Goal: Task Accomplishment & Management: Complete application form

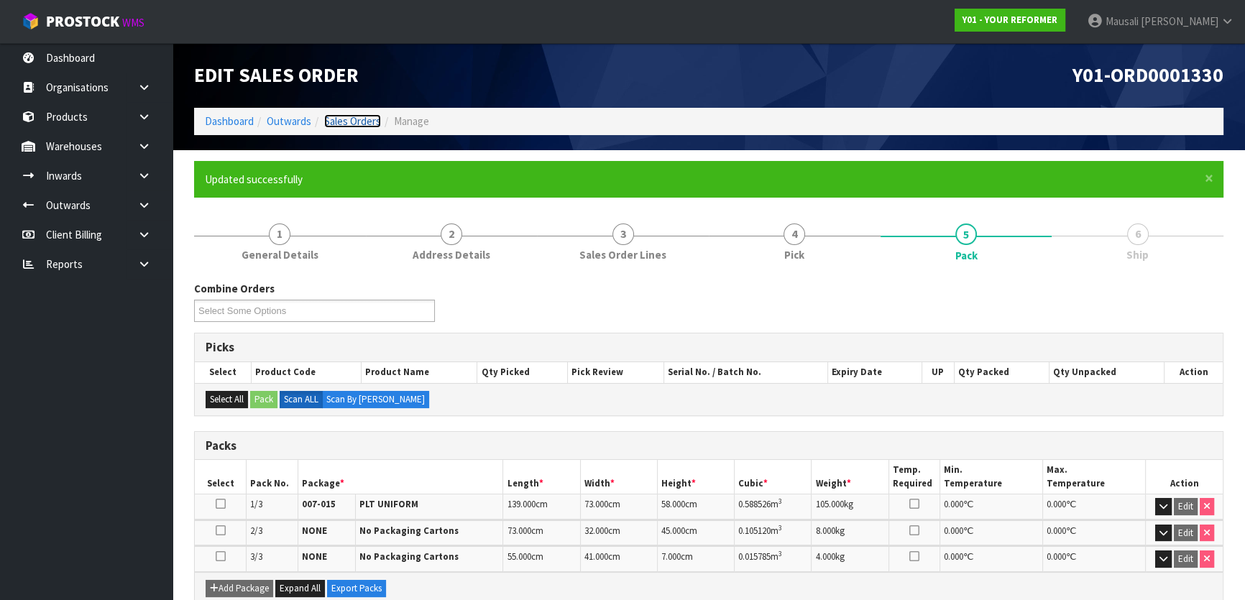
click at [349, 121] on link "Sales Orders" at bounding box center [352, 121] width 57 height 14
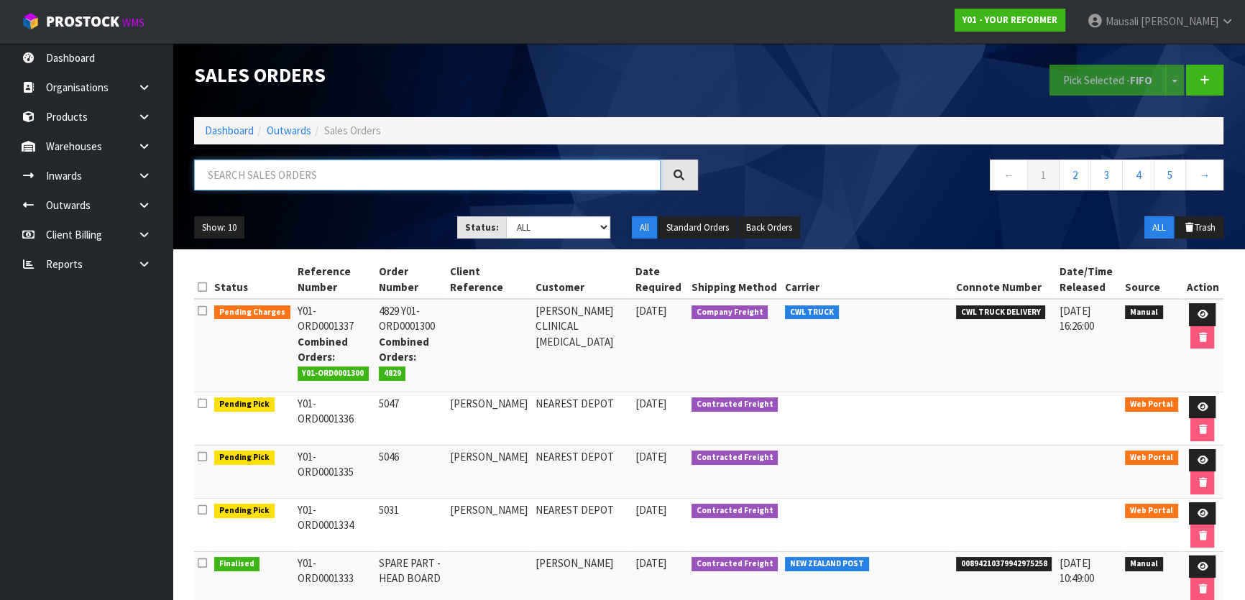
click at [259, 175] on input "text" at bounding box center [427, 175] width 466 height 31
type input "JOB-0409514"
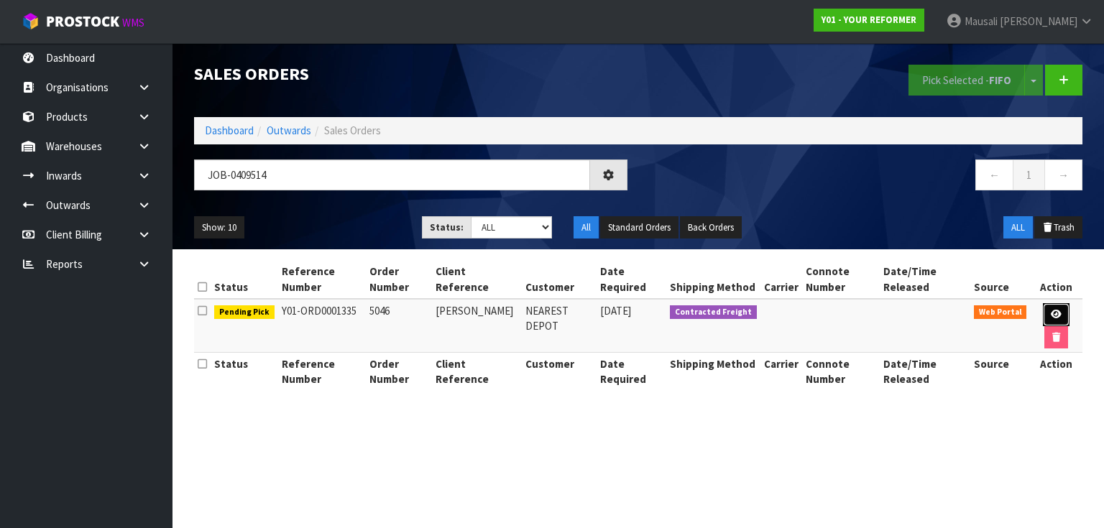
click at [1046, 309] on link at bounding box center [1056, 314] width 27 height 23
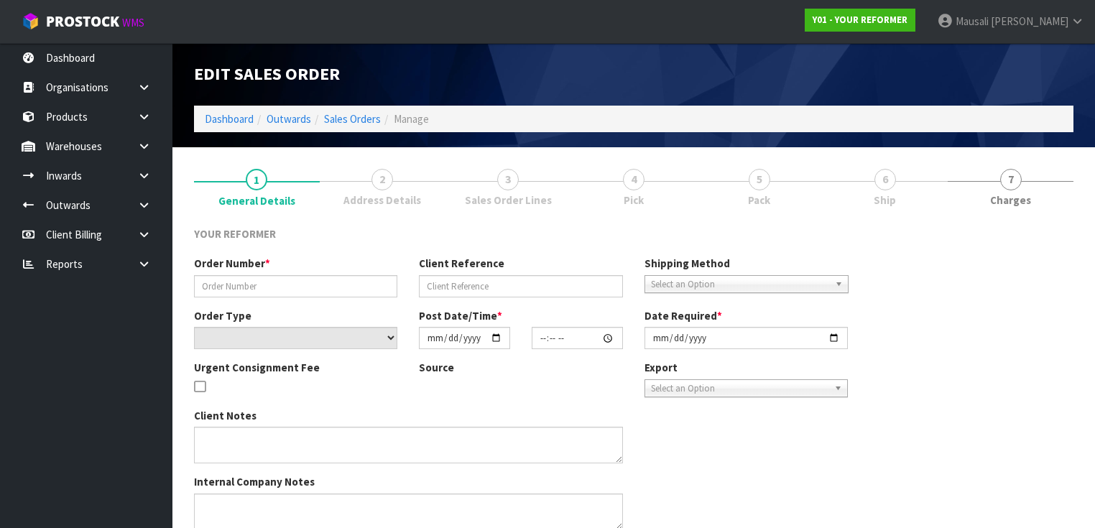
type input "5046"
type input "[PERSON_NAME]"
select select "number:0"
type input "[DATE]"
type input "11:49:00.000"
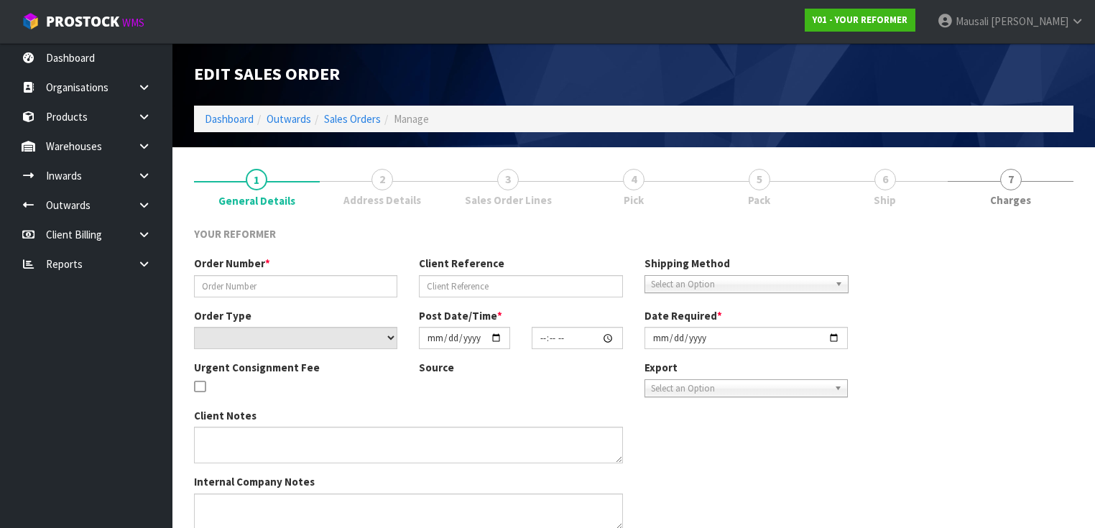
type input "[DATE]"
type textarea "[PERSON_NAME] [STREET_ADDRESS][PERSON_NAME] [PHONE_NUMBER]"
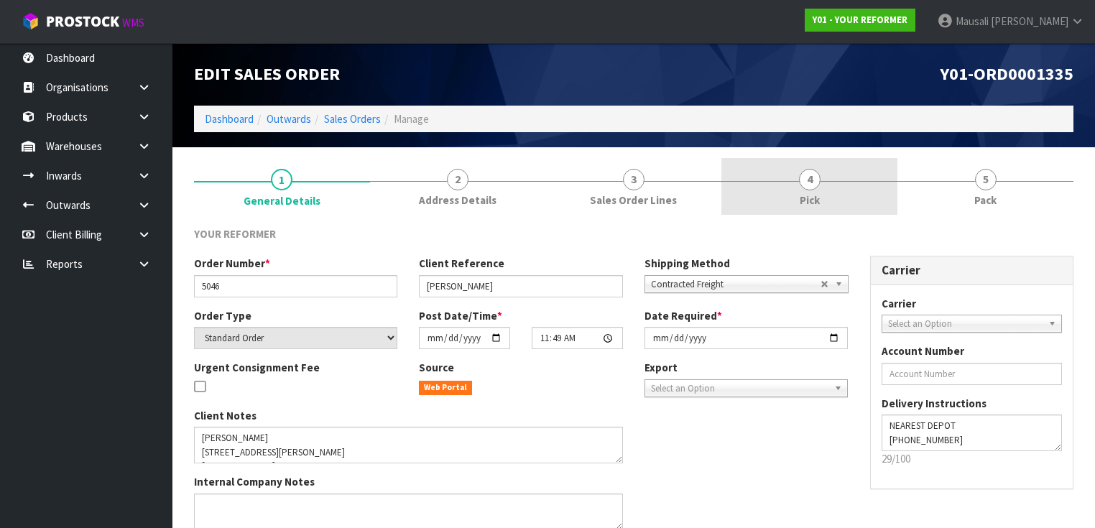
click at [830, 189] on link "4 Pick" at bounding box center [810, 186] width 176 height 57
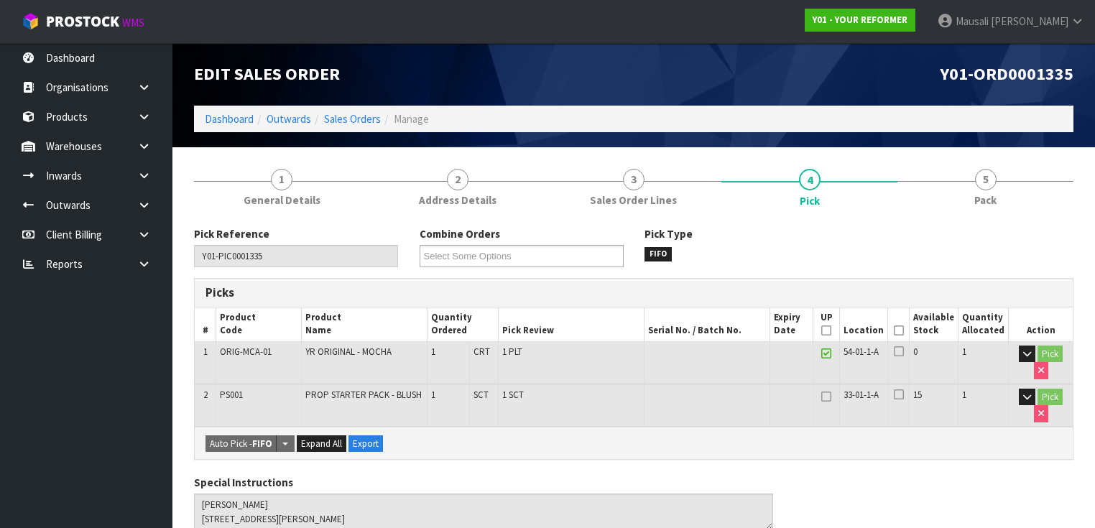
click at [904, 331] on icon at bounding box center [899, 331] width 10 height 1
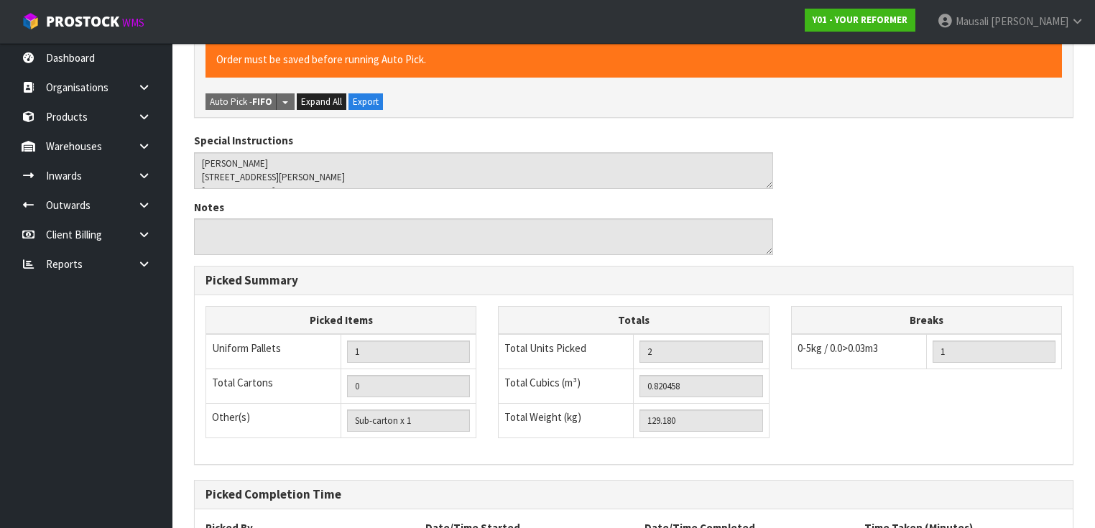
scroll to position [517, 0]
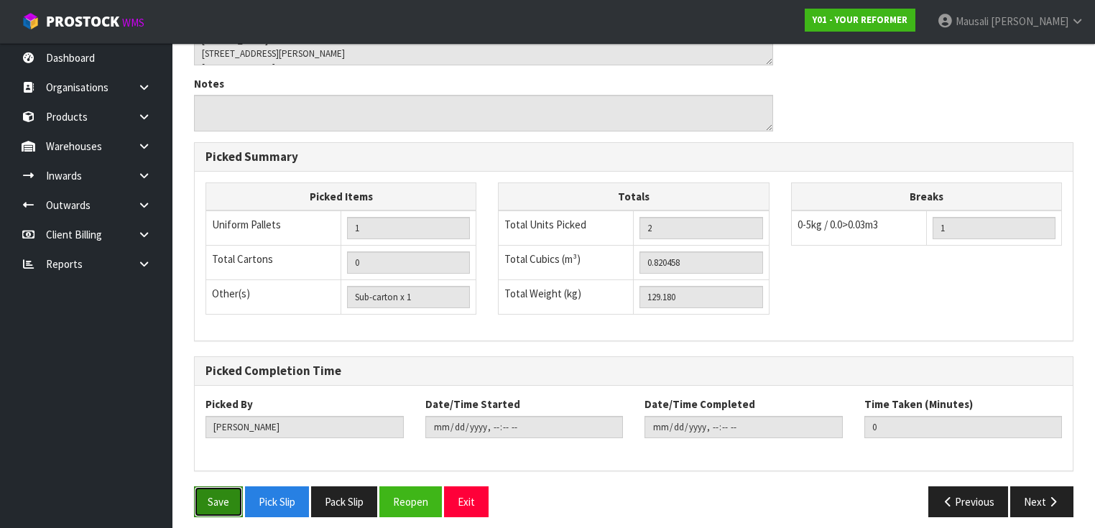
click at [208, 494] on button "Save" at bounding box center [218, 502] width 49 height 31
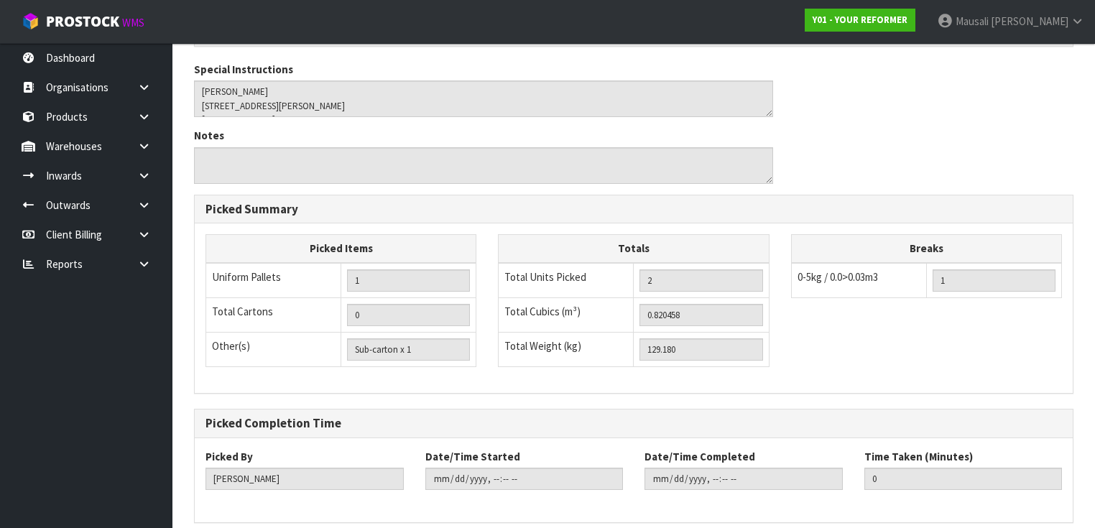
scroll to position [0, 0]
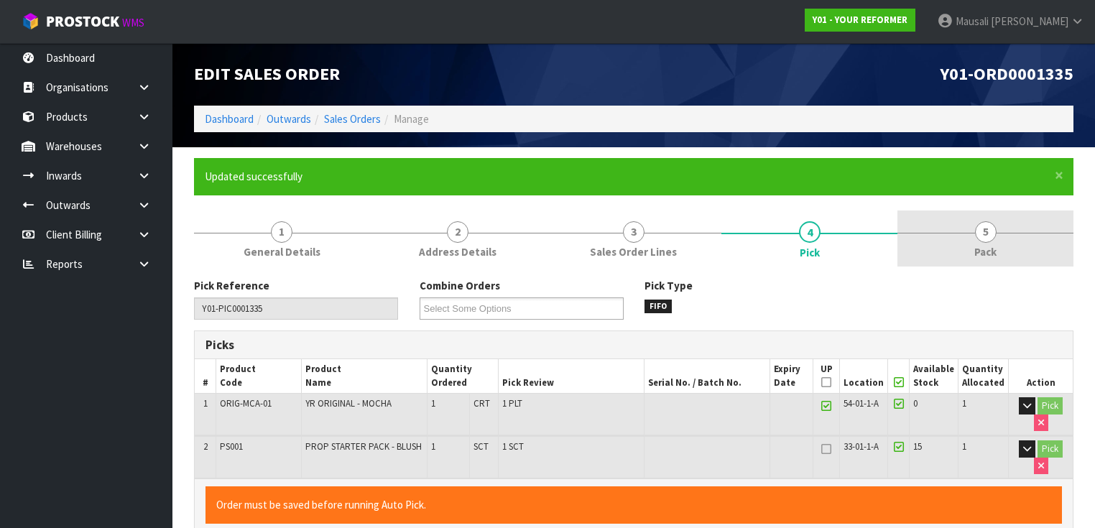
type input "[PERSON_NAME]"
type input "[DATE]T09:55:47"
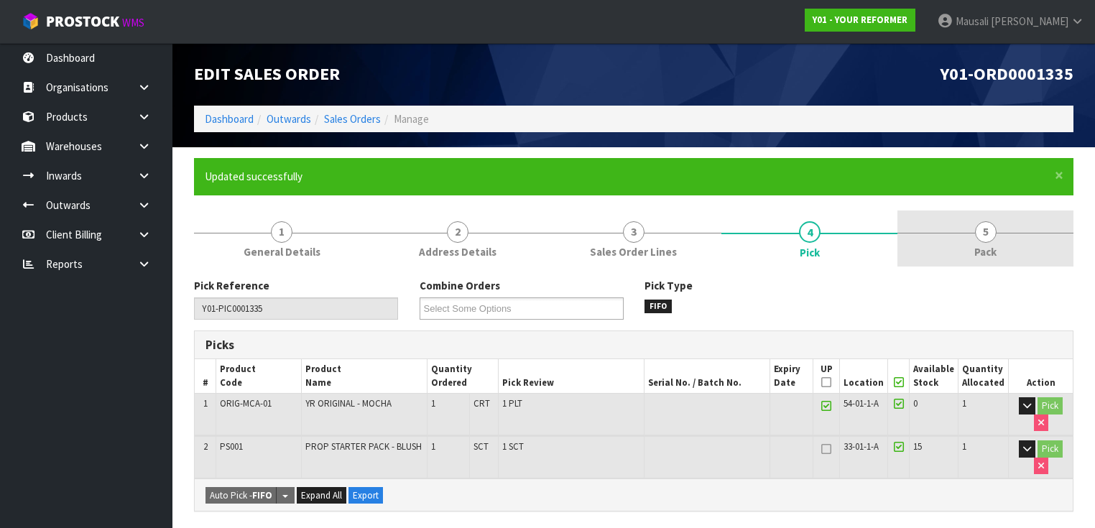
click at [990, 236] on span "5" at bounding box center [986, 232] width 22 height 22
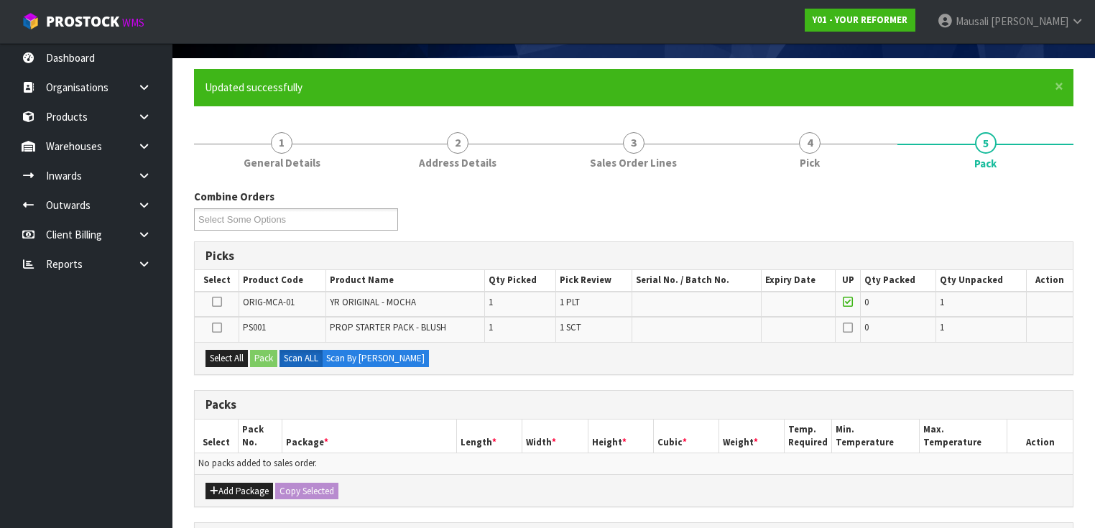
scroll to position [172, 0]
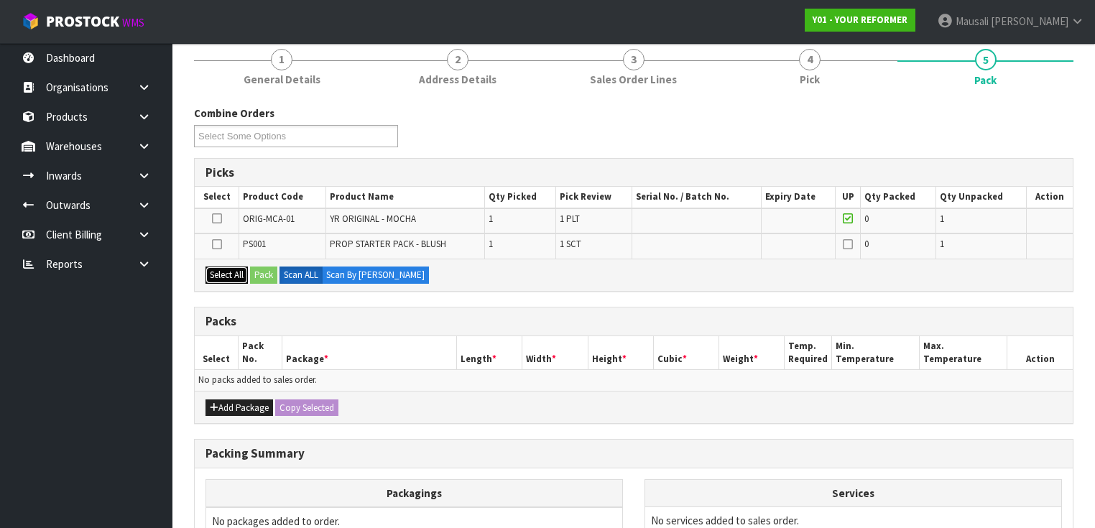
click at [229, 274] on button "Select All" at bounding box center [227, 275] width 42 height 17
click at [263, 272] on button "Pack" at bounding box center [263, 275] width 27 height 17
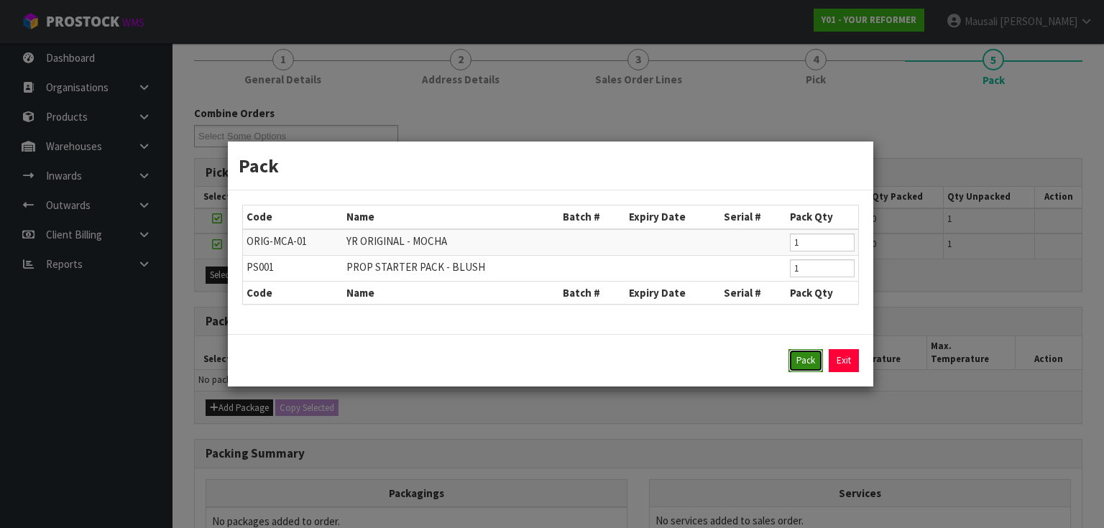
click at [796, 358] on button "Pack" at bounding box center [805, 360] width 34 height 23
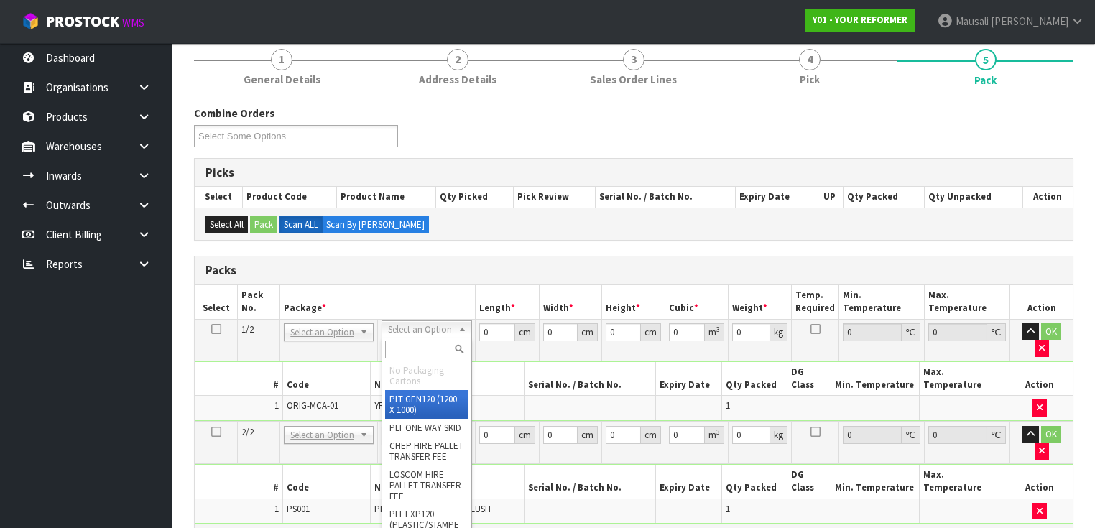
click at [406, 348] on input "text" at bounding box center [426, 350] width 83 height 18
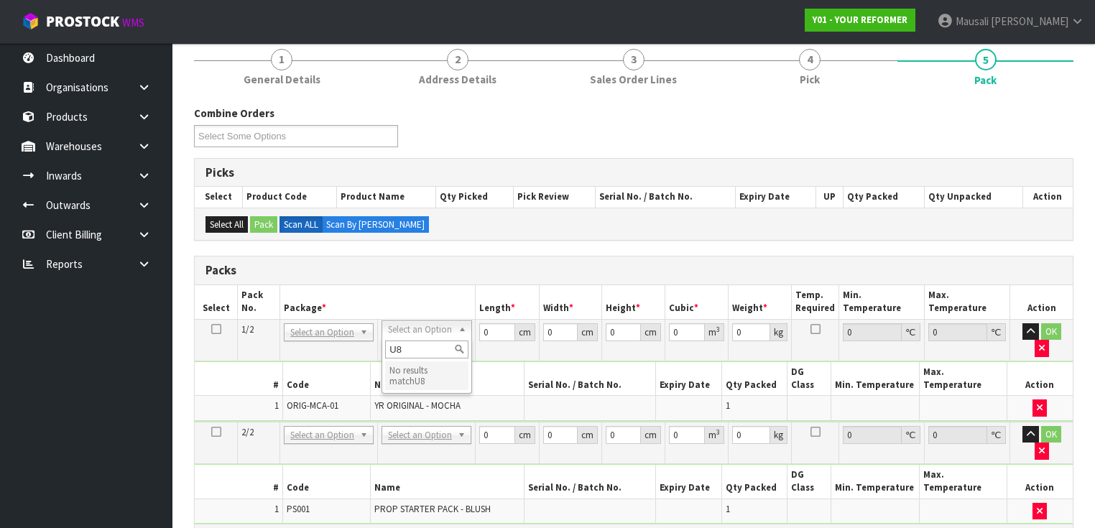
type input "U"
type input "126"
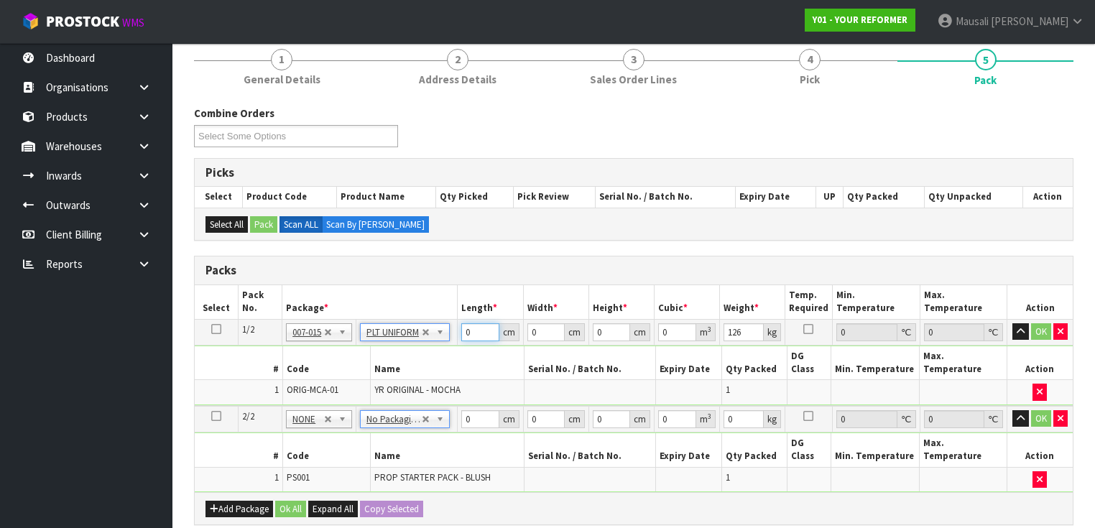
drag, startPoint x: 483, startPoint y: 331, endPoint x: 454, endPoint y: 343, distance: 31.9
click at [454, 342] on tbody "1/2 NONE 007-001 007-002 007-004 007-009 007-013 007-014 007-015 007-017 007-01…" at bounding box center [634, 362] width 878 height 87
type input "260"
type input "73"
type input "4"
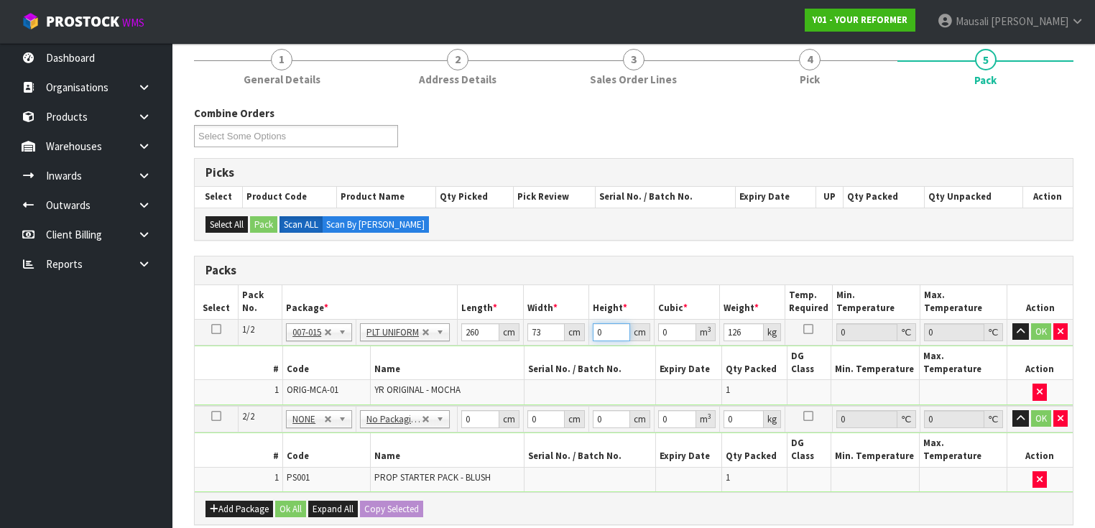
type input "0.07592"
type input "41"
type input "0.77818"
type input "41"
type input "126"
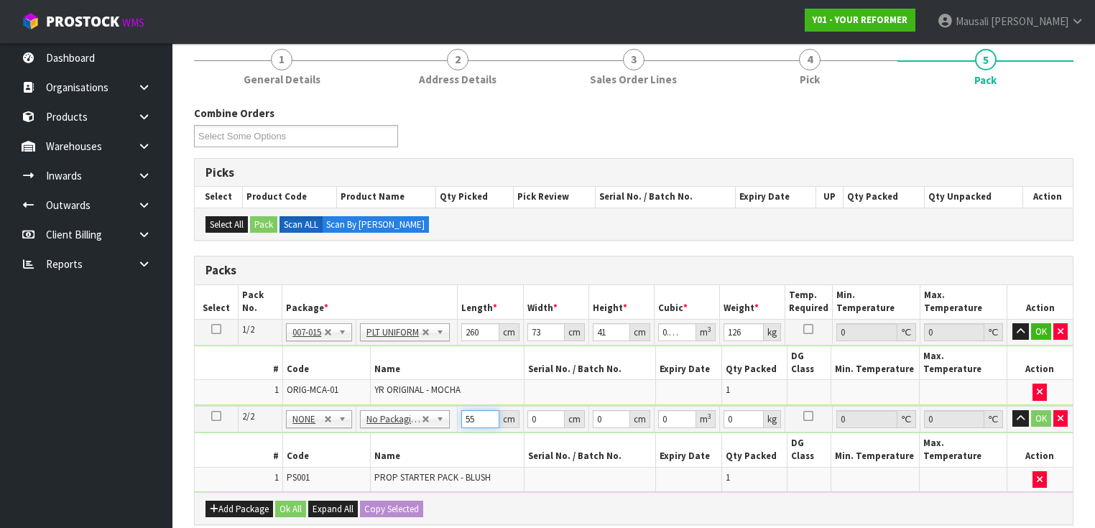
type input "55"
type input "41"
type input "7"
type input "0.015785"
type input "7"
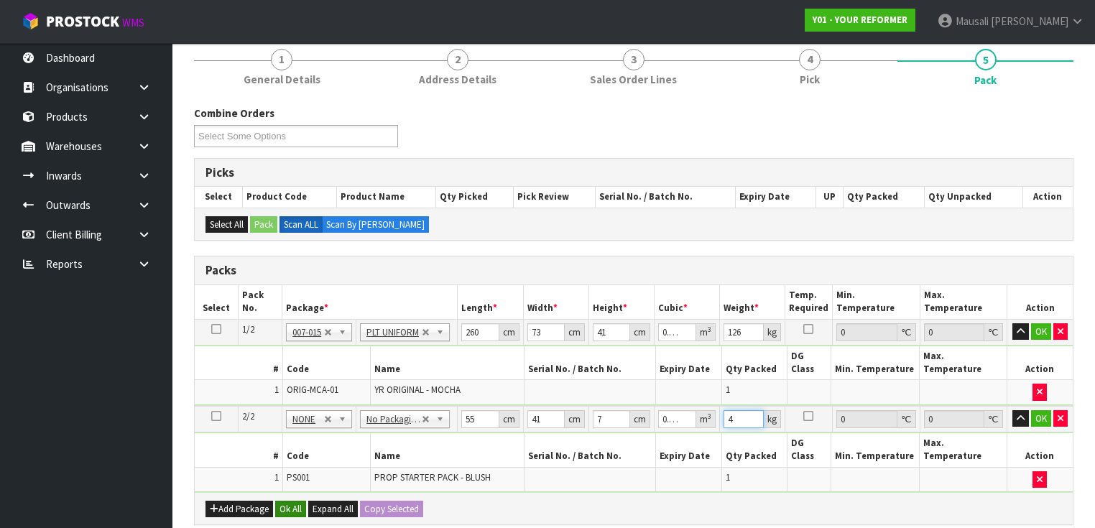
type input "4"
click at [289, 501] on button "Ok All" at bounding box center [290, 509] width 31 height 17
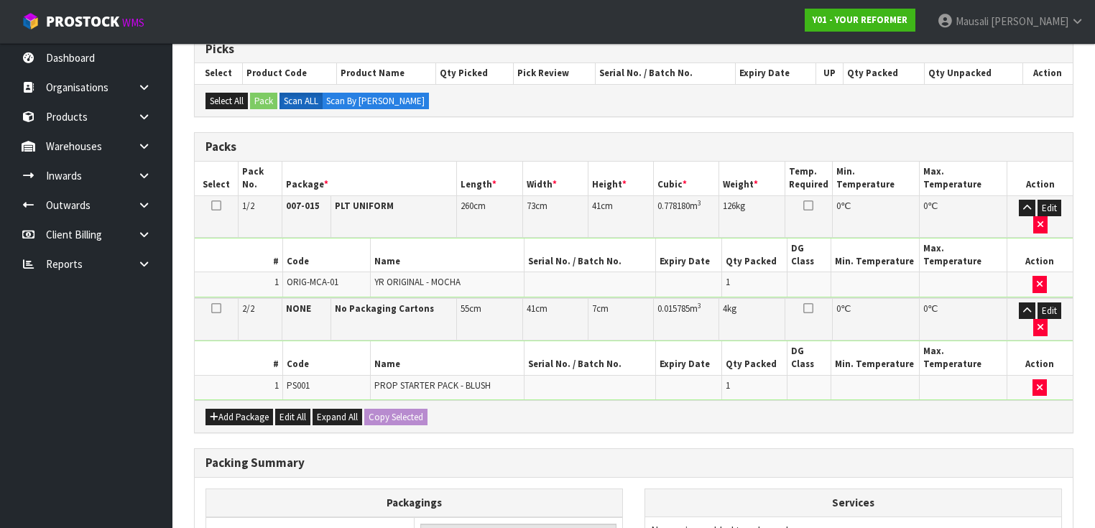
scroll to position [441, 0]
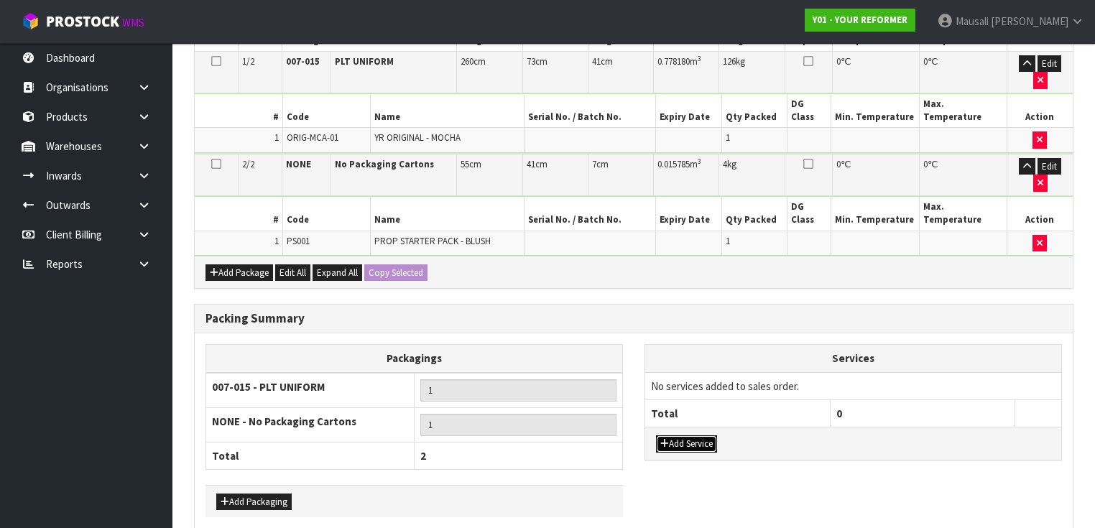
click at [696, 436] on button "Add Service" at bounding box center [686, 444] width 61 height 17
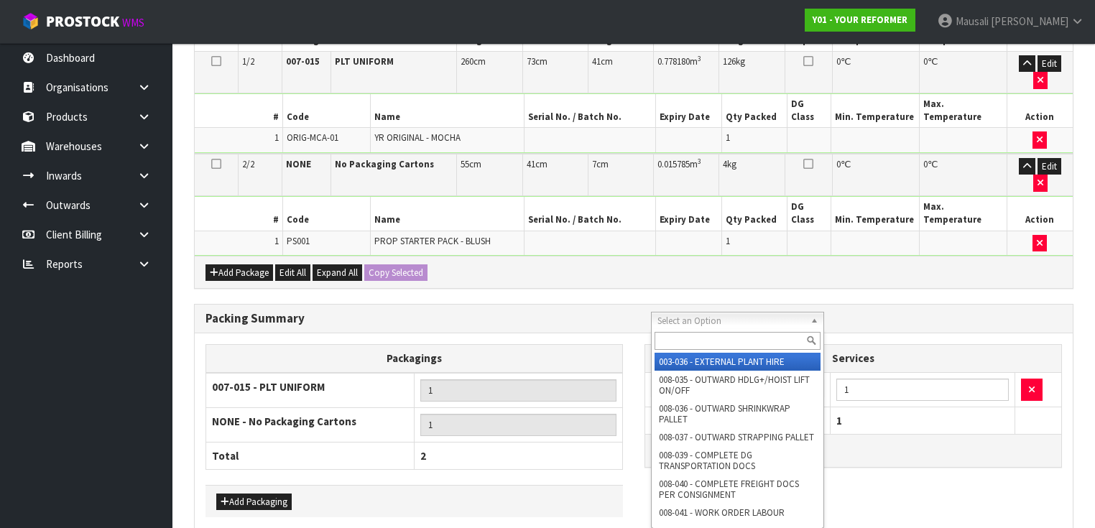
click at [696, 345] on input "text" at bounding box center [738, 341] width 166 height 18
type input "044"
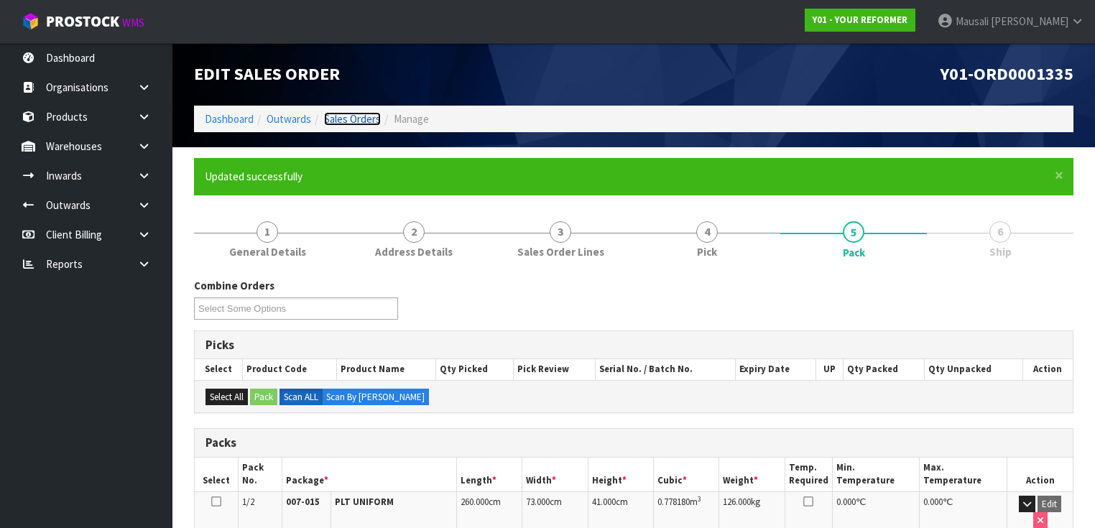
click at [334, 112] on link "Sales Orders" at bounding box center [352, 119] width 57 height 14
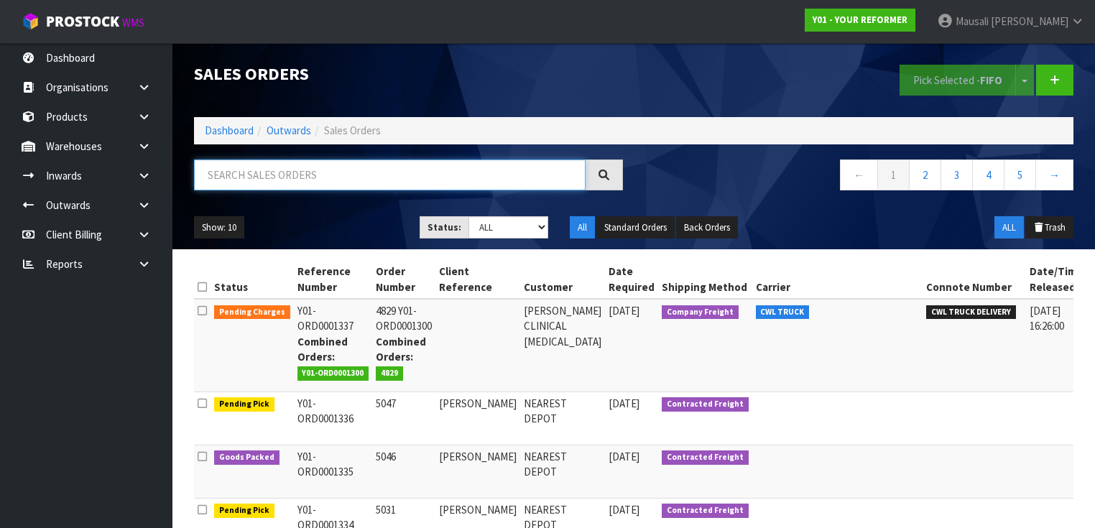
click at [229, 182] on input "text" at bounding box center [390, 175] width 392 height 31
type input "JOB-0409516"
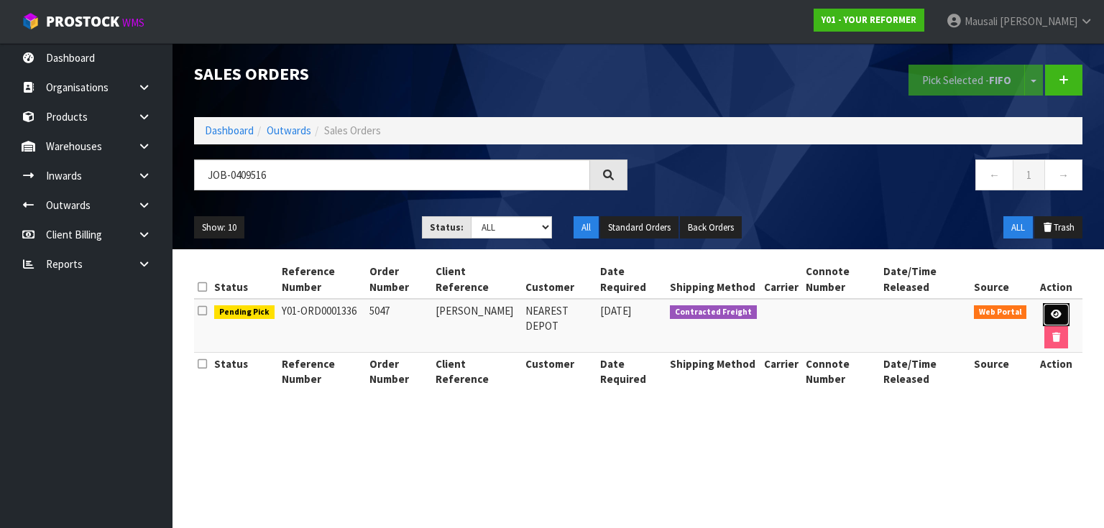
click at [1046, 314] on link at bounding box center [1056, 314] width 27 height 23
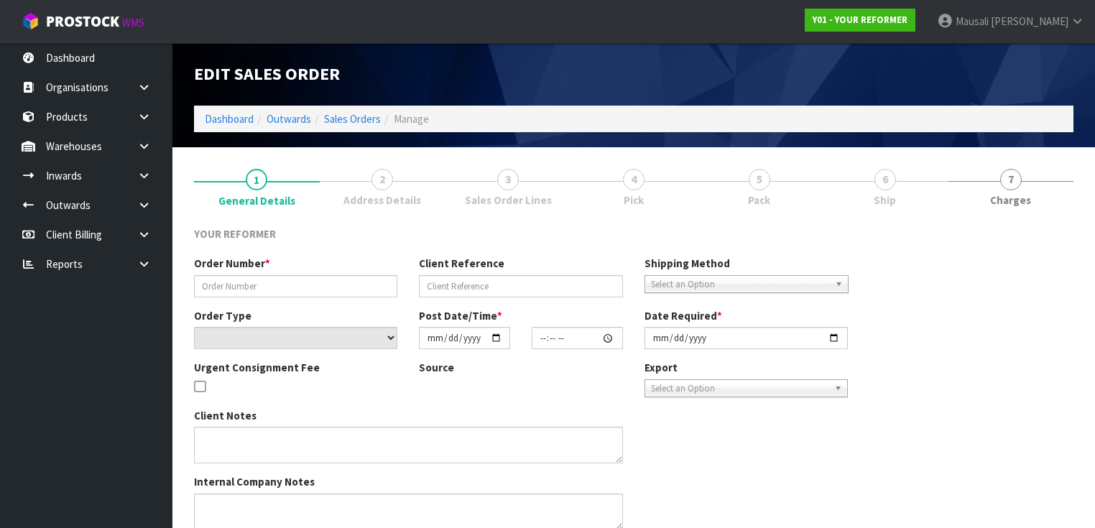
type input "5047"
type input "[PERSON_NAME]"
select select "number:0"
type input "[DATE]"
type input "11:51:00.000"
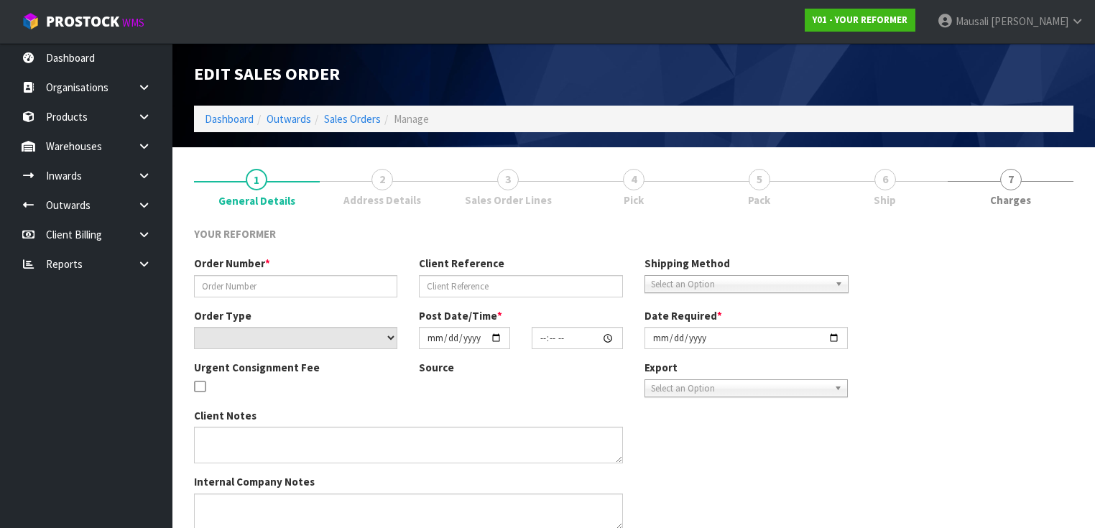
type input "[DATE]"
type textarea "[PERSON_NAME] TASMAN HONDA [STREET_ADDRESS][PERSON_NAME] [PHONE_NUMBER]"
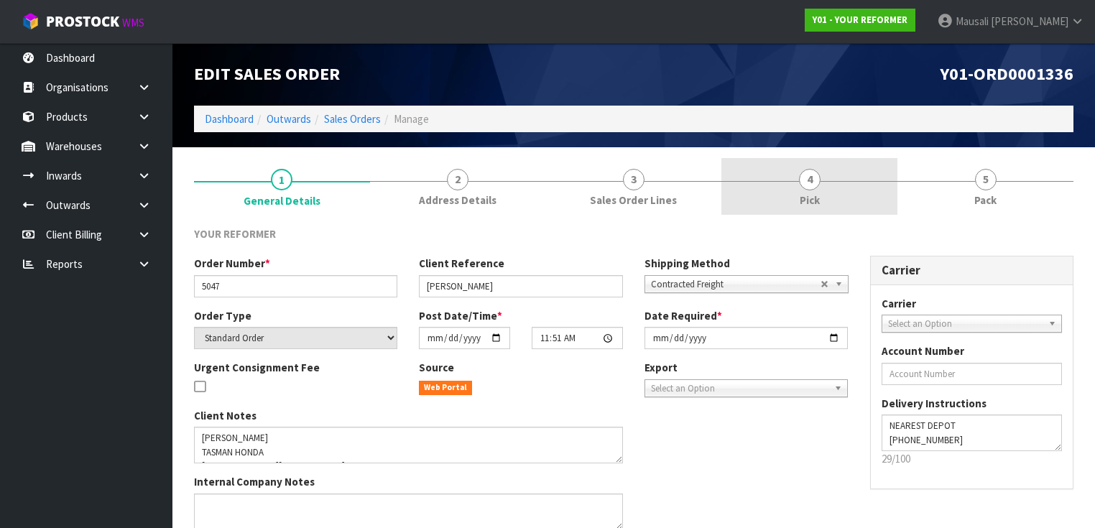
click at [822, 181] on link "4 Pick" at bounding box center [810, 186] width 176 height 57
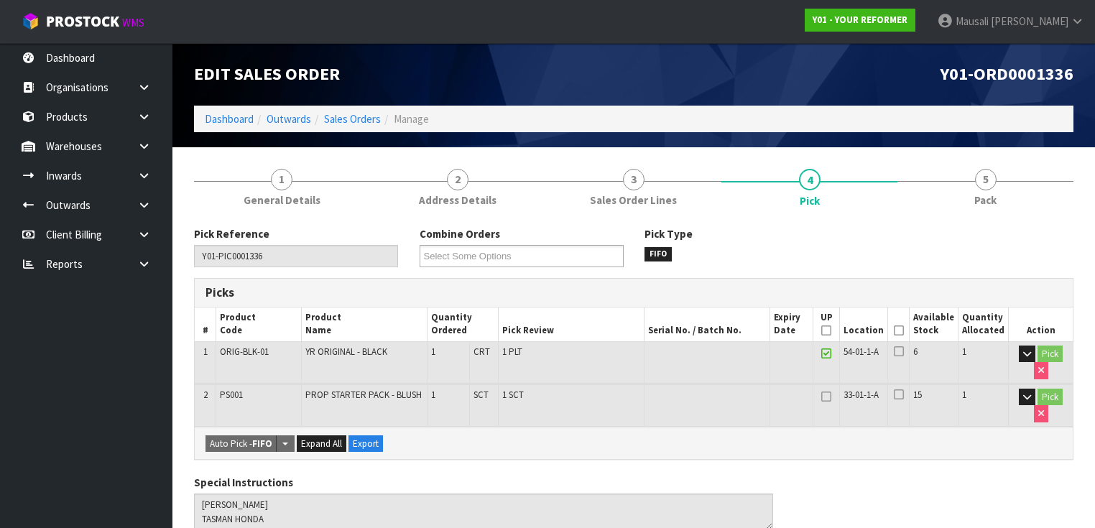
click at [903, 331] on icon at bounding box center [899, 331] width 10 height 1
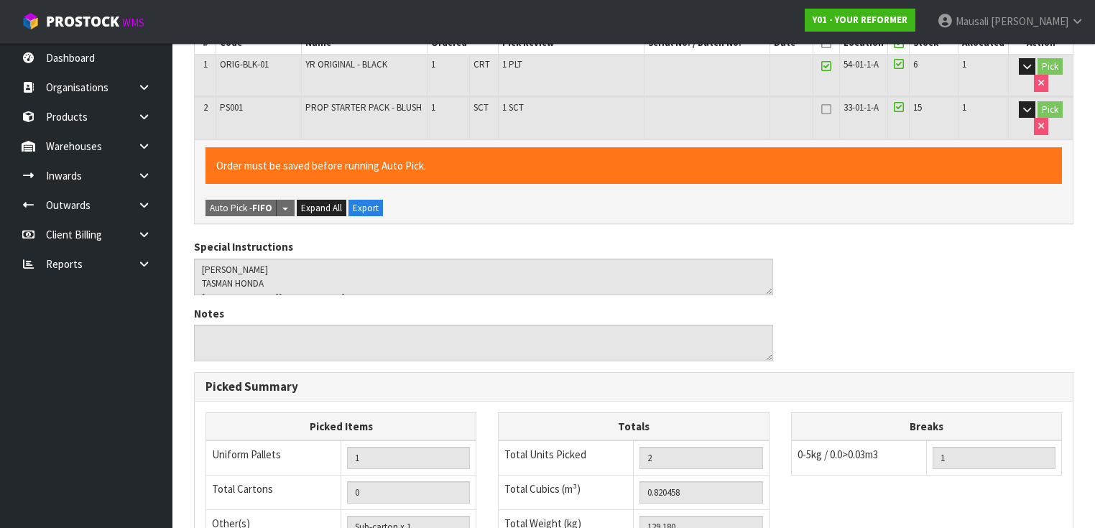
scroll to position [522, 0]
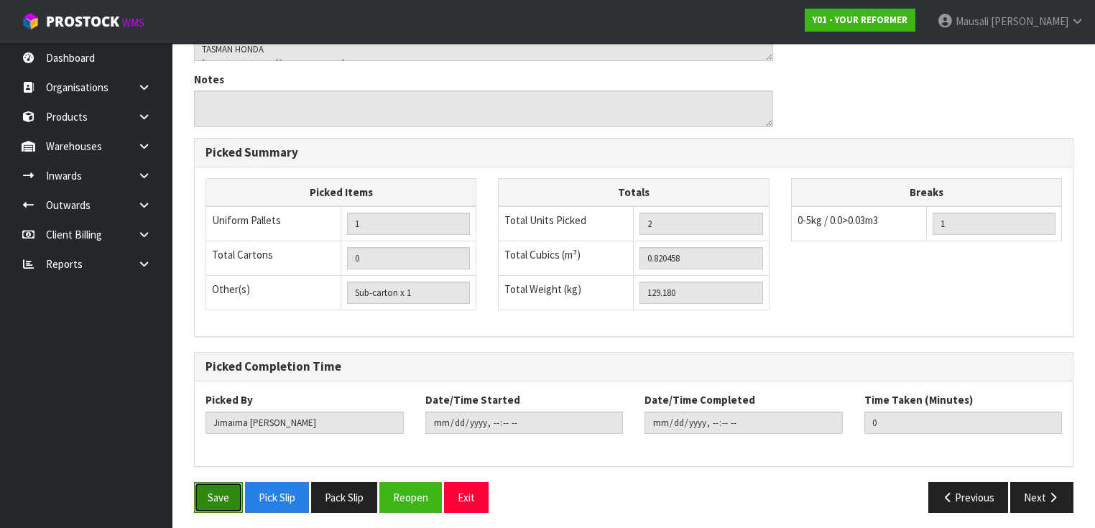
click at [208, 485] on button "Save" at bounding box center [218, 497] width 49 height 31
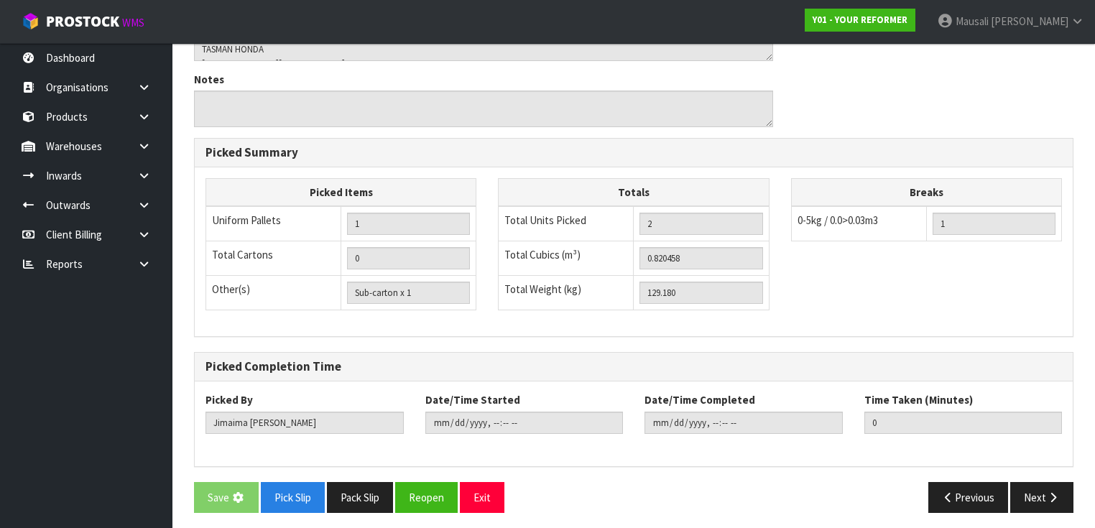
scroll to position [0, 0]
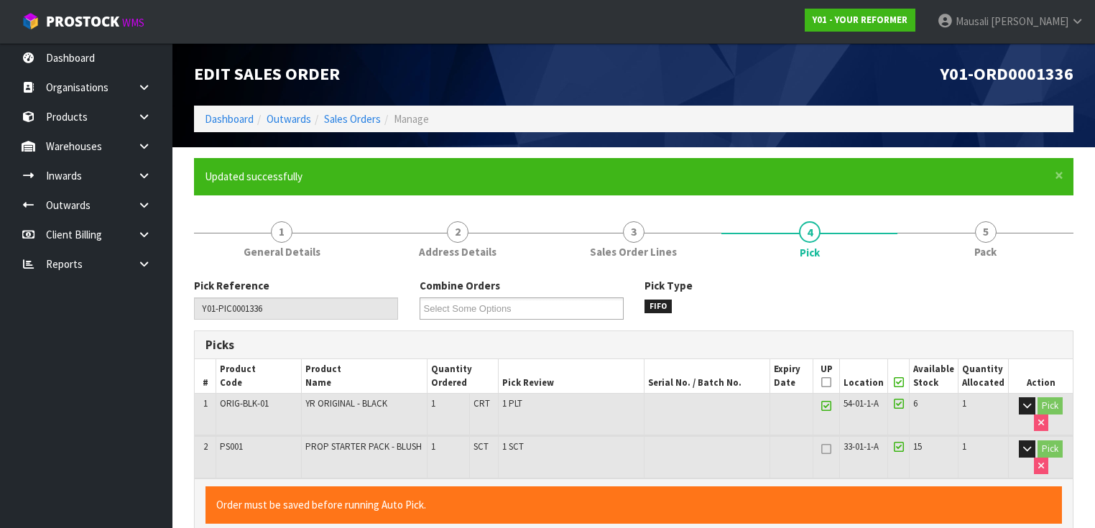
type input "[PERSON_NAME]"
type input "[DATE]T09:58:46"
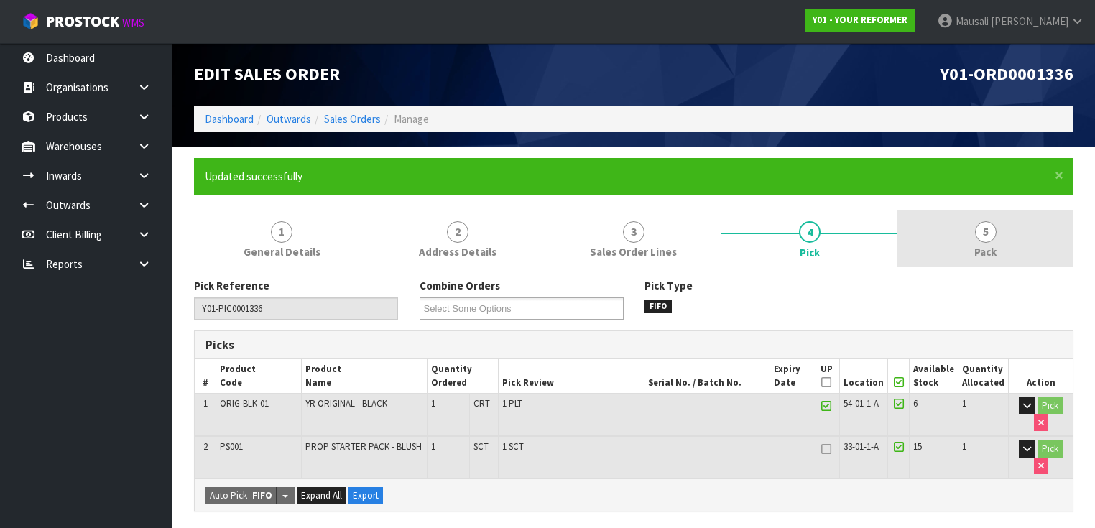
drag, startPoint x: 971, startPoint y: 236, endPoint x: 961, endPoint y: 231, distance: 11.3
click at [970, 234] on link "5 Pack" at bounding box center [986, 239] width 176 height 57
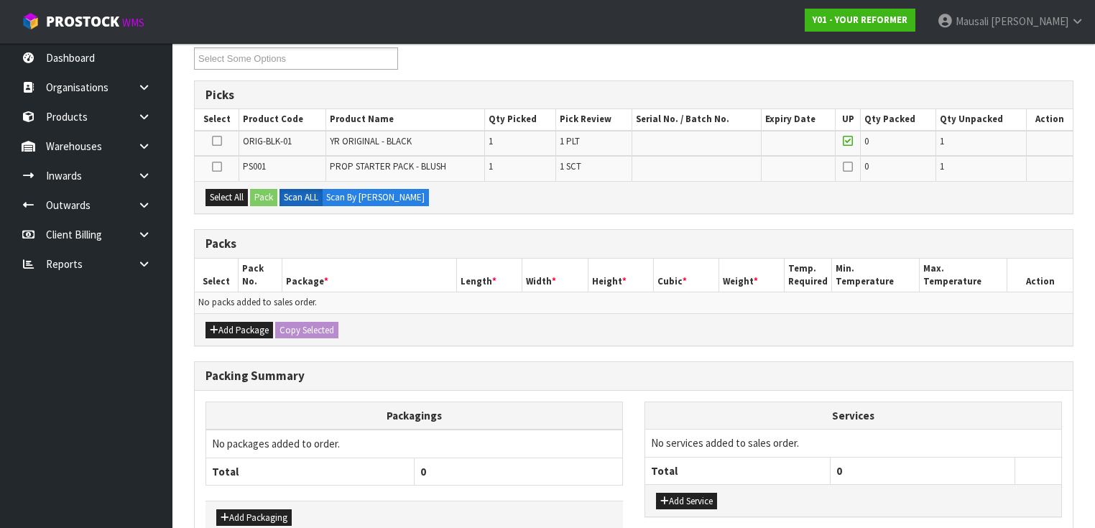
scroll to position [287, 0]
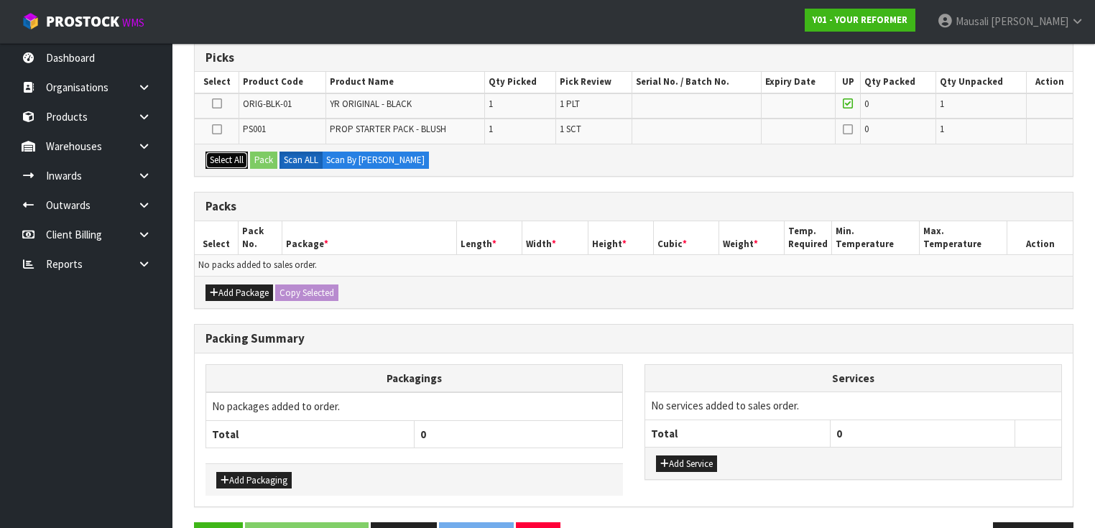
drag, startPoint x: 237, startPoint y: 158, endPoint x: 284, endPoint y: 153, distance: 47.0
click at [238, 158] on button "Select All" at bounding box center [227, 160] width 42 height 17
click at [265, 161] on button "Pack" at bounding box center [263, 160] width 27 height 17
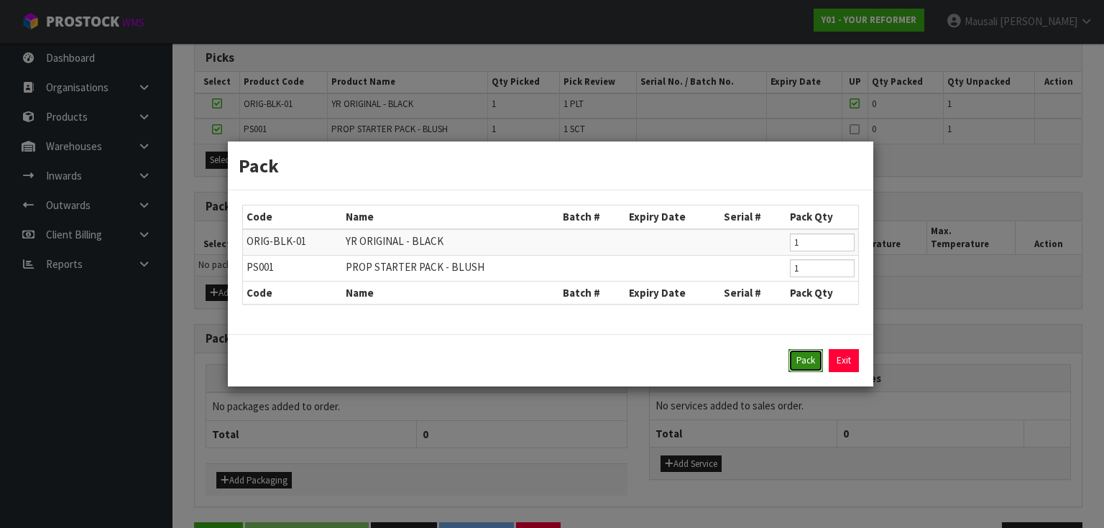
click at [799, 359] on button "Pack" at bounding box center [805, 360] width 34 height 23
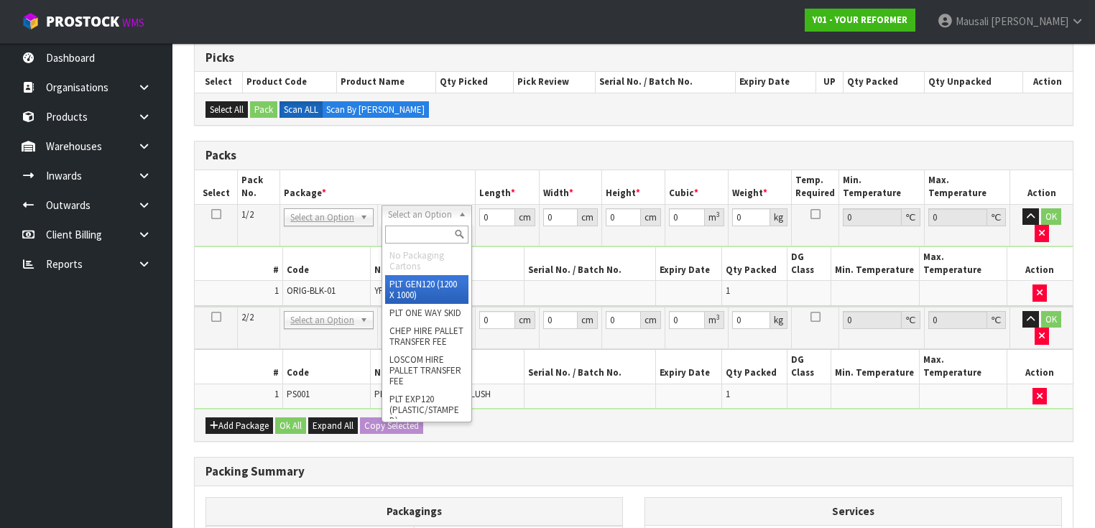
click at [402, 233] on input "text" at bounding box center [426, 235] width 83 height 18
type input "U"
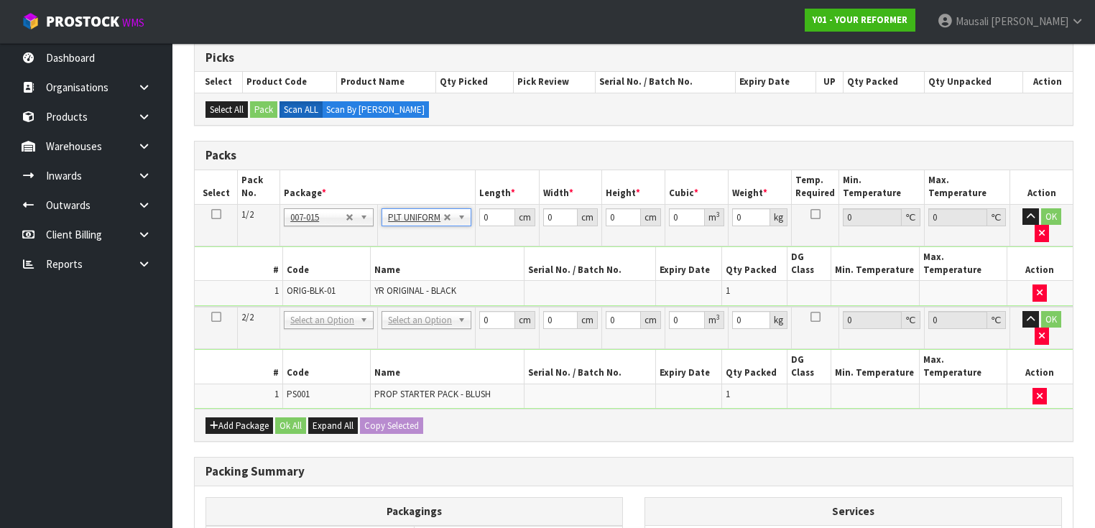
type input "126"
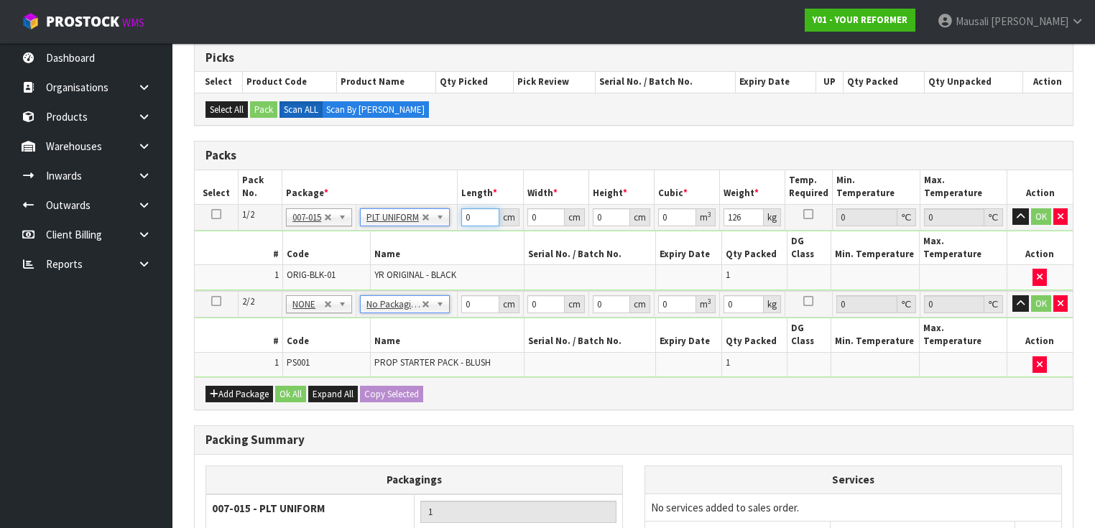
drag, startPoint x: 477, startPoint y: 221, endPoint x: 437, endPoint y: 227, distance: 40.8
click at [441, 226] on tr "1/2 NONE 007-001 007-002 007-004 007-009 007-013 007-014 007-015 007-017 007-01…" at bounding box center [634, 217] width 878 height 26
type input "260"
type input "73"
type input "4"
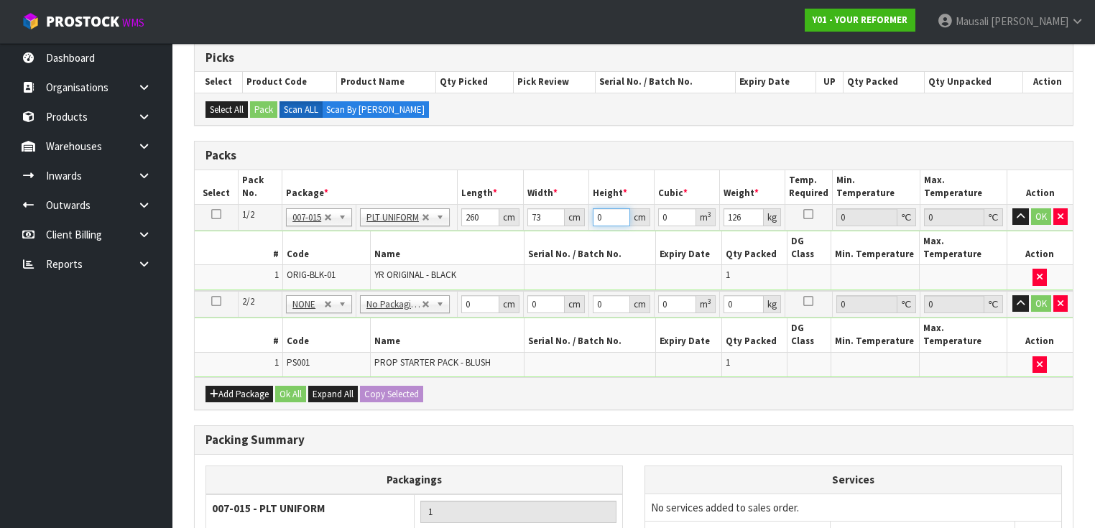
type input "0.07592"
type input "41"
type input "0.77818"
type input "41"
type input "126"
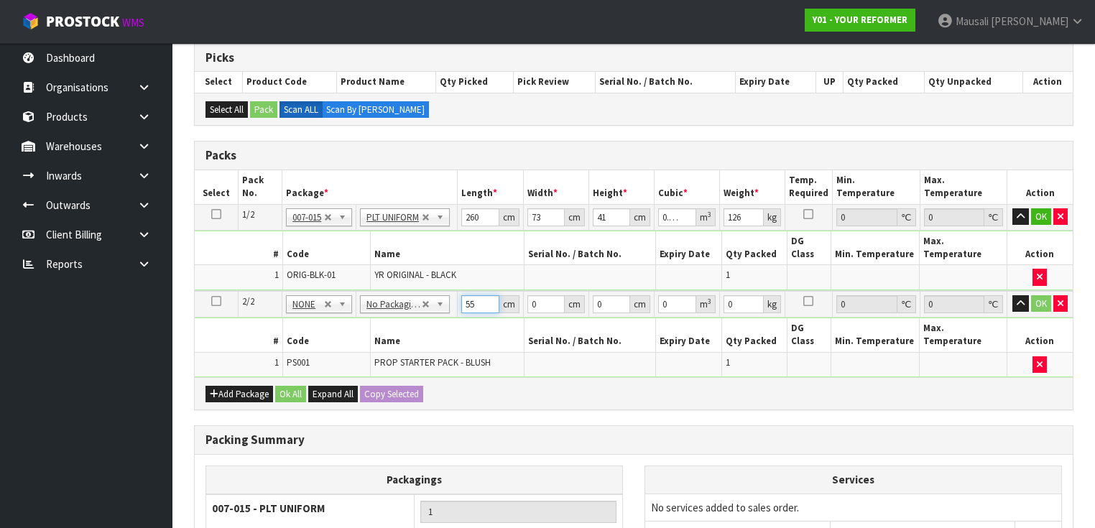
type input "55"
type input "41"
type input "7"
type input "0.015785"
type input "7"
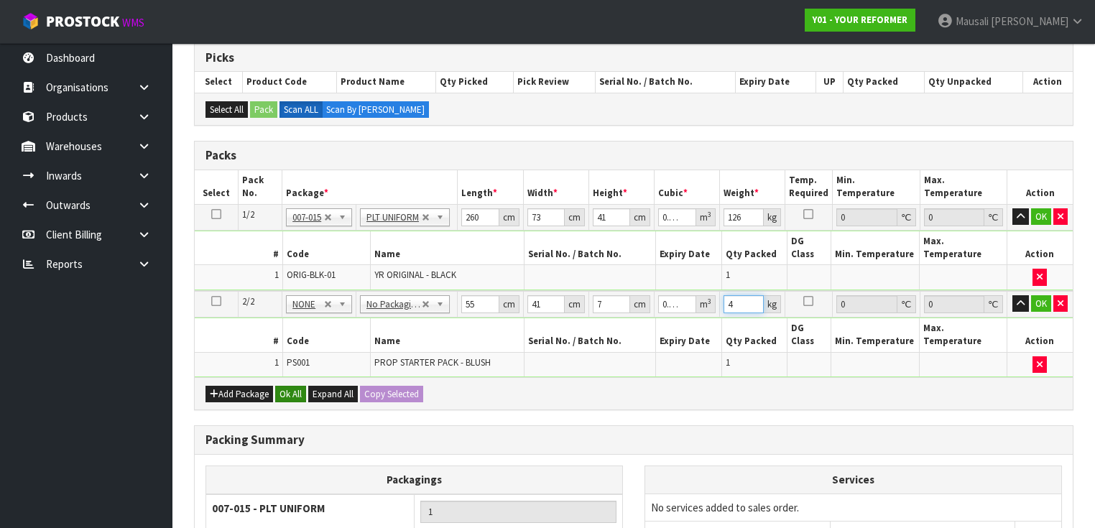
type input "4"
click at [295, 386] on button "Ok All" at bounding box center [290, 394] width 31 height 17
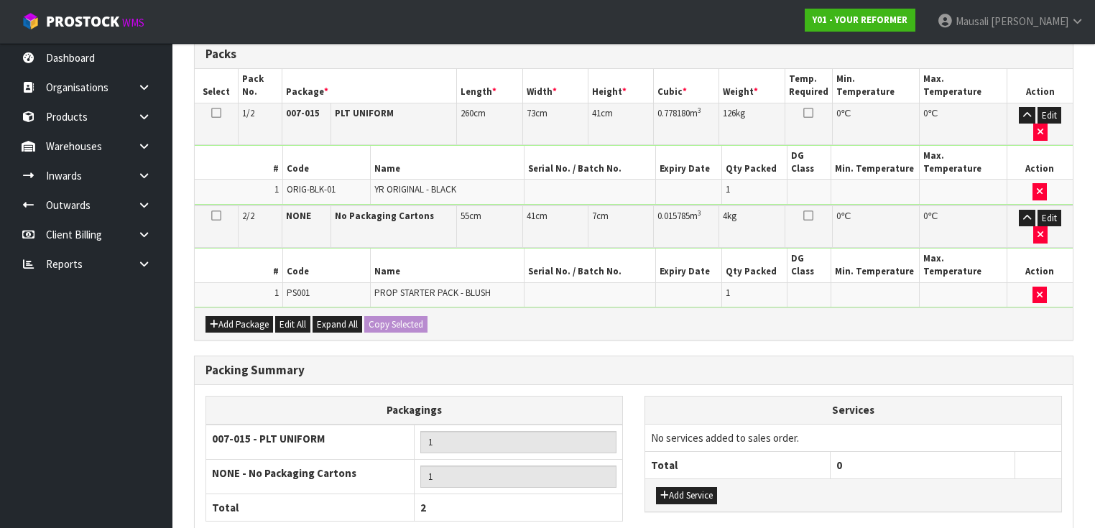
scroll to position [441, 0]
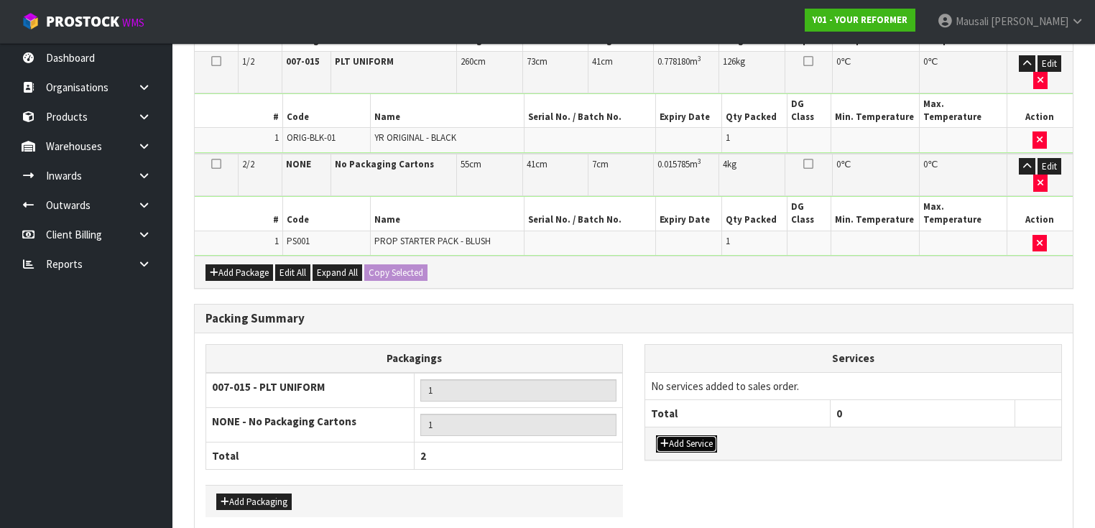
drag, startPoint x: 693, startPoint y: 372, endPoint x: 696, endPoint y: 362, distance: 10.5
click at [692, 436] on button "Add Service" at bounding box center [686, 444] width 61 height 17
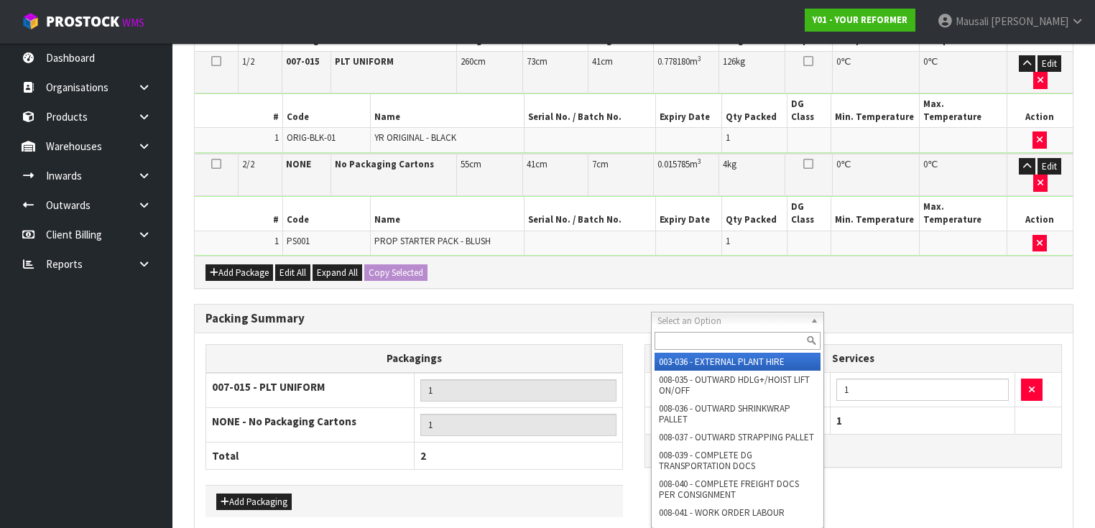
click at [685, 345] on input "text" at bounding box center [738, 341] width 166 height 18
type input "044"
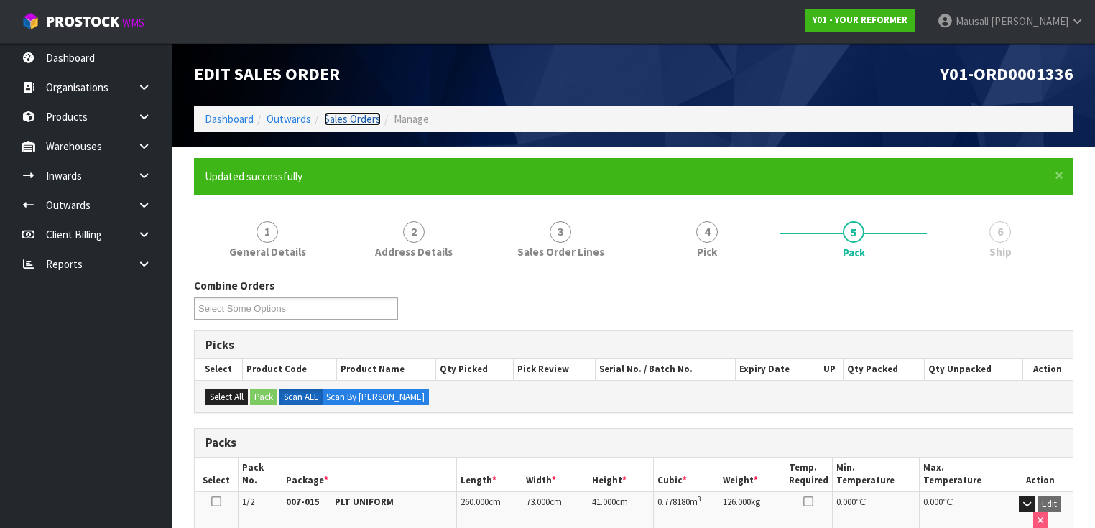
click at [345, 117] on link "Sales Orders" at bounding box center [352, 119] width 57 height 14
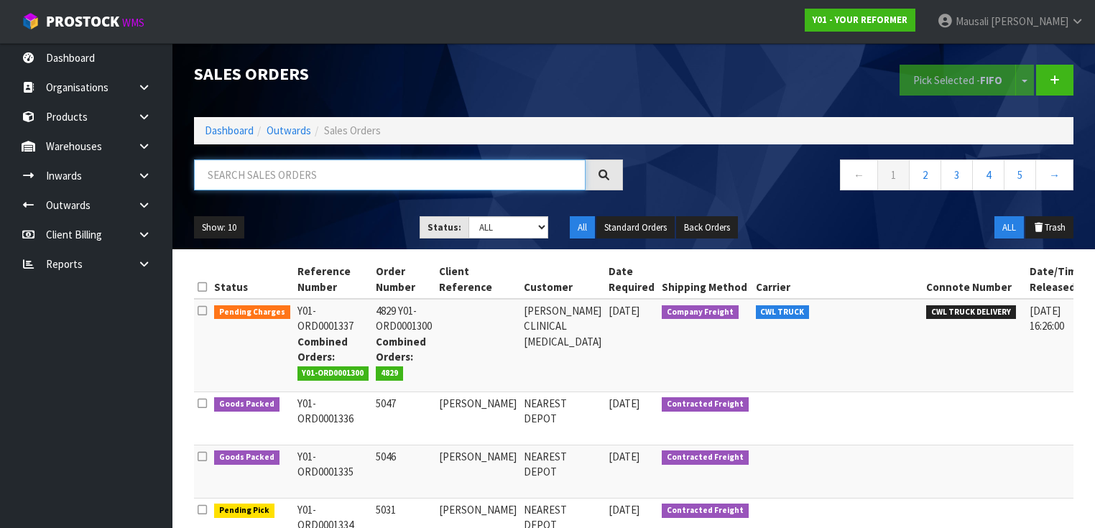
click at [251, 180] on input "text" at bounding box center [390, 175] width 392 height 31
type input "JOB-0409509"
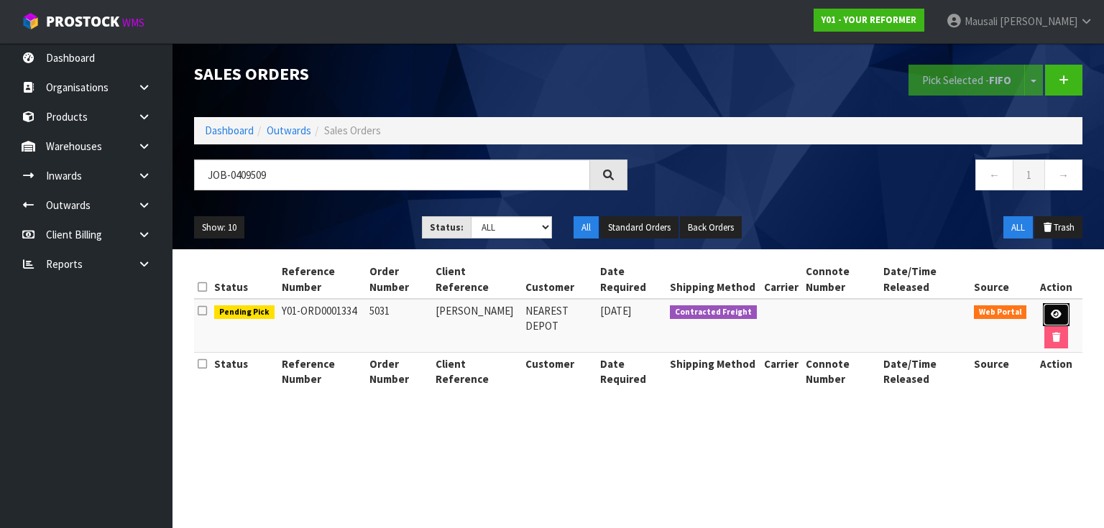
click at [1055, 310] on icon at bounding box center [1056, 314] width 11 height 9
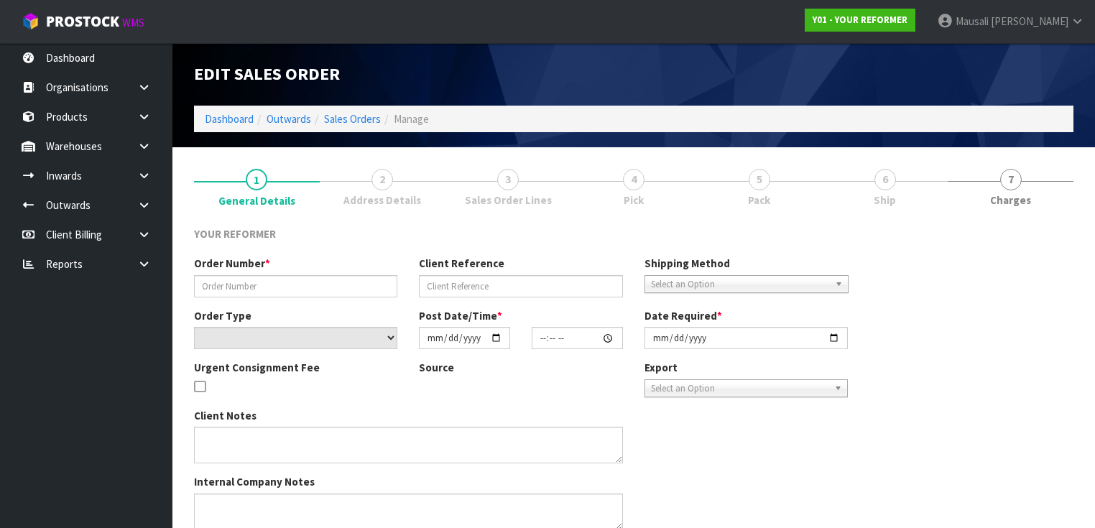
type input "5031"
type input "[PERSON_NAME]"
select select "number:0"
type input "[DATE]"
type input "11:43:00.000"
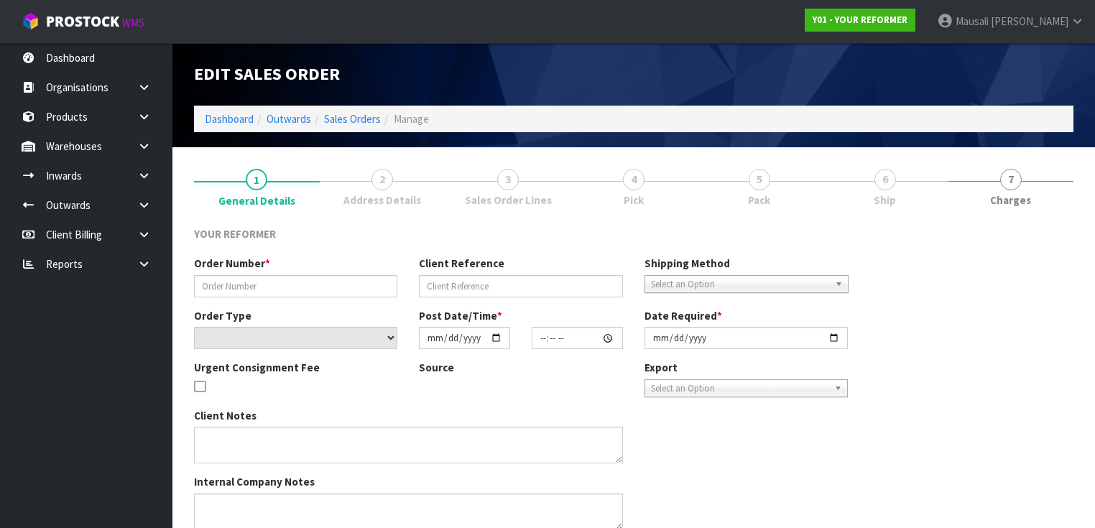
type input "[DATE]"
type textarea "[PERSON_NAME] [STREET_ADDRESS] [PHONE_NUMBER]"
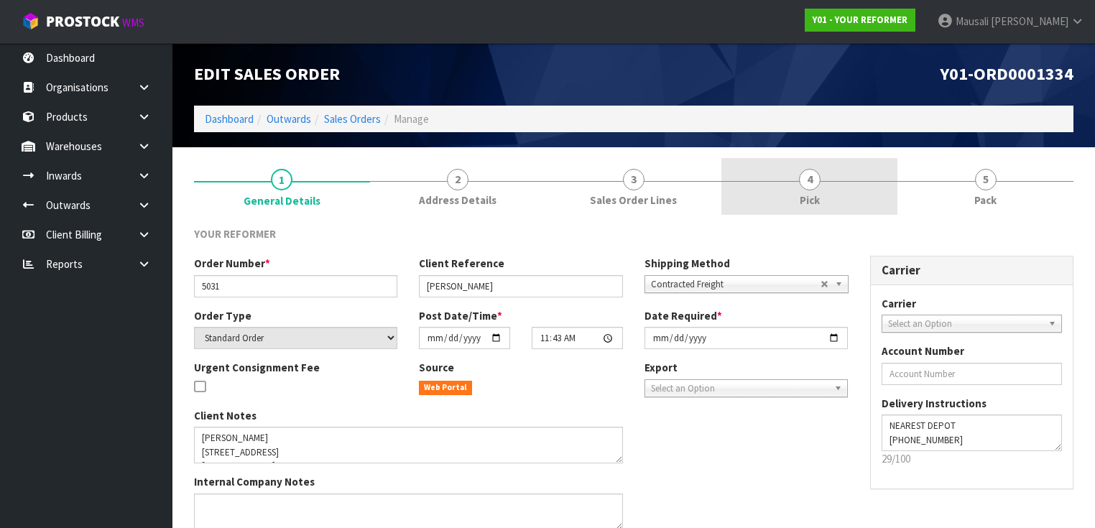
click at [838, 189] on link "4 Pick" at bounding box center [810, 186] width 176 height 57
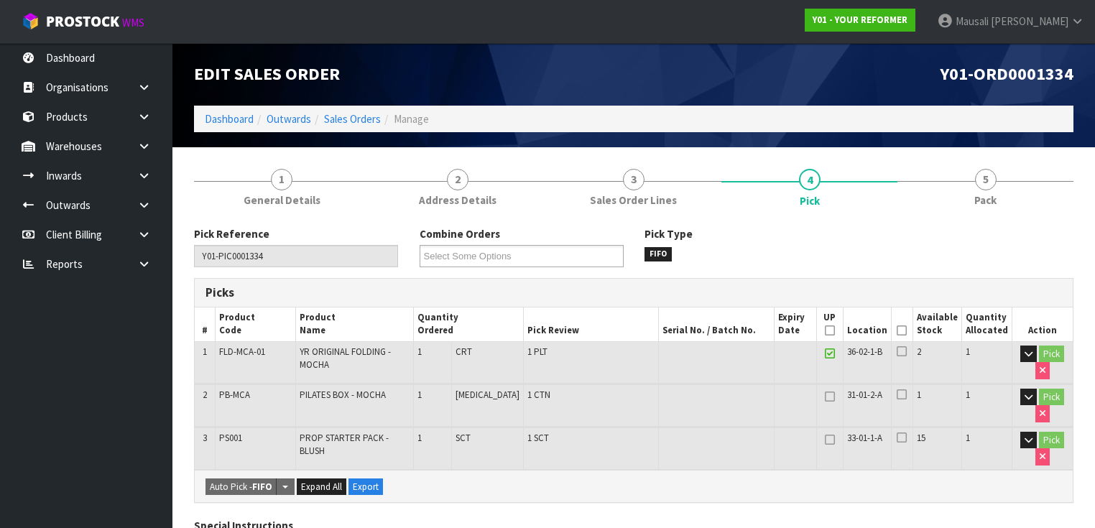
click at [905, 331] on icon at bounding box center [902, 331] width 10 height 1
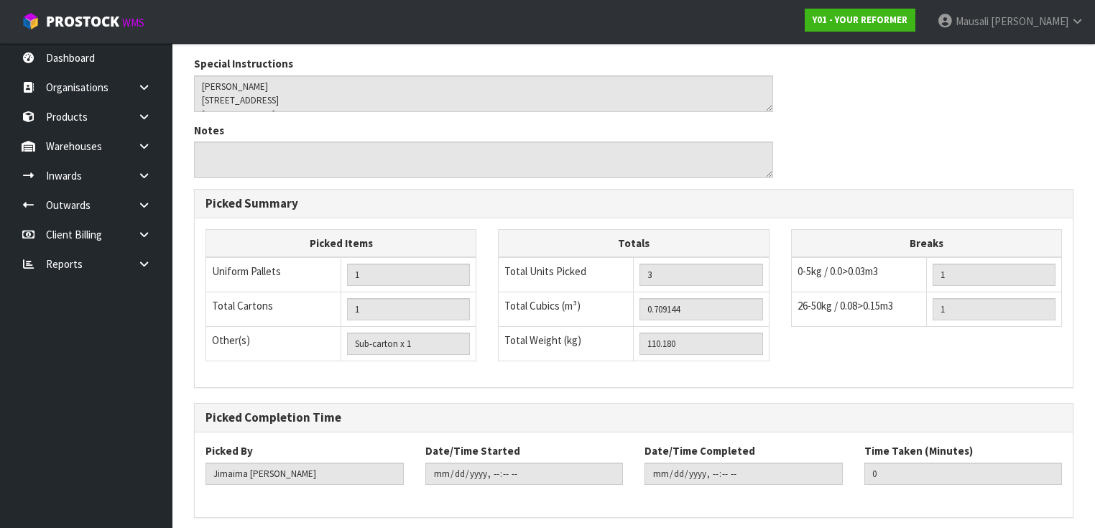
scroll to position [563, 0]
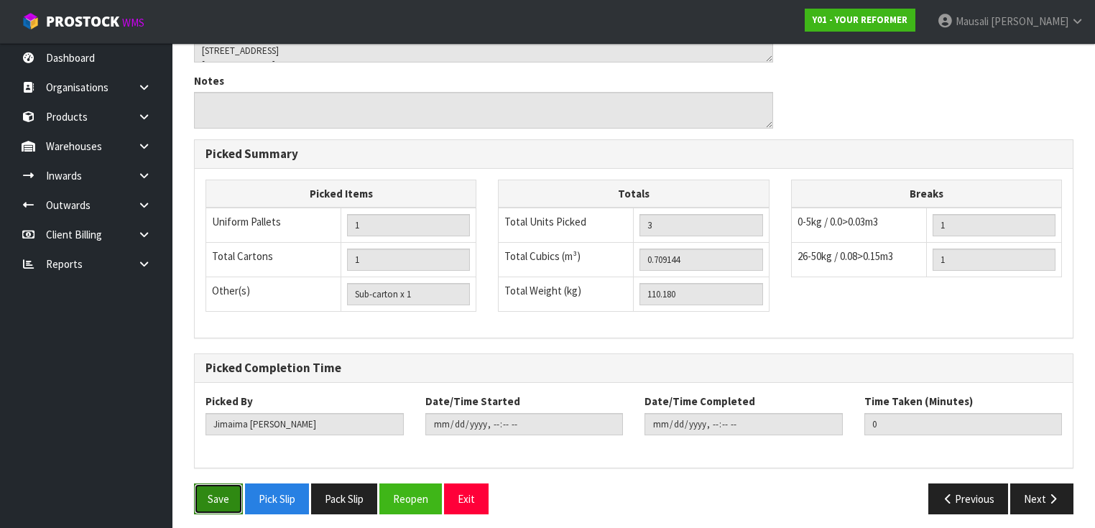
click at [207, 494] on button "Save" at bounding box center [218, 499] width 49 height 31
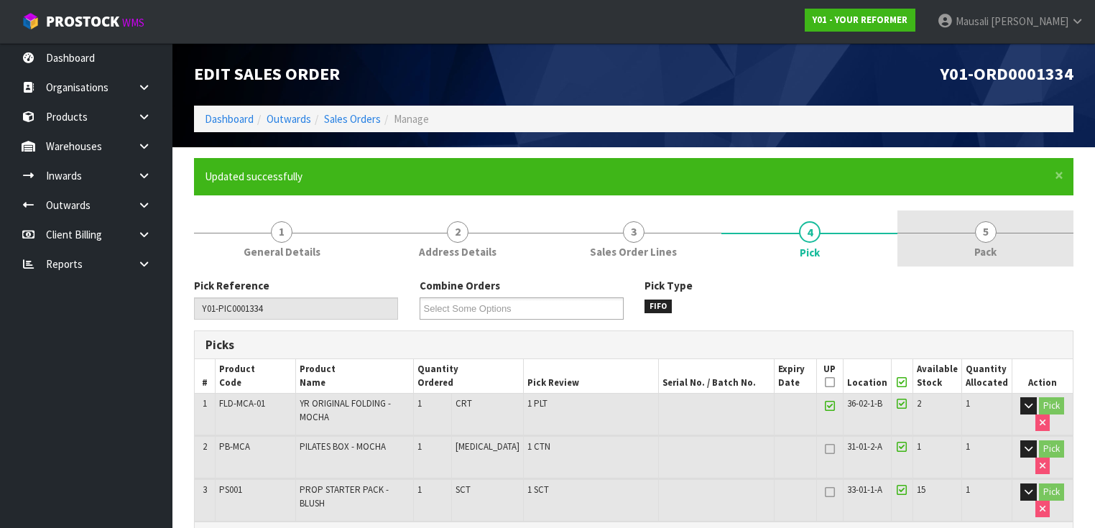
type input "[PERSON_NAME]"
type input "[DATE]T10:01:50"
click at [960, 230] on link "5 Pack" at bounding box center [986, 239] width 176 height 57
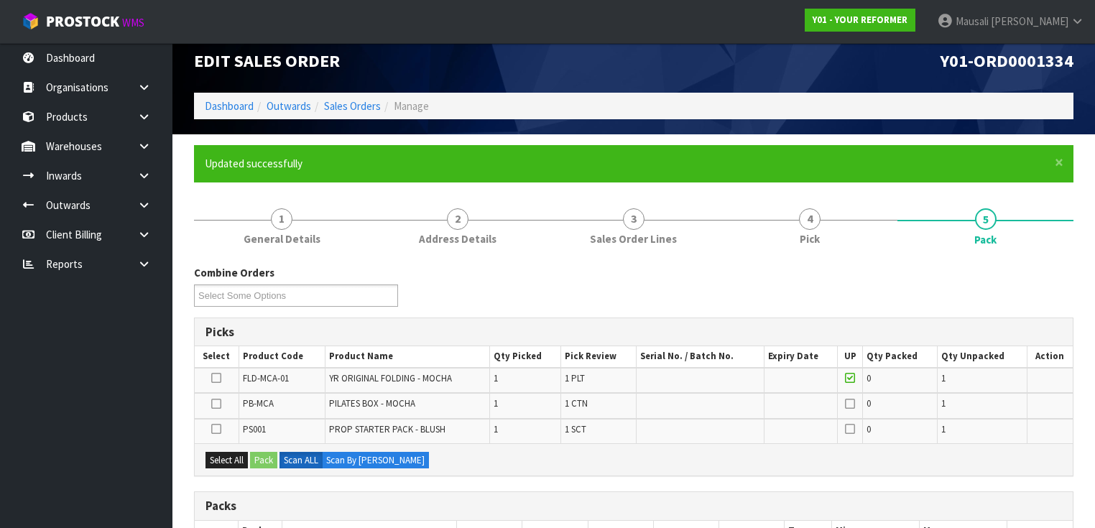
scroll to position [287, 0]
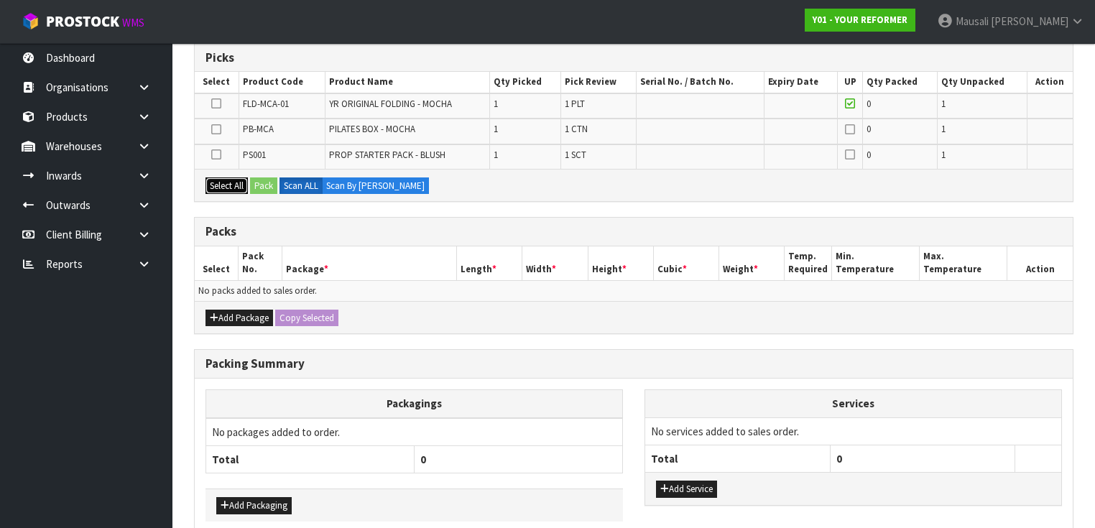
click at [235, 178] on button "Select All" at bounding box center [227, 186] width 42 height 17
click at [255, 180] on button "Pack" at bounding box center [263, 186] width 27 height 17
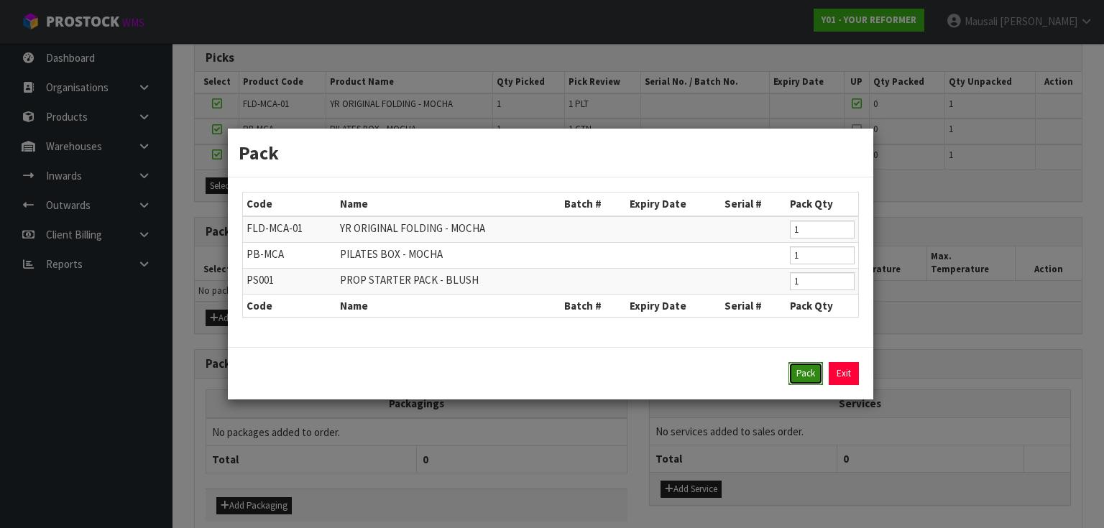
click at [811, 371] on button "Pack" at bounding box center [805, 373] width 34 height 23
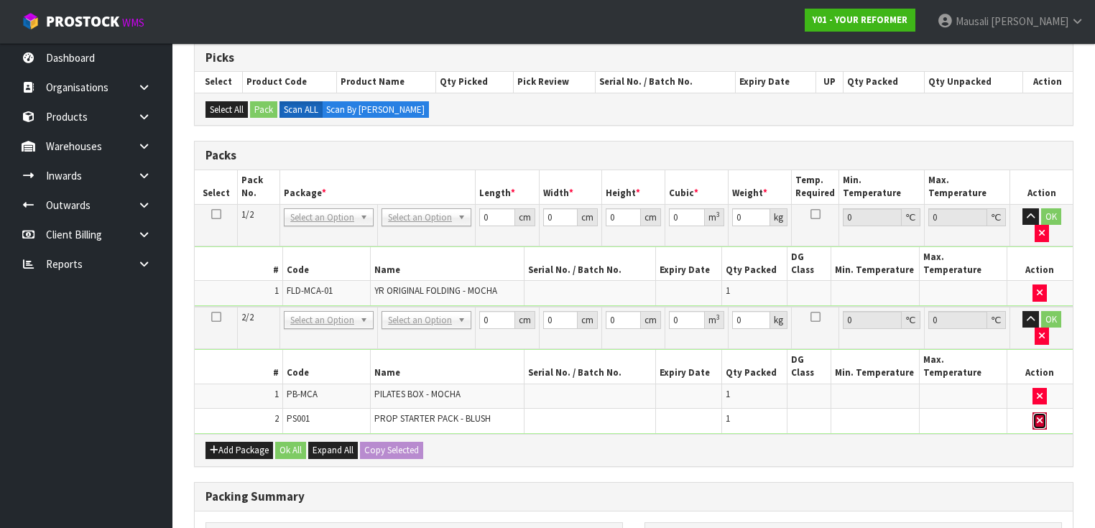
click at [1042, 416] on icon "button" at bounding box center [1040, 420] width 6 height 9
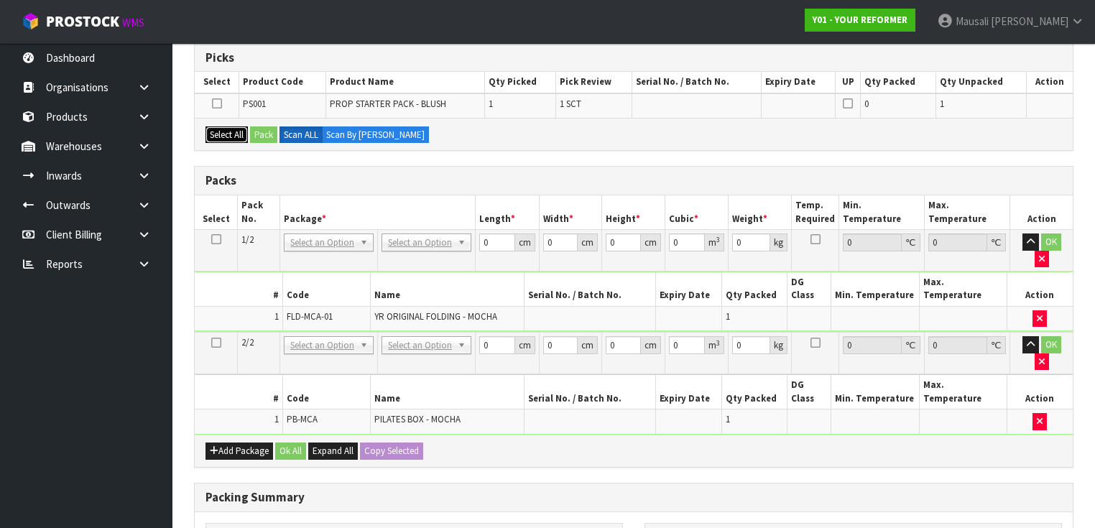
click at [226, 129] on button "Select All" at bounding box center [227, 134] width 42 height 17
click at [267, 133] on button "Pack" at bounding box center [263, 134] width 27 height 17
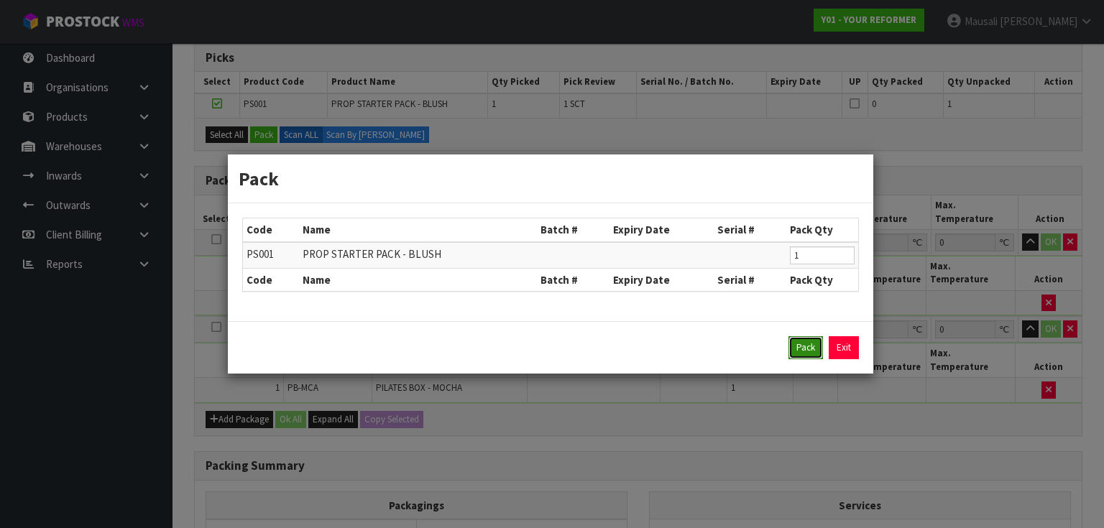
click at [791, 345] on button "Pack" at bounding box center [805, 347] width 34 height 23
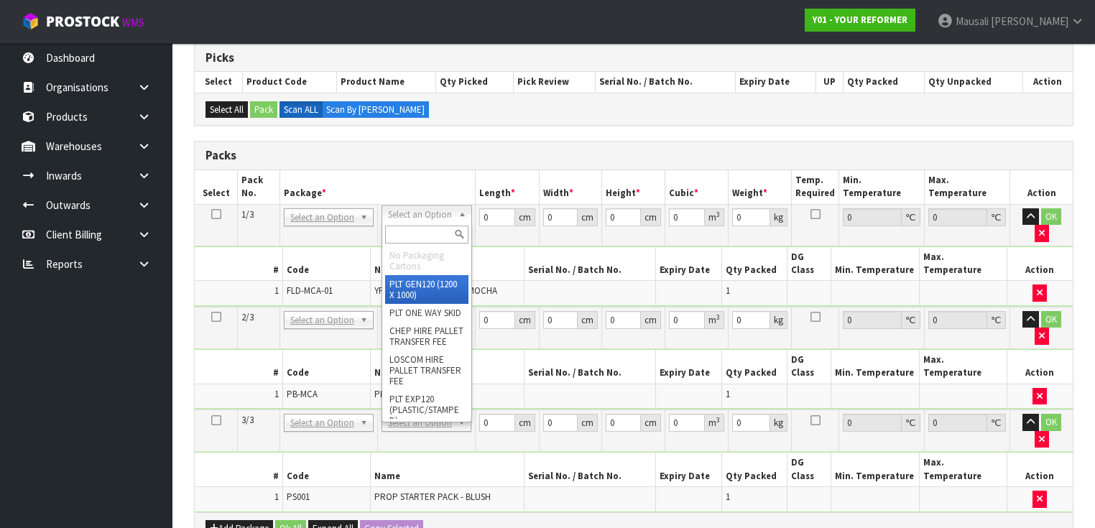
click at [408, 240] on input "text" at bounding box center [426, 235] width 83 height 18
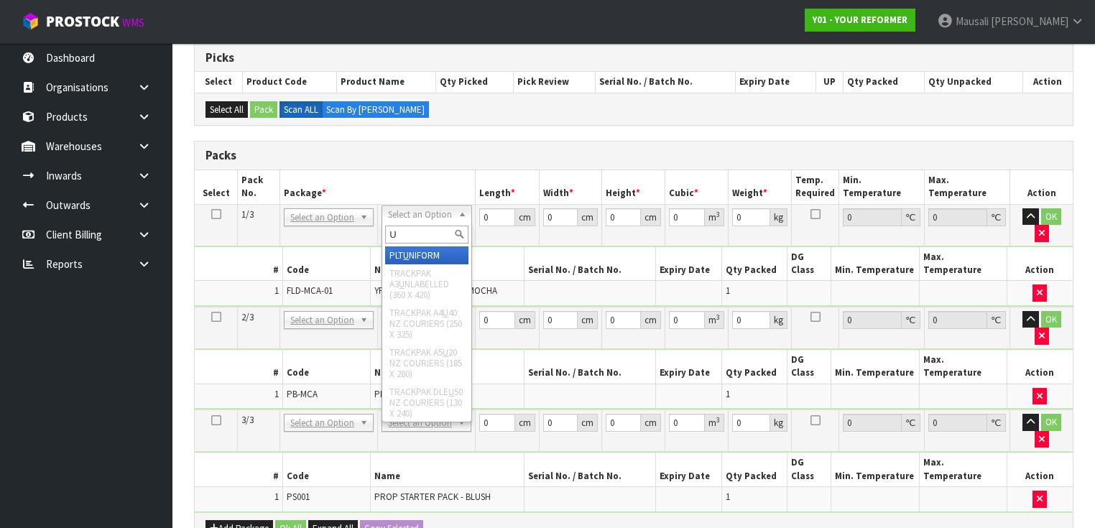
type input "U"
type input "99"
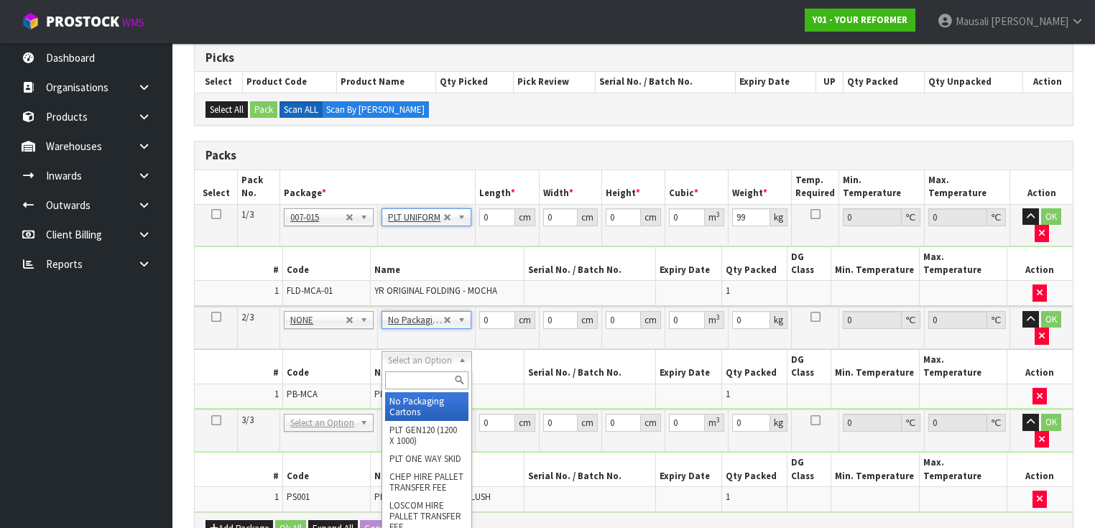
type input "2"
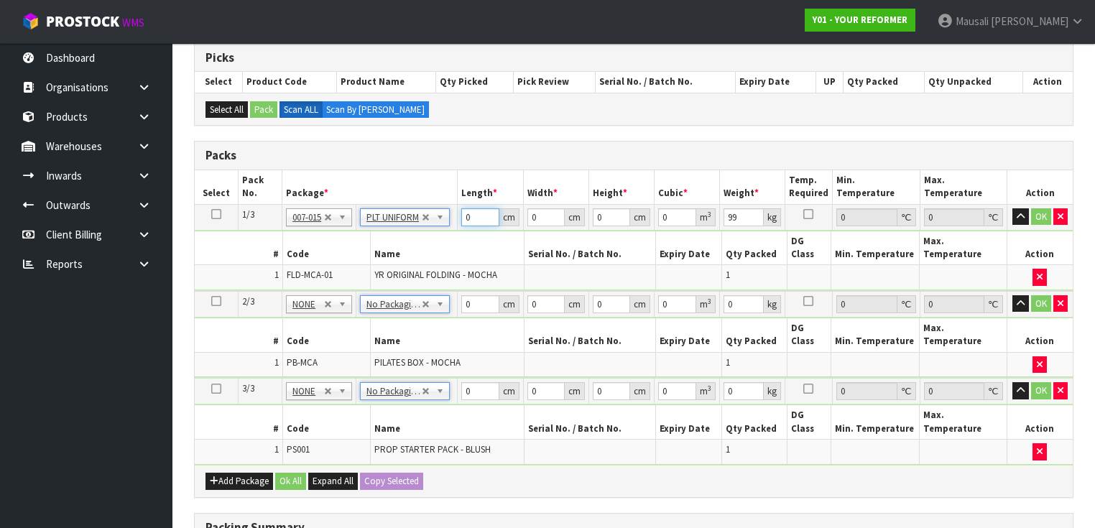
drag, startPoint x: 476, startPoint y: 214, endPoint x: 448, endPoint y: 221, distance: 28.1
click at [448, 221] on tr "1/3 NONE 007-001 007-002 007-004 007-009 007-013 007-014 007-015 007-017 007-01…" at bounding box center [634, 217] width 878 height 26
type input "139"
type input "73"
type input "5"
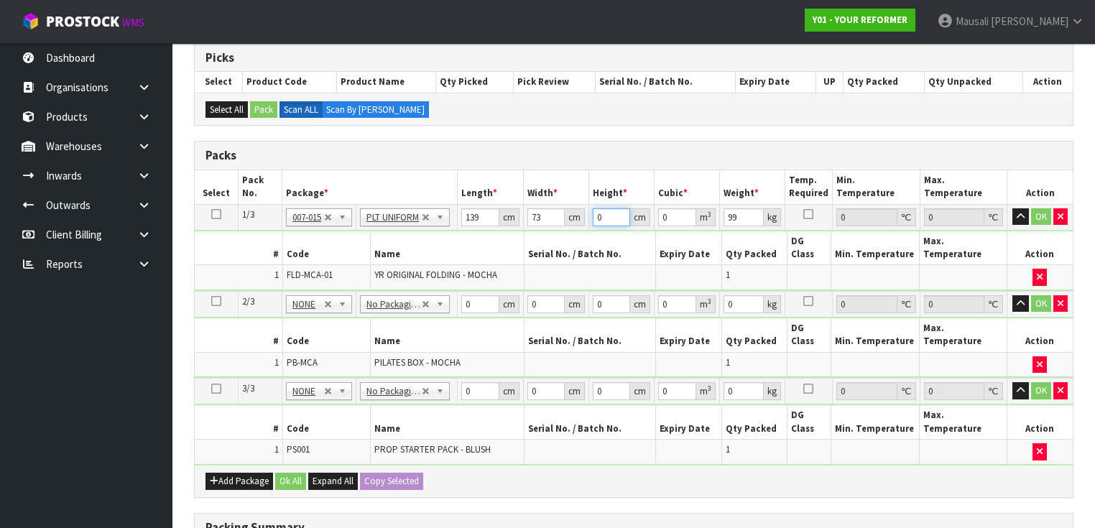
type input "0.050735"
type input "58"
type input "0.588526"
type input "58"
type input "101"
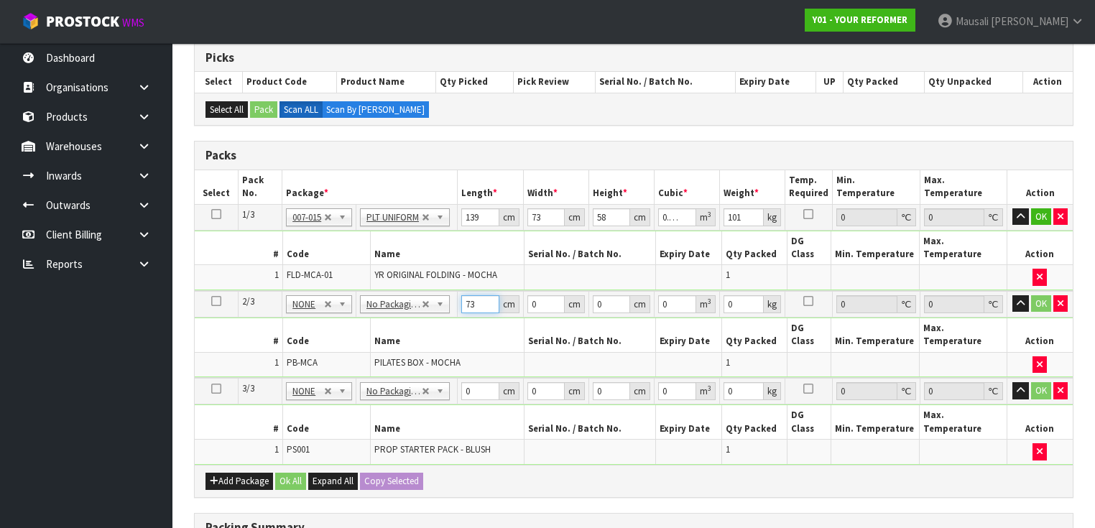
type input "73"
type input "32"
type input "4"
type input "0.009344"
type input "45"
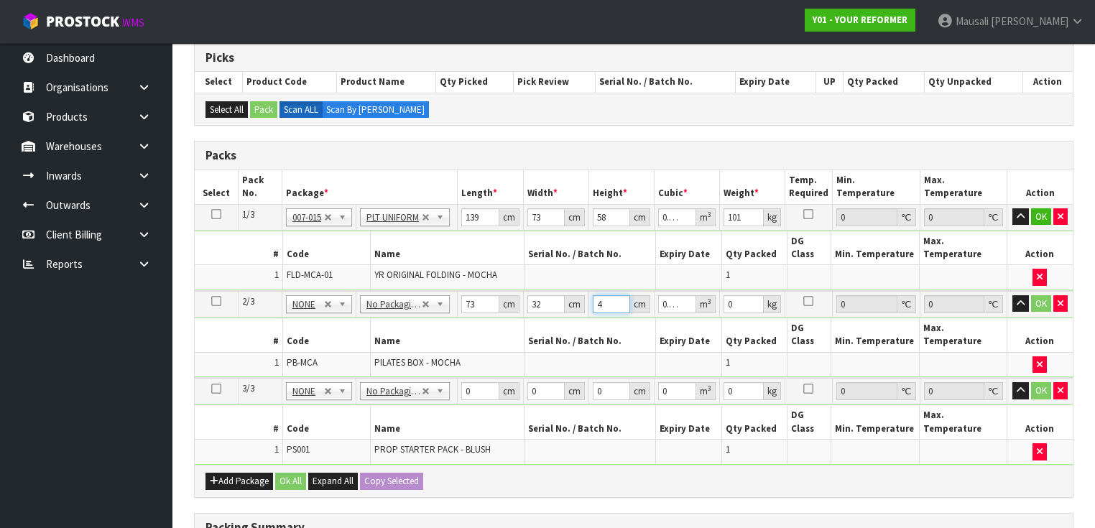
type input "0.10512"
type input "45"
type input "8"
type input "55"
type input "41"
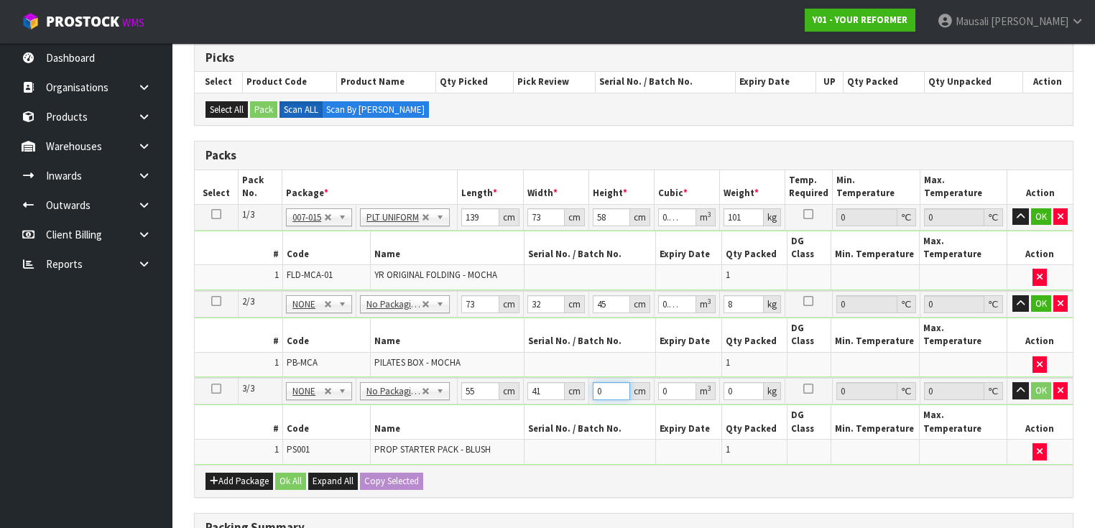
type input "4"
type input "0.00902"
type input "0"
type input "7"
type input "0.015785"
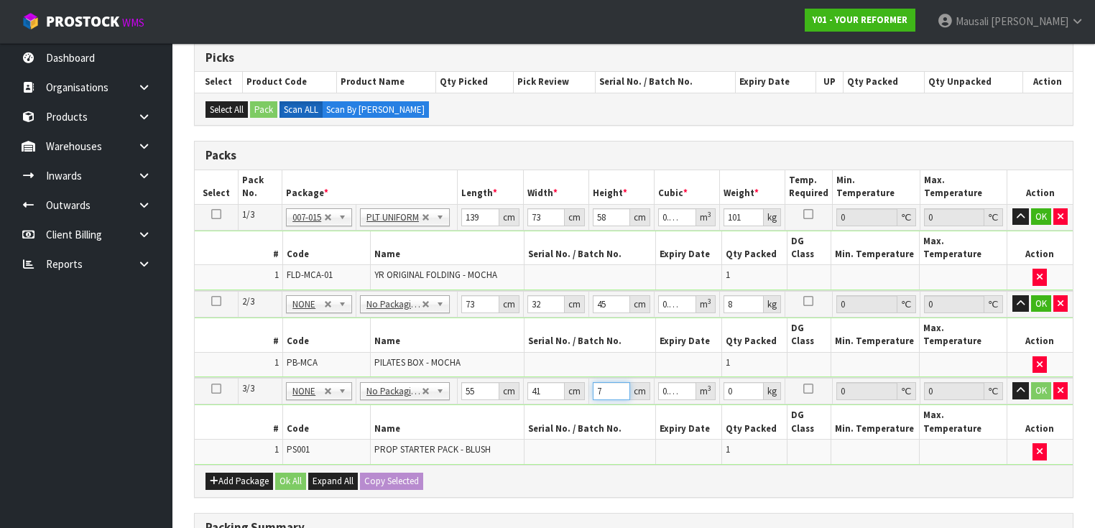
type input "7"
type input "4"
click at [290, 473] on button "Ok All" at bounding box center [290, 481] width 31 height 17
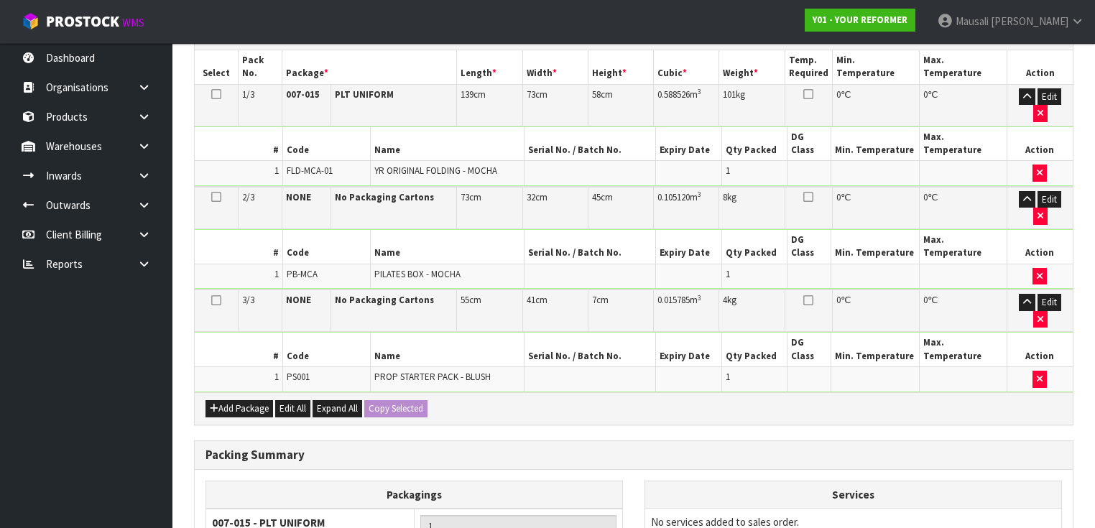
scroll to position [512, 0]
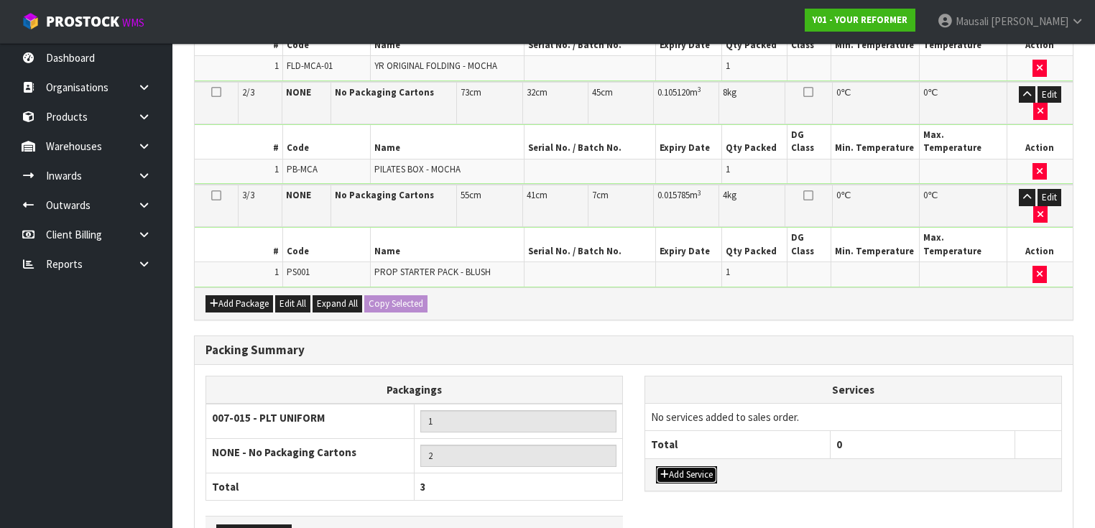
click at [696, 466] on button "Add Service" at bounding box center [686, 474] width 61 height 17
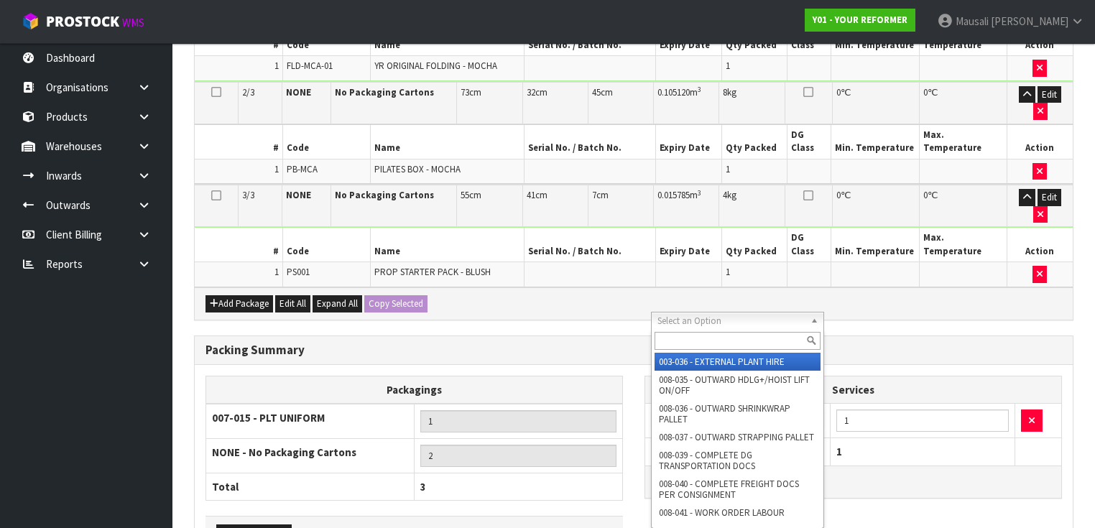
click at [680, 344] on input "text" at bounding box center [738, 341] width 166 height 18
type input "044"
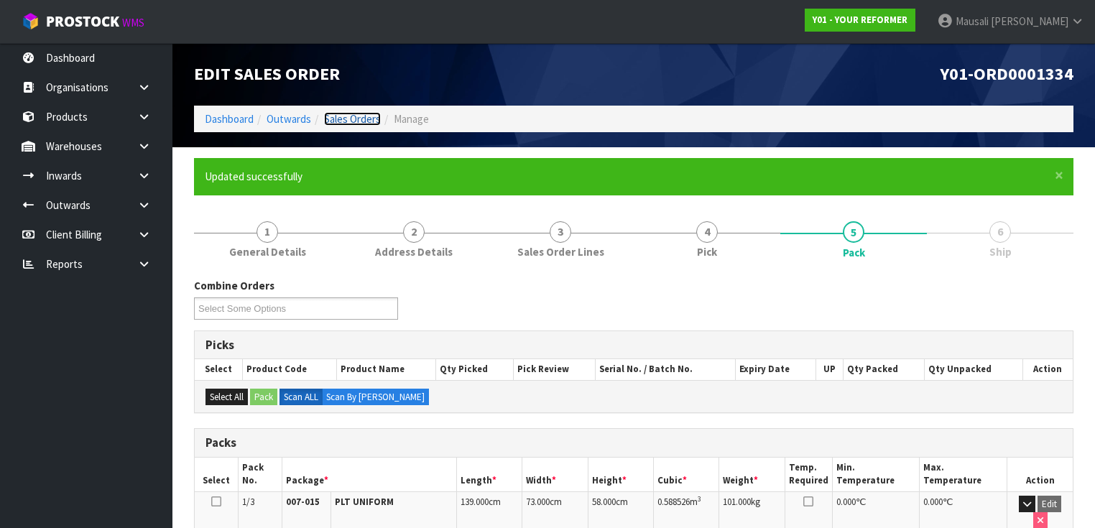
click at [358, 116] on link "Sales Orders" at bounding box center [352, 119] width 57 height 14
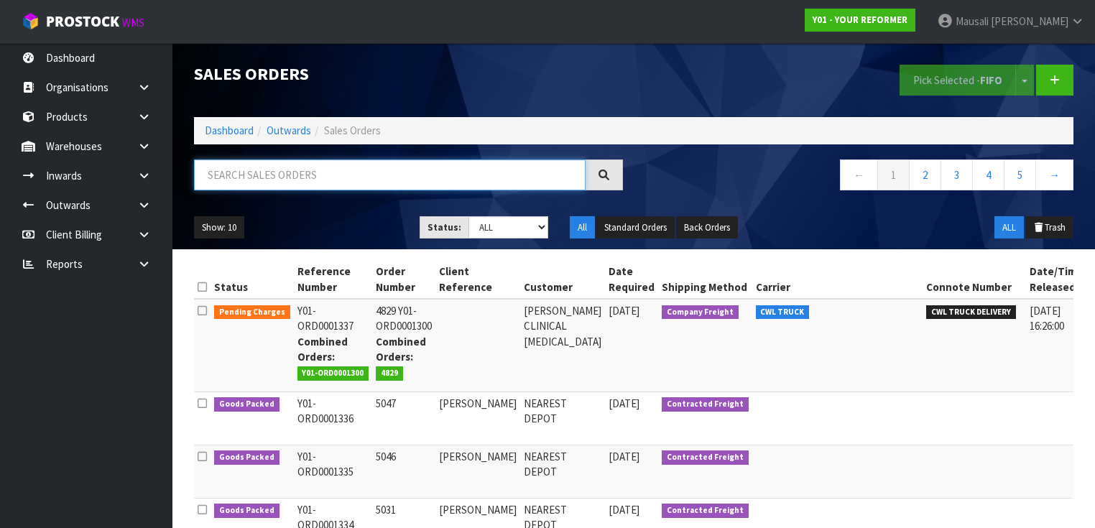
click at [244, 176] on input "text" at bounding box center [390, 175] width 392 height 31
type input "JOB-0409240"
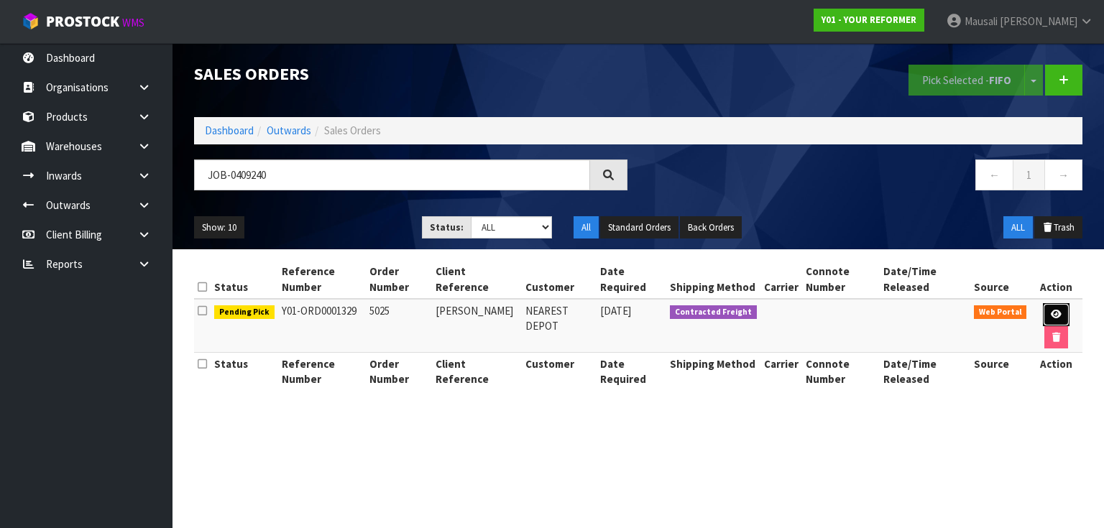
click at [1066, 310] on link at bounding box center [1056, 314] width 27 height 23
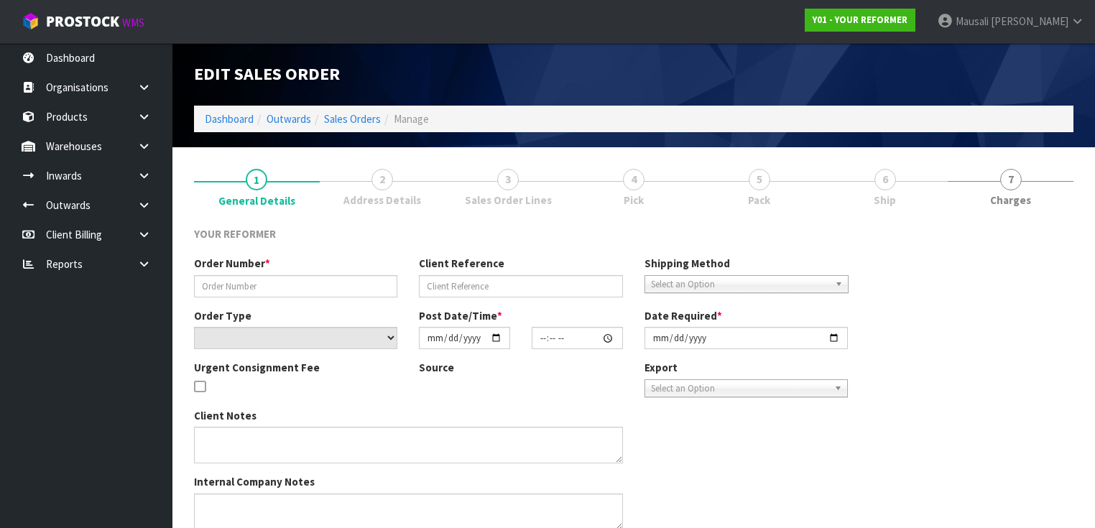
type input "5025"
type input "[PERSON_NAME]"
select select "number:0"
type input "[DATE]"
type input "12:36:00.000"
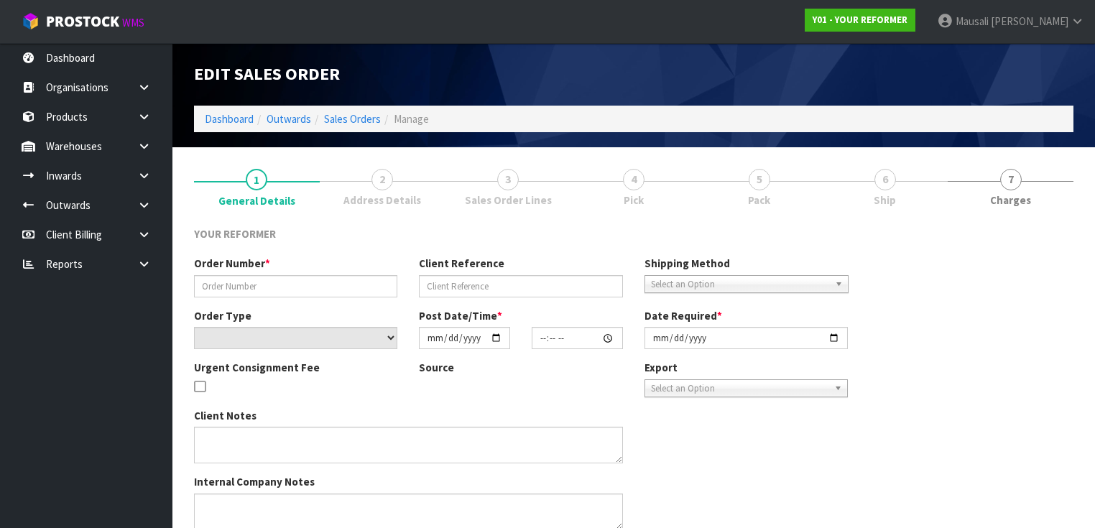
type input "[DATE]"
type textarea "[PERSON_NAME] 4 DURNESS [STREET_ADDRESS] [PHONE_NUMBER]"
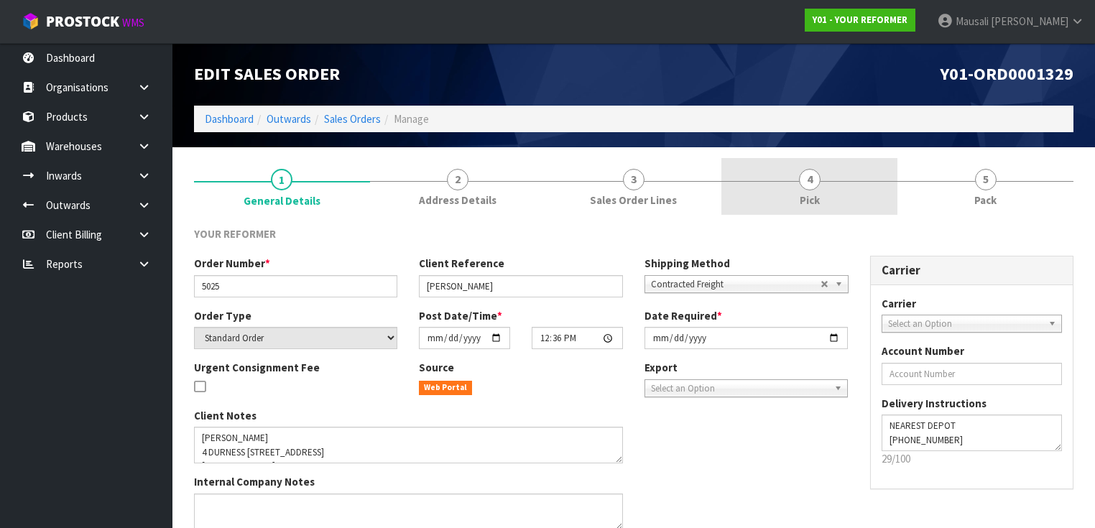
click at [782, 182] on link "4 Pick" at bounding box center [810, 186] width 176 height 57
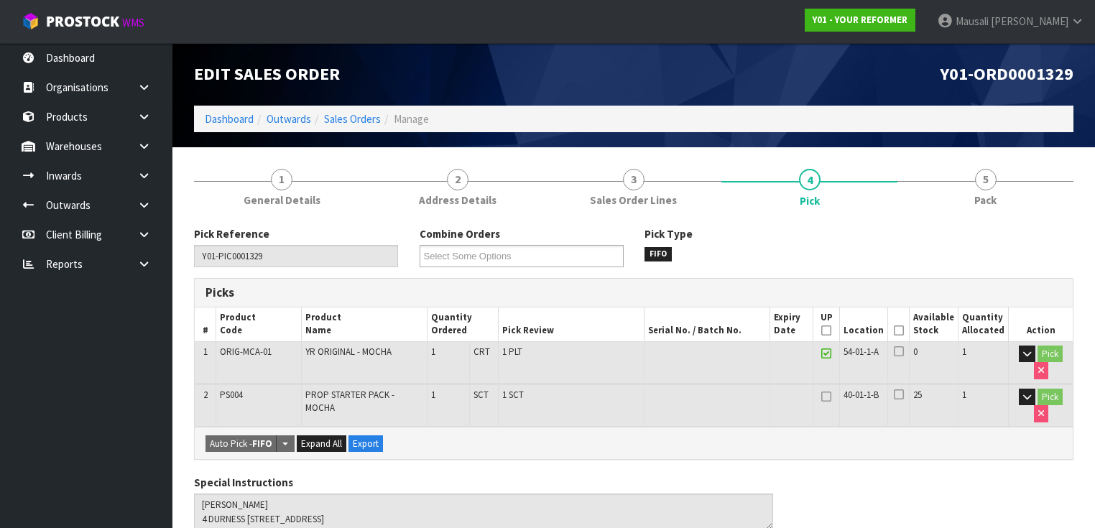
click at [903, 331] on icon at bounding box center [899, 331] width 10 height 1
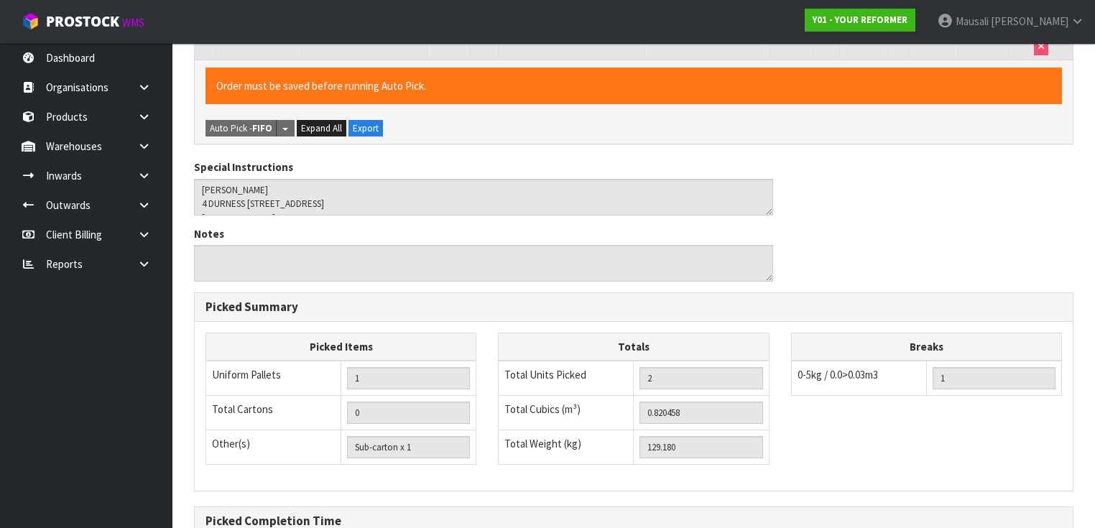
scroll to position [522, 0]
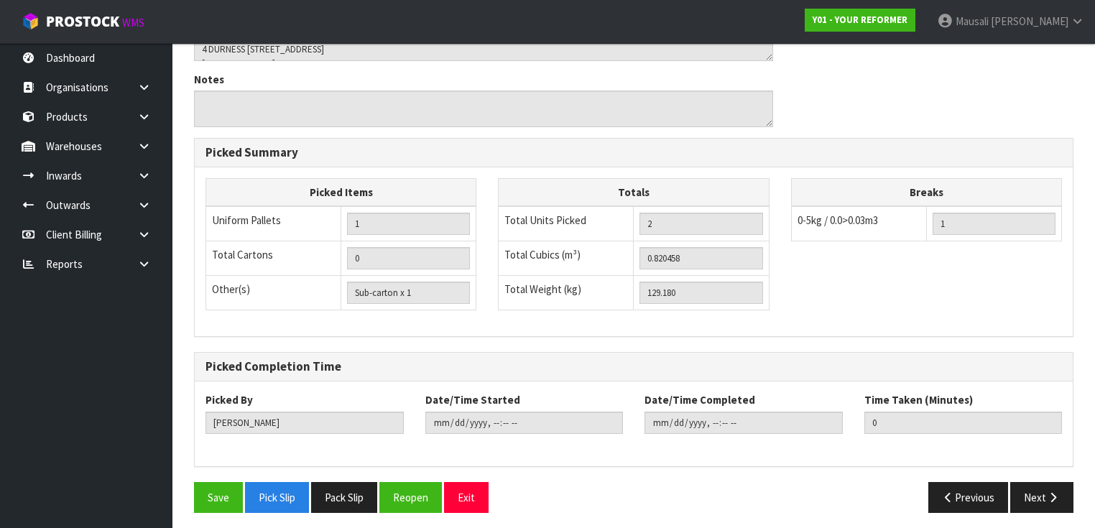
click at [242, 482] on div "Save Pick Slip Pack Slip Reopen Exit" at bounding box center [408, 497] width 451 height 31
click at [211, 483] on button "Save" at bounding box center [218, 497] width 49 height 31
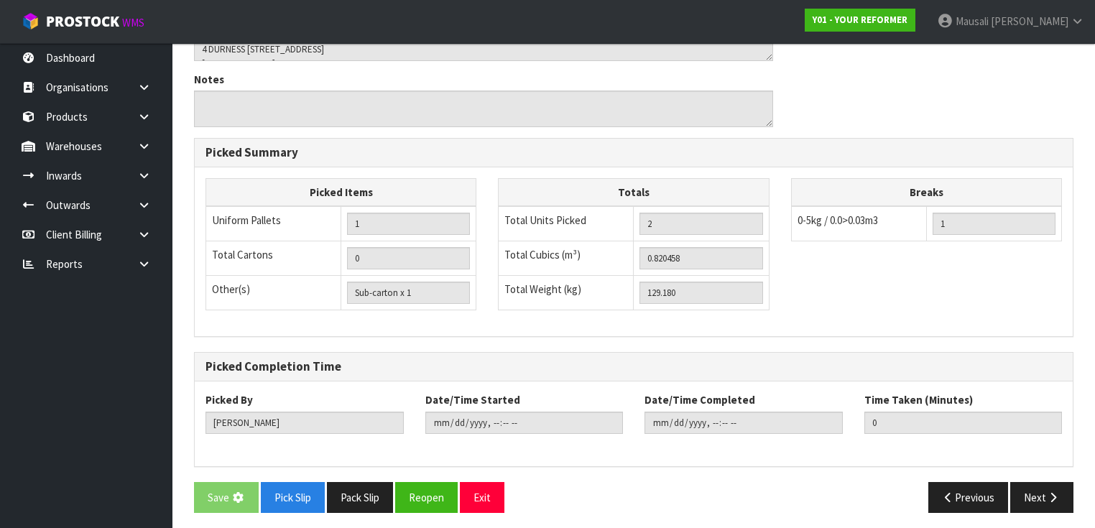
scroll to position [0, 0]
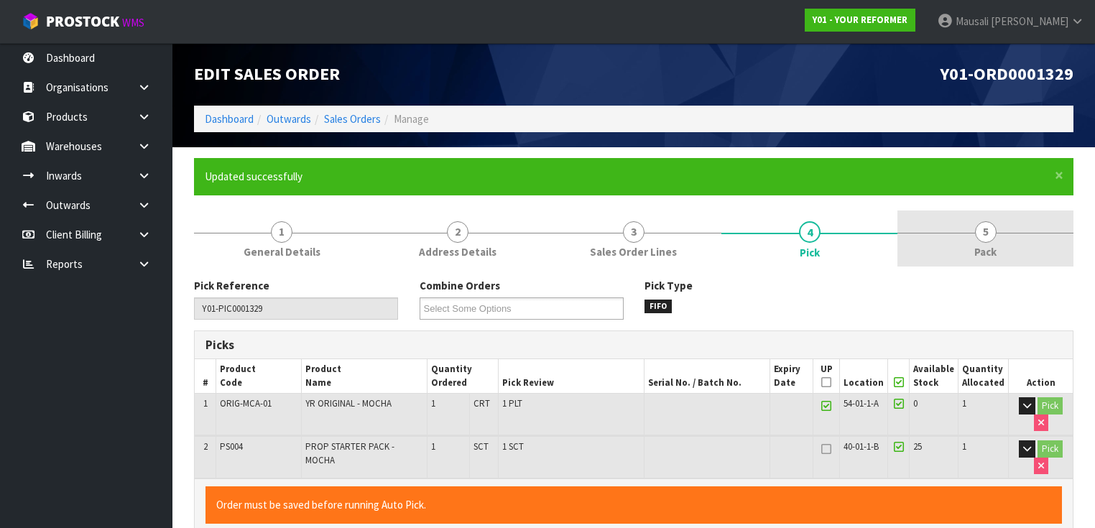
type input "[PERSON_NAME]"
type input "[DATE]T10:30:54"
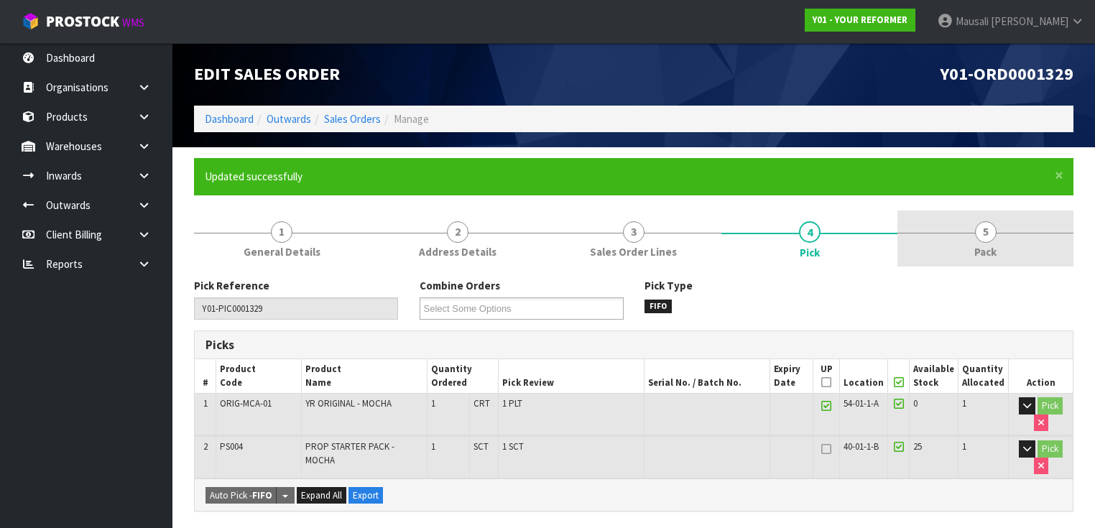
click at [995, 227] on span "5" at bounding box center [986, 232] width 22 height 22
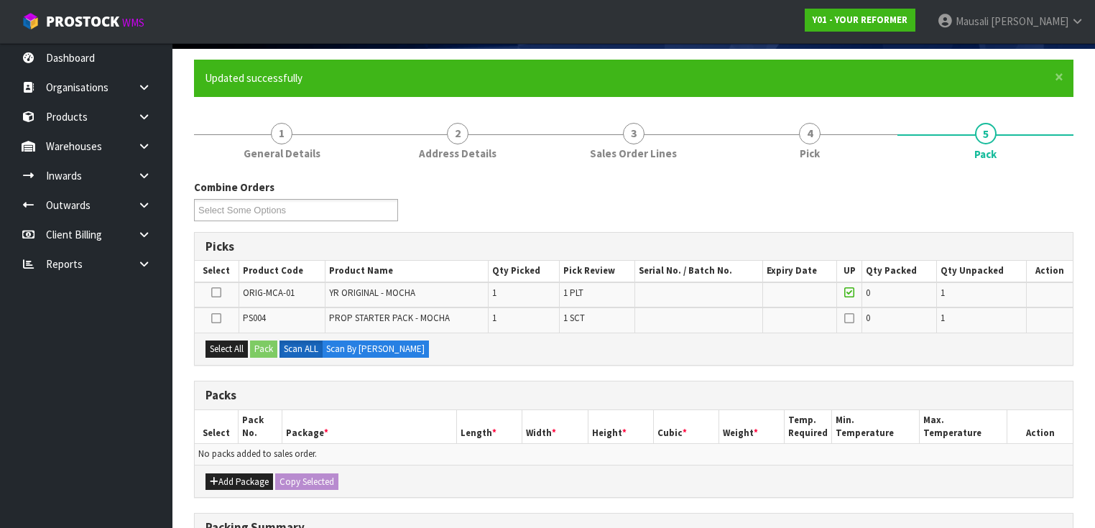
scroll to position [172, 0]
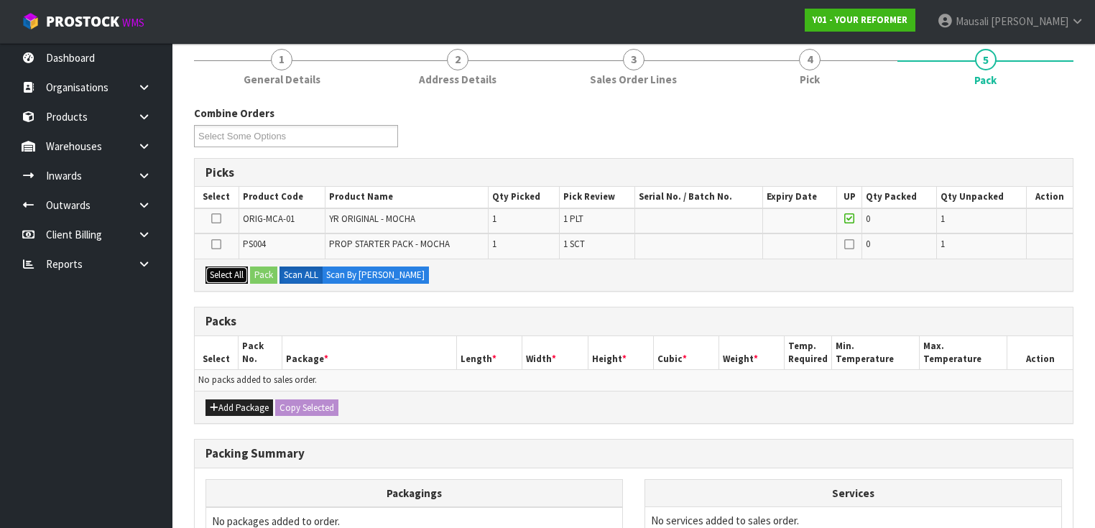
click at [213, 275] on button "Select All" at bounding box center [227, 275] width 42 height 17
click at [266, 271] on button "Pack" at bounding box center [263, 275] width 27 height 17
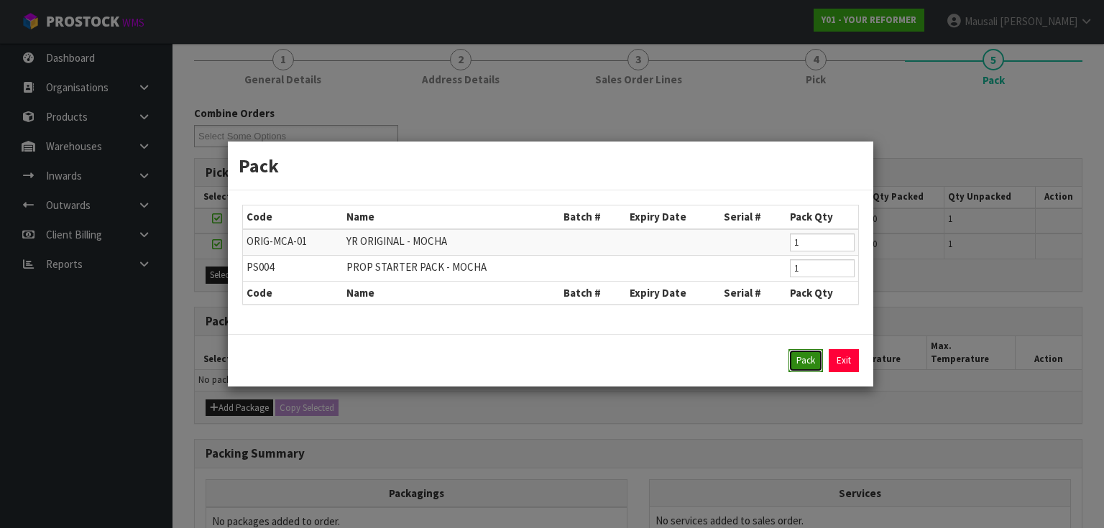
click at [795, 353] on button "Pack" at bounding box center [805, 360] width 34 height 23
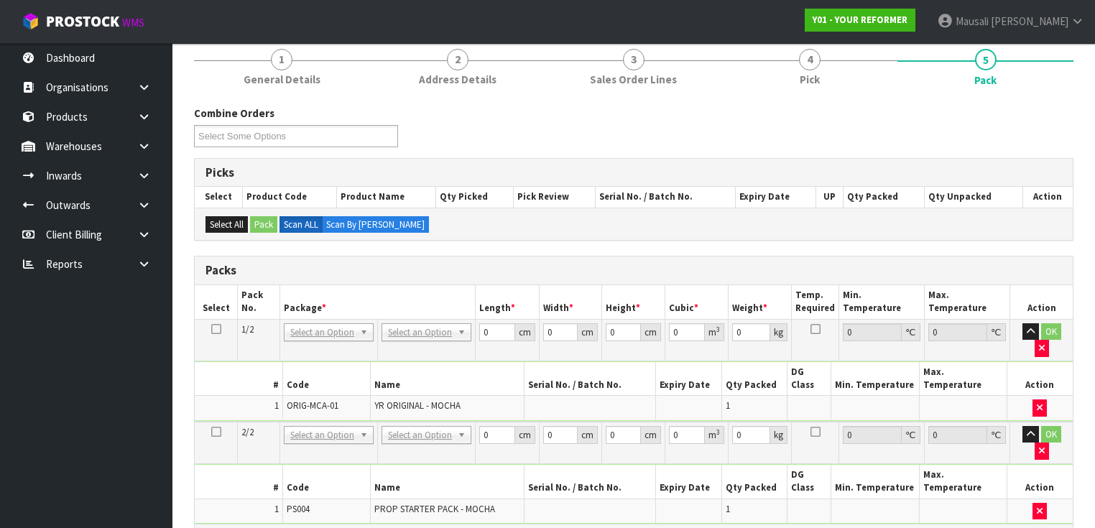
click at [213, 329] on icon at bounding box center [216, 329] width 10 height 1
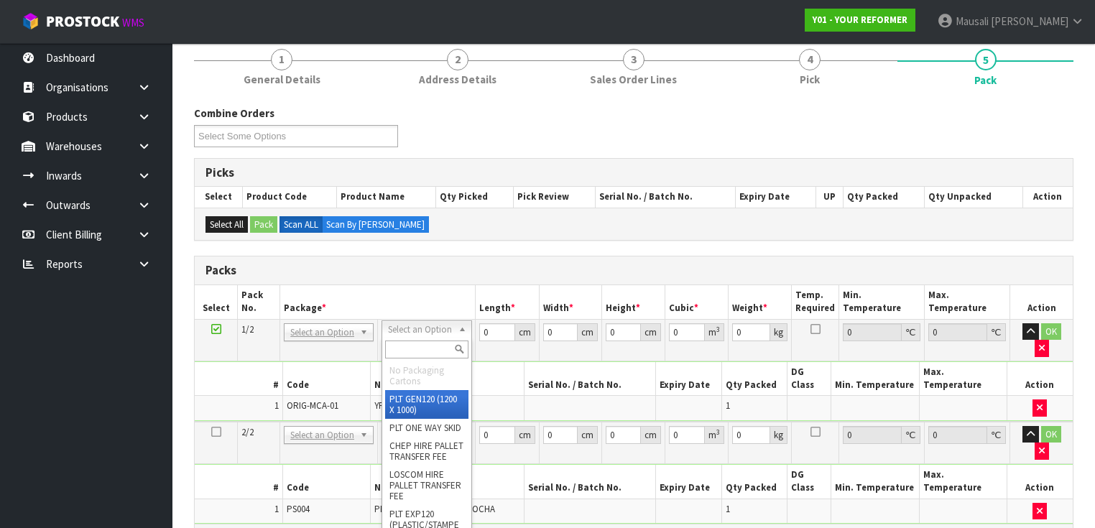
click at [427, 349] on input "text" at bounding box center [426, 350] width 83 height 18
type input "U"
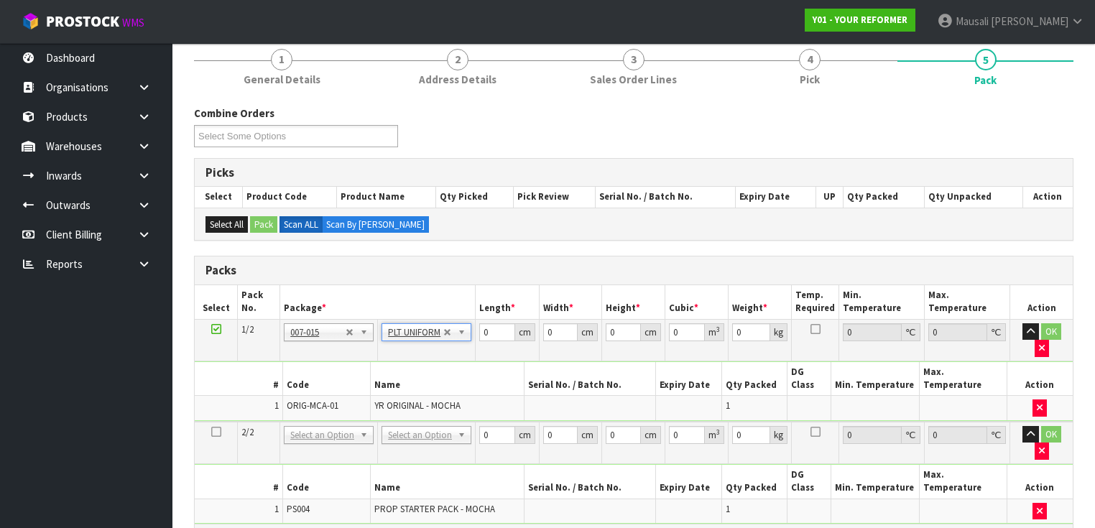
type input "126"
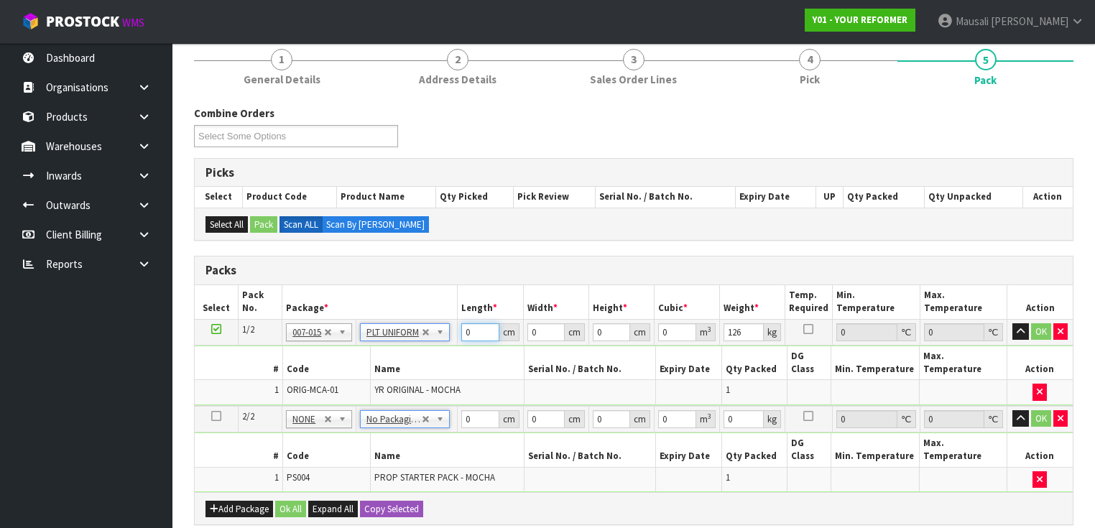
drag, startPoint x: 475, startPoint y: 333, endPoint x: 438, endPoint y: 356, distance: 44.3
click at [440, 352] on tbody "1/2 NONE 007-001 007-002 007-004 007-009 007-013 007-014 007-015 007-017 007-01…" at bounding box center [634, 362] width 878 height 87
type input "260"
type input "73"
type input "4"
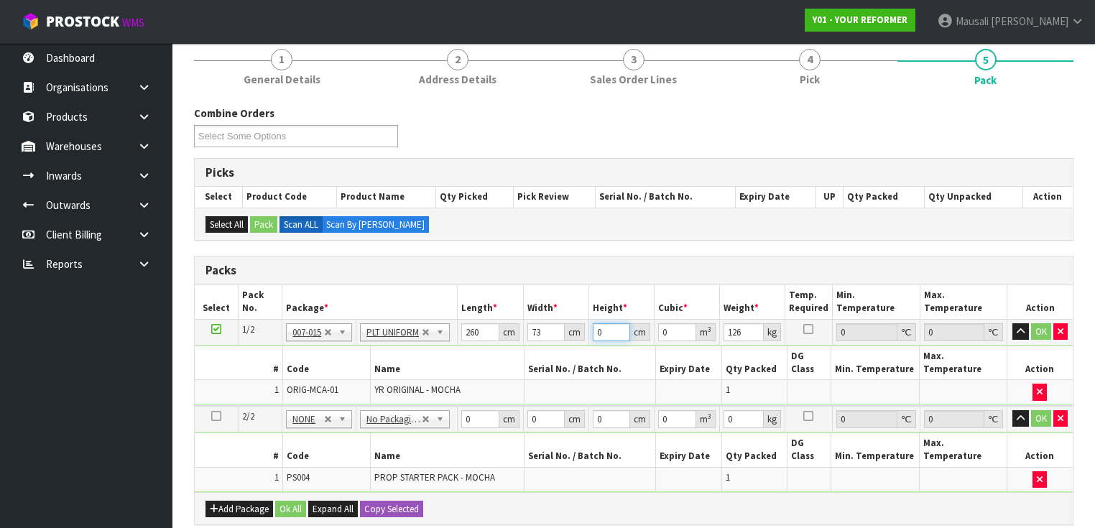
type input "0.07592"
type input "41"
type input "0.77818"
type input "41"
type input "126"
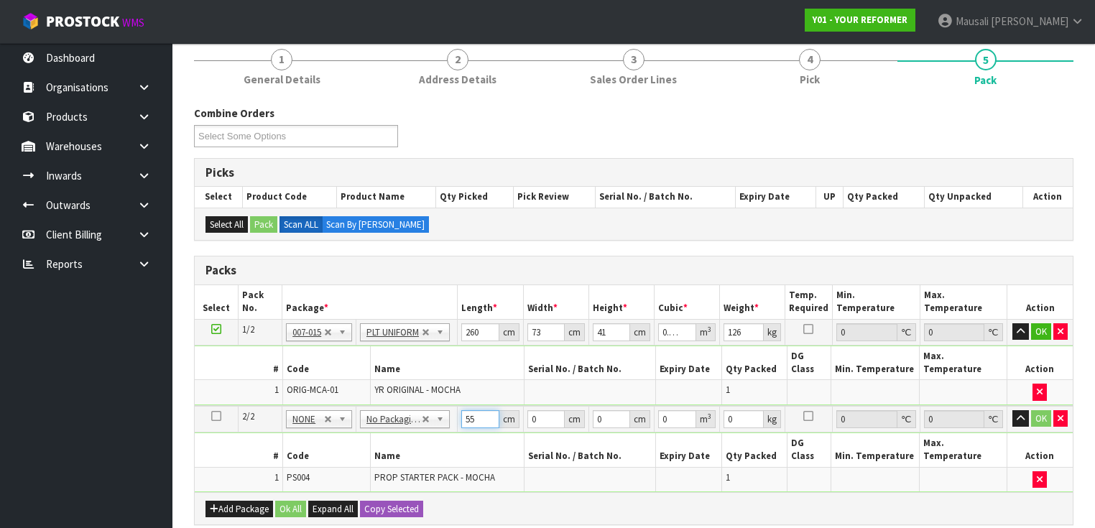
type input "55"
type input "41"
type input "7"
type input "0.015785"
type input "7"
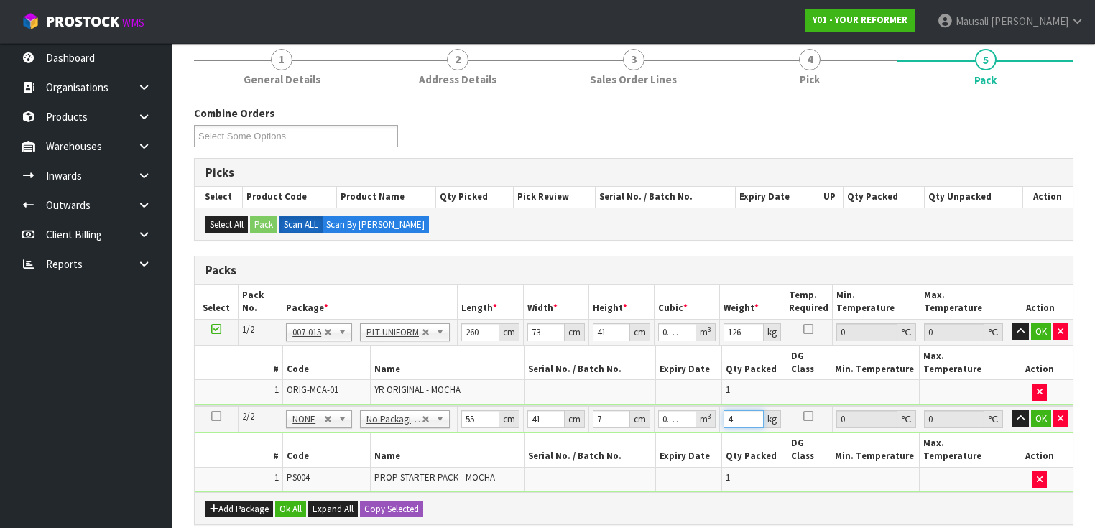
scroll to position [402, 0]
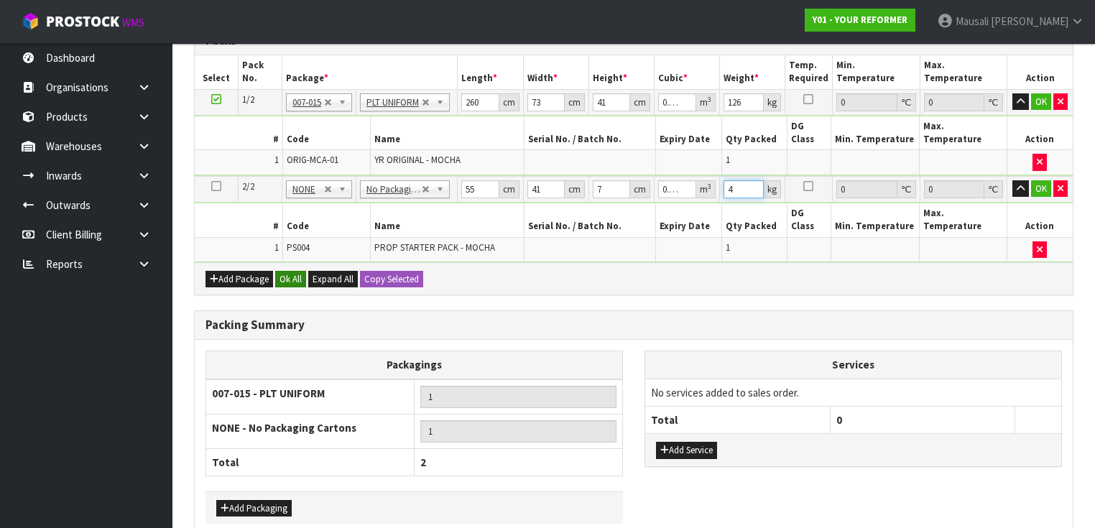
type input "4"
click at [285, 271] on button "Ok All" at bounding box center [290, 279] width 31 height 17
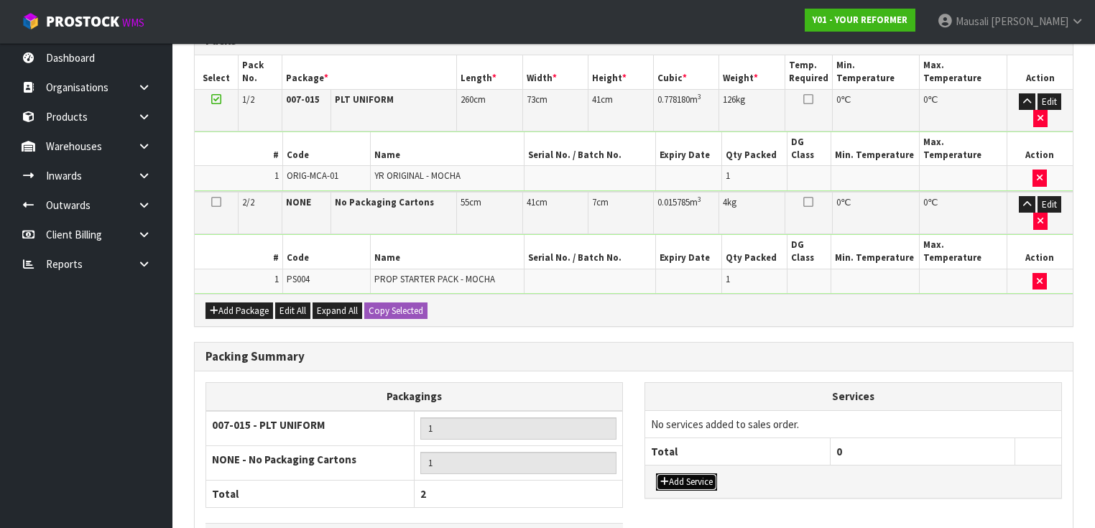
click at [701, 474] on button "Add Service" at bounding box center [686, 482] width 61 height 17
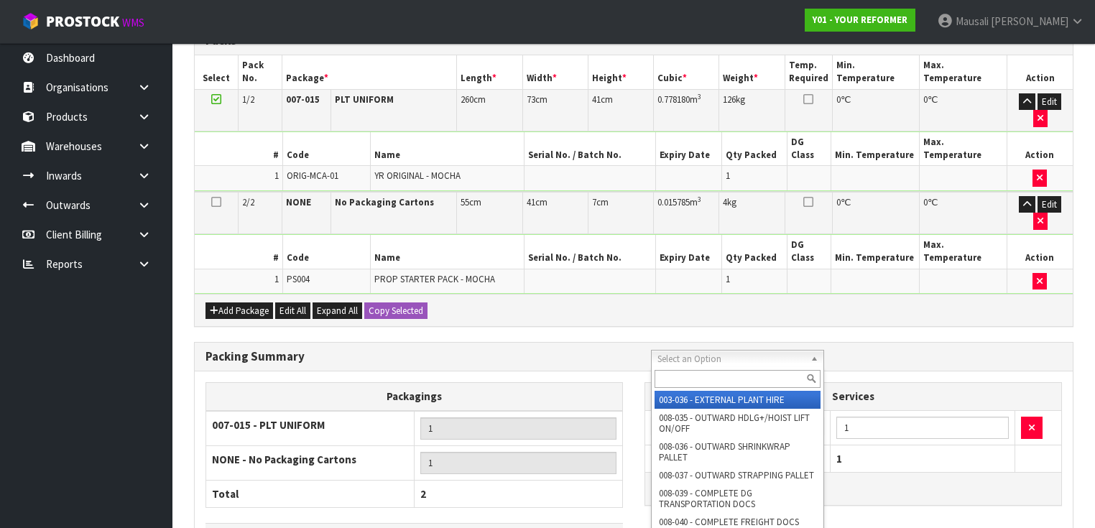
click at [687, 377] on input "text" at bounding box center [738, 379] width 166 height 18
type input "044"
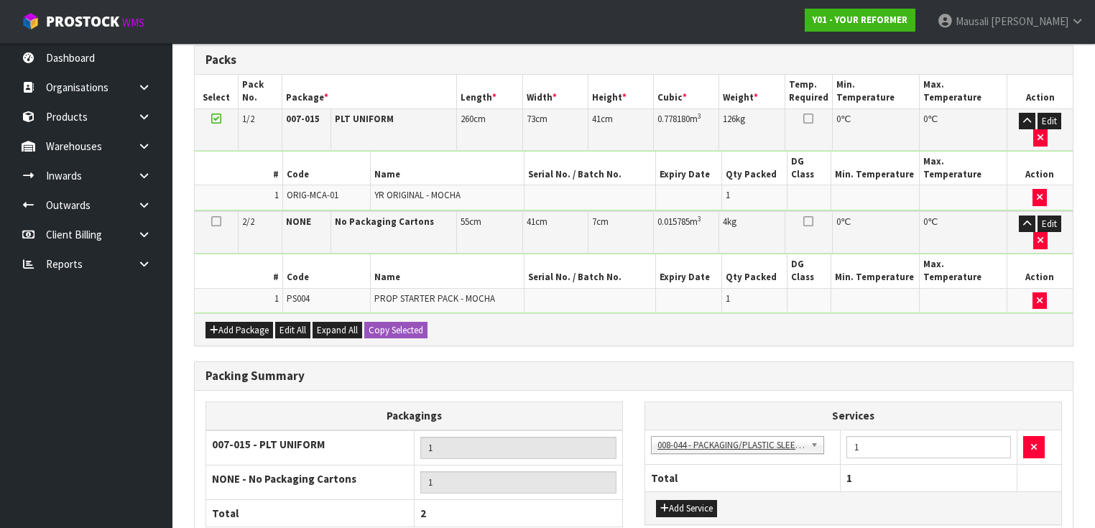
scroll to position [0, 0]
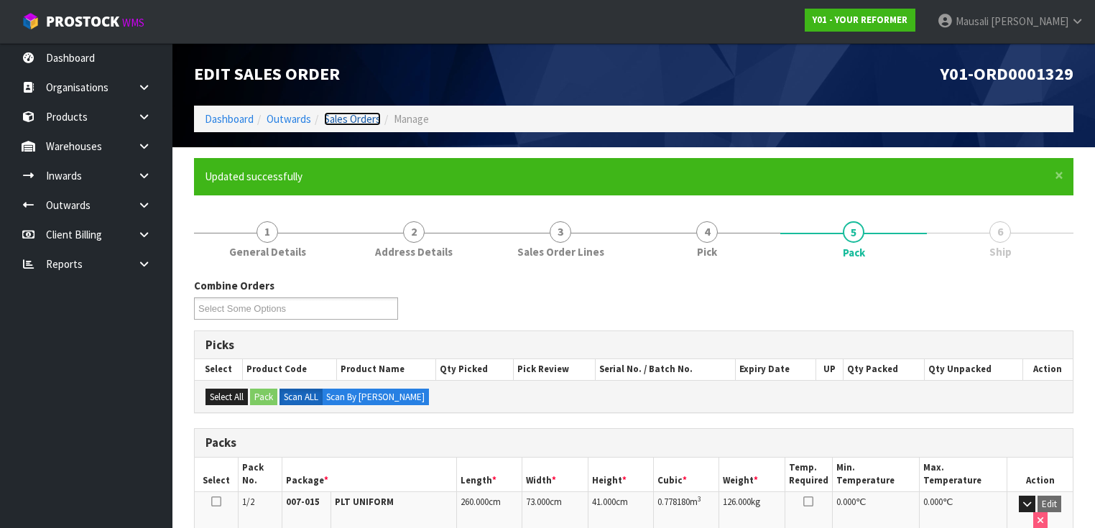
click at [372, 119] on link "Sales Orders" at bounding box center [352, 119] width 57 height 14
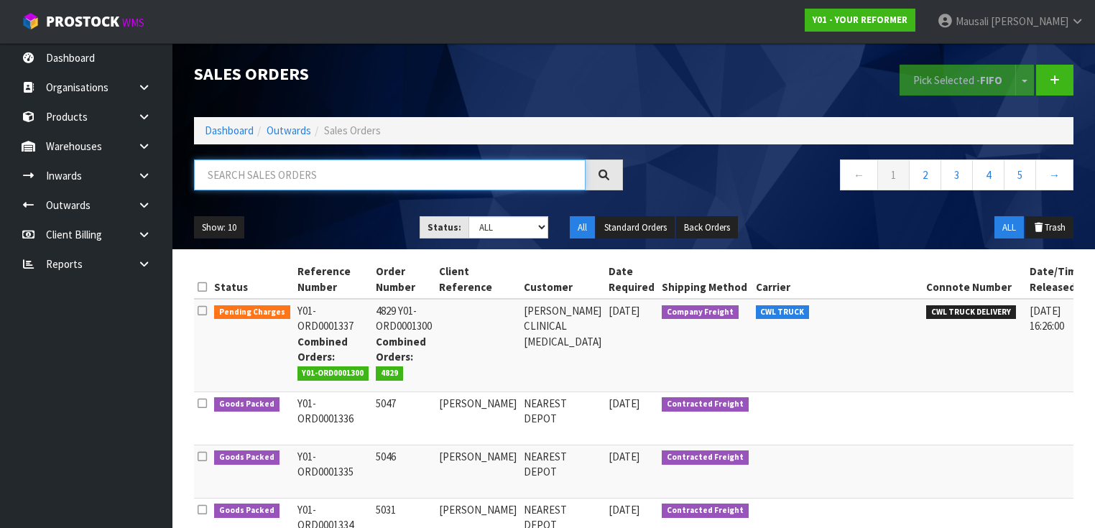
click at [240, 173] on input "text" at bounding box center [390, 175] width 392 height 31
type input "JOB-0409243"
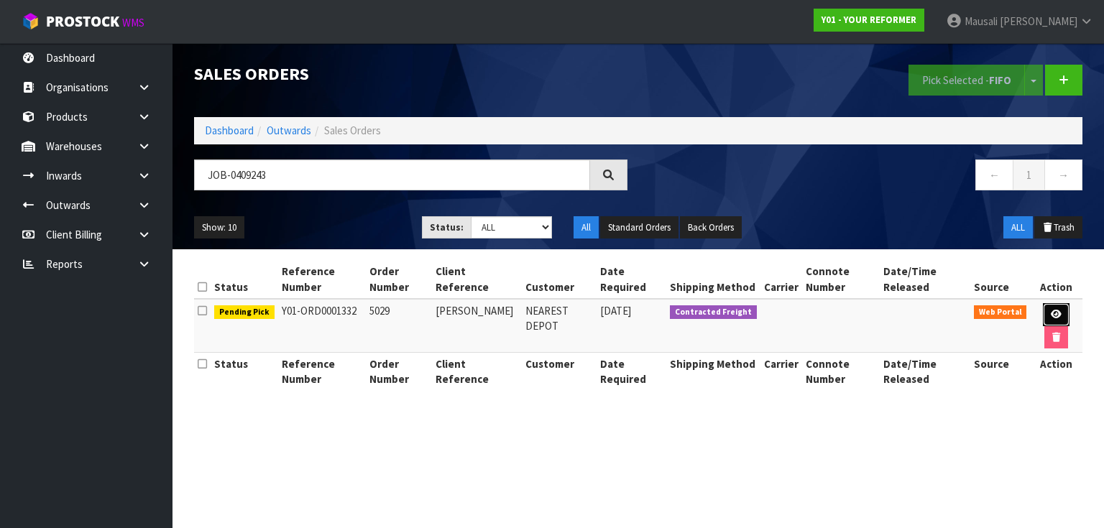
click at [1055, 311] on icon at bounding box center [1056, 314] width 11 height 9
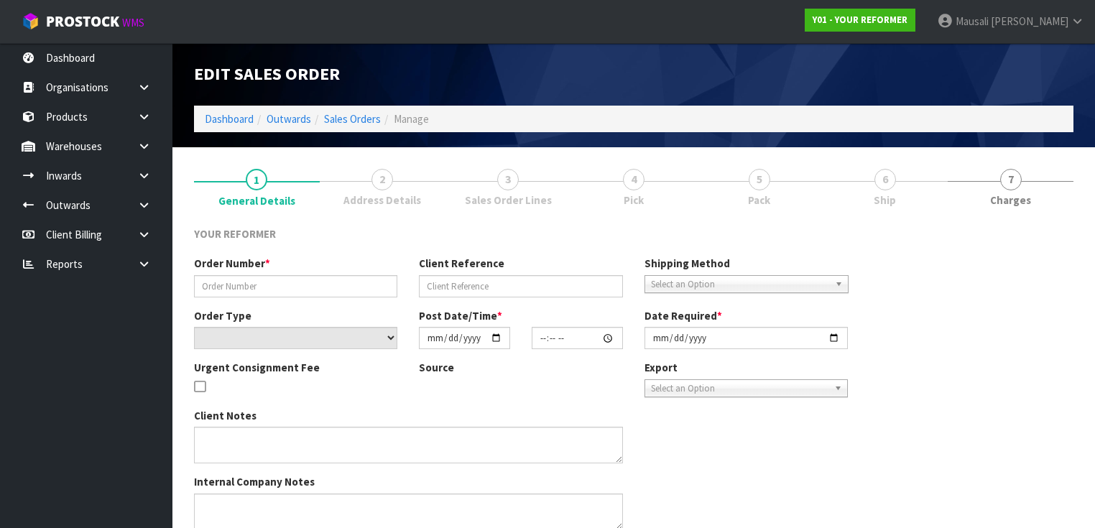
type input "5029"
type input "[PERSON_NAME]"
select select "number:0"
type input "[DATE]"
type input "12:43:00.000"
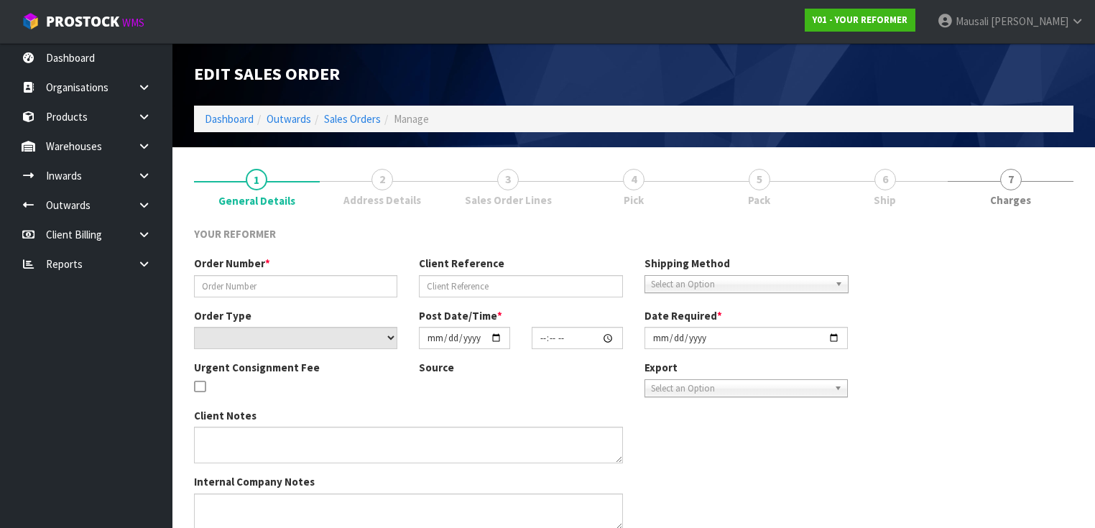
type input "[DATE]"
type textarea "[PERSON_NAME] [STREET_ADDRESS][PERSON_NAME] [PHONE_NUMBER]"
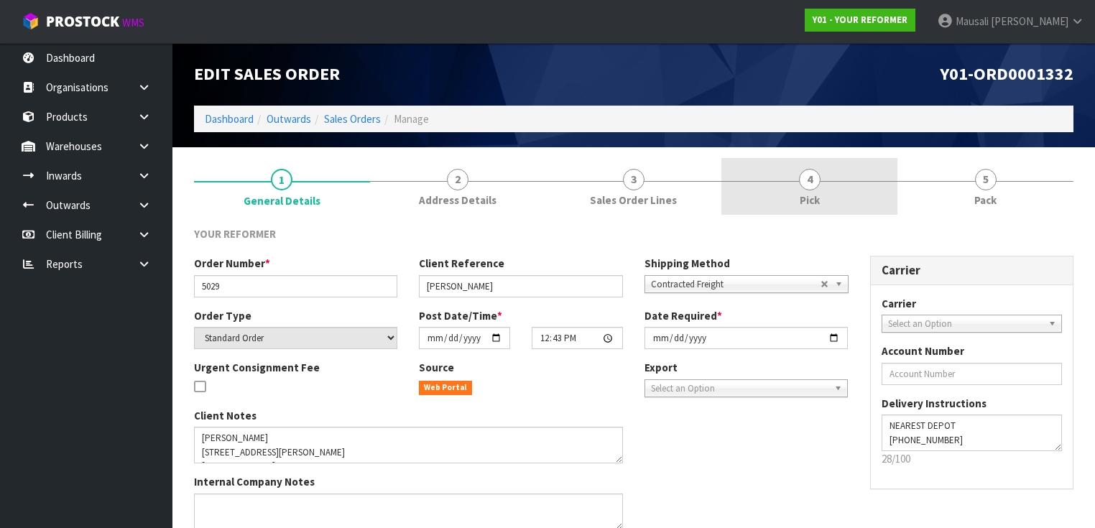
click at [845, 187] on link "4 Pick" at bounding box center [810, 186] width 176 height 57
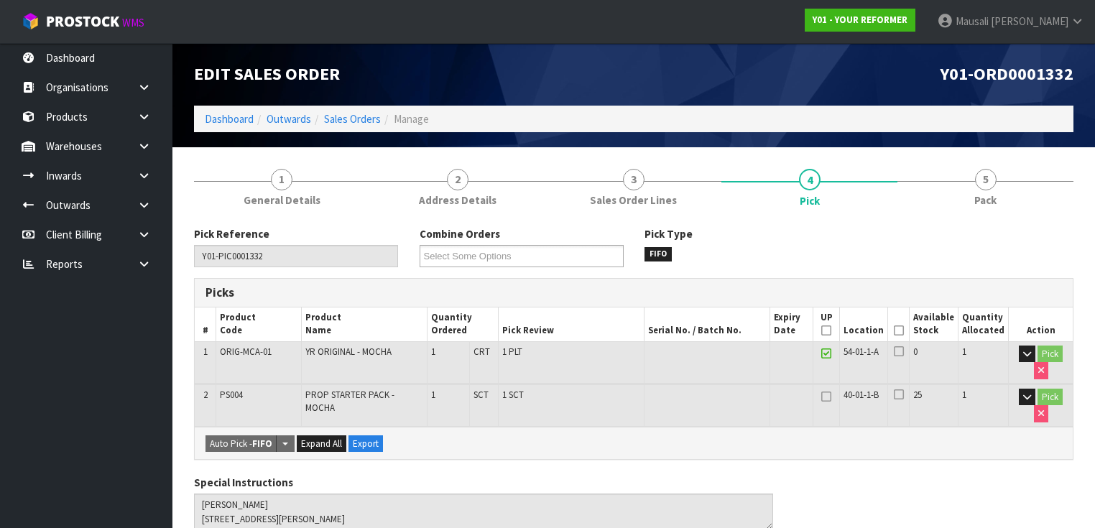
click at [904, 331] on icon at bounding box center [899, 331] width 10 height 1
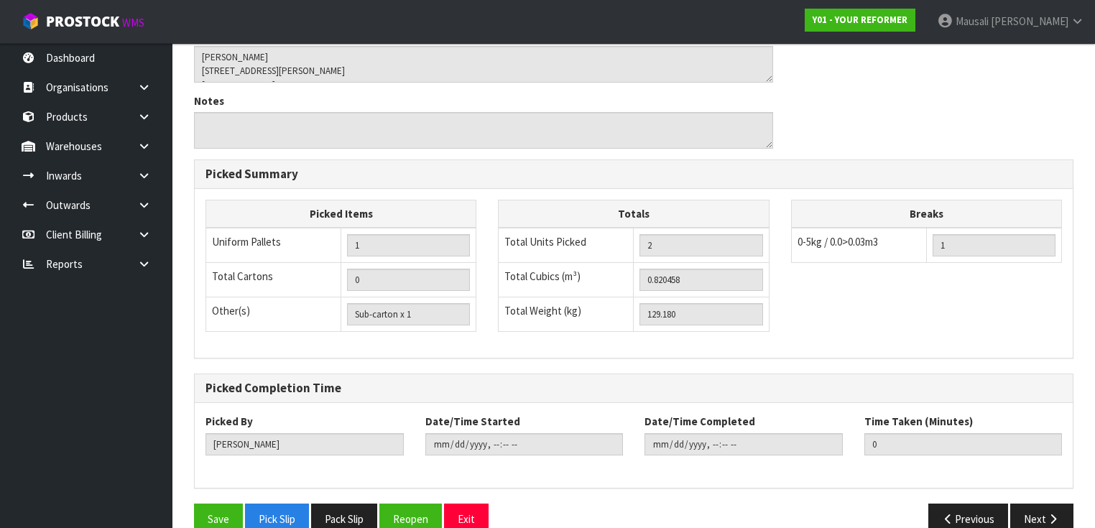
scroll to position [522, 0]
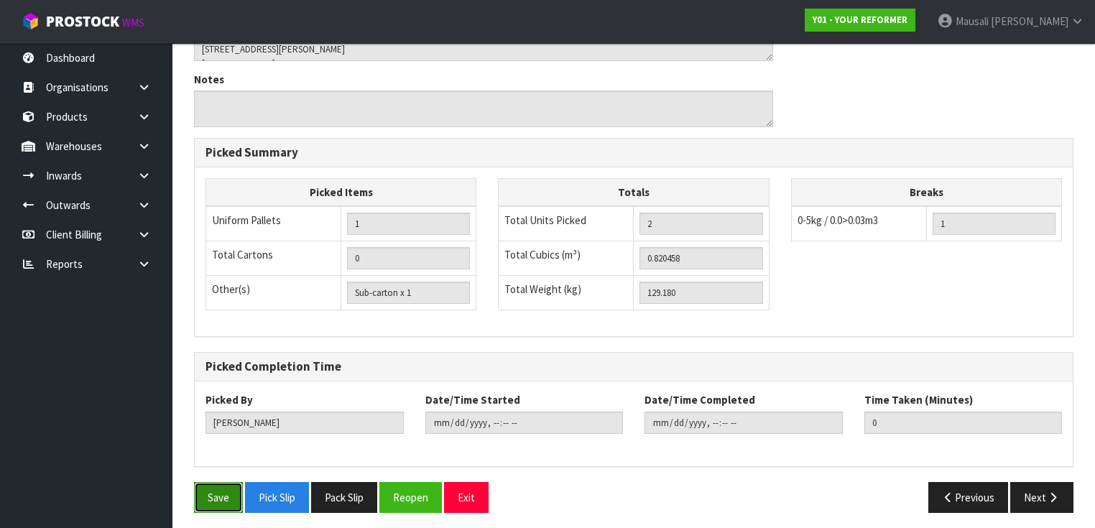
click at [211, 492] on button "Save" at bounding box center [218, 497] width 49 height 31
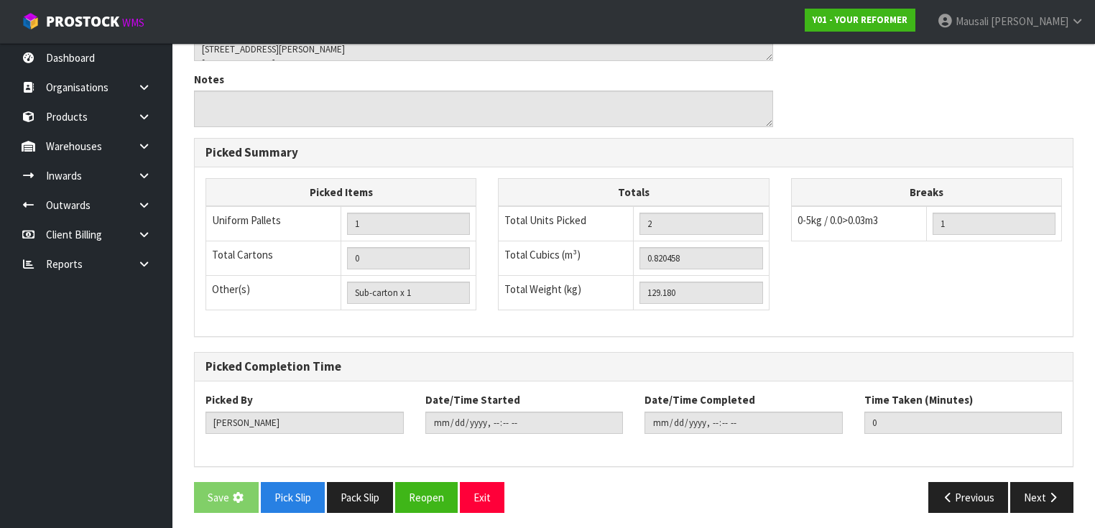
scroll to position [0, 0]
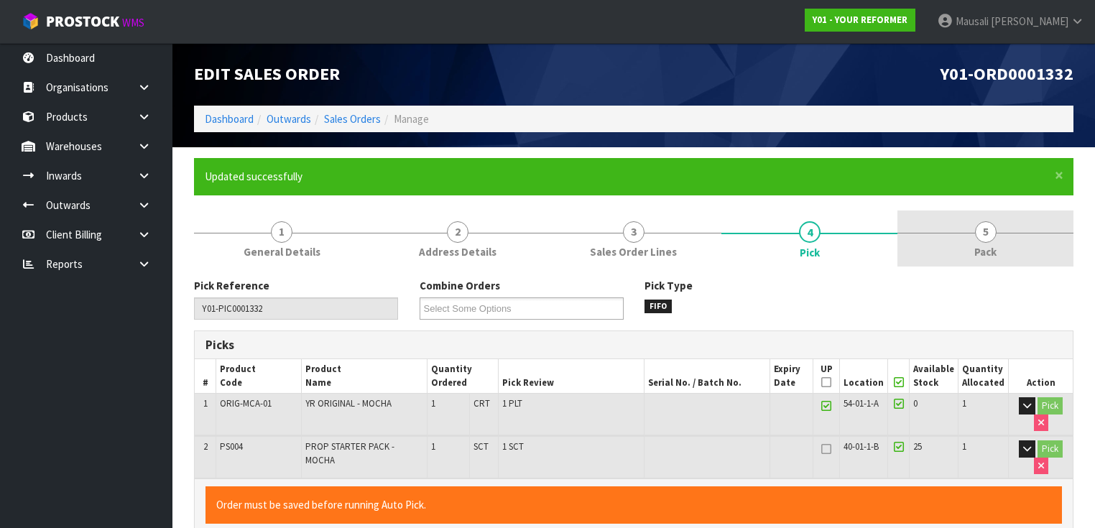
type input "[PERSON_NAME]"
type input "[DATE]T10:32:14"
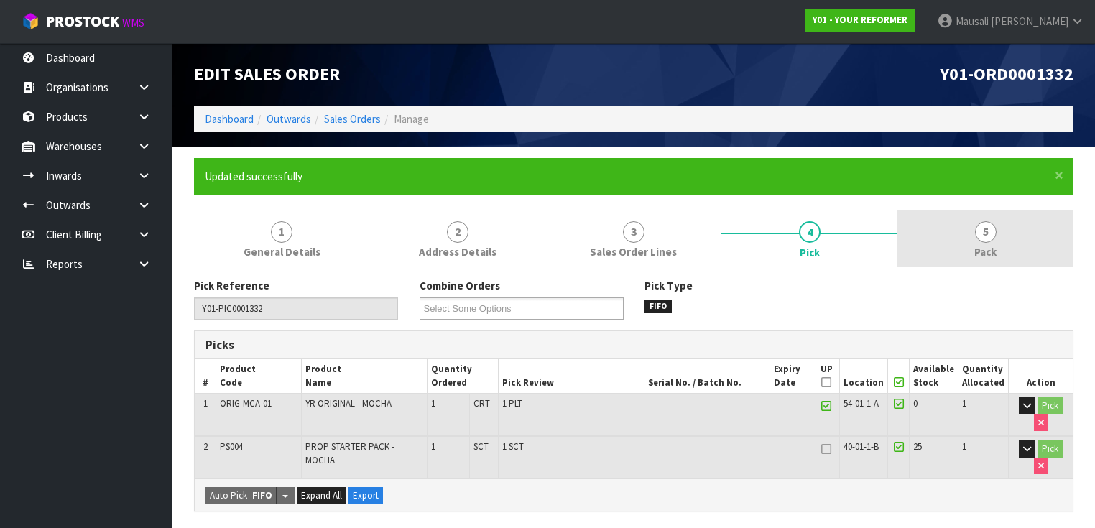
click at [981, 225] on span "5" at bounding box center [986, 232] width 22 height 22
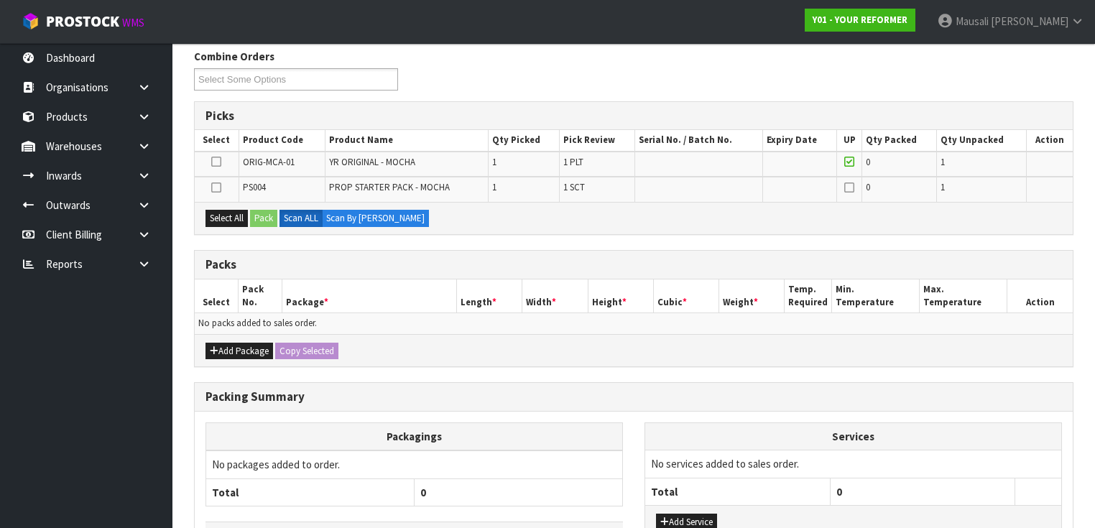
scroll to position [287, 0]
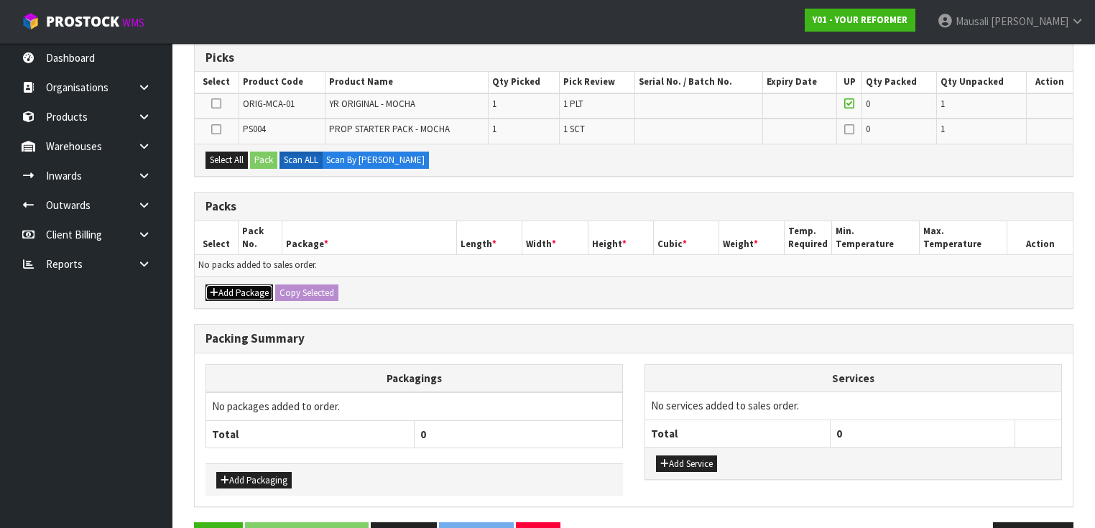
click at [224, 288] on button "Add Package" at bounding box center [240, 293] width 68 height 17
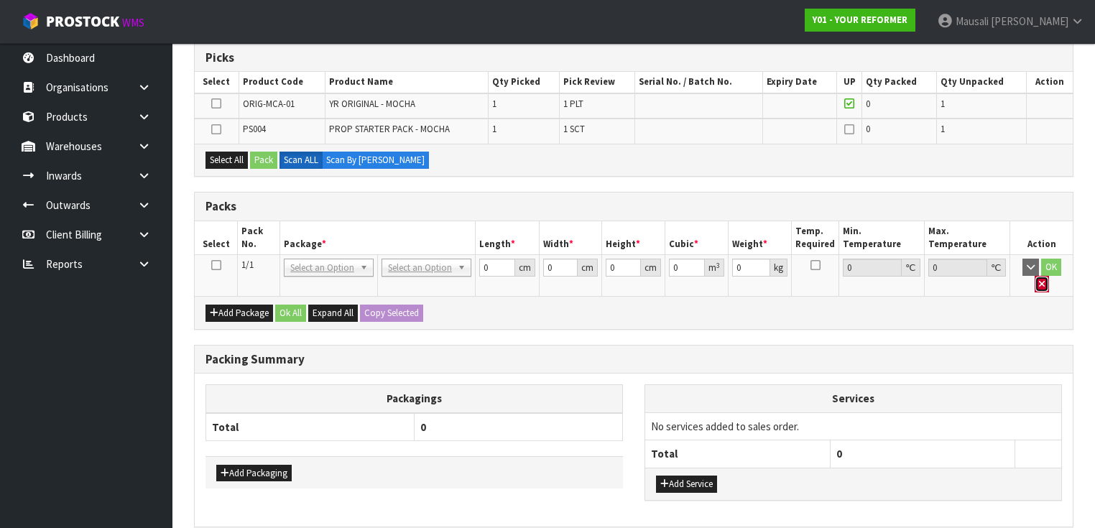
click at [1045, 280] on icon "button" at bounding box center [1042, 284] width 6 height 9
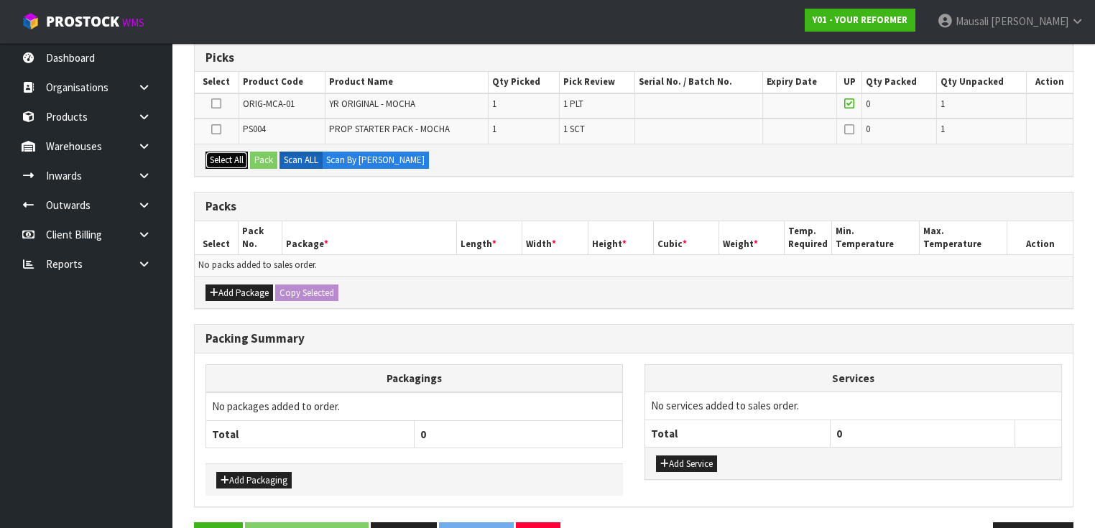
click at [233, 159] on button "Select All" at bounding box center [227, 160] width 42 height 17
click at [257, 158] on button "Pack" at bounding box center [263, 160] width 27 height 17
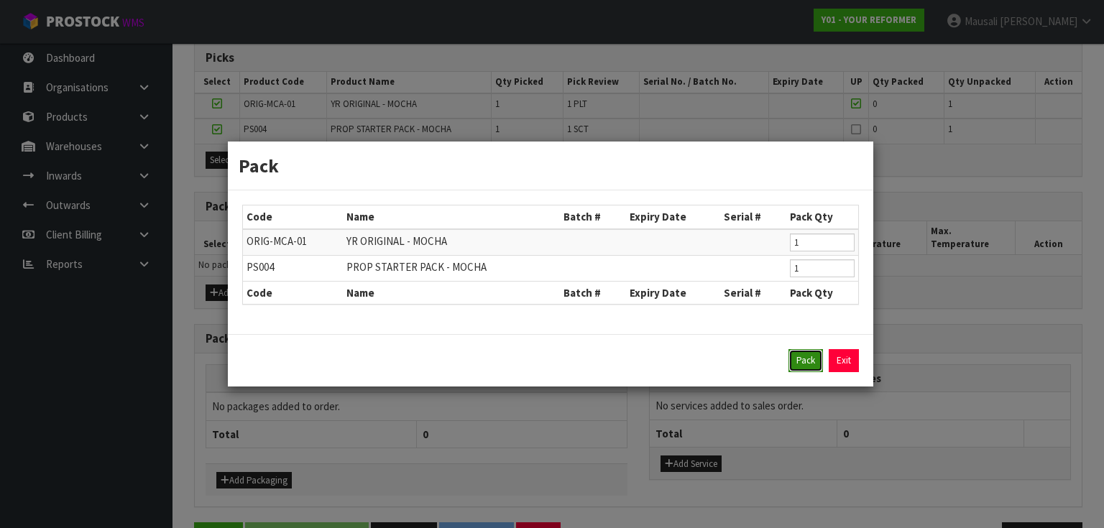
click at [811, 359] on button "Pack" at bounding box center [805, 360] width 34 height 23
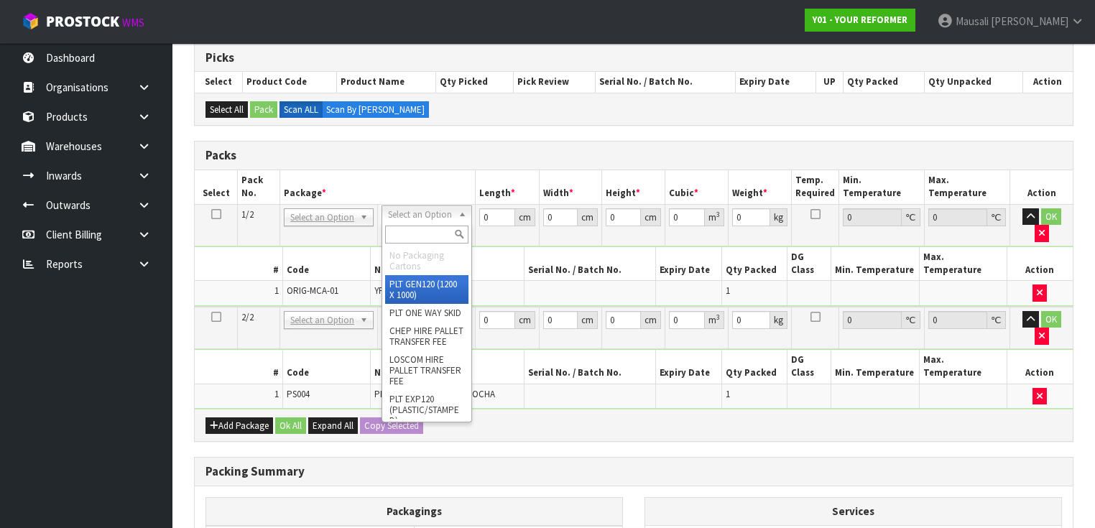
click at [397, 234] on input "text" at bounding box center [426, 235] width 83 height 18
type input "U"
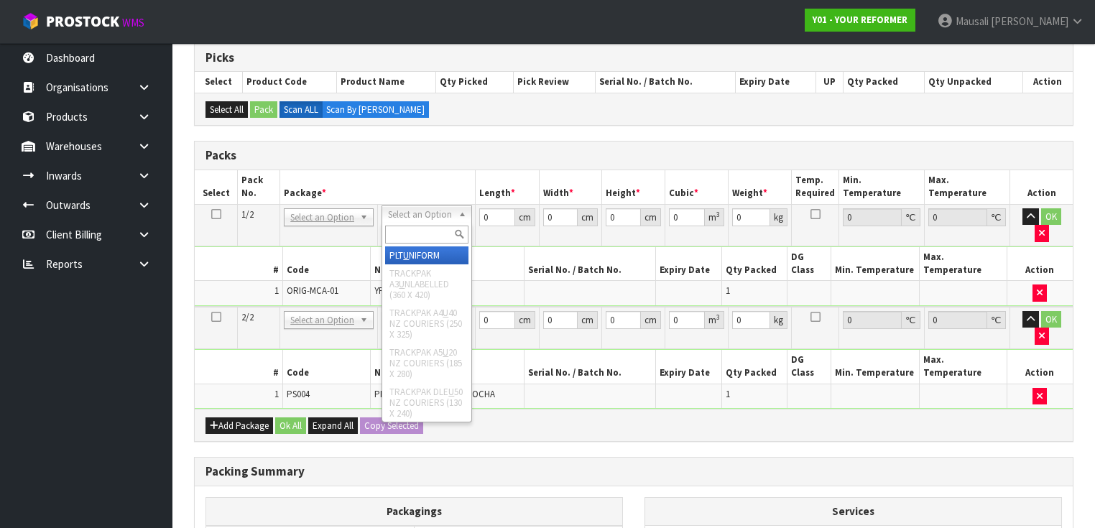
type input "126"
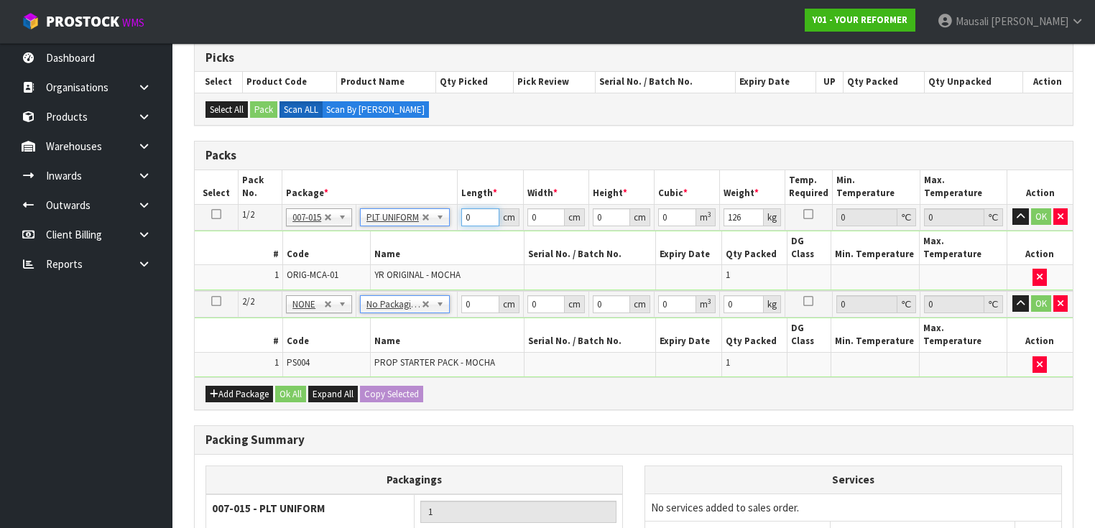
drag, startPoint x: 474, startPoint y: 211, endPoint x: 438, endPoint y: 226, distance: 39.0
click at [444, 224] on tr "1/2 NONE 007-001 007-002 007-004 007-009 007-013 007-014 007-015 007-017 007-01…" at bounding box center [634, 217] width 878 height 26
type input "260"
type input "73"
type input "4"
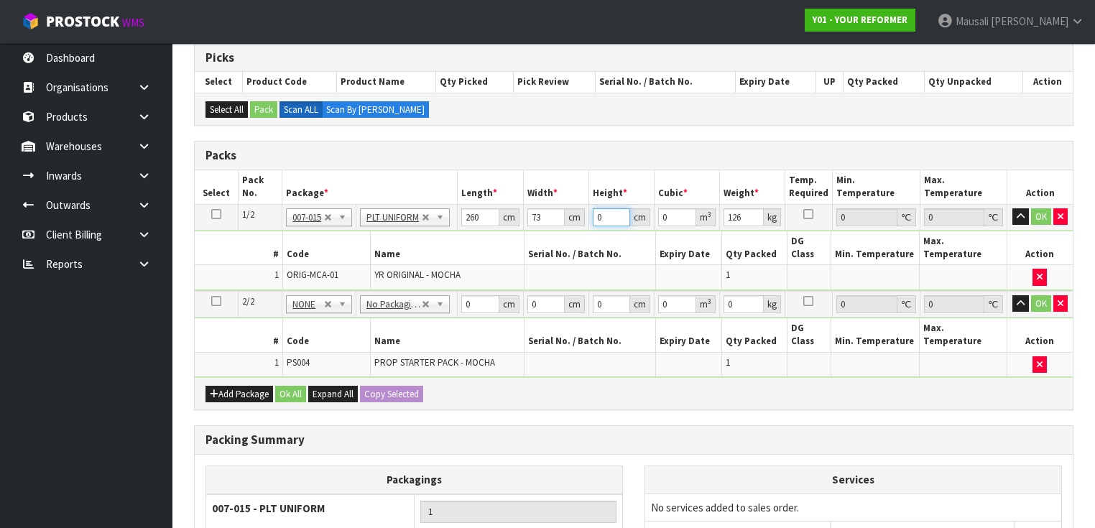
type input "0.07592"
type input "41"
type input "0.77818"
type input "41"
type input "126"
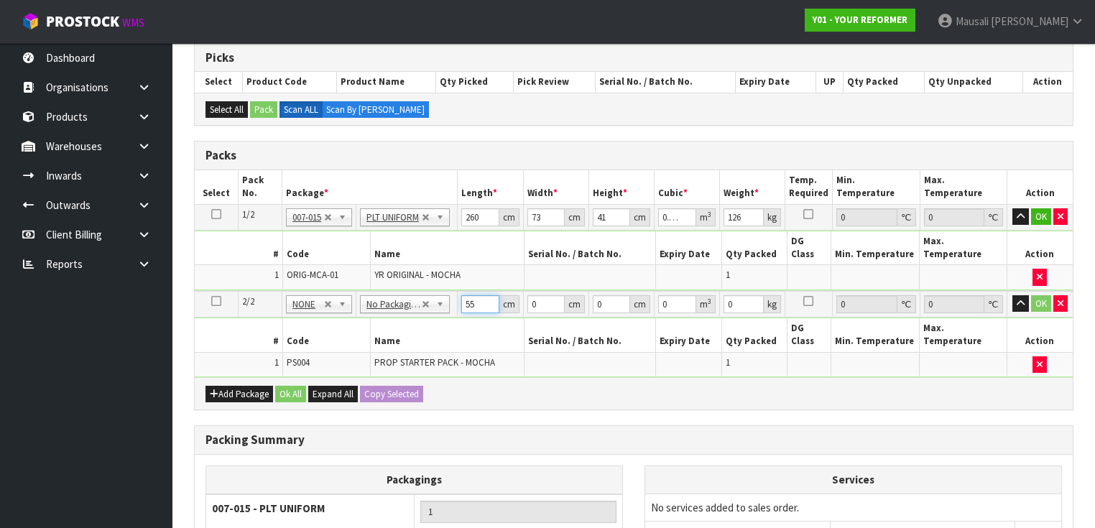
type input "55"
type input "41"
type input "7"
type input "0.015785"
type input "7"
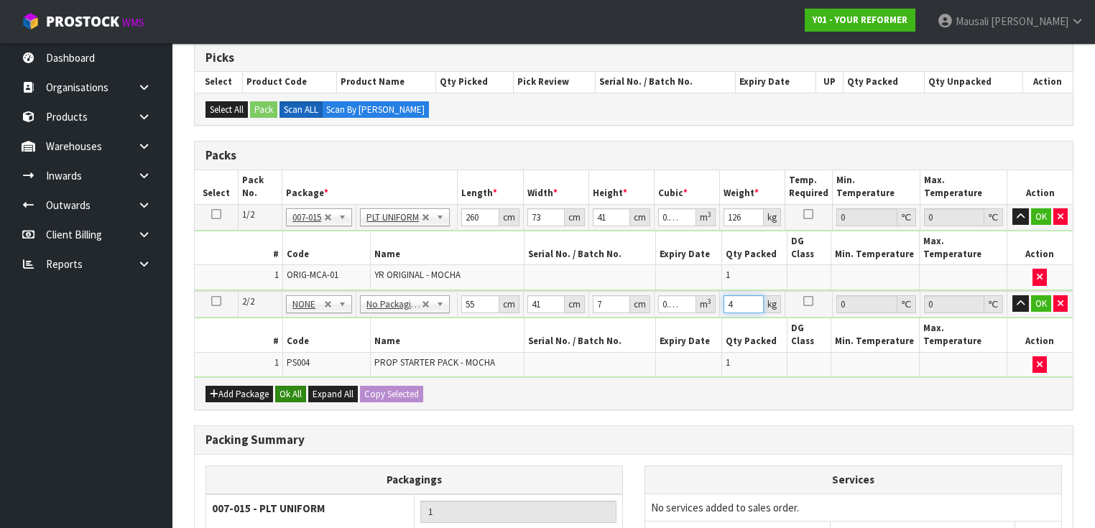
type input "4"
click at [290, 386] on button "Ok All" at bounding box center [290, 394] width 31 height 17
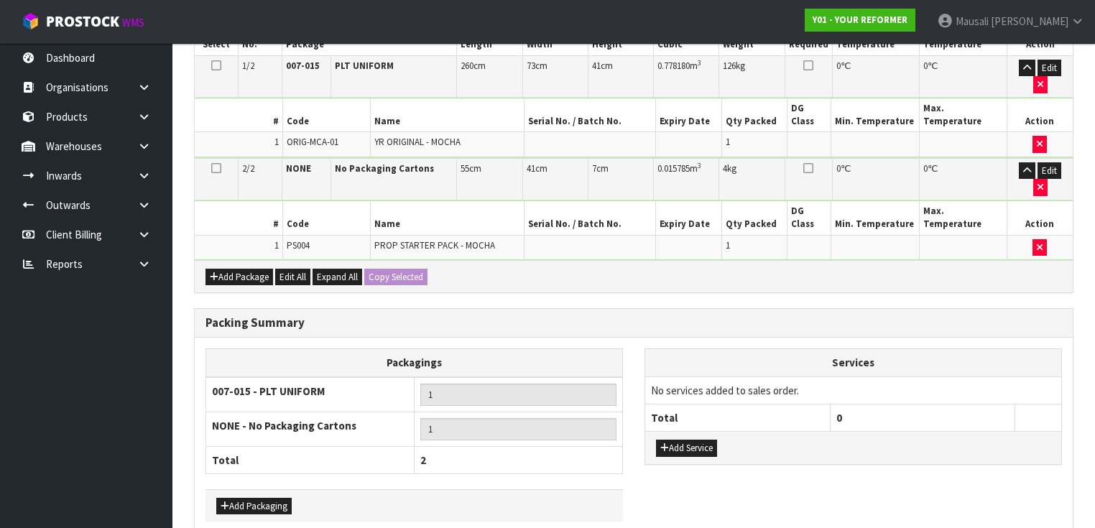
scroll to position [441, 0]
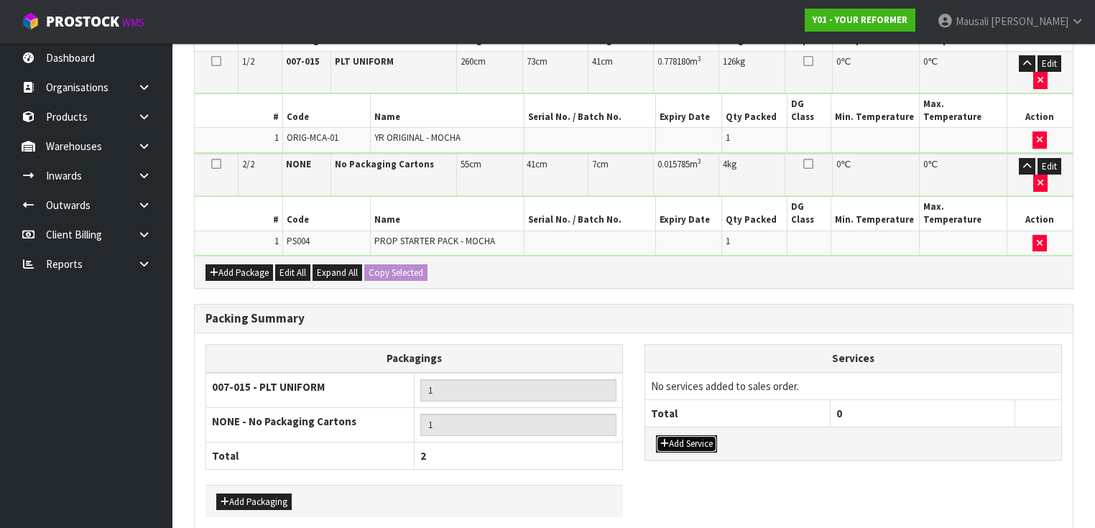
click at [689, 436] on button "Add Service" at bounding box center [686, 444] width 61 height 17
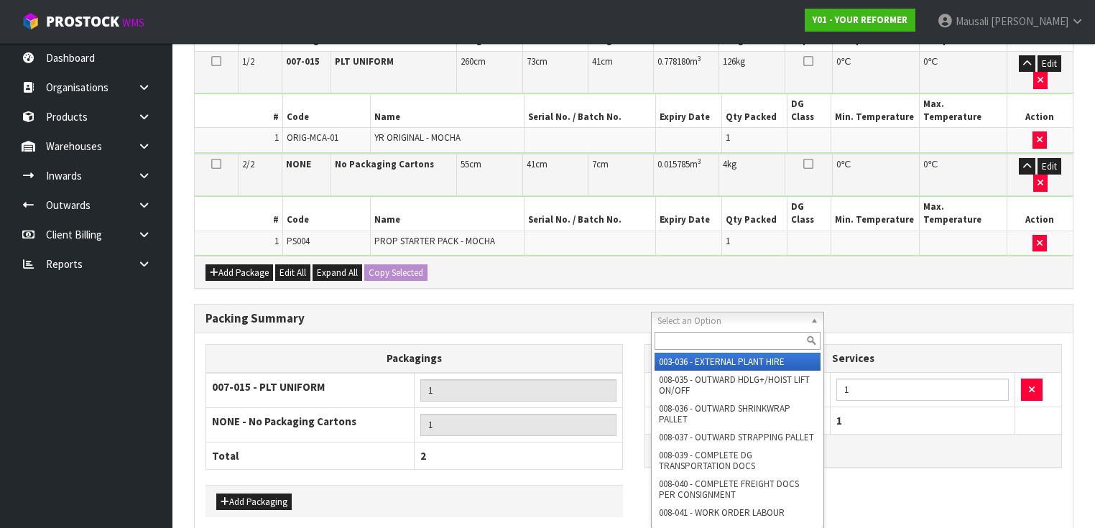
click at [674, 344] on input "text" at bounding box center [738, 341] width 166 height 18
type input "044"
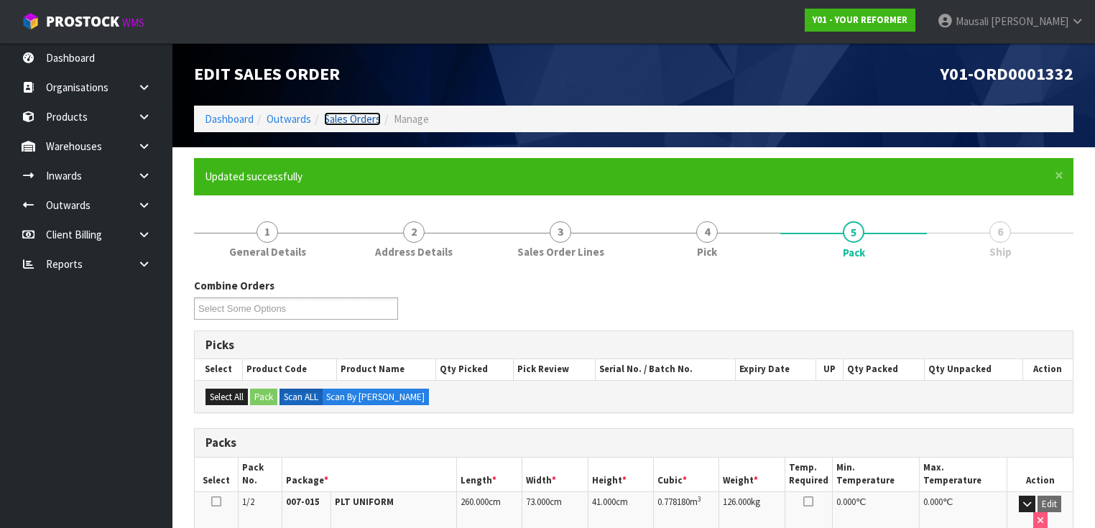
click at [351, 115] on link "Sales Orders" at bounding box center [352, 119] width 57 height 14
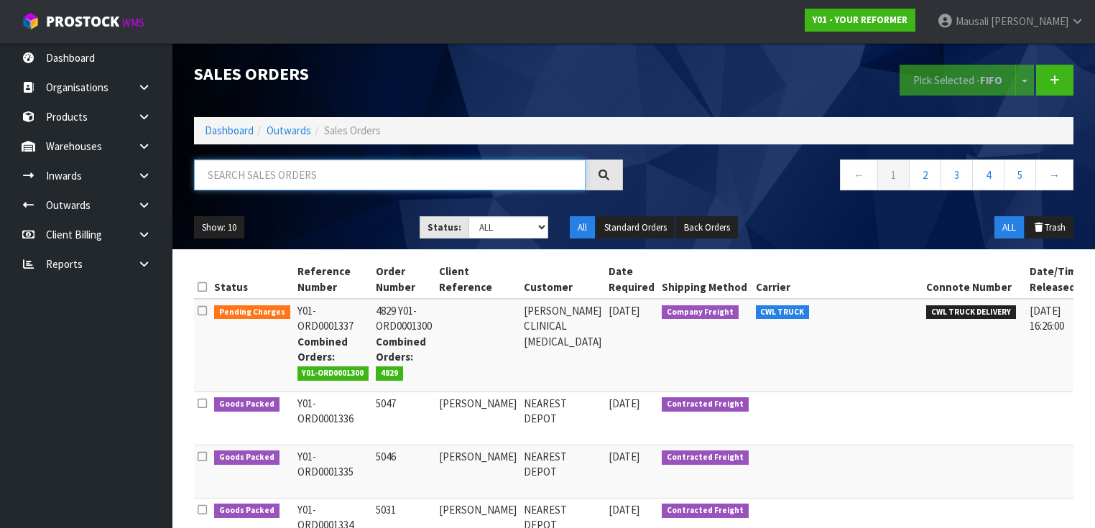
click at [259, 171] on input "text" at bounding box center [390, 175] width 392 height 31
type input "JOB-0407522"
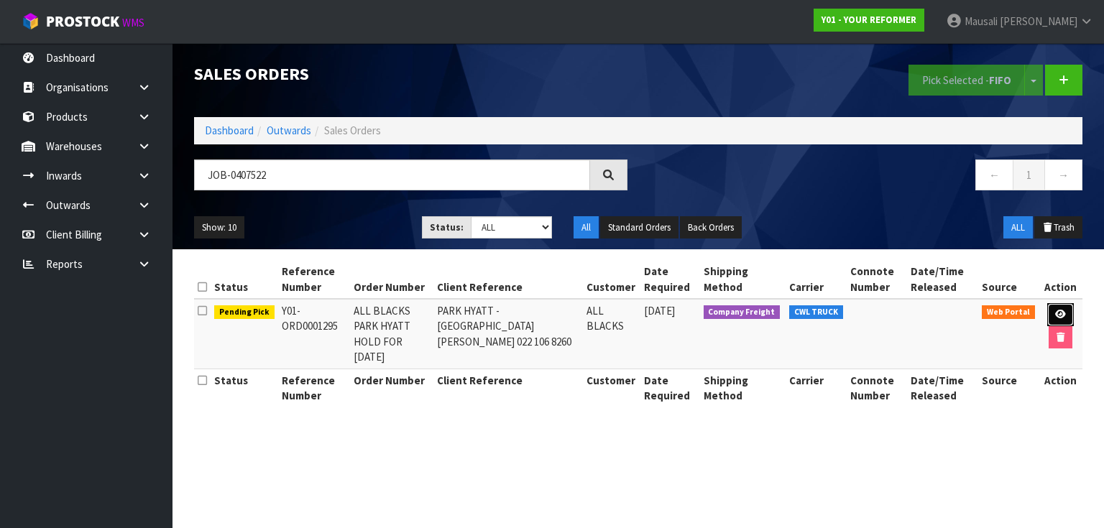
click at [1067, 311] on link at bounding box center [1060, 314] width 27 height 23
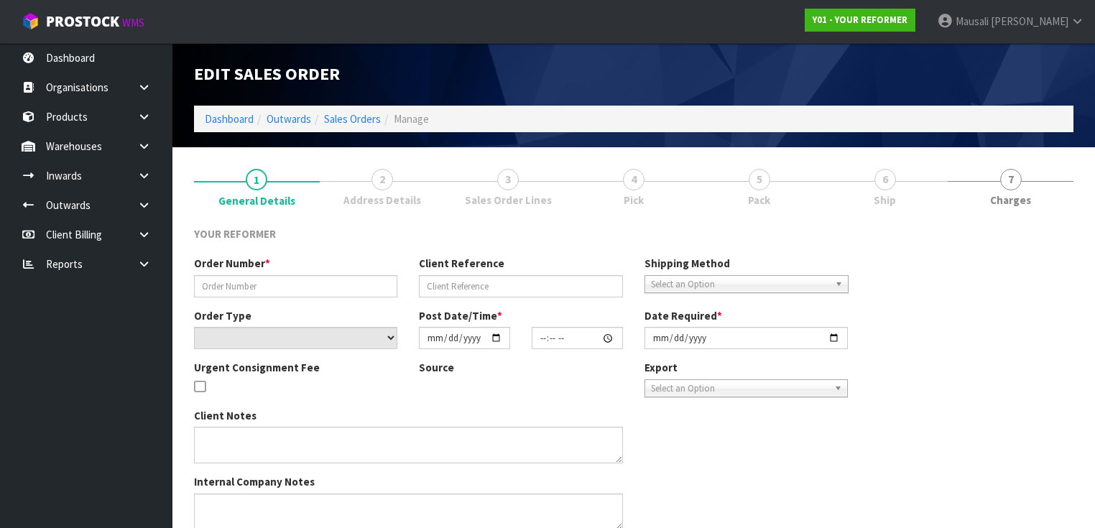
type input "ALL BLACKS PARK HYATT HOLD FOR [DATE]"
type input "PARK HYATT - [GEOGRAPHIC_DATA][PERSON_NAME] 022 106 8260"
select select "number:0"
type input "[DATE]"
type input "14:22:00.000"
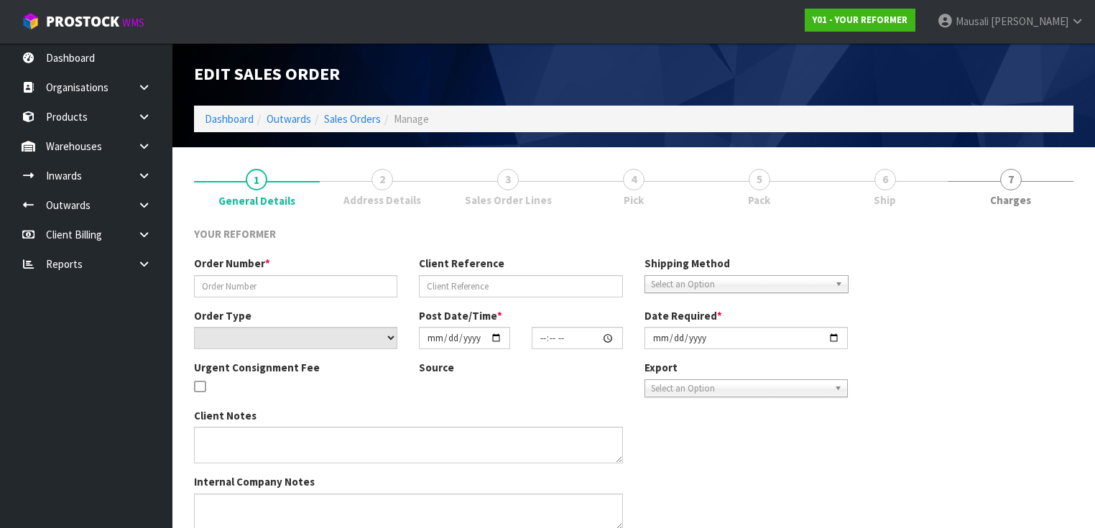
type input "[DATE]"
type textarea "EVERYTHING SET UP FOR THEM [STREET_ADDRESS][PERSON_NAME]"
type textarea "CONTACT NAME AND NUMBER TO HELP WITH THE DELIVERY OF THE REFORMERS TO [PERSON_N…"
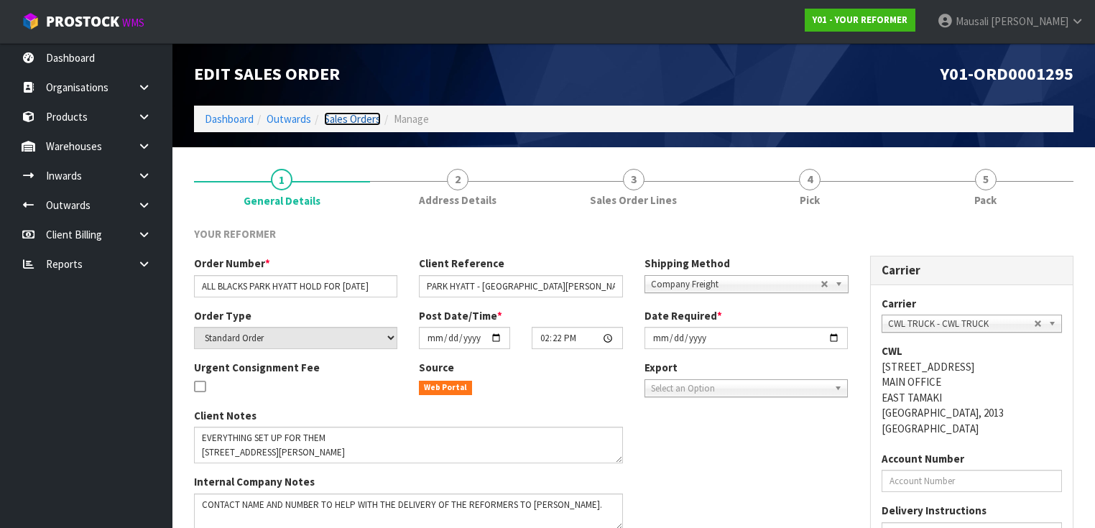
click at [342, 118] on link "Sales Orders" at bounding box center [352, 119] width 57 height 14
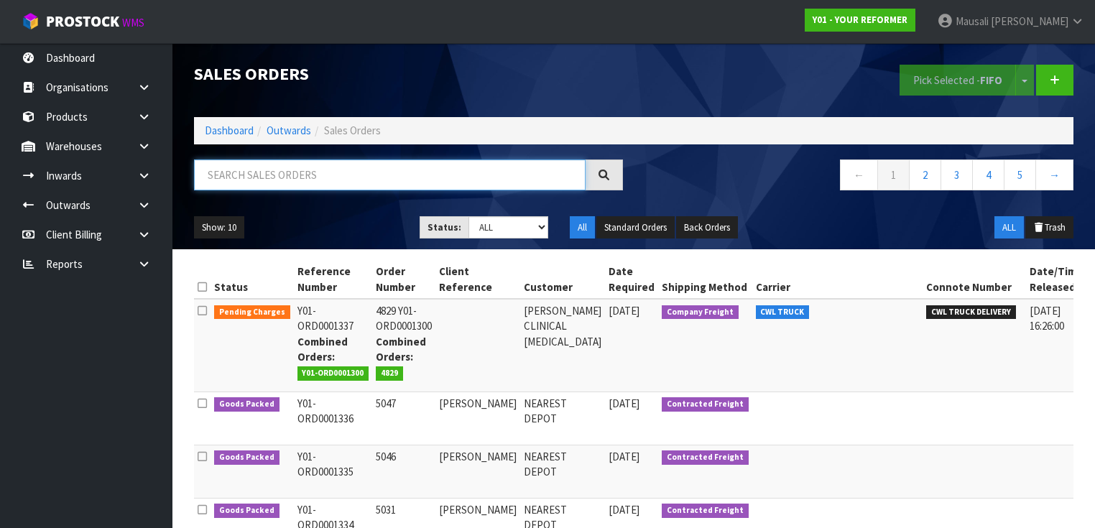
click at [249, 177] on input "text" at bounding box center [390, 175] width 392 height 31
type input "JOB-0407522"
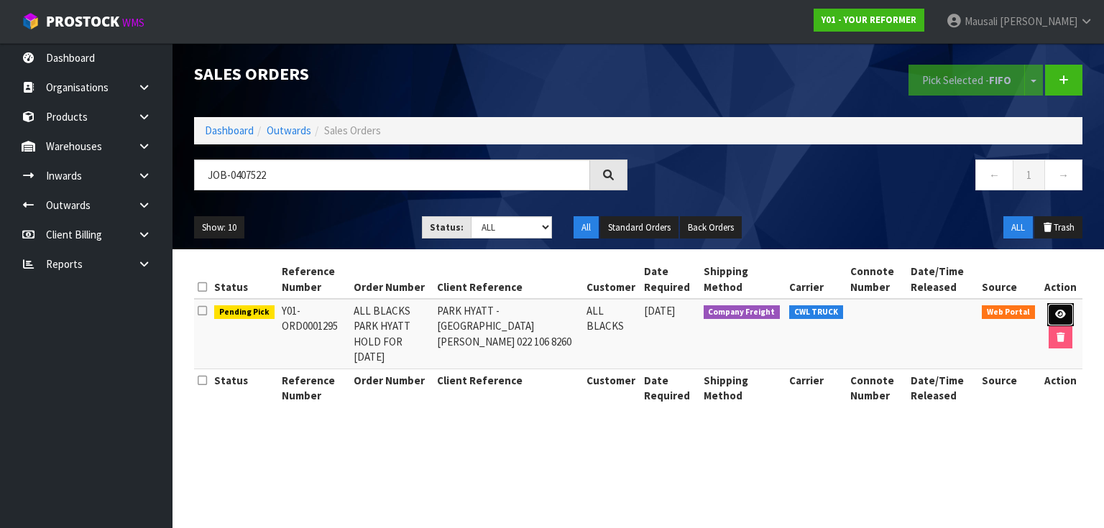
click at [1058, 310] on icon at bounding box center [1060, 314] width 11 height 9
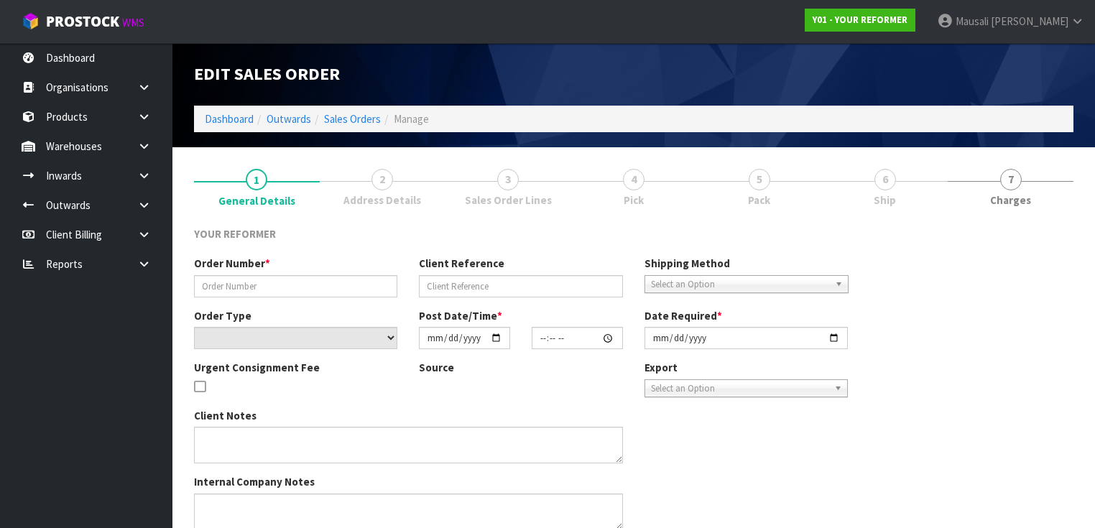
type input "ALL BLACKS PARK HYATT HOLD FOR [DATE]"
type input "PARK HYATT - [GEOGRAPHIC_DATA][PERSON_NAME] 022 106 8260"
select select "number:0"
type input "[DATE]"
type input "14:22:00.000"
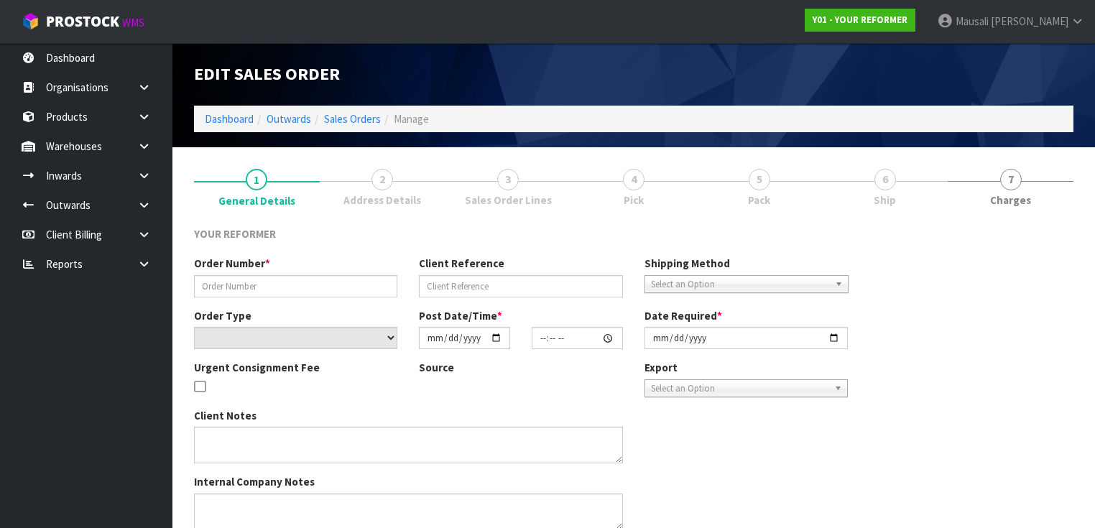
type input "[DATE]"
type textarea "EVERYTHING SET UP FOR THEM [STREET_ADDRESS][PERSON_NAME]"
type textarea "CONTACT NAME AND NUMBER TO HELP WITH THE DELIVERY OF THE REFORMERS TO [PERSON_N…"
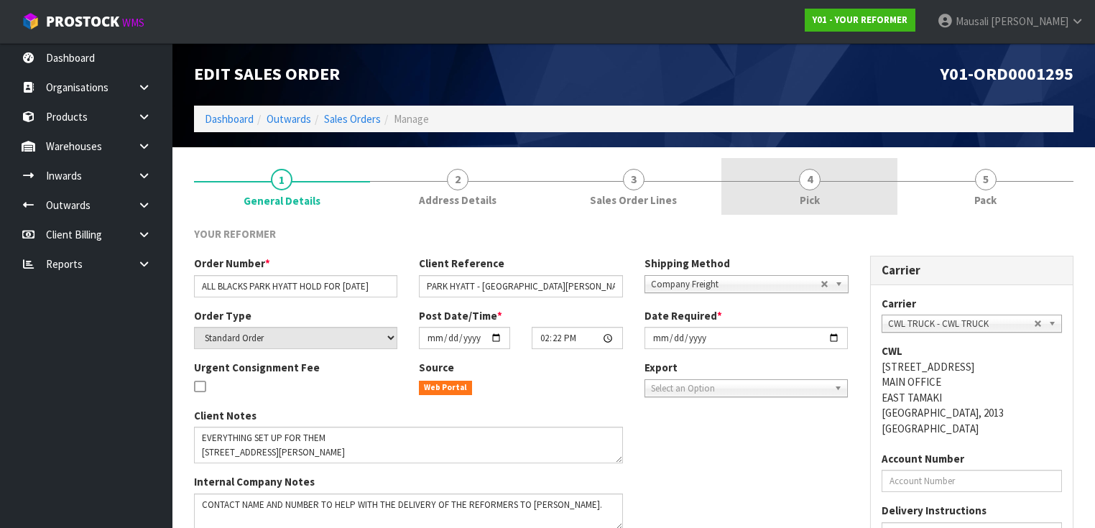
click at [889, 179] on link "4 Pick" at bounding box center [810, 186] width 176 height 57
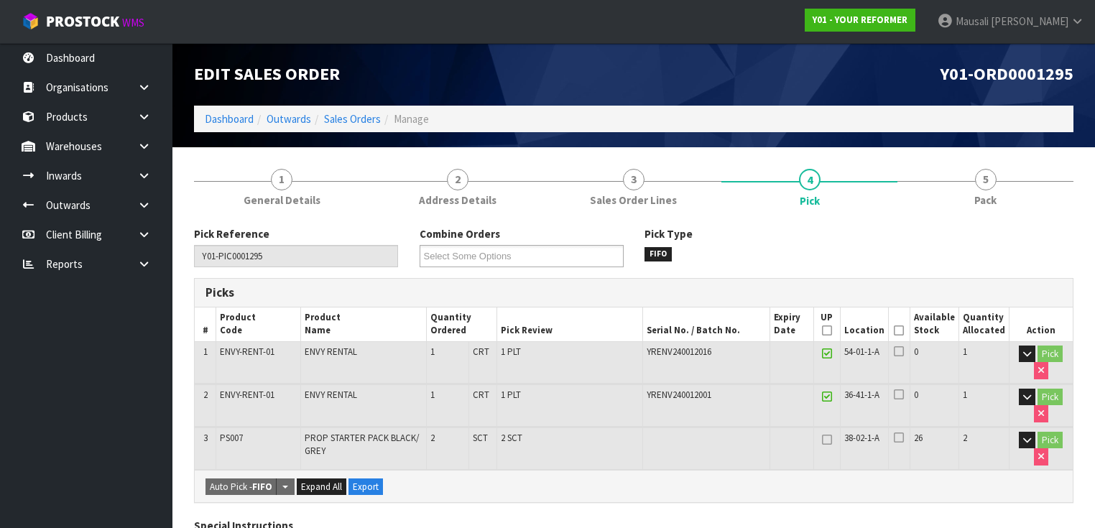
click at [904, 331] on icon at bounding box center [899, 331] width 10 height 1
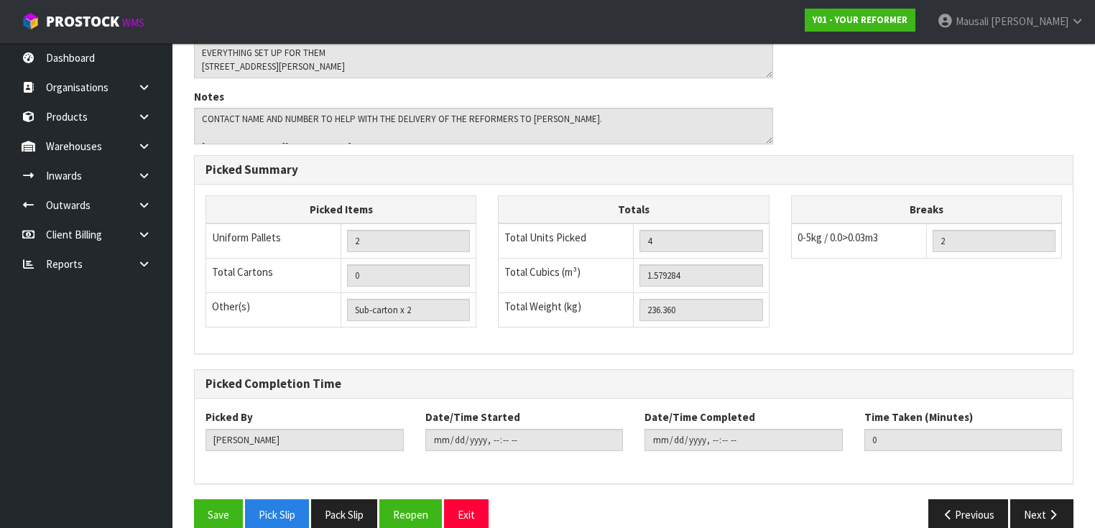
scroll to position [563, 0]
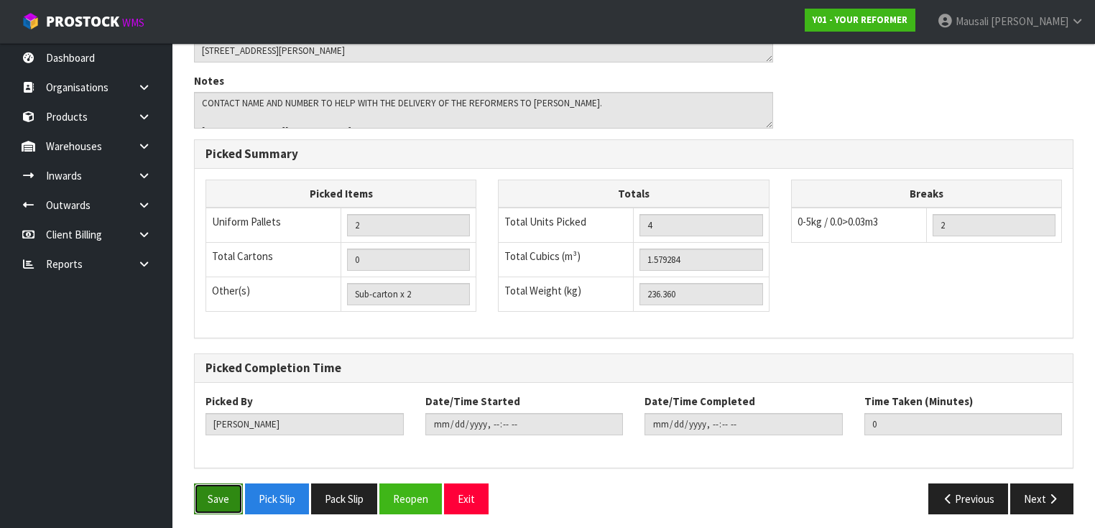
click at [231, 489] on button "Save" at bounding box center [218, 499] width 49 height 31
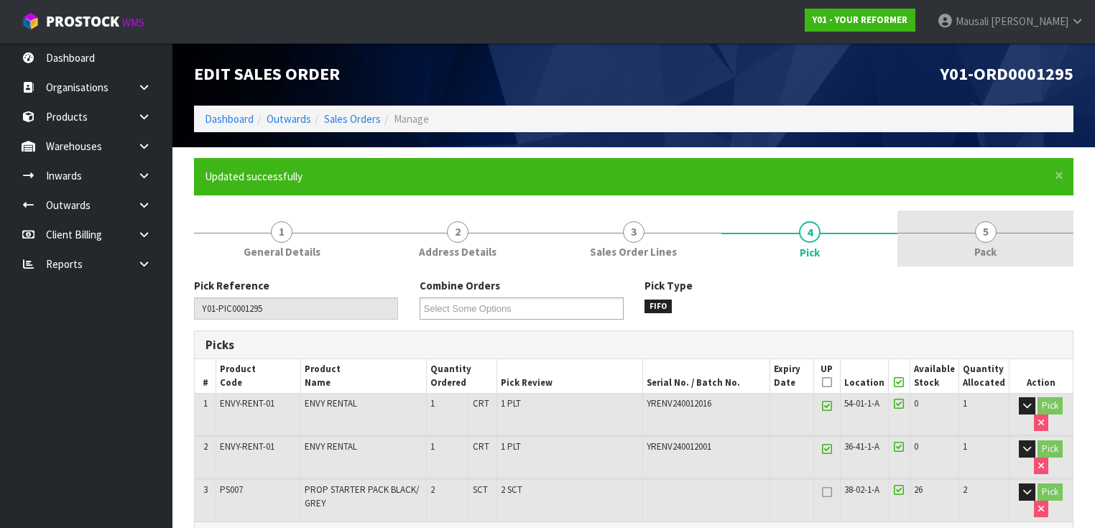
type input "[PERSON_NAME]"
type input "[DATE]T10:38:42"
click at [988, 241] on span "5" at bounding box center [986, 232] width 22 height 22
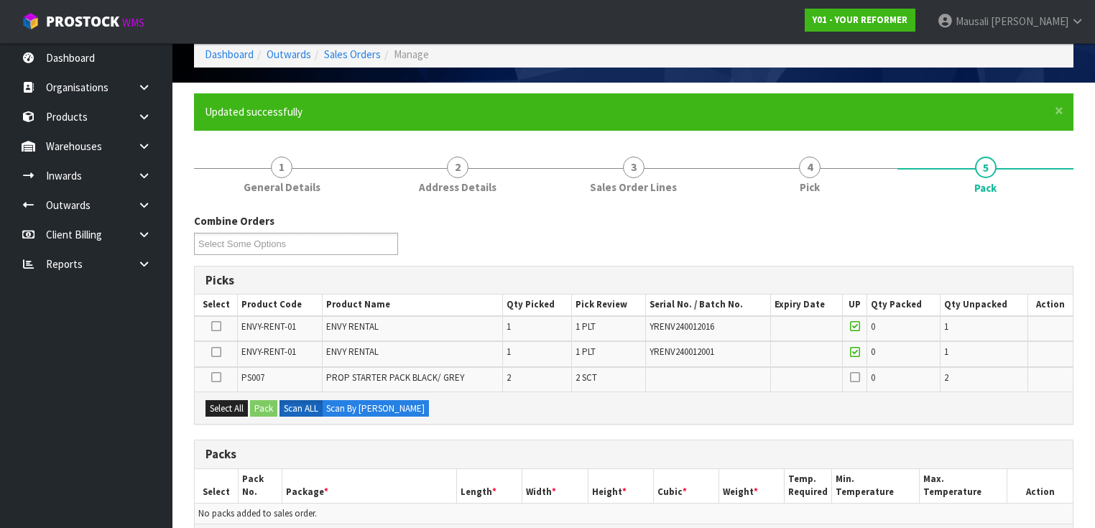
scroll to position [230, 0]
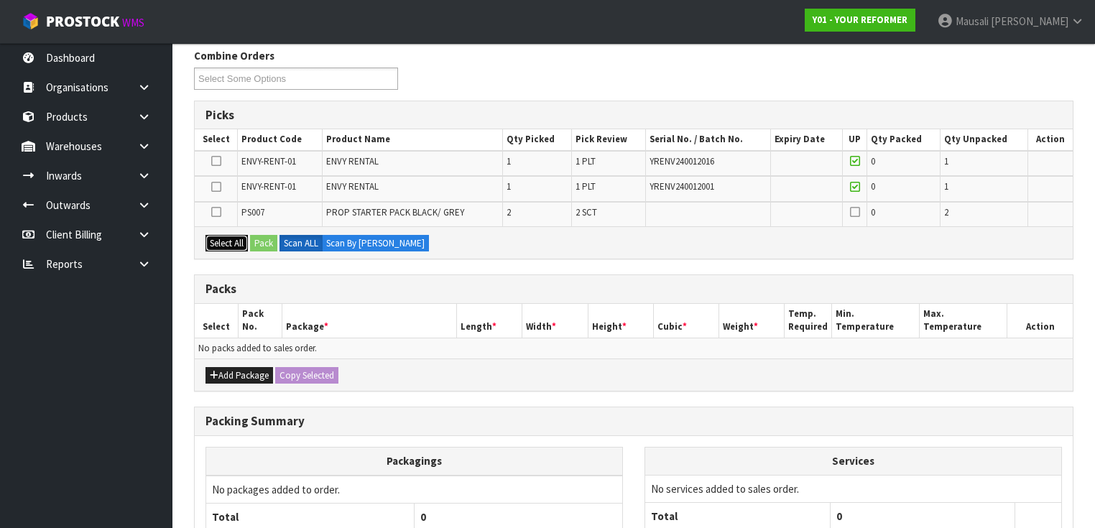
click at [227, 244] on button "Select All" at bounding box center [227, 243] width 42 height 17
click at [259, 244] on button "Pack" at bounding box center [263, 243] width 27 height 17
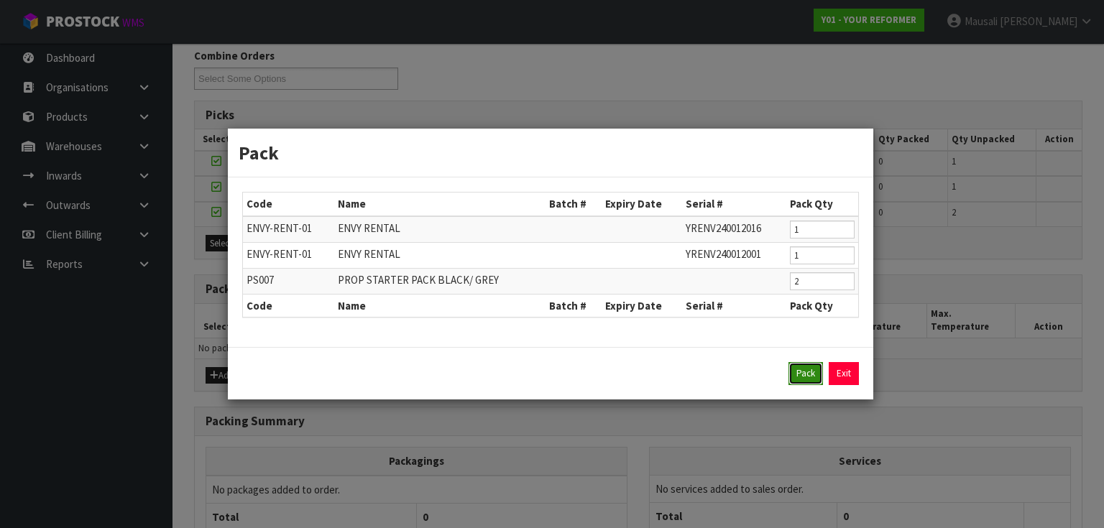
click at [798, 373] on button "Pack" at bounding box center [805, 373] width 34 height 23
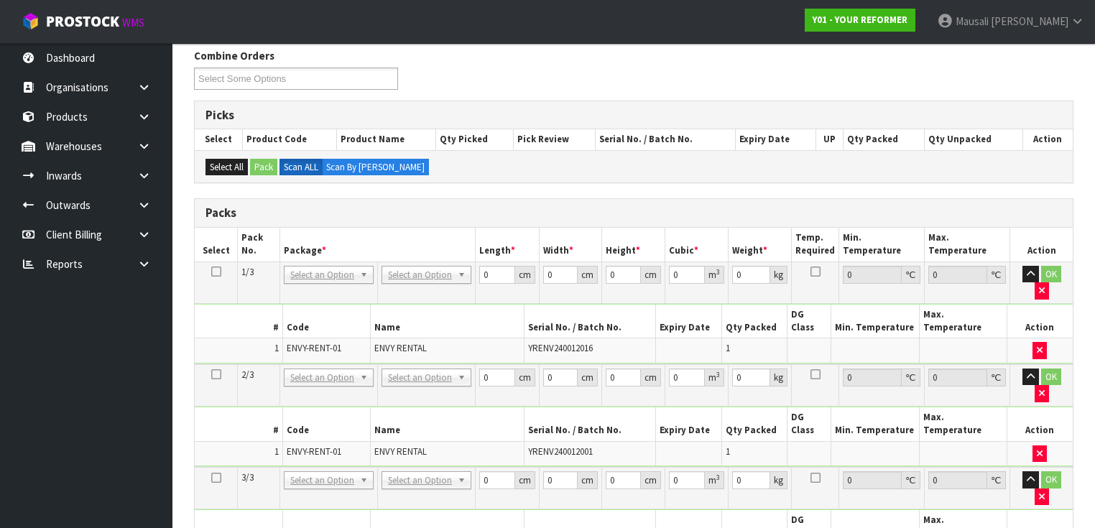
click at [1069, 270] on td "OK" at bounding box center [1042, 283] width 63 height 42
click at [1049, 282] on button "button" at bounding box center [1042, 290] width 14 height 17
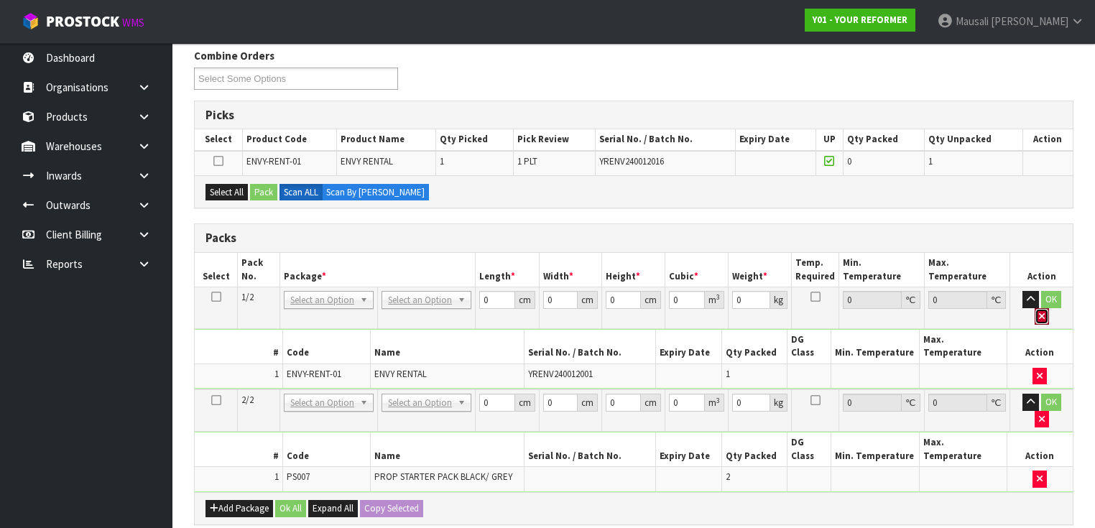
click at [1045, 312] on icon "button" at bounding box center [1042, 316] width 6 height 9
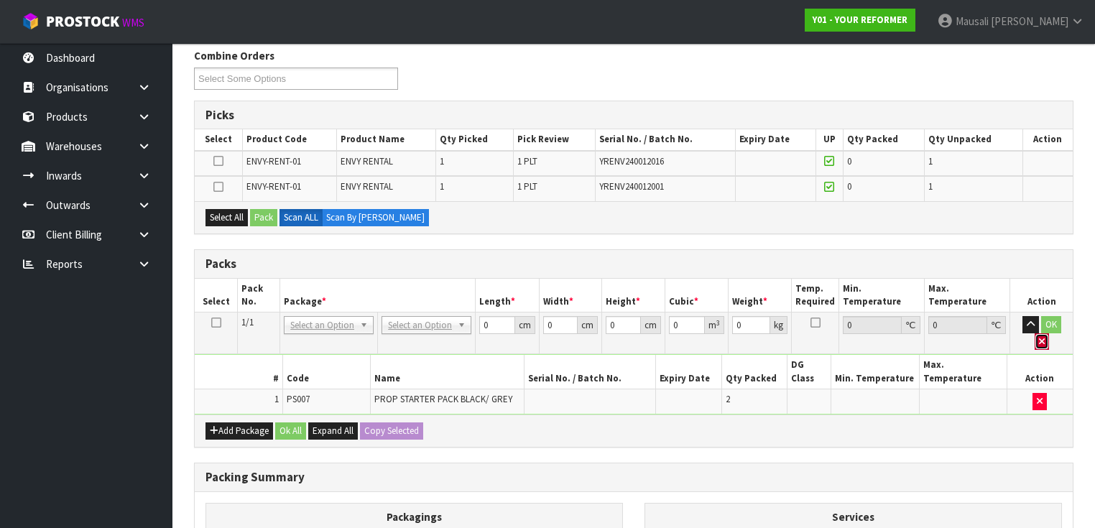
click at [1045, 337] on icon "button" at bounding box center [1042, 341] width 6 height 9
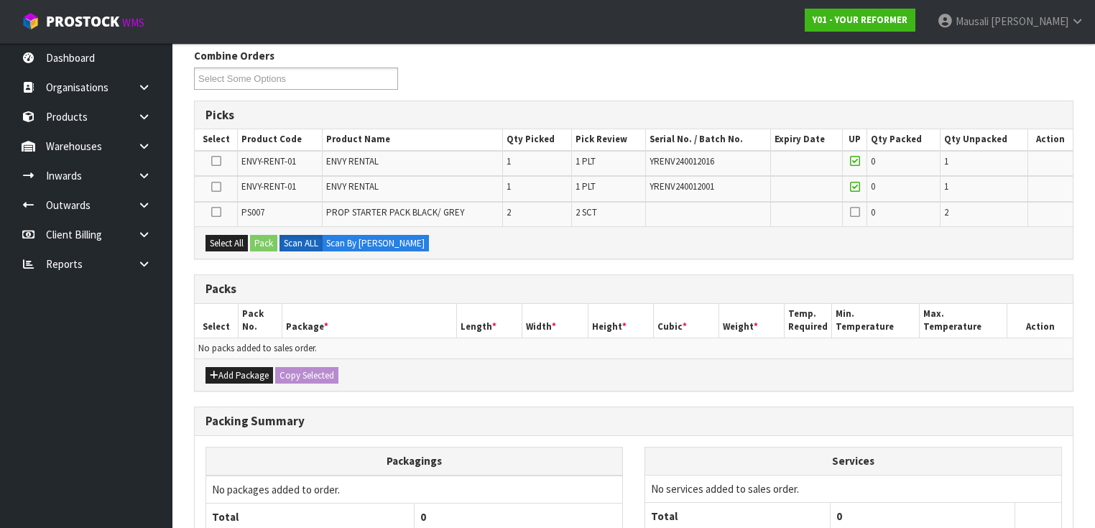
scroll to position [354, 0]
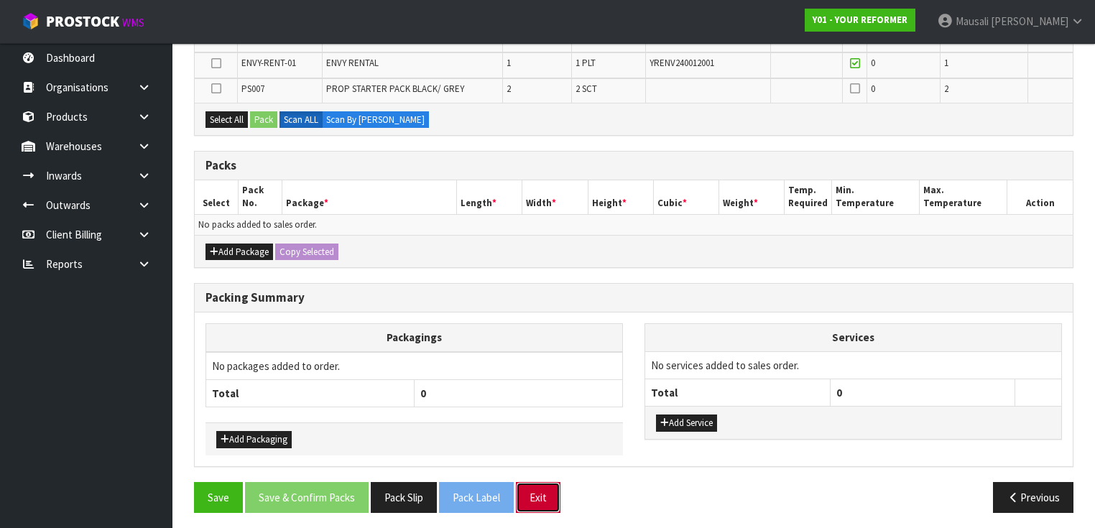
click at [546, 492] on button "Exit" at bounding box center [538, 497] width 45 height 31
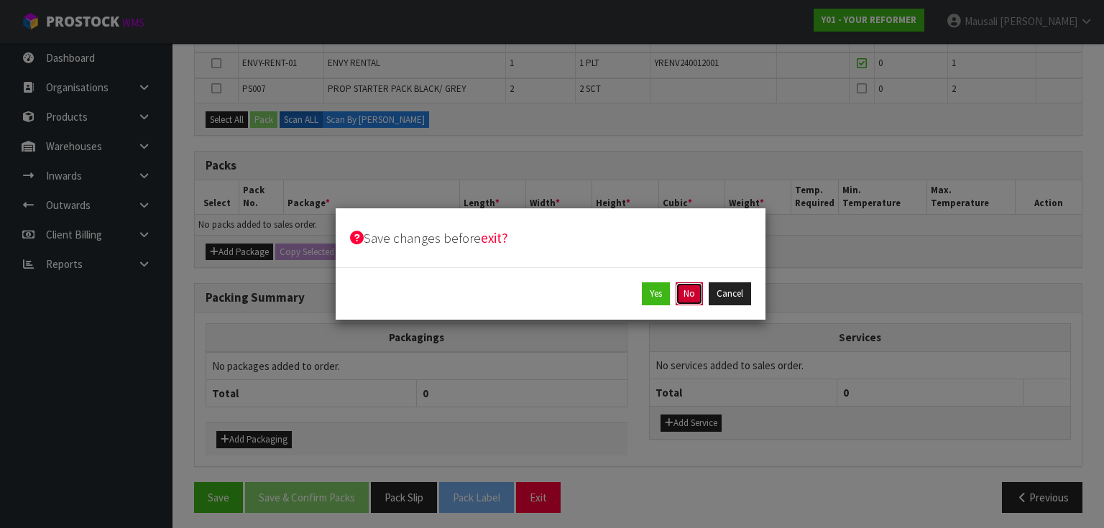
click at [694, 296] on button "No" at bounding box center [689, 293] width 27 height 23
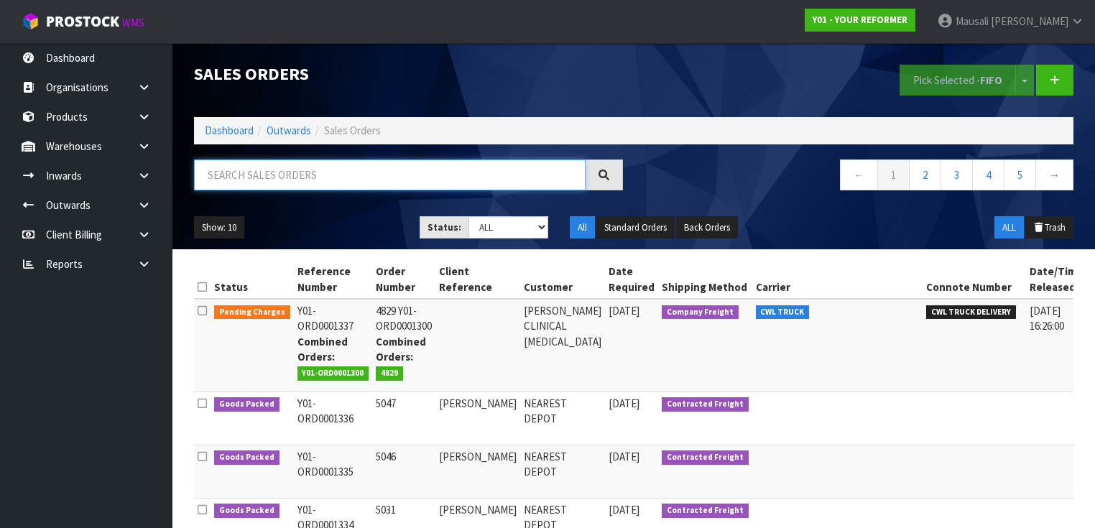
click at [523, 174] on input "text" at bounding box center [390, 175] width 392 height 31
type input "JOB-0407522"
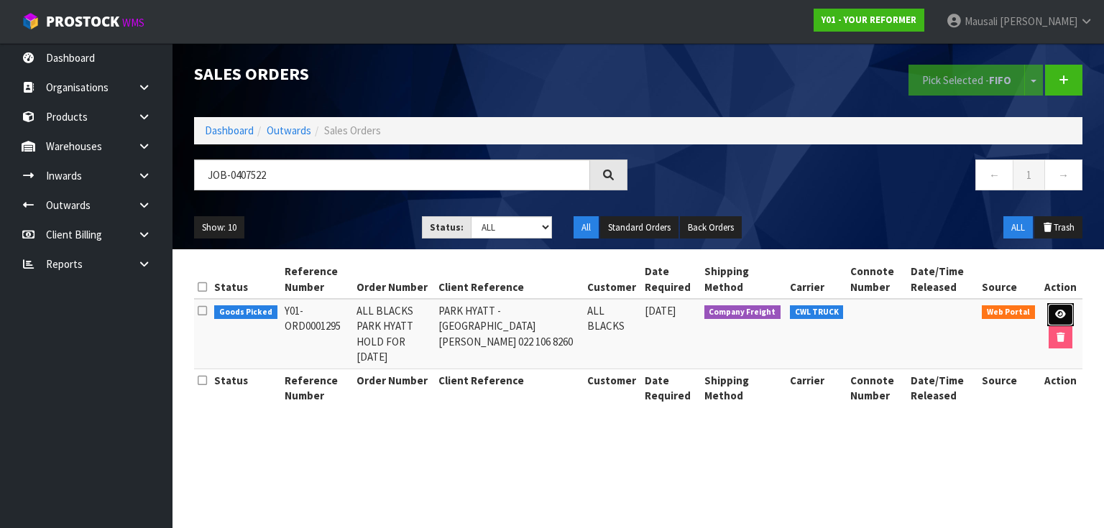
click at [1064, 310] on link at bounding box center [1060, 314] width 27 height 23
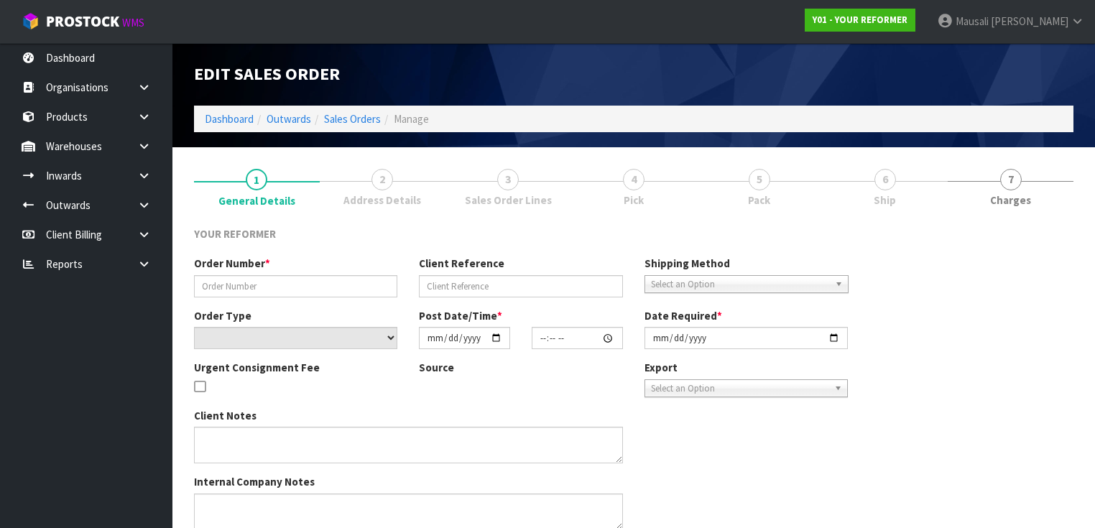
type input "ALL BLACKS PARK HYATT HOLD FOR [DATE]"
type input "PARK HYATT - [GEOGRAPHIC_DATA][PERSON_NAME] 022 106 8260"
select select "number:0"
type input "[DATE]"
type input "14:22:00.000"
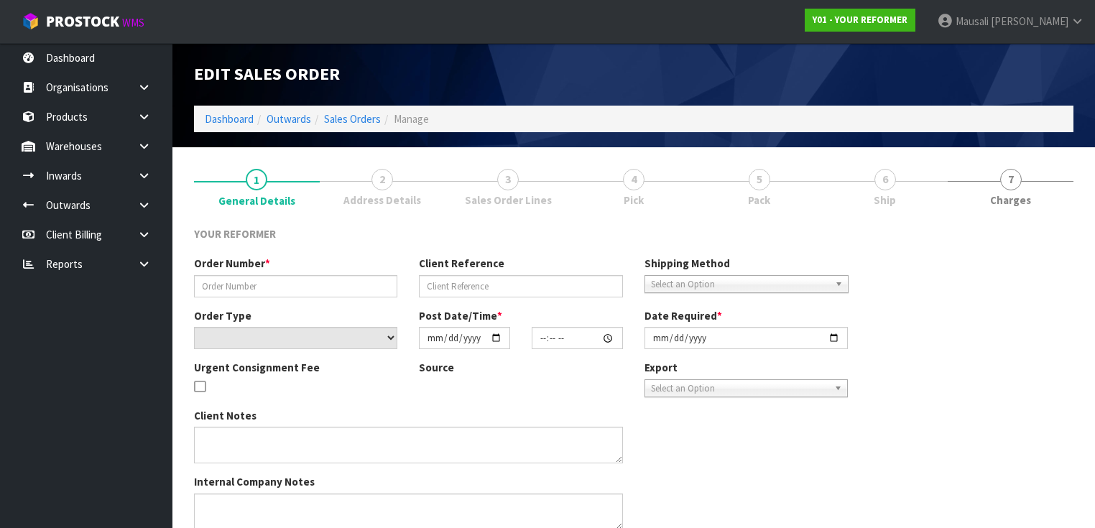
type input "[DATE]"
type textarea "EVERYTHING SET UP FOR THEM [STREET_ADDRESS][PERSON_NAME]"
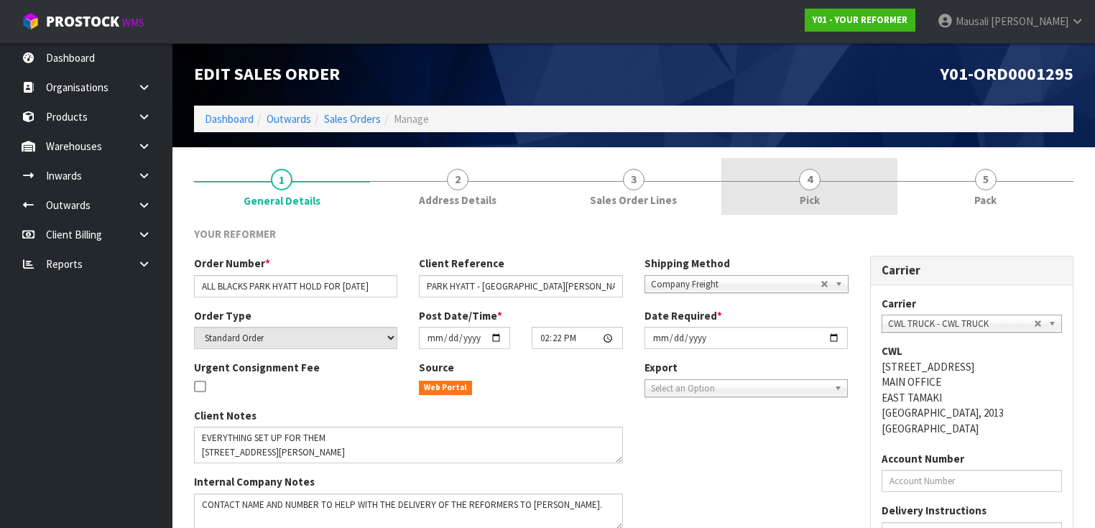
click at [791, 205] on link "4 Pick" at bounding box center [810, 186] width 176 height 57
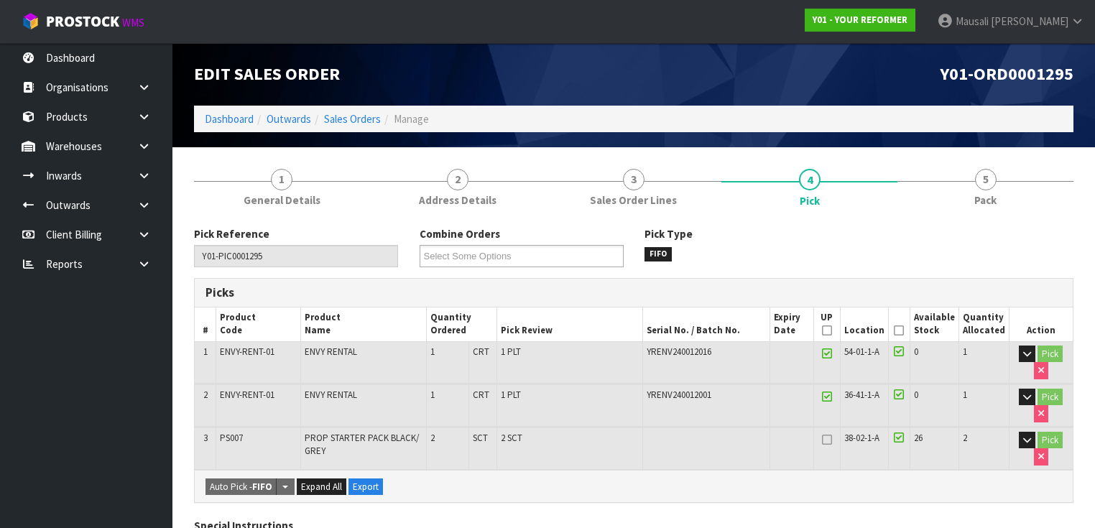
click at [904, 331] on icon at bounding box center [899, 331] width 10 height 1
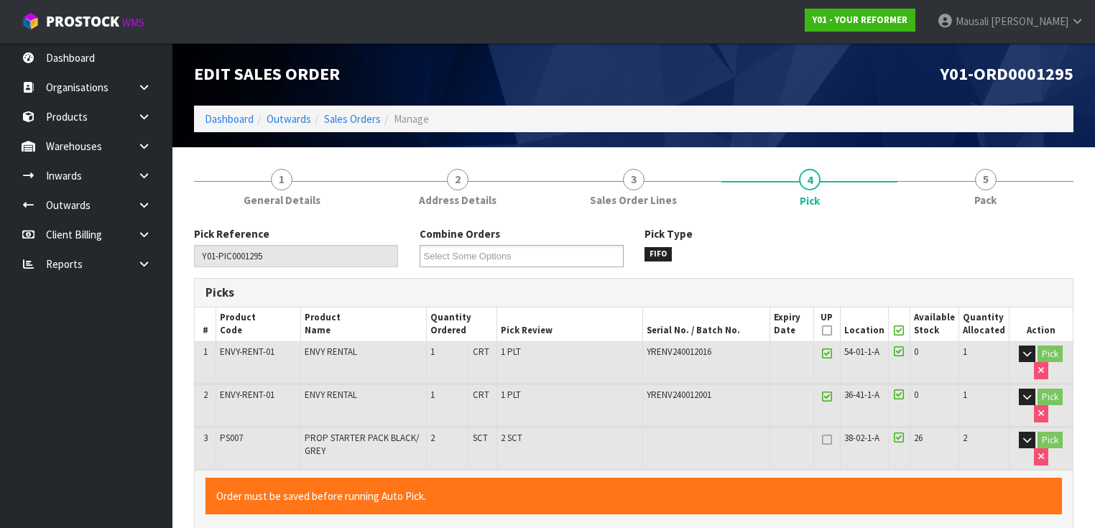
click at [904, 331] on icon at bounding box center [899, 331] width 10 height 1
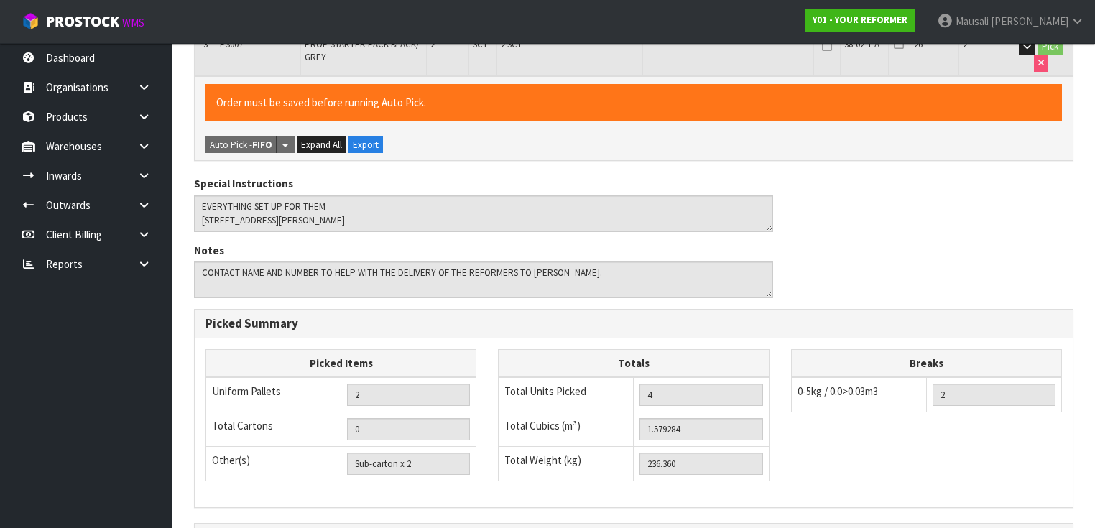
scroll to position [563, 0]
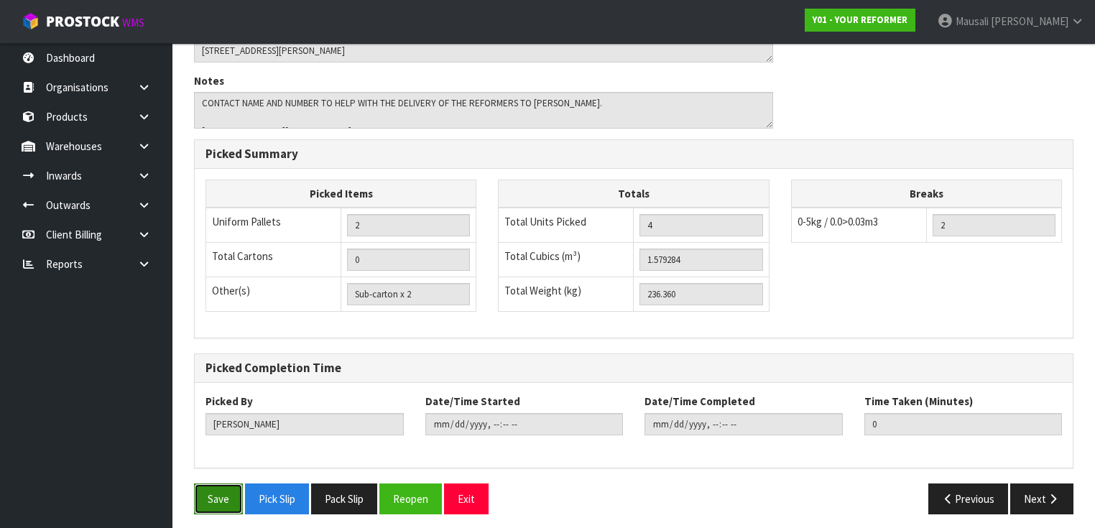
click at [208, 484] on button "Save" at bounding box center [218, 499] width 49 height 31
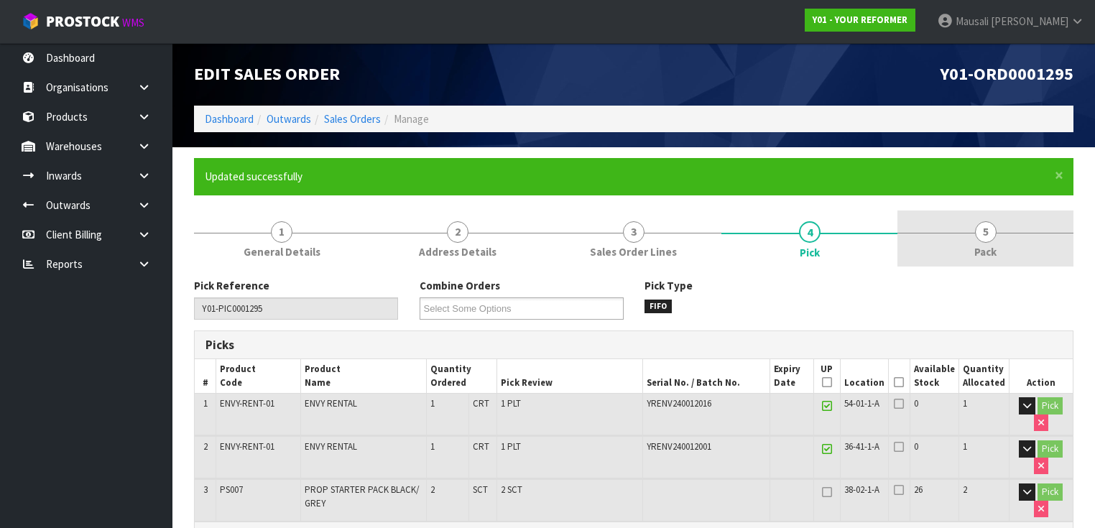
click at [1021, 249] on link "5 Pack" at bounding box center [986, 239] width 176 height 57
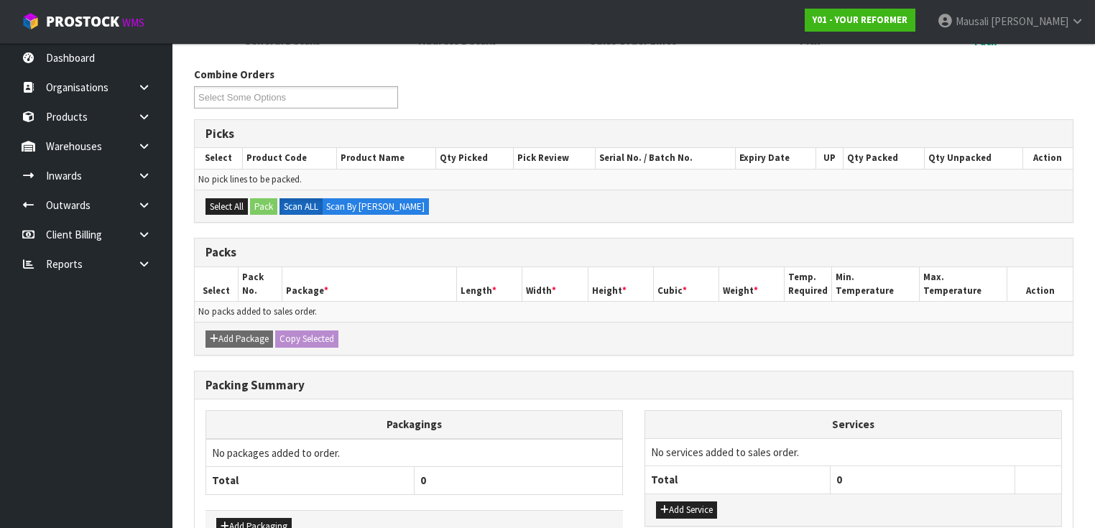
scroll to position [299, 0]
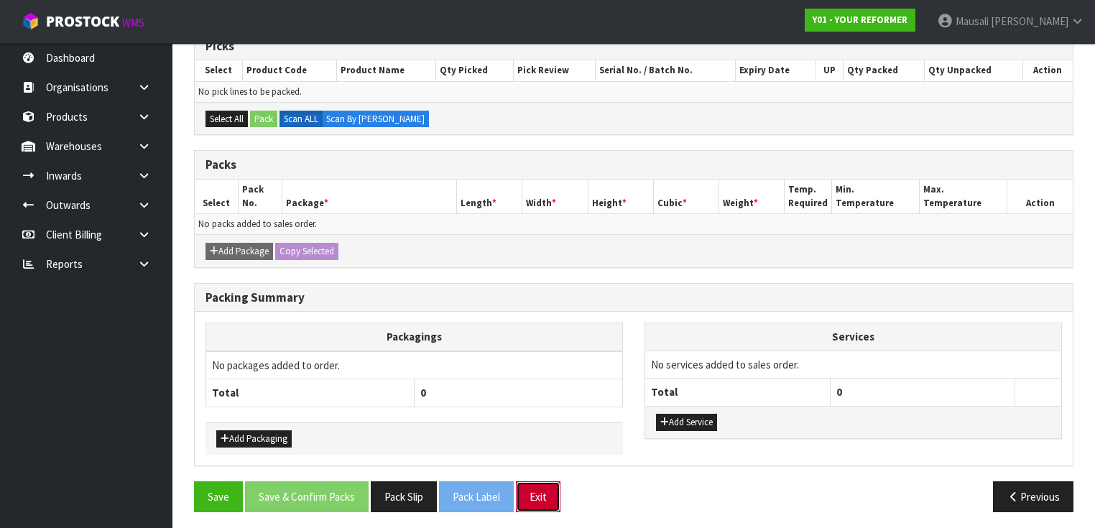
click at [539, 493] on button "Exit" at bounding box center [538, 497] width 45 height 31
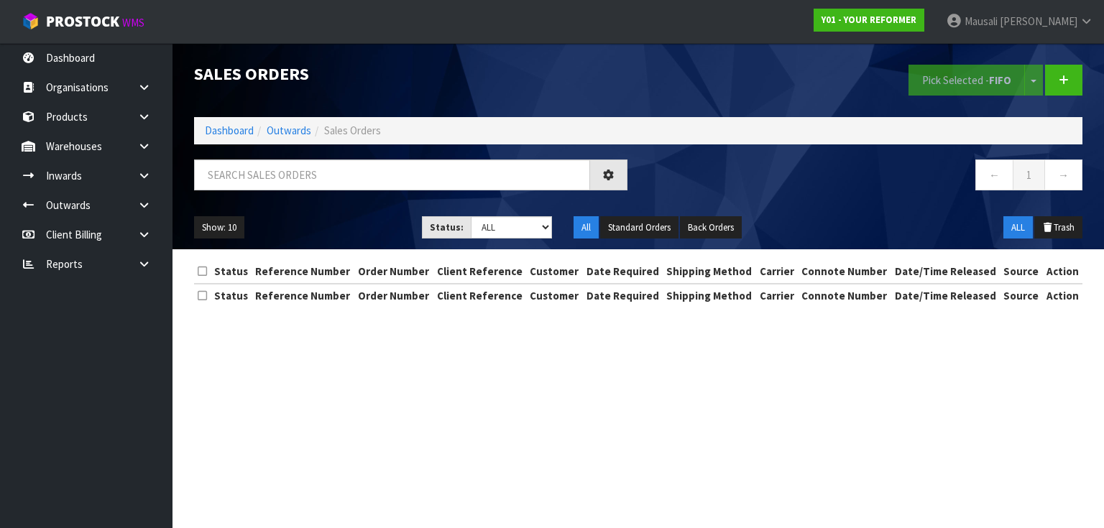
click at [576, 454] on section "Sales Orders Pick Selected - FIFO Split button! FIFO - First In First Out FEFO …" at bounding box center [552, 264] width 1104 height 528
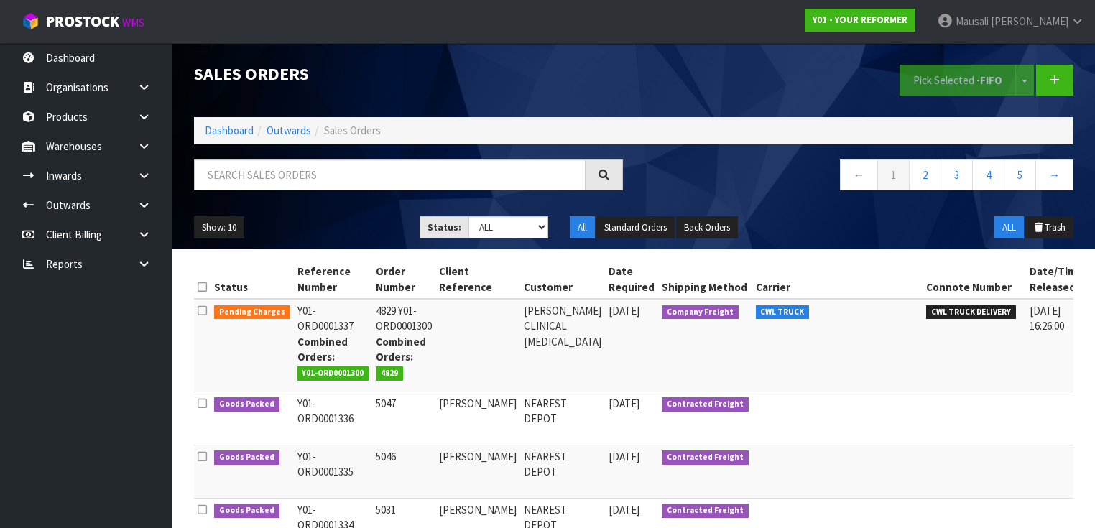
click at [552, 241] on div "Show: 10 5 10 25 50 Status: Draft Pending Allocated Pending Pick Goods Picked G…" at bounding box center [633, 228] width 901 height 45
click at [220, 175] on input "text" at bounding box center [390, 175] width 392 height 31
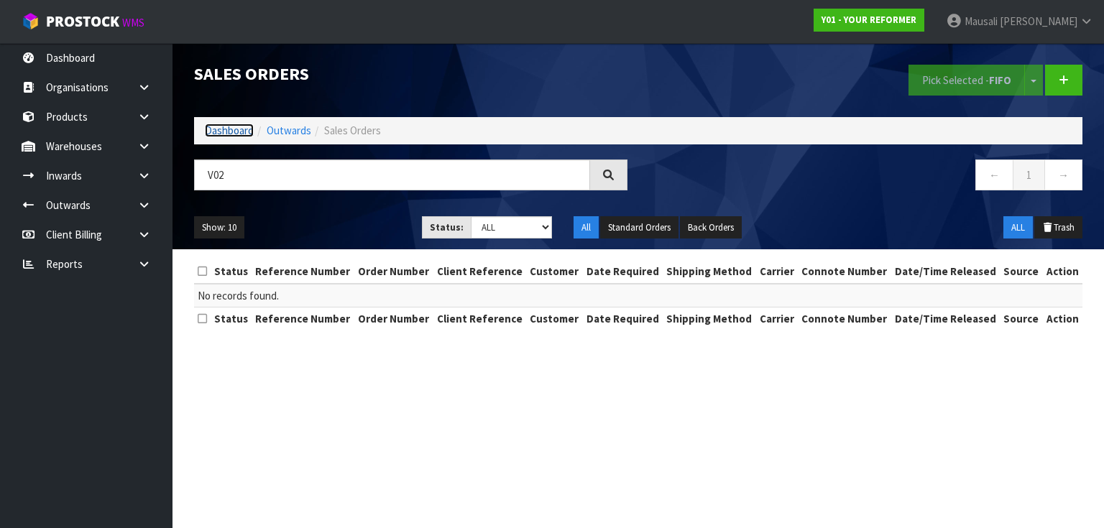
click at [234, 124] on link "Dashboard" at bounding box center [229, 131] width 49 height 14
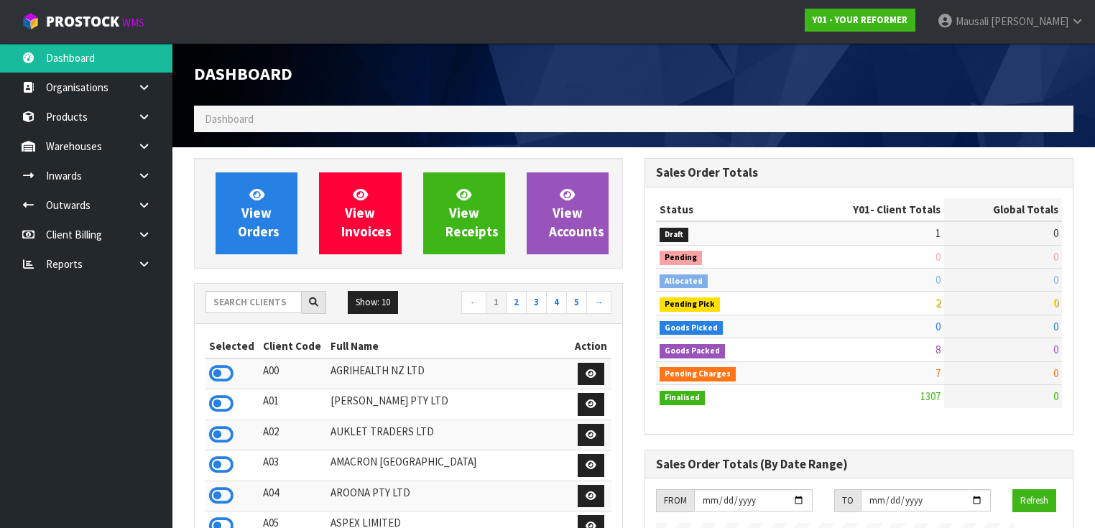
scroll to position [1084, 451]
click at [240, 302] on input "text" at bounding box center [254, 302] width 96 height 22
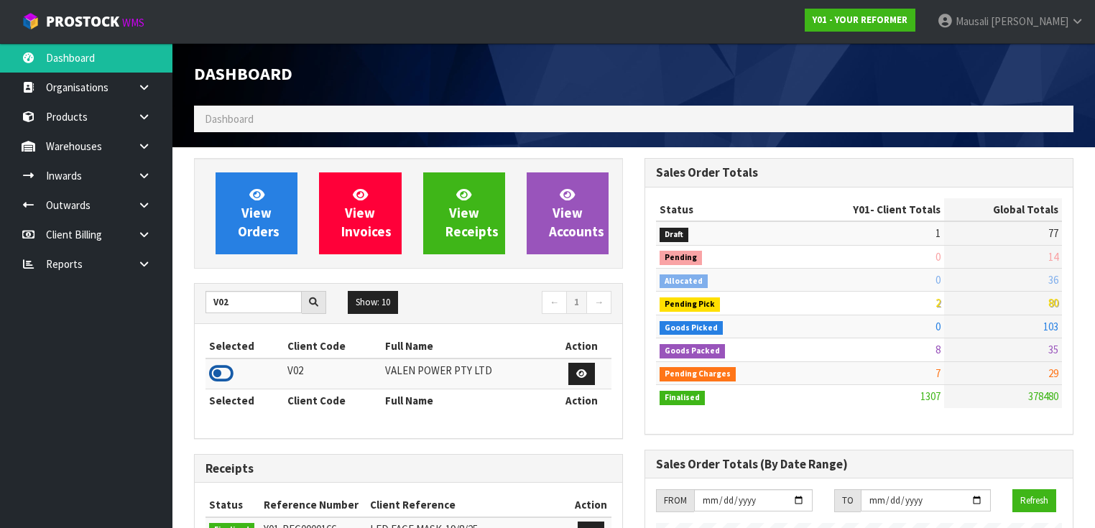
click at [220, 371] on icon at bounding box center [221, 374] width 24 height 22
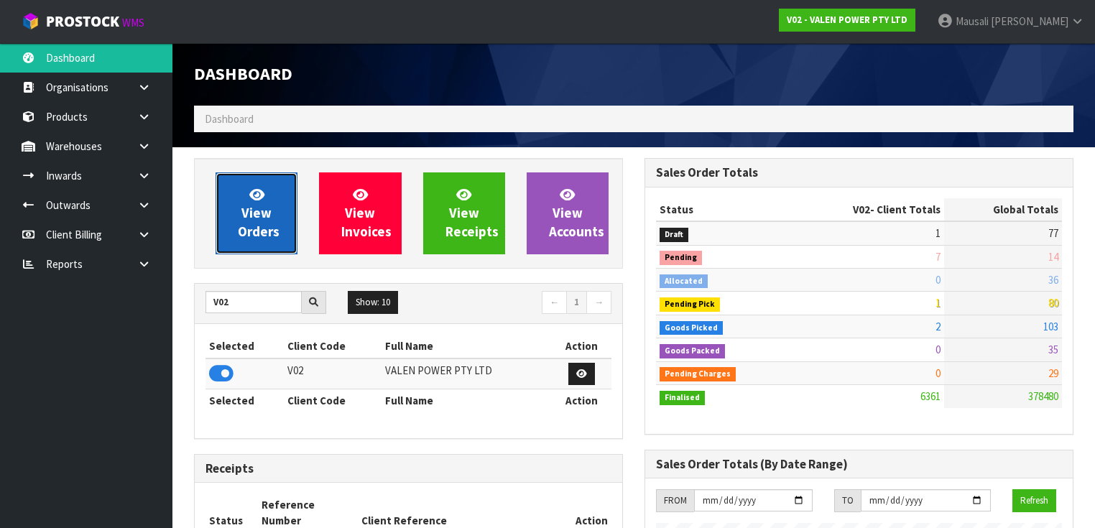
click at [257, 198] on icon at bounding box center [256, 195] width 15 height 14
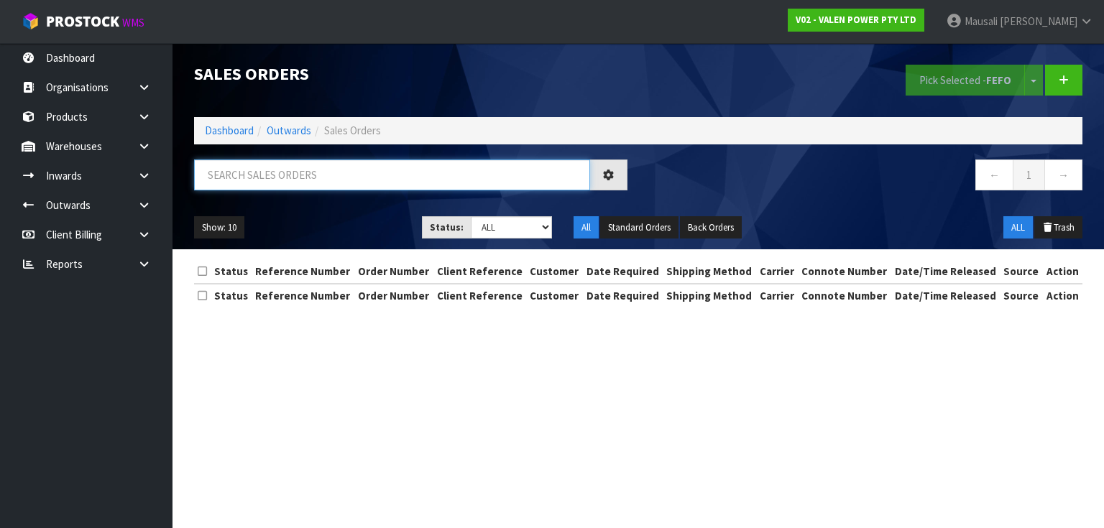
click at [220, 171] on input "text" at bounding box center [392, 175] width 396 height 31
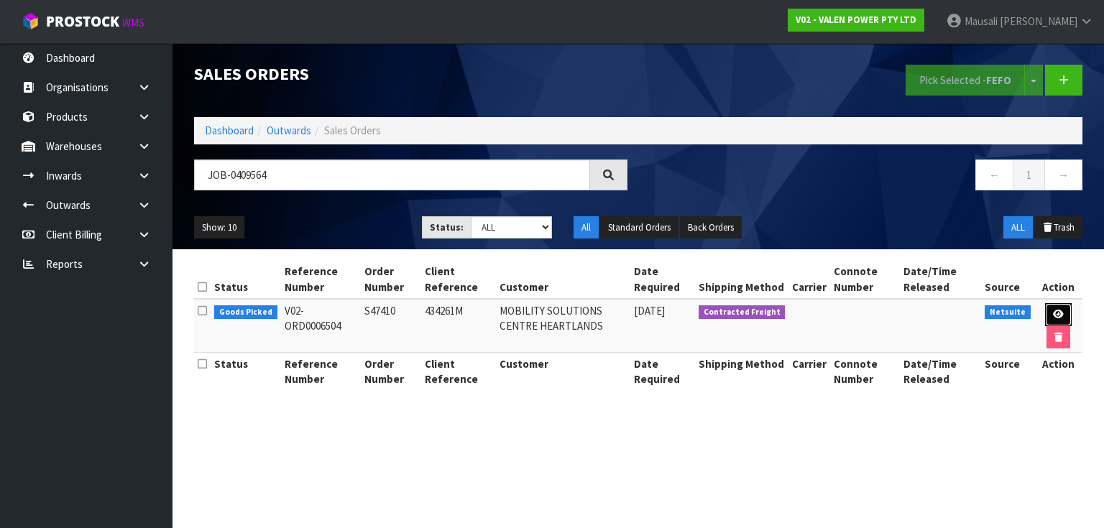
click at [1052, 308] on link at bounding box center [1058, 314] width 27 height 23
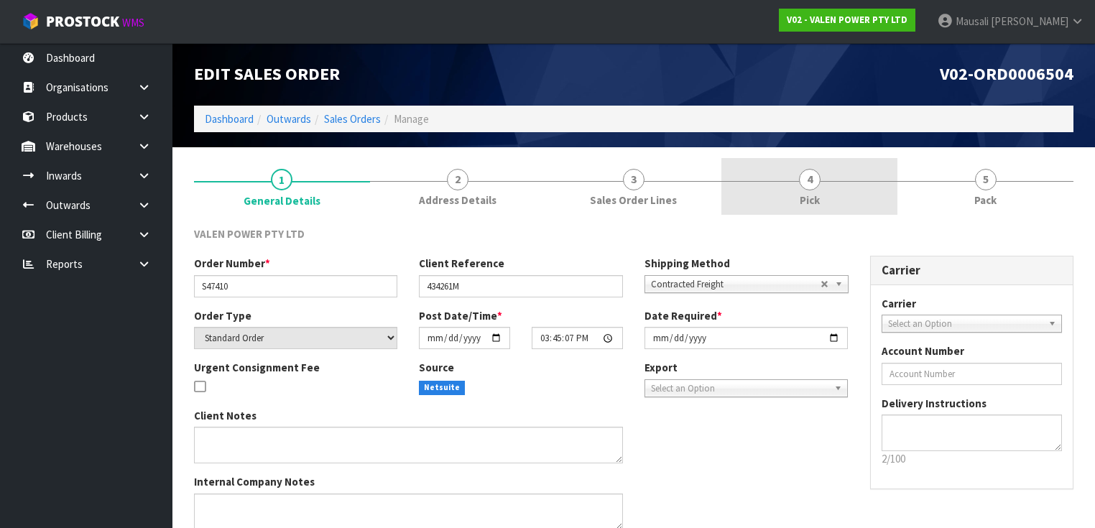
click at [811, 178] on span "4" at bounding box center [810, 180] width 22 height 22
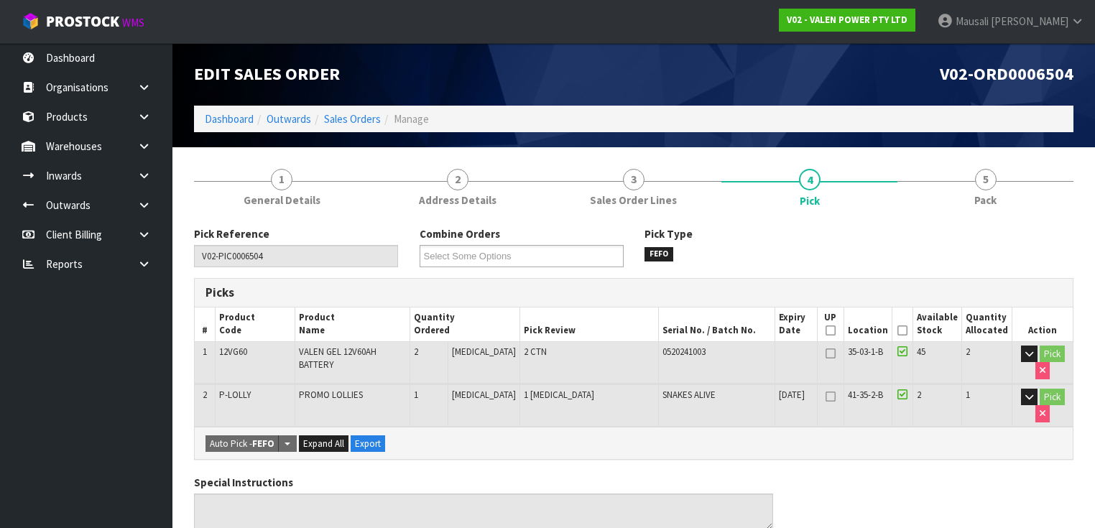
click at [902, 331] on icon at bounding box center [903, 331] width 10 height 1
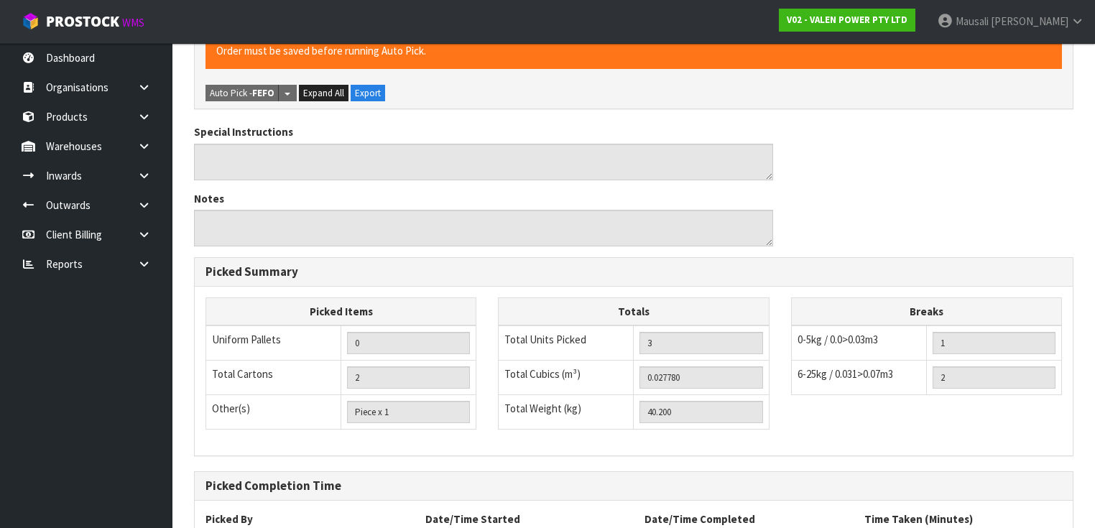
scroll to position [522, 0]
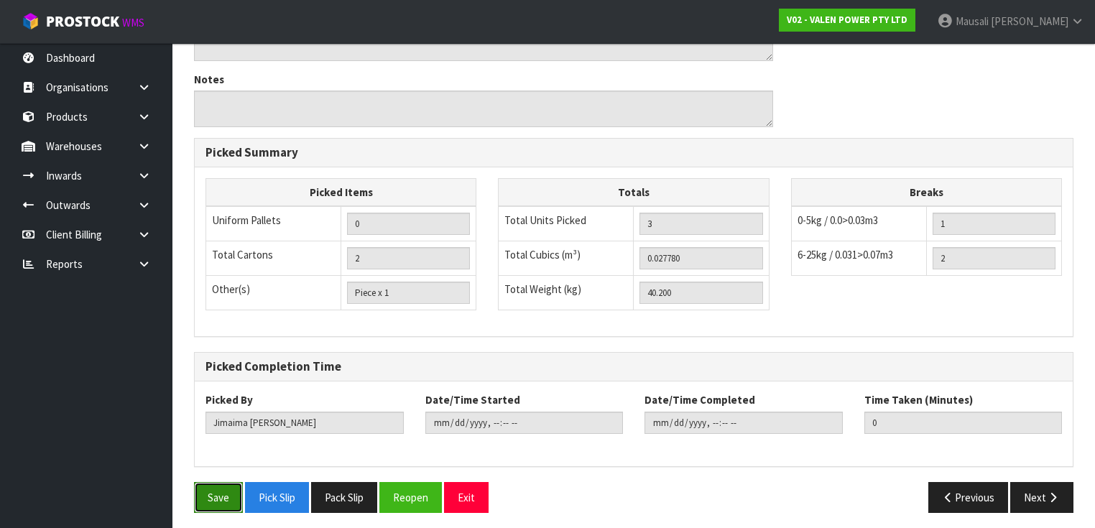
click at [211, 494] on button "Save" at bounding box center [218, 497] width 49 height 31
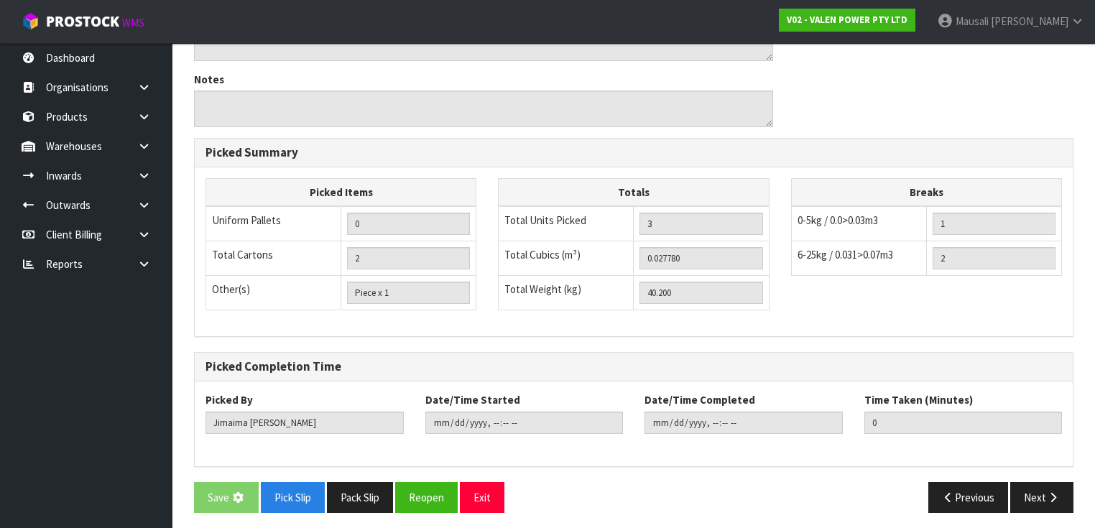
scroll to position [0, 0]
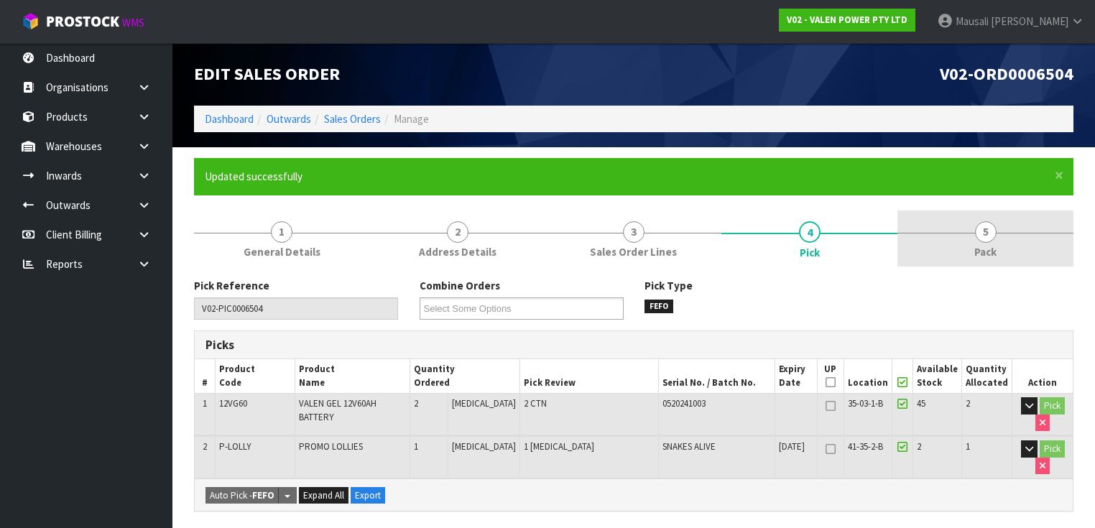
click at [969, 247] on link "5 Pack" at bounding box center [986, 239] width 176 height 57
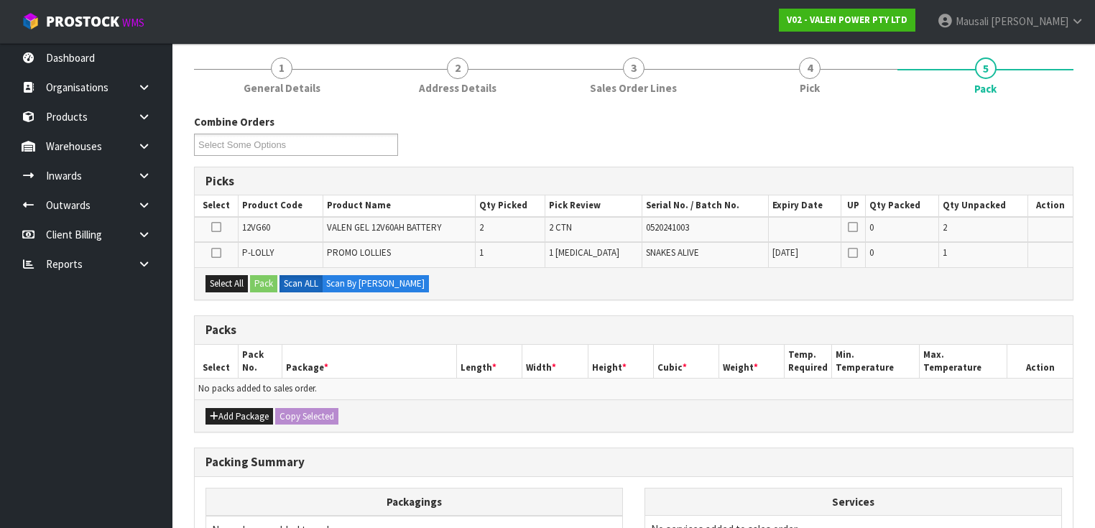
scroll to position [230, 0]
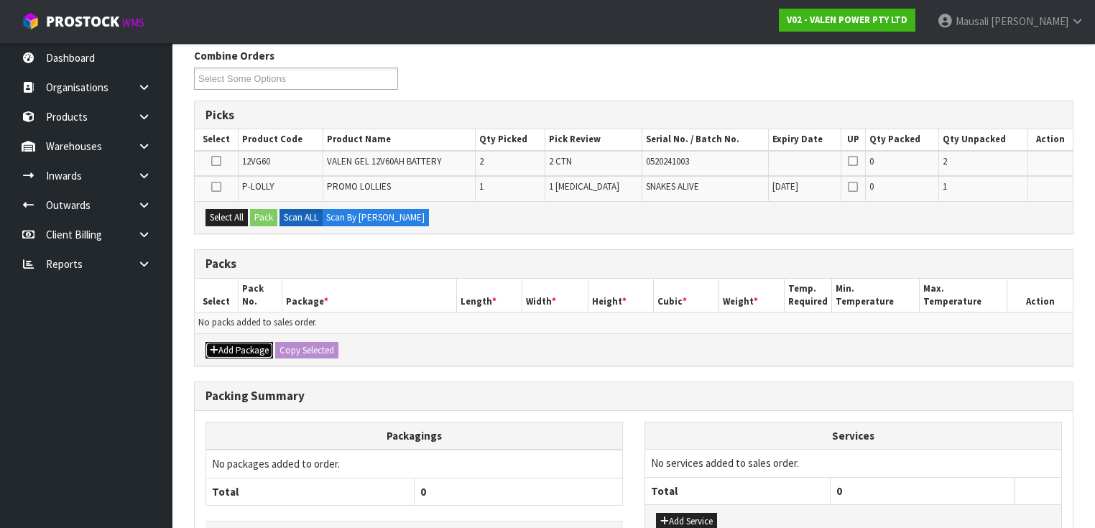
click at [223, 346] on button "Add Package" at bounding box center [240, 350] width 68 height 17
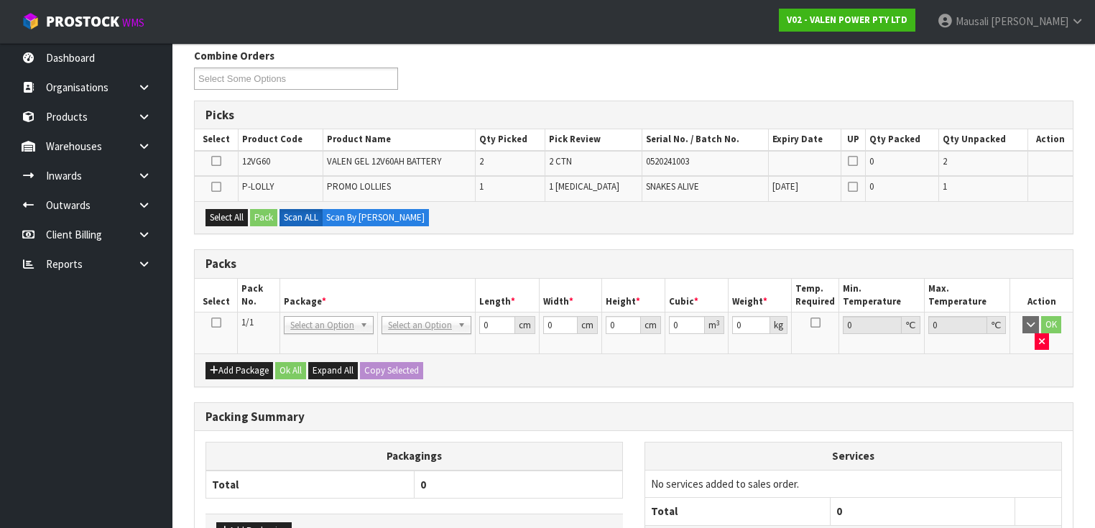
click at [216, 323] on icon at bounding box center [216, 323] width 10 height 1
click at [229, 218] on button "Select All" at bounding box center [227, 217] width 42 height 17
click at [259, 218] on button "Pack" at bounding box center [263, 217] width 27 height 17
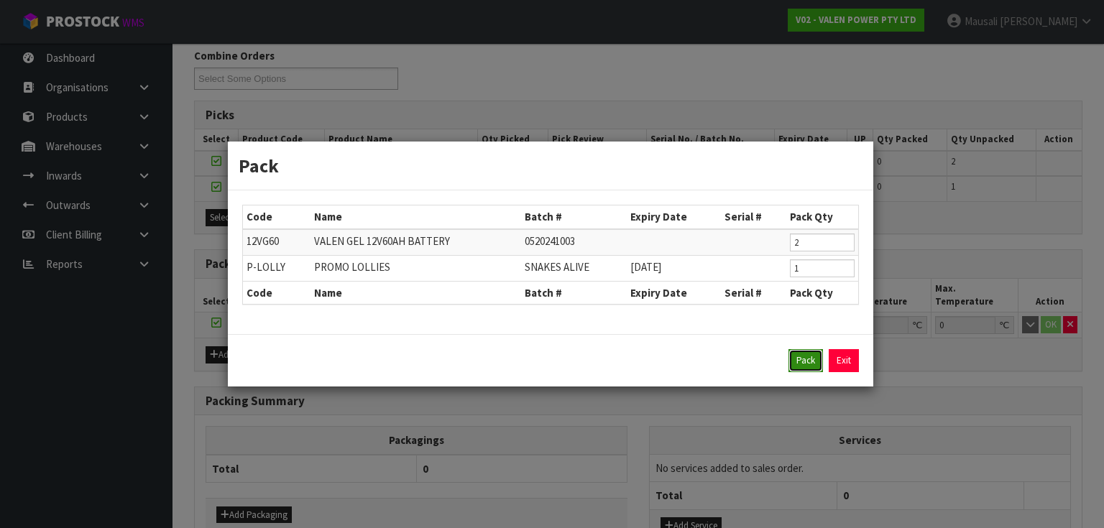
click at [809, 364] on button "Pack" at bounding box center [805, 360] width 34 height 23
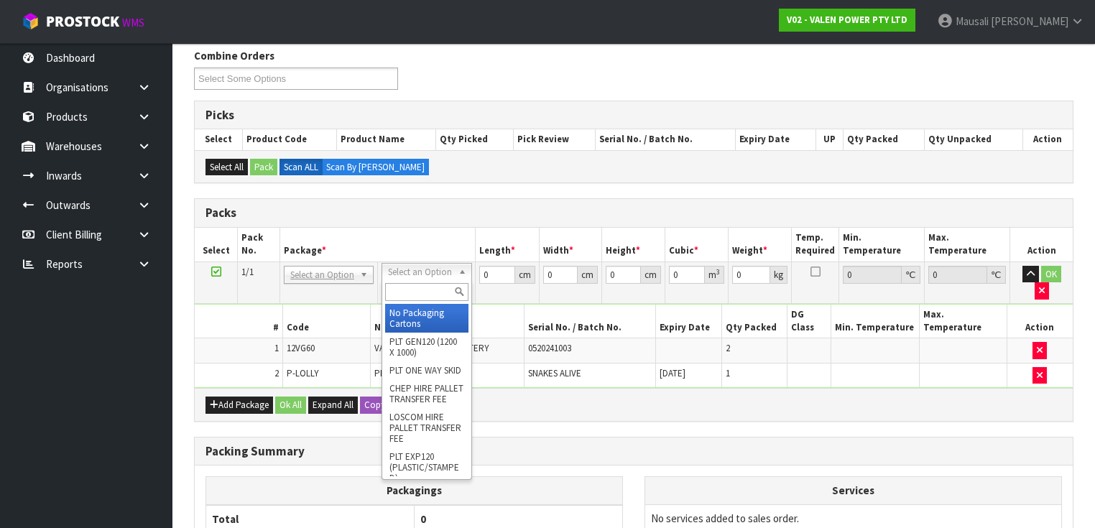
click at [417, 293] on input "text" at bounding box center [426, 292] width 83 height 18
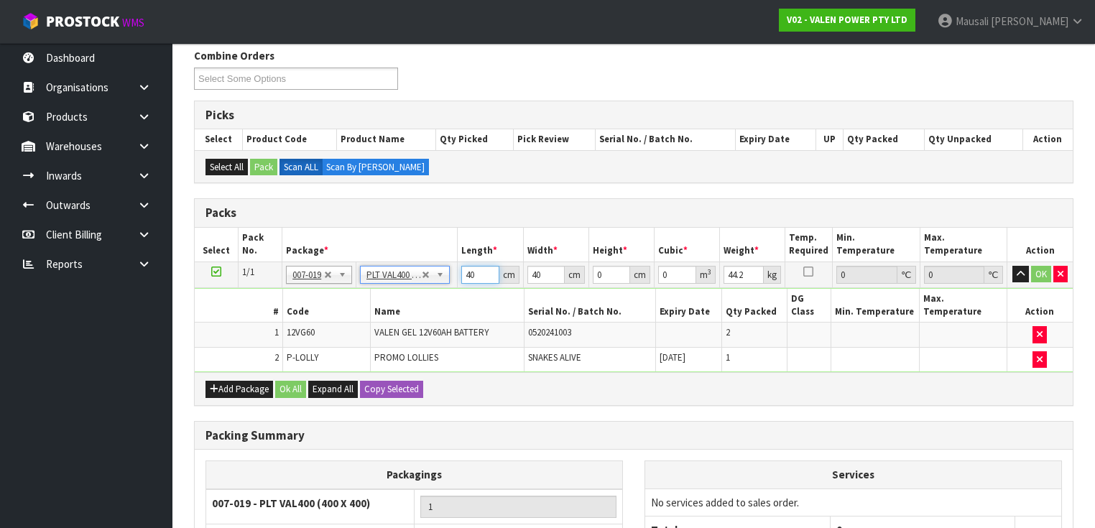
drag, startPoint x: 480, startPoint y: 276, endPoint x: 382, endPoint y: 302, distance: 101.8
click at [404, 290] on tbody "1/1 NONE 007-001 007-002 007-004 007-009 007-013 007-014 007-015 007-017 007-01…" at bounding box center [634, 317] width 878 height 111
click at [293, 381] on button "Ok All" at bounding box center [290, 389] width 31 height 17
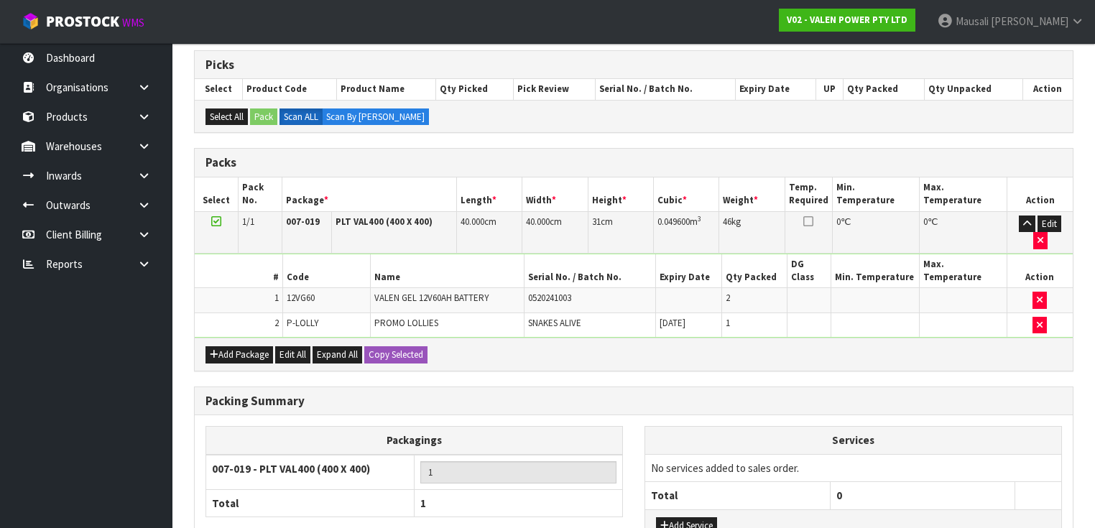
scroll to position [359, 0]
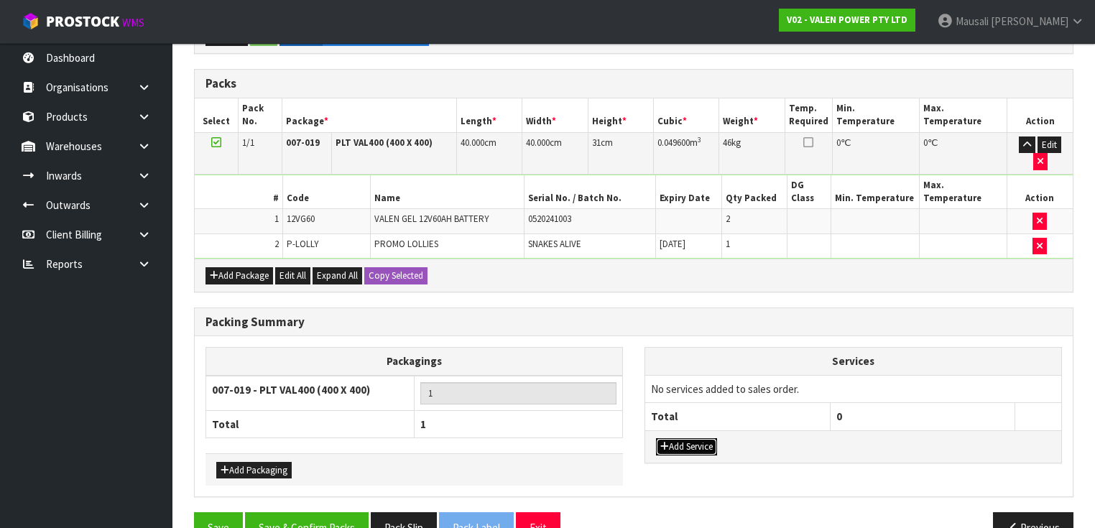
drag, startPoint x: 704, startPoint y: 409, endPoint x: 714, endPoint y: 382, distance: 28.4
click at [706, 438] on button "Add Service" at bounding box center [686, 446] width 61 height 17
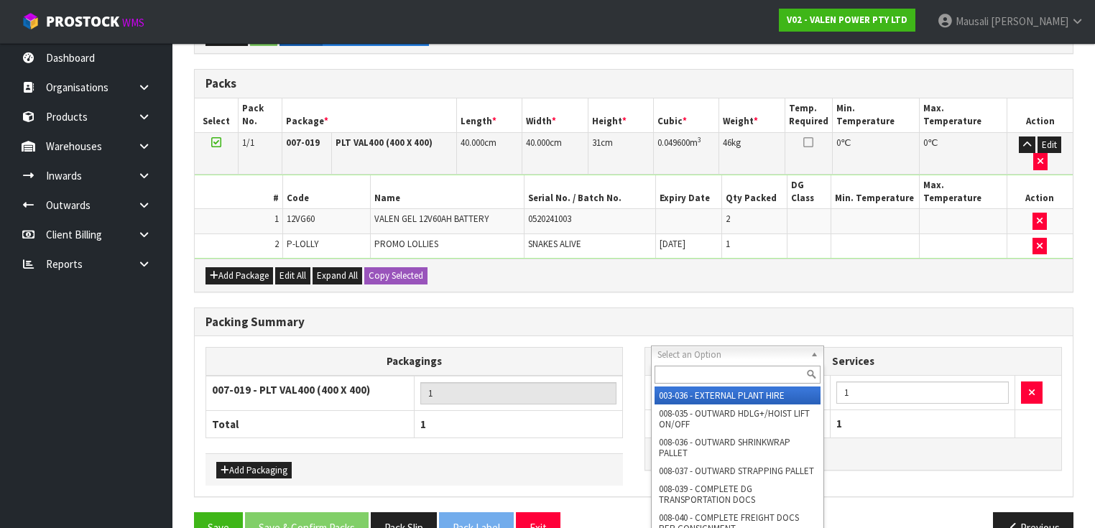
click at [711, 369] on input "text" at bounding box center [738, 375] width 166 height 18
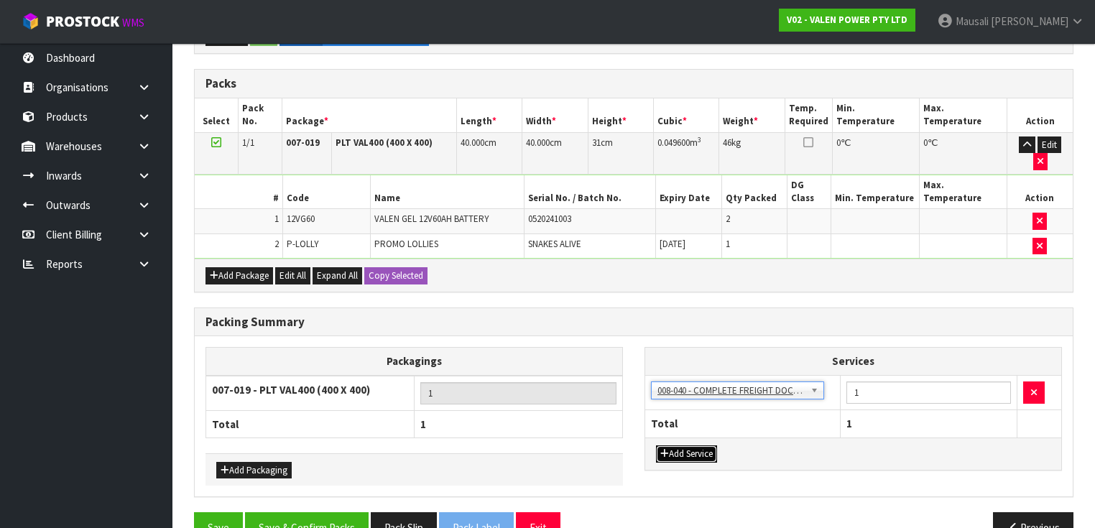
click at [686, 446] on button "Add Service" at bounding box center [686, 454] width 61 height 17
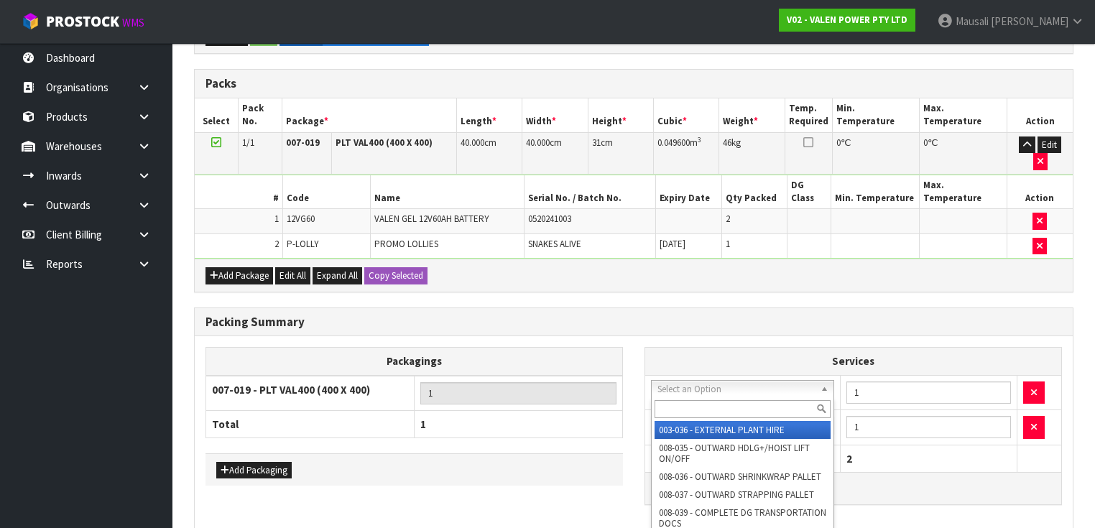
click at [695, 408] on input "text" at bounding box center [743, 409] width 177 height 18
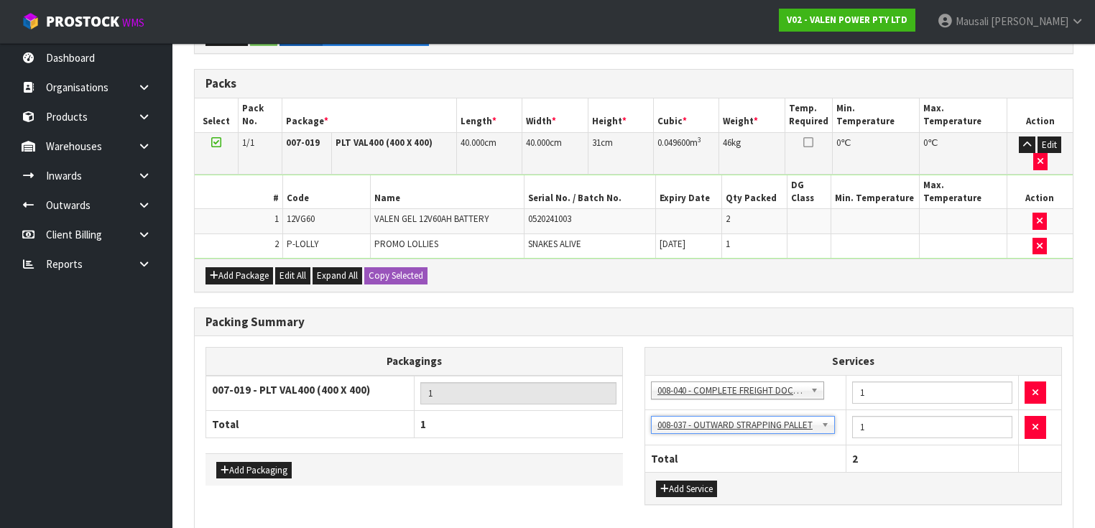
scroll to position [393, 0]
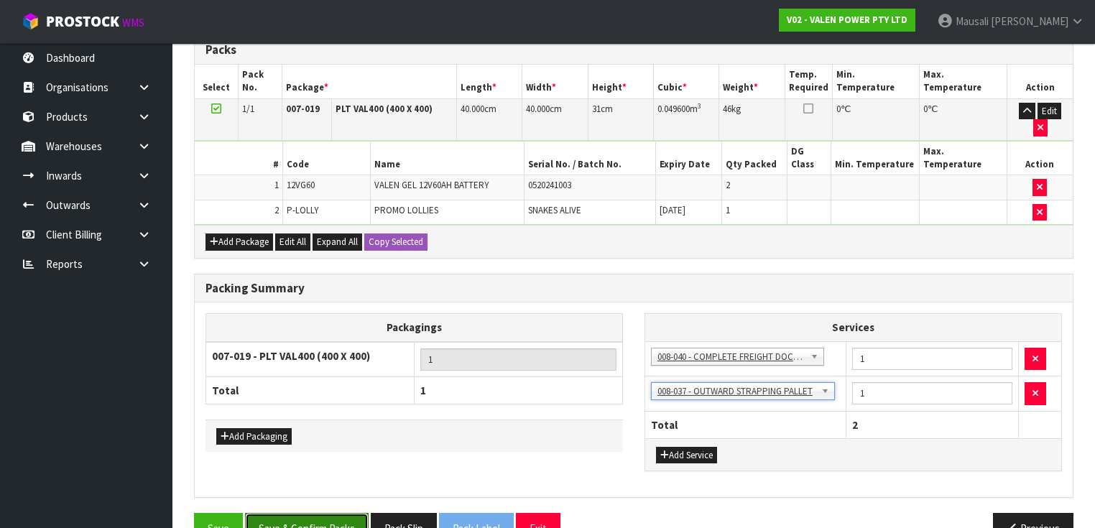
click at [278, 513] on button "Save & Confirm Packs" at bounding box center [307, 528] width 124 height 31
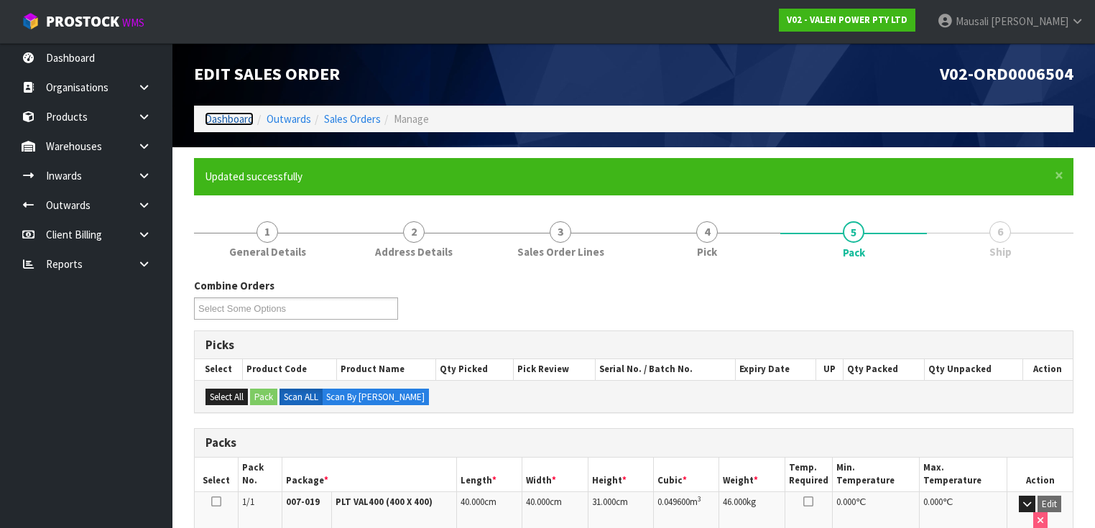
click at [224, 121] on link "Dashboard" at bounding box center [229, 119] width 49 height 14
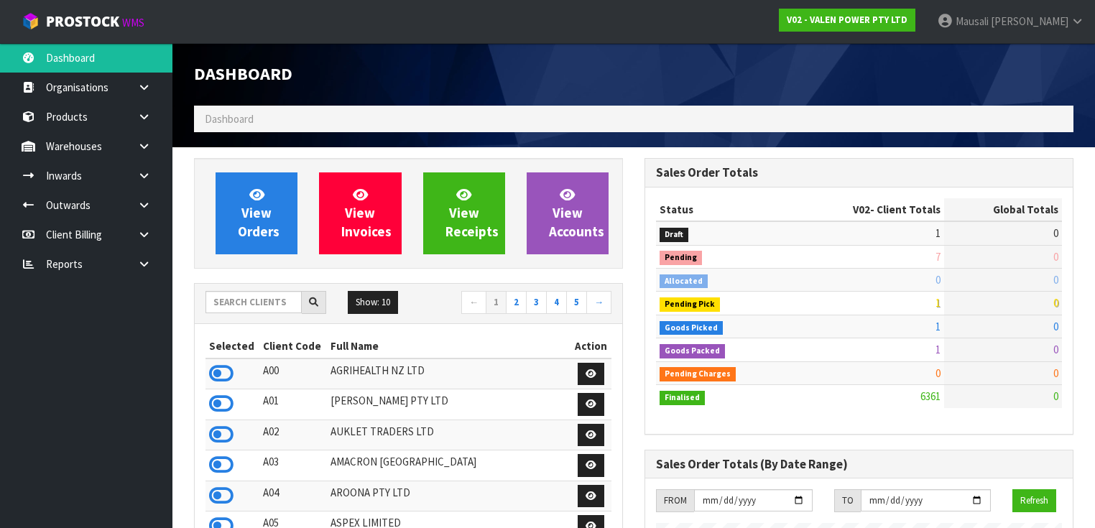
scroll to position [1084, 451]
click at [236, 305] on input "text" at bounding box center [254, 302] width 96 height 22
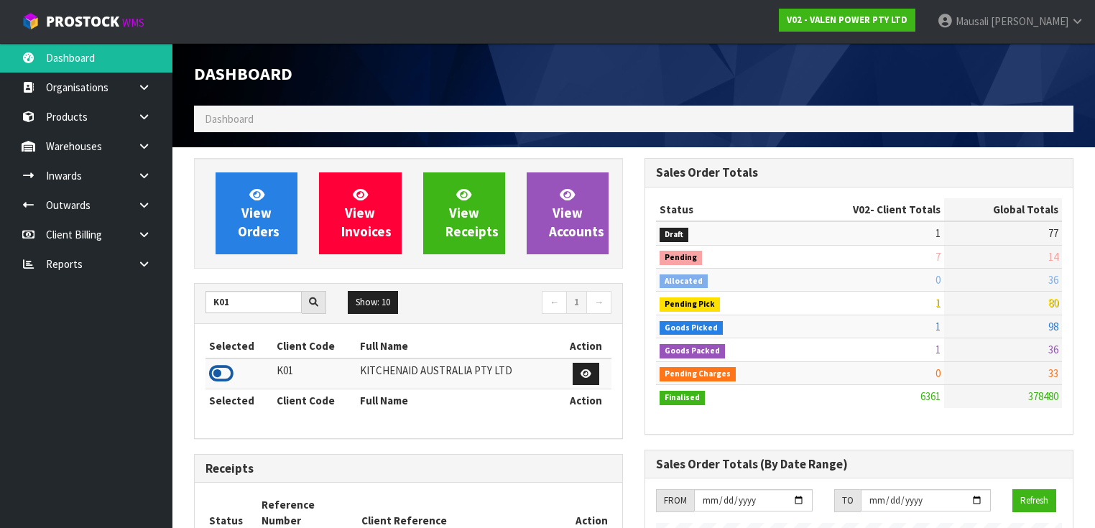
click at [226, 366] on icon at bounding box center [221, 374] width 24 height 22
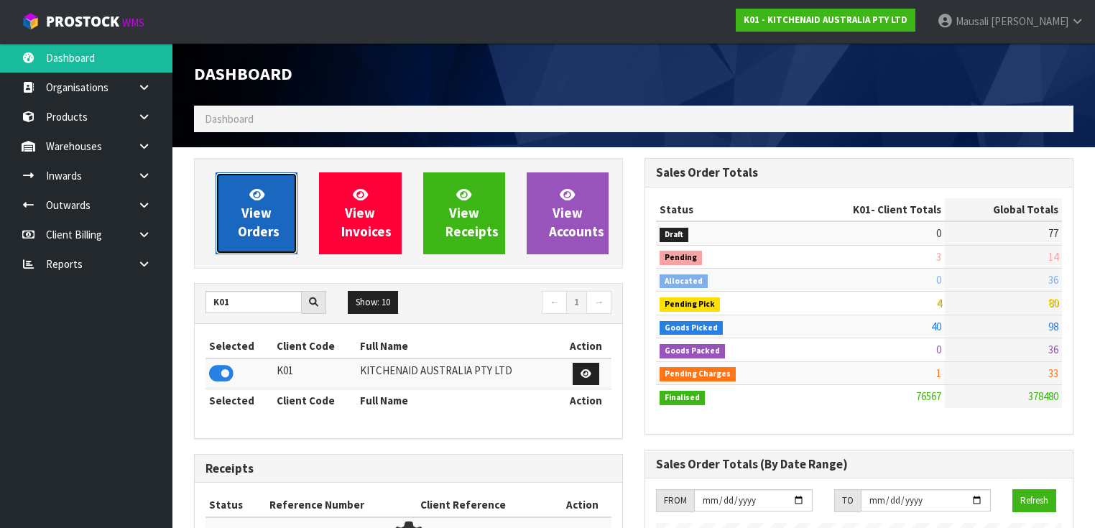
click at [281, 223] on link "View Orders" at bounding box center [257, 213] width 82 height 82
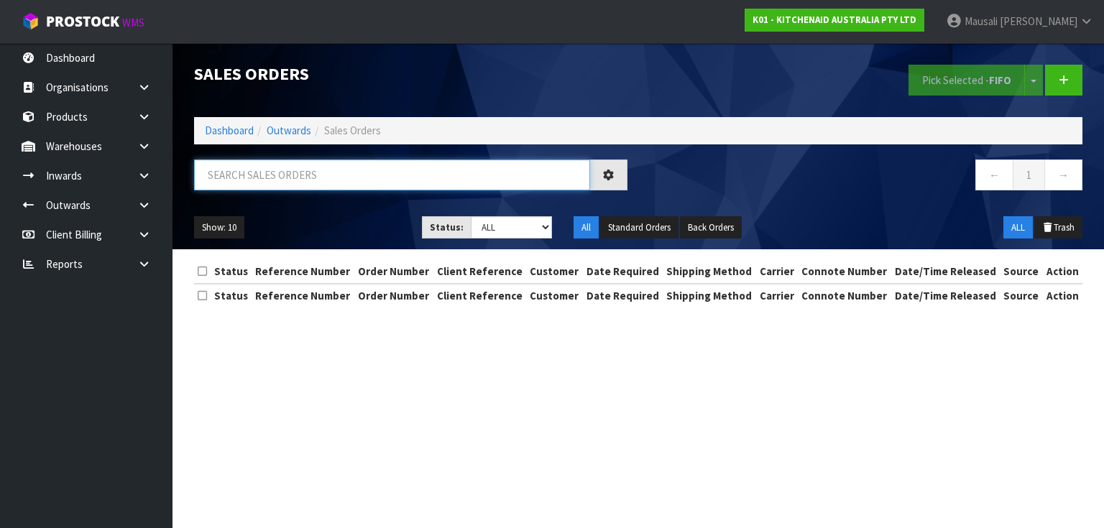
click at [244, 178] on input "text" at bounding box center [392, 175] width 396 height 31
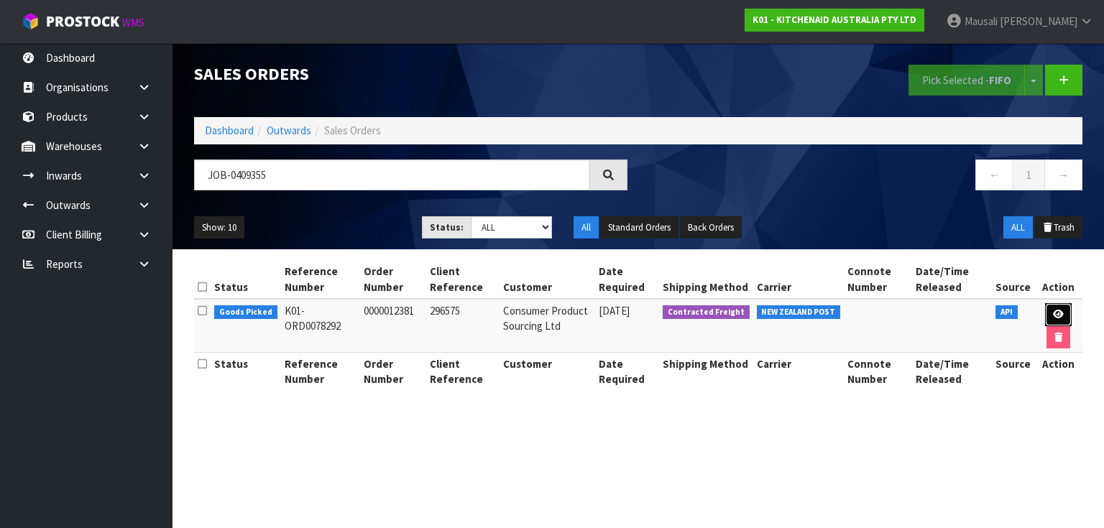
click at [1061, 308] on link at bounding box center [1058, 314] width 27 height 23
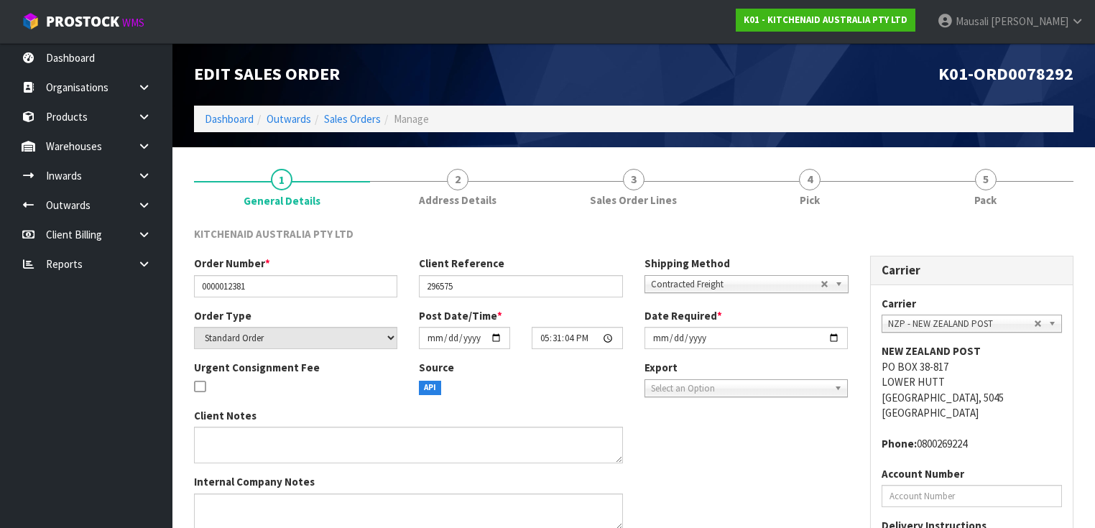
click at [804, 208] on link "4 Pick" at bounding box center [810, 186] width 176 height 57
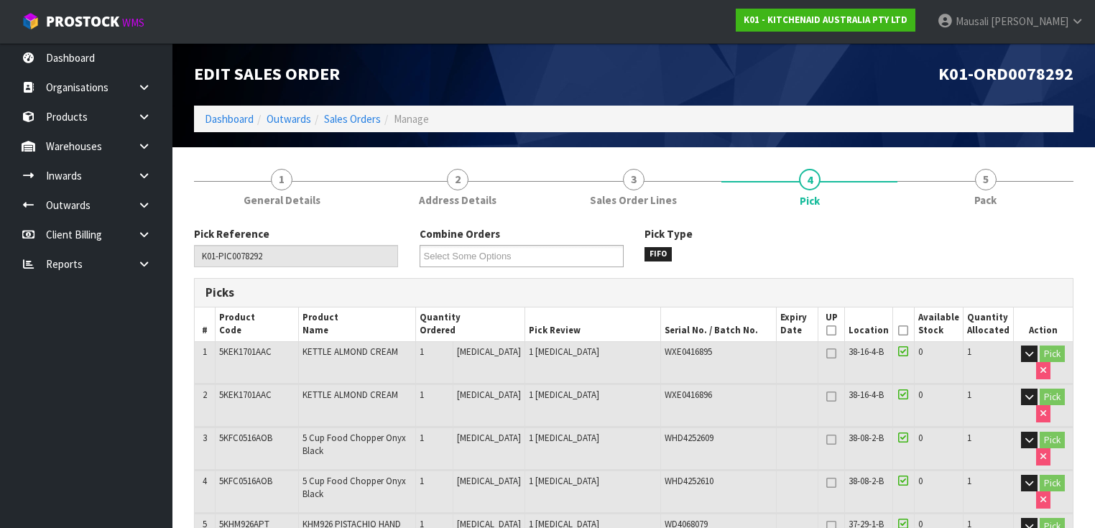
click at [908, 331] on icon at bounding box center [903, 331] width 10 height 1
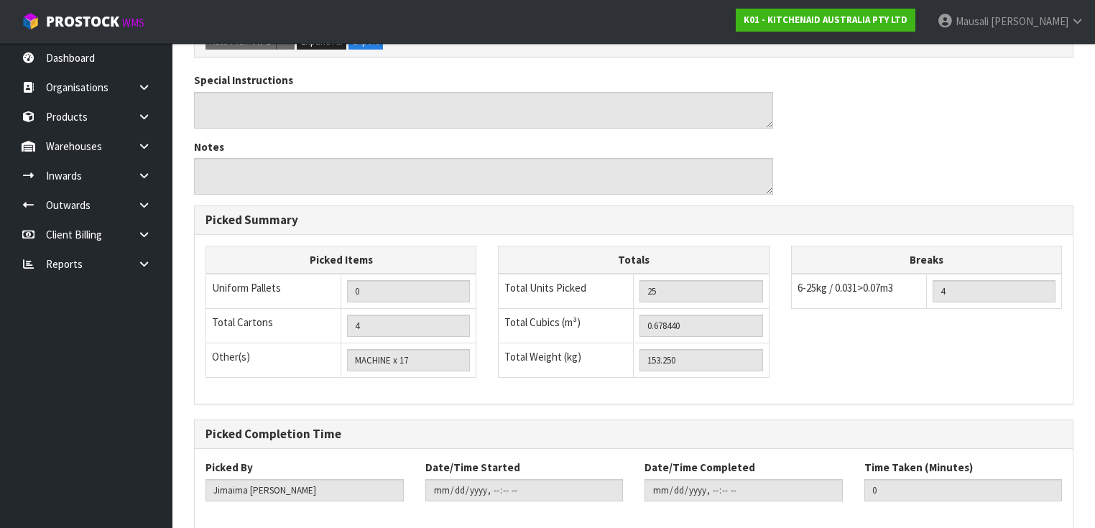
scroll to position [1238, 0]
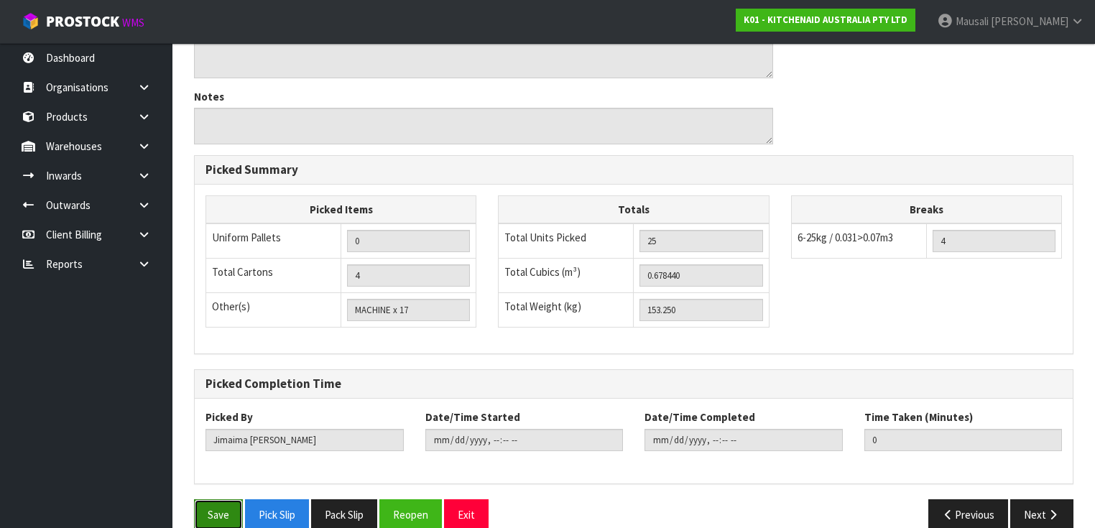
click at [203, 500] on button "Save" at bounding box center [218, 515] width 49 height 31
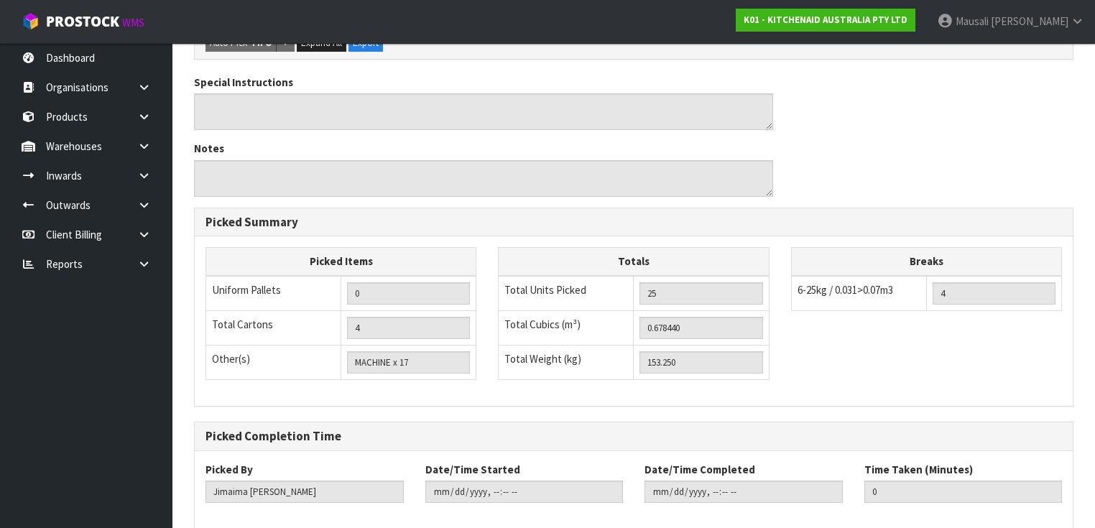
scroll to position [0, 0]
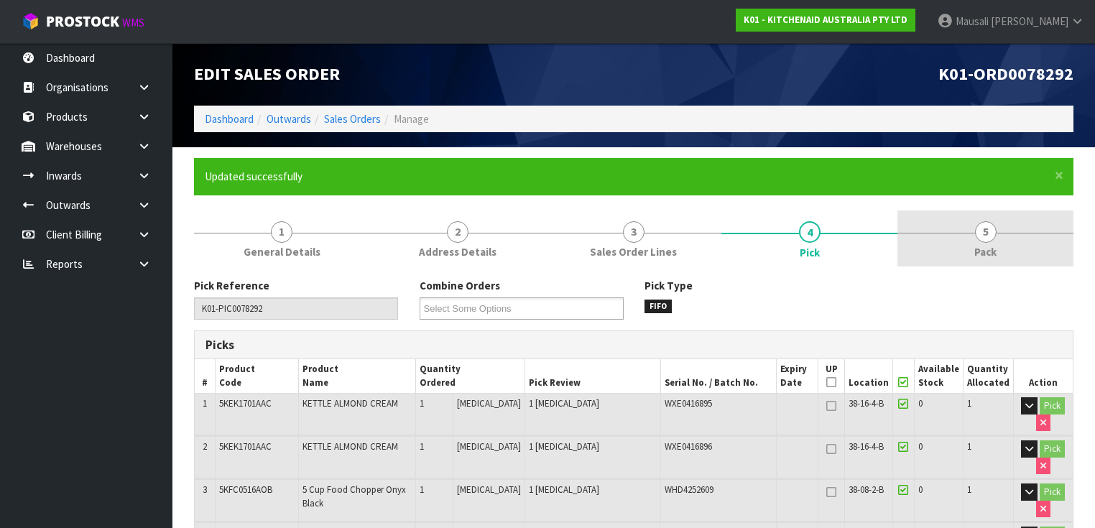
click at [971, 227] on link "5 Pack" at bounding box center [986, 239] width 176 height 57
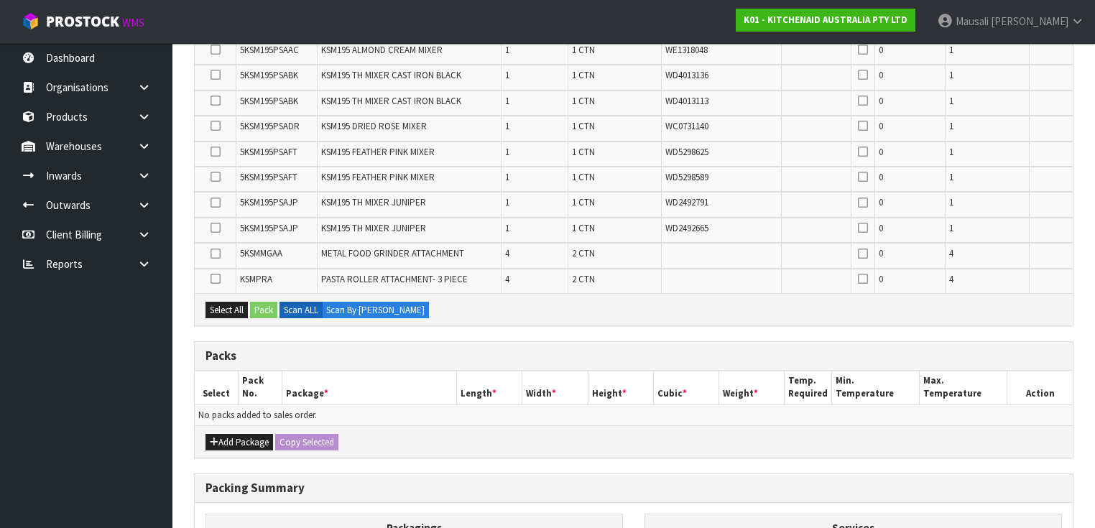
scroll to position [575, 0]
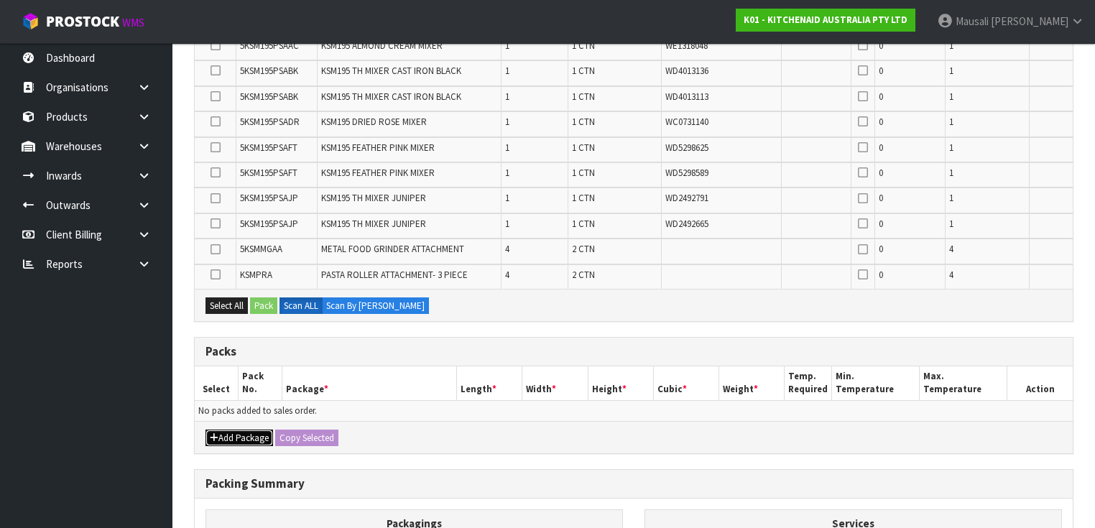
click at [245, 431] on button "Add Package" at bounding box center [240, 438] width 68 height 17
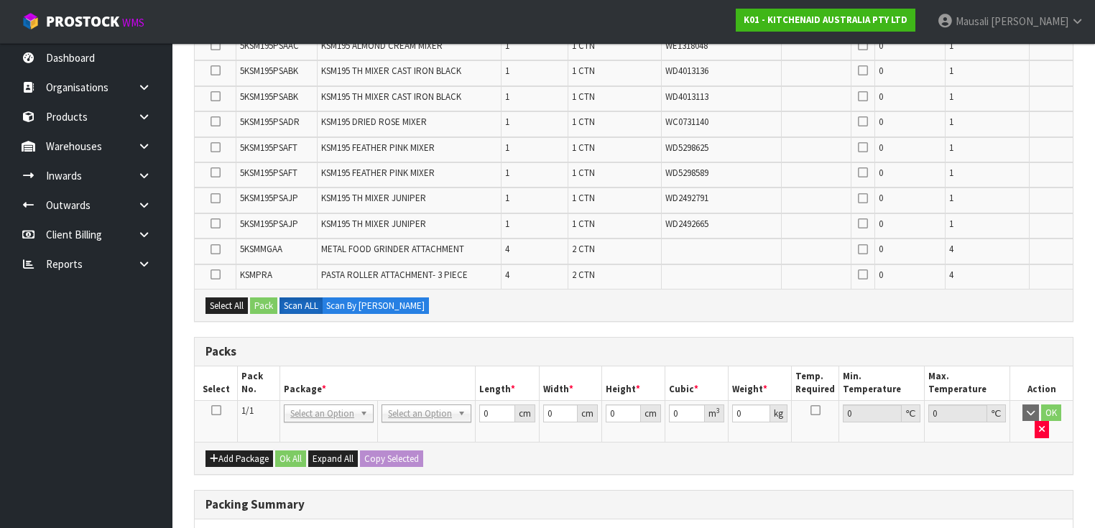
click at [216, 410] on icon at bounding box center [216, 410] width 10 height 1
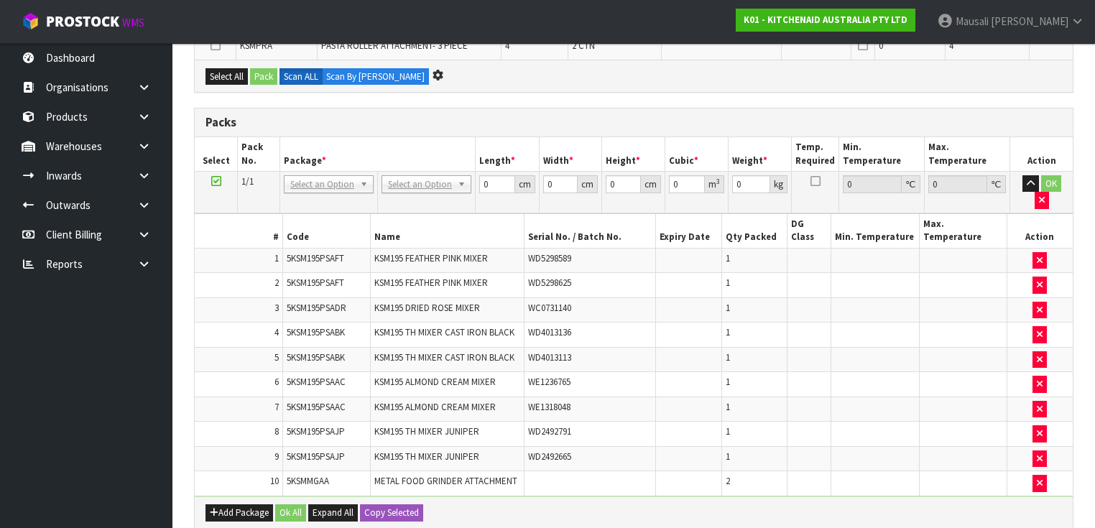
scroll to position [0, 0]
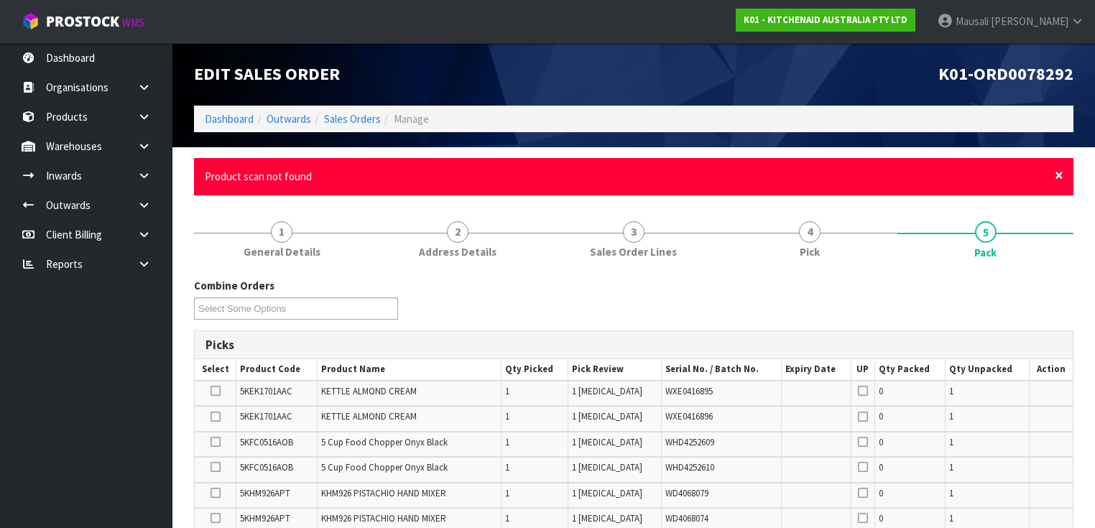
click at [1057, 176] on span "×" at bounding box center [1059, 175] width 9 height 20
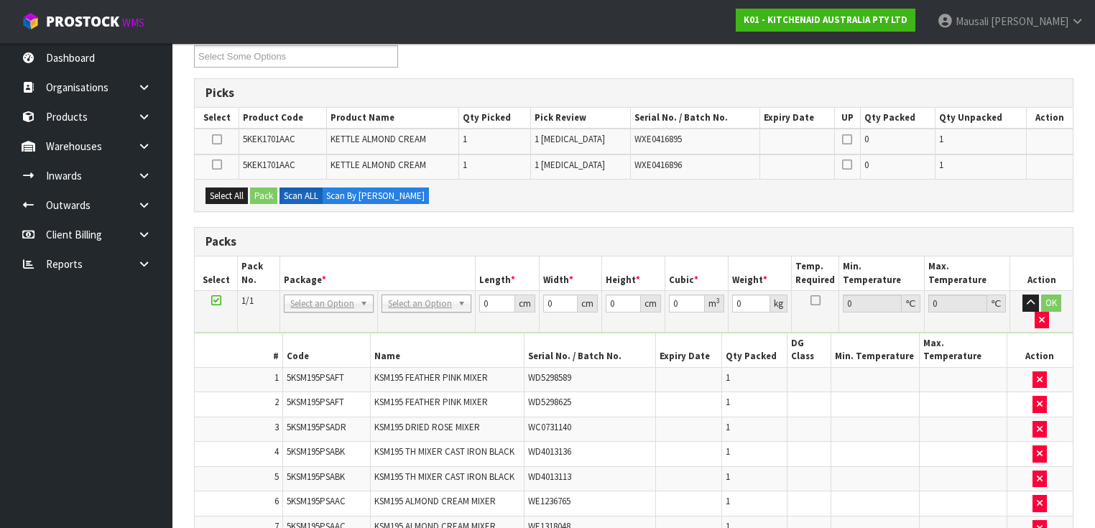
scroll to position [201, 0]
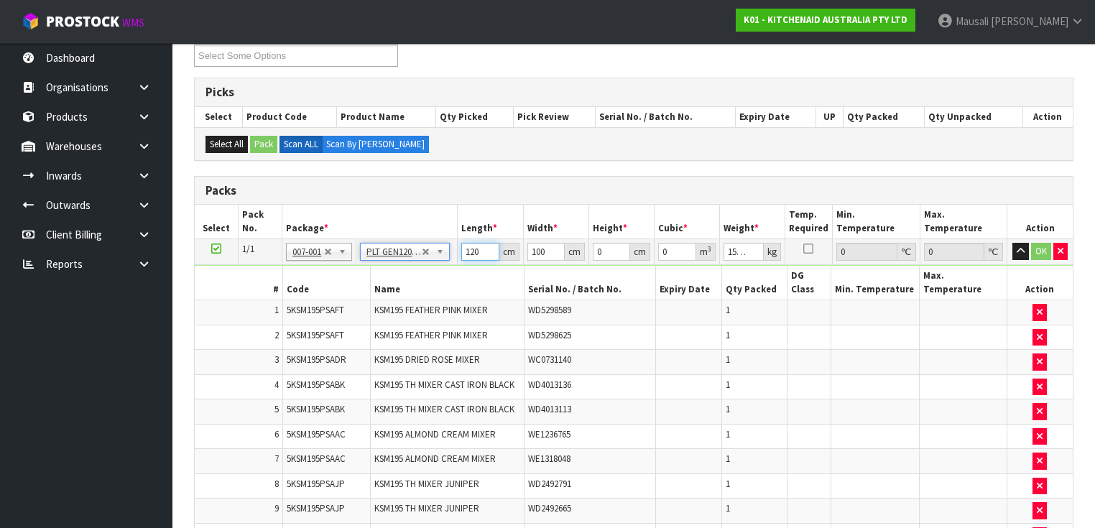
drag, startPoint x: 482, startPoint y: 250, endPoint x: 456, endPoint y: 260, distance: 27.1
click at [456, 260] on tr "1/1 NONE 007-001 007-002 007-004 007-009 007-013 007-014 007-015 007-017 007-01…" at bounding box center [634, 252] width 878 height 26
drag, startPoint x: 609, startPoint y: 247, endPoint x: 588, endPoint y: 253, distance: 21.8
click at [588, 253] on tr "1/1 NONE 007-001 007-002 007-004 007-009 007-013 007-014 007-015 007-017 007-01…" at bounding box center [634, 252] width 878 height 26
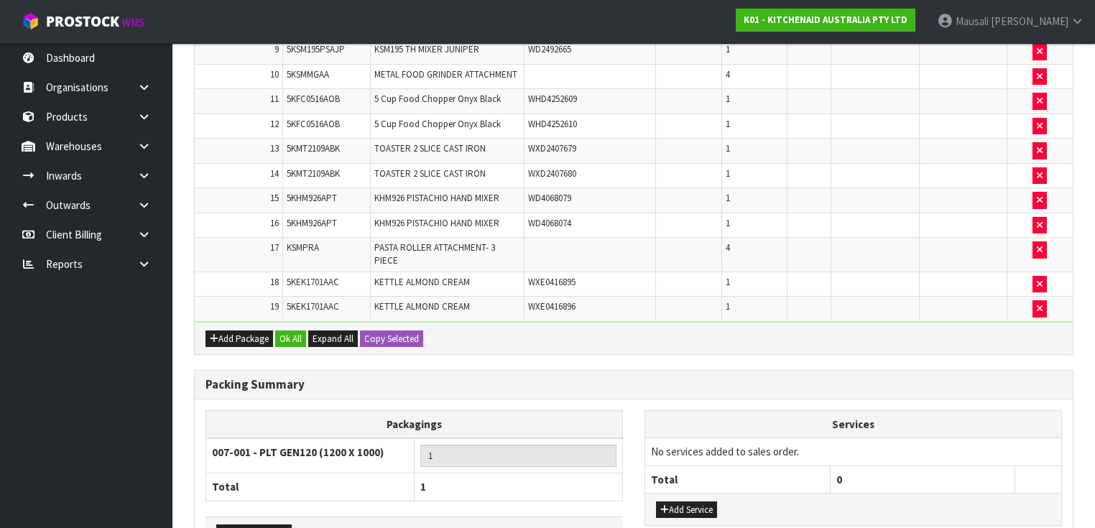
scroll to position [722, 0]
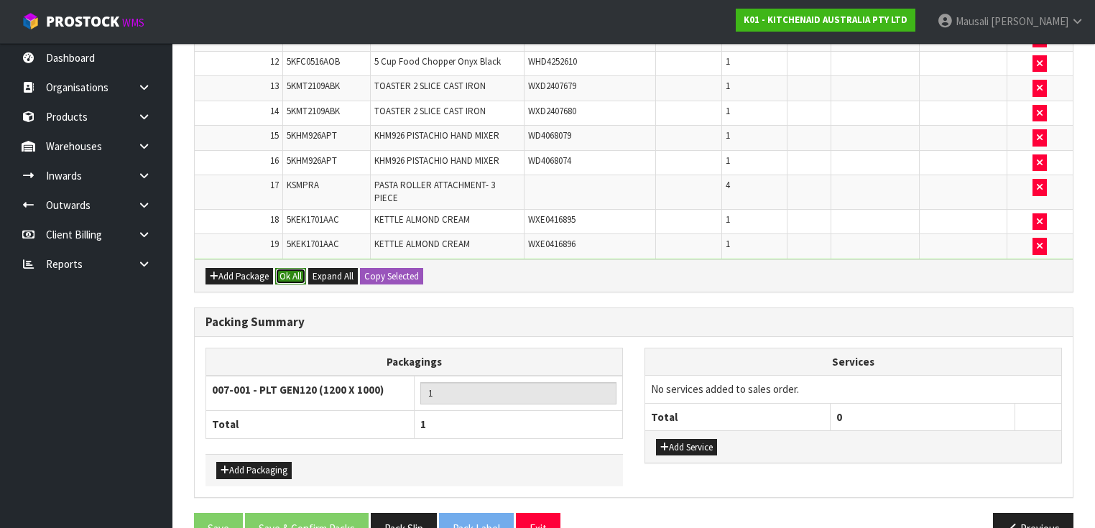
click at [291, 268] on button "Ok All" at bounding box center [290, 276] width 31 height 17
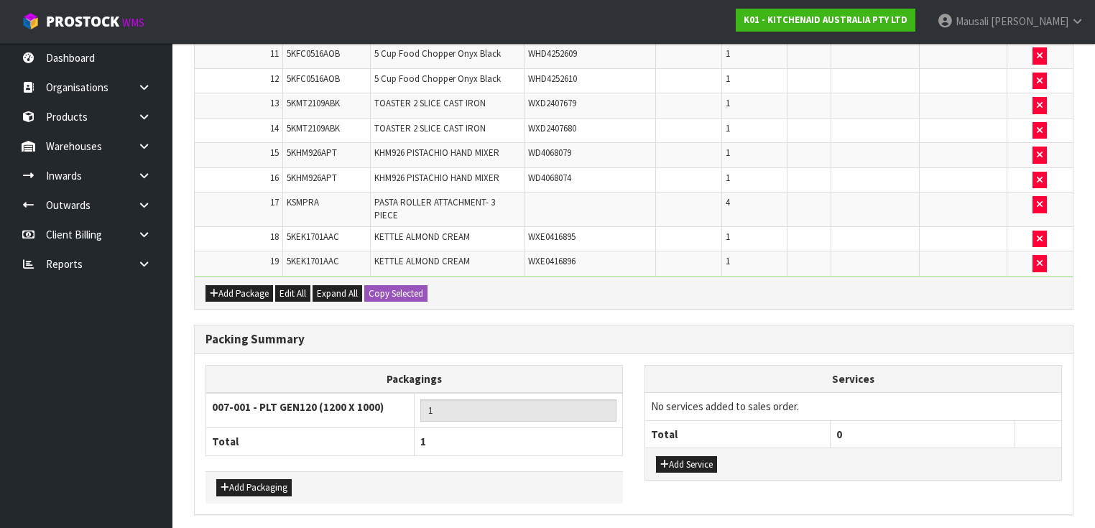
scroll to position [722, 0]
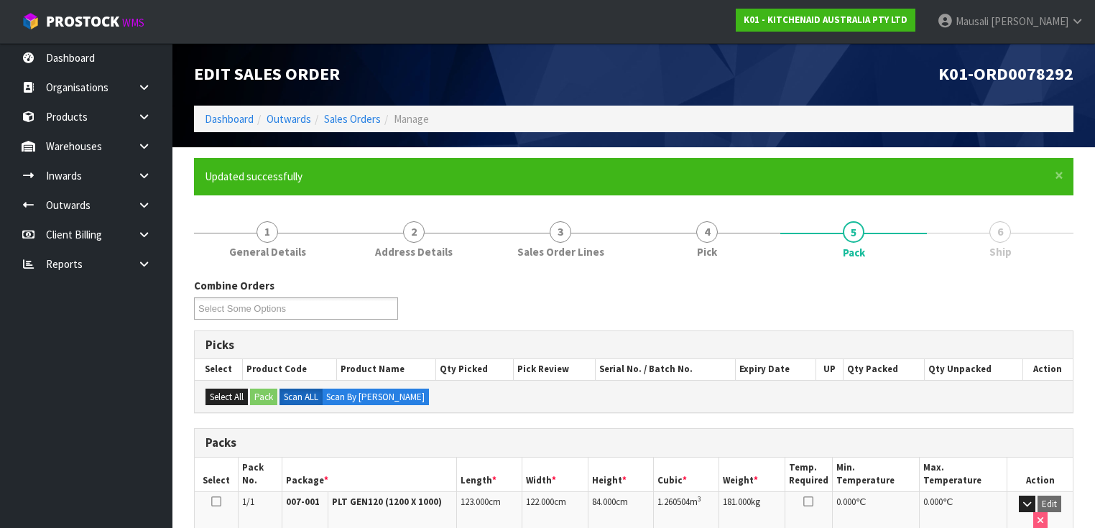
scroll to position [257, 0]
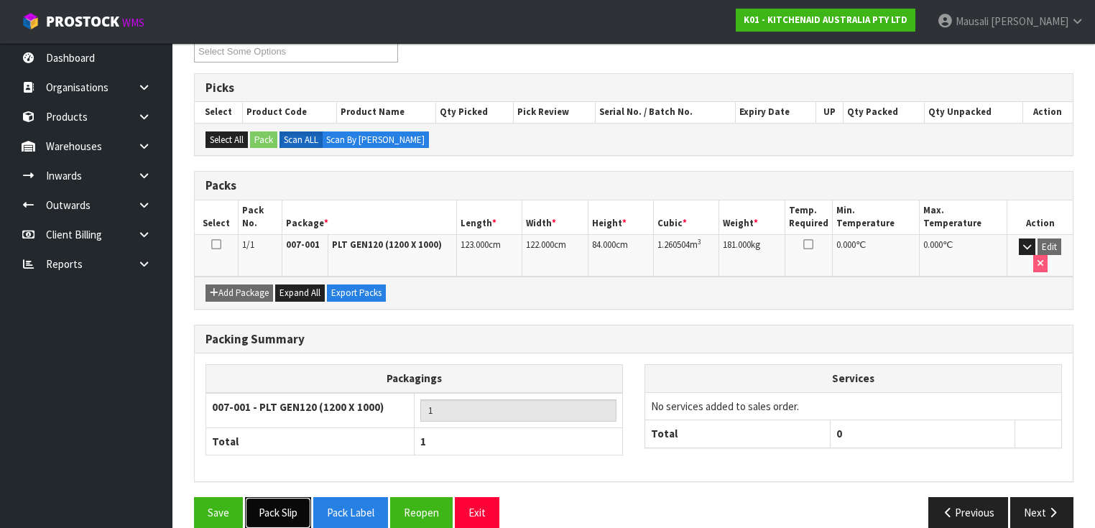
click at [267, 497] on button "Pack Slip" at bounding box center [278, 512] width 66 height 31
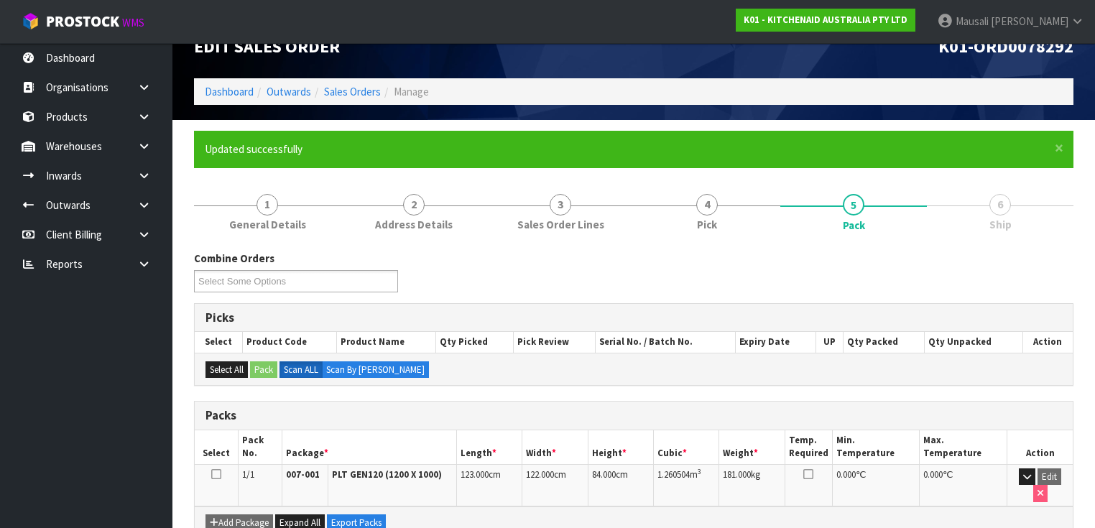
scroll to position [0, 0]
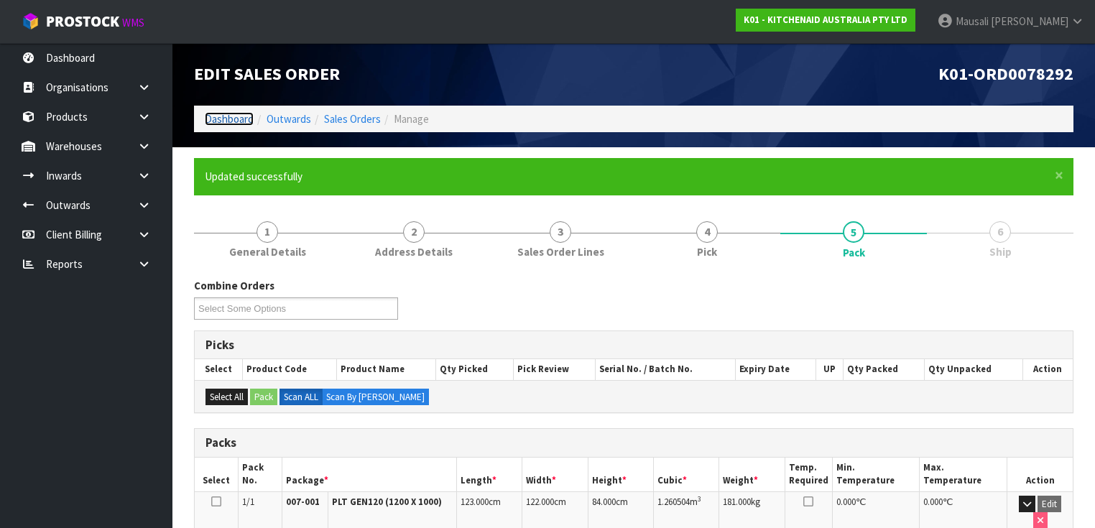
click at [222, 119] on link "Dashboard" at bounding box center [229, 119] width 49 height 14
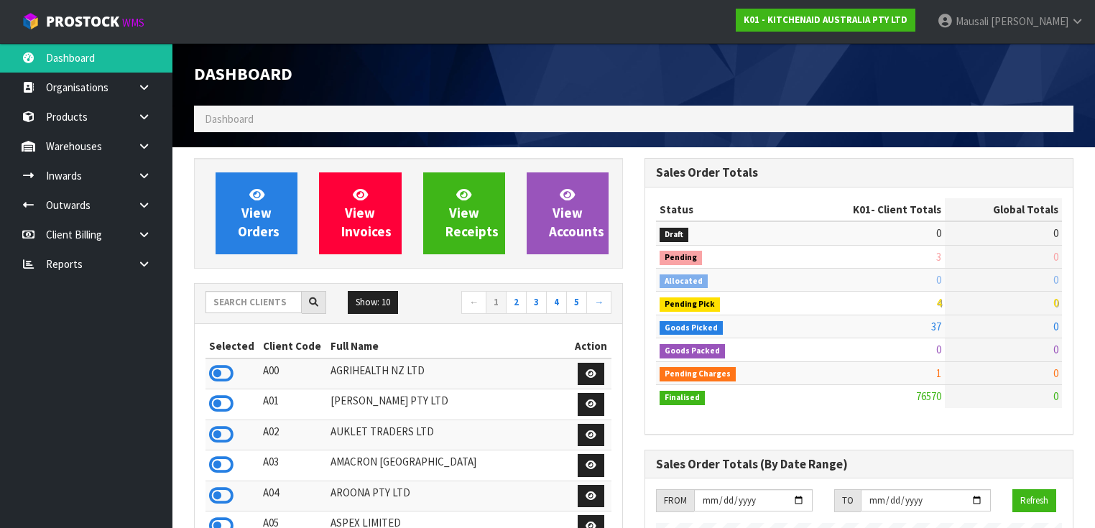
scroll to position [1115, 451]
click at [234, 299] on input "text" at bounding box center [254, 302] width 96 height 22
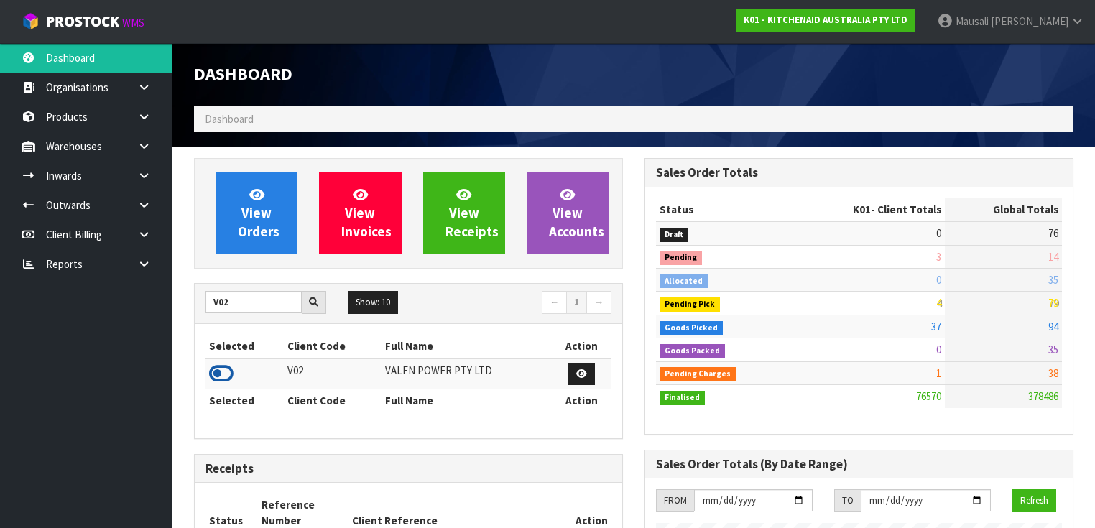
click at [226, 367] on icon at bounding box center [221, 374] width 24 height 22
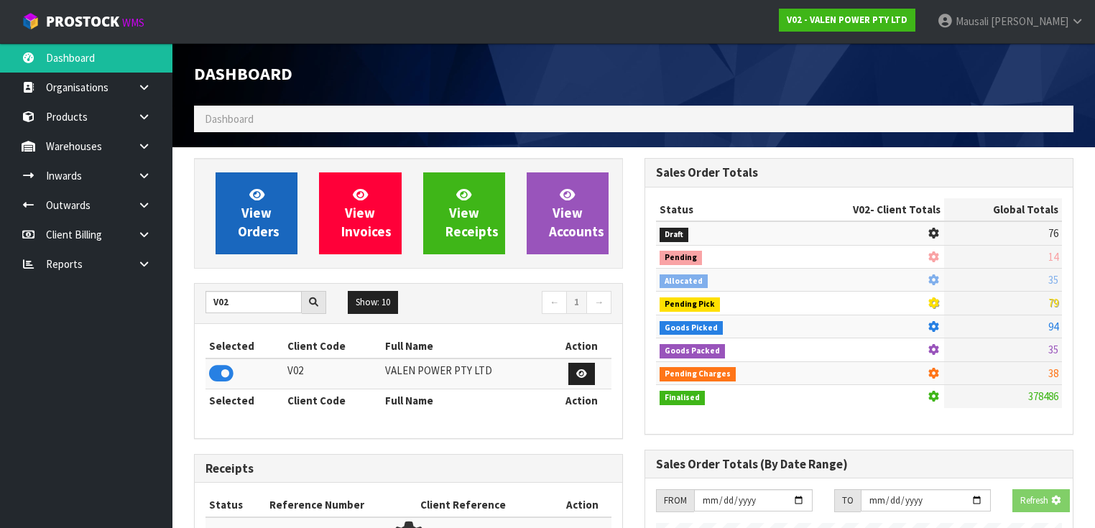
scroll to position [1084, 451]
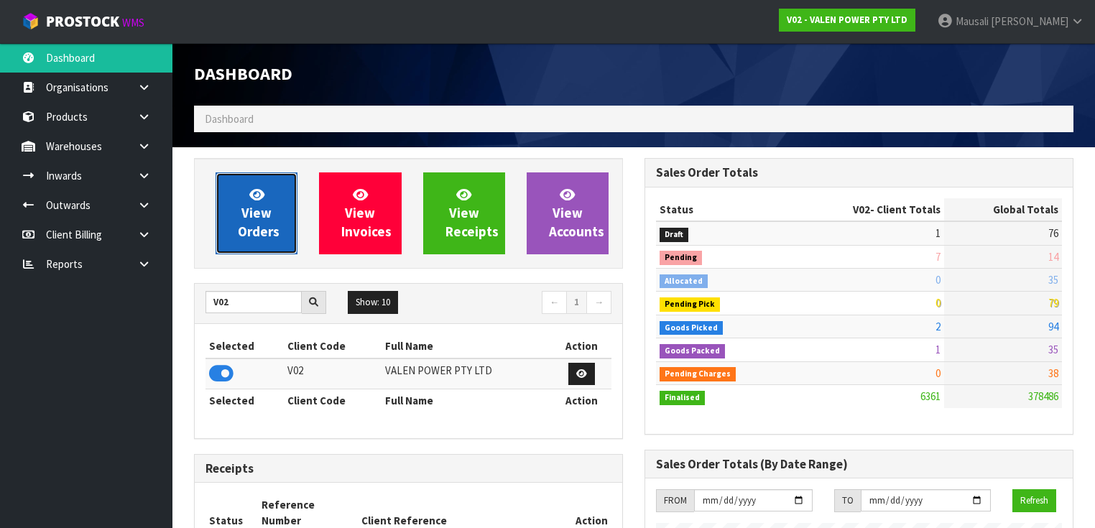
click at [266, 223] on span "View Orders" at bounding box center [259, 213] width 42 height 54
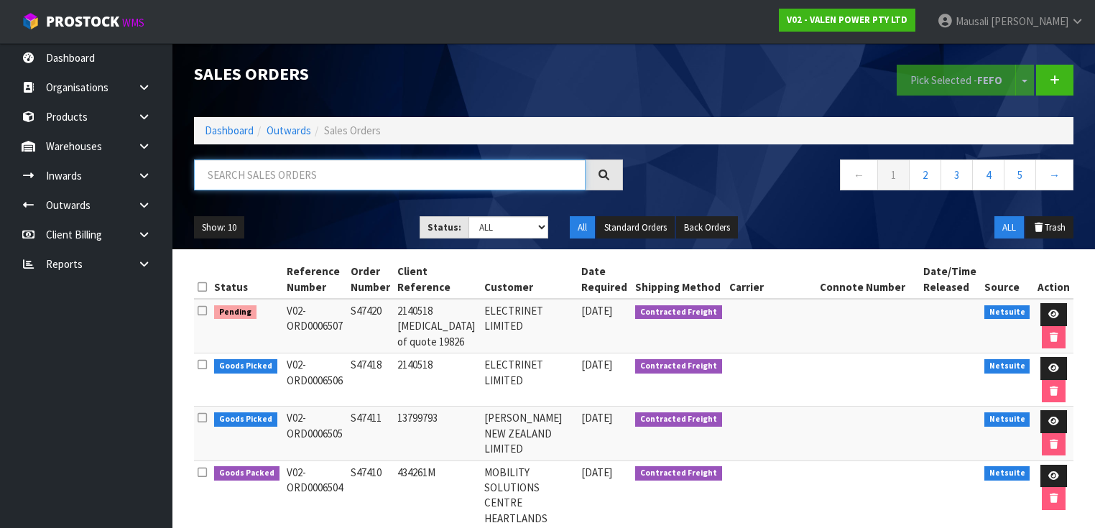
click at [221, 167] on input "text" at bounding box center [390, 175] width 392 height 31
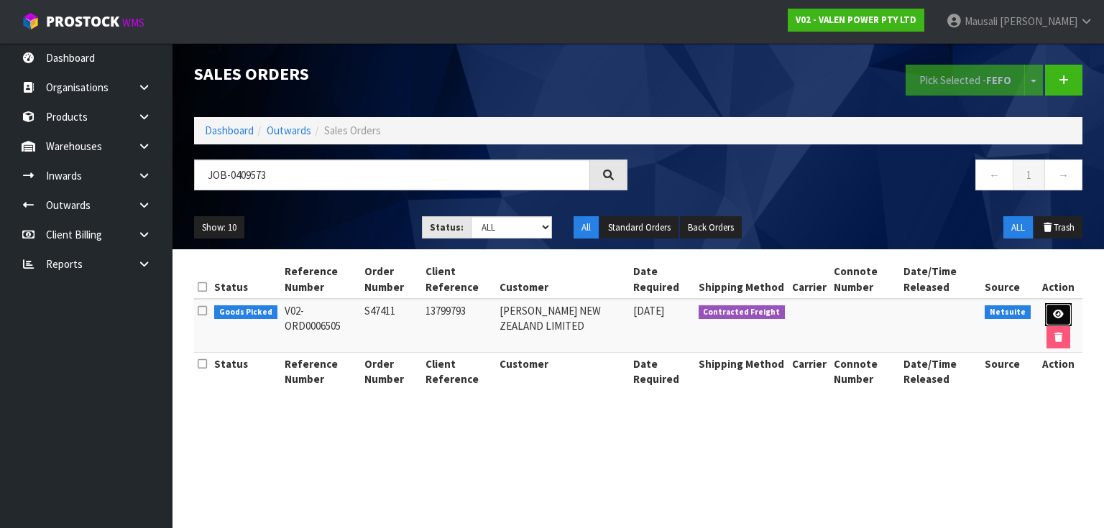
click at [1053, 310] on icon at bounding box center [1058, 314] width 11 height 9
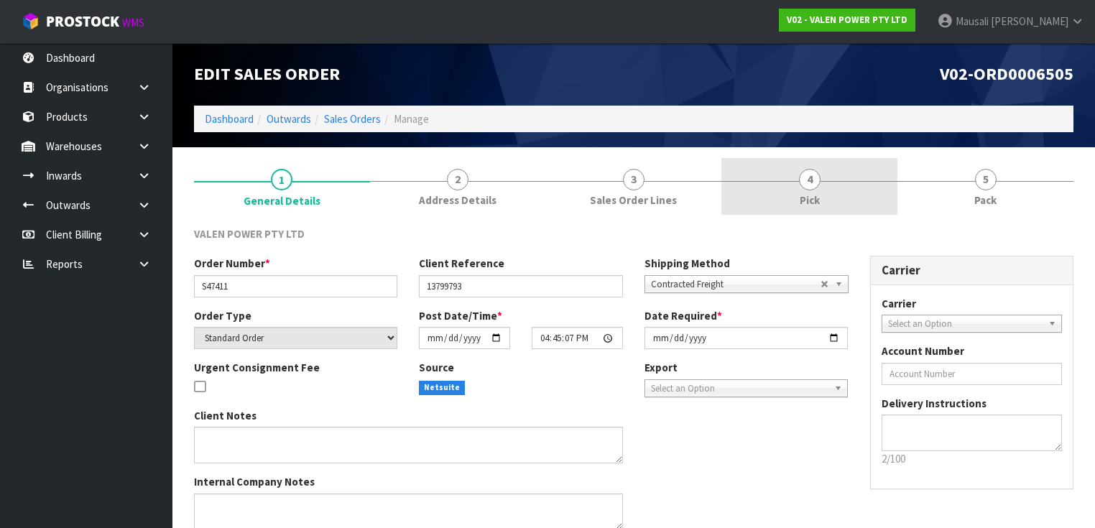
click at [822, 198] on link "4 Pick" at bounding box center [810, 186] width 176 height 57
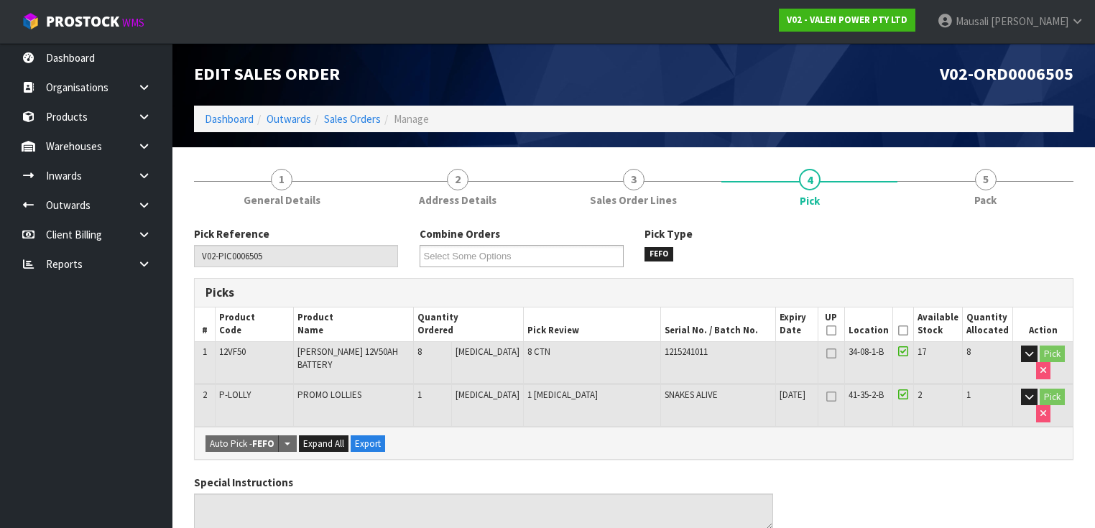
click at [903, 331] on icon at bounding box center [903, 331] width 10 height 1
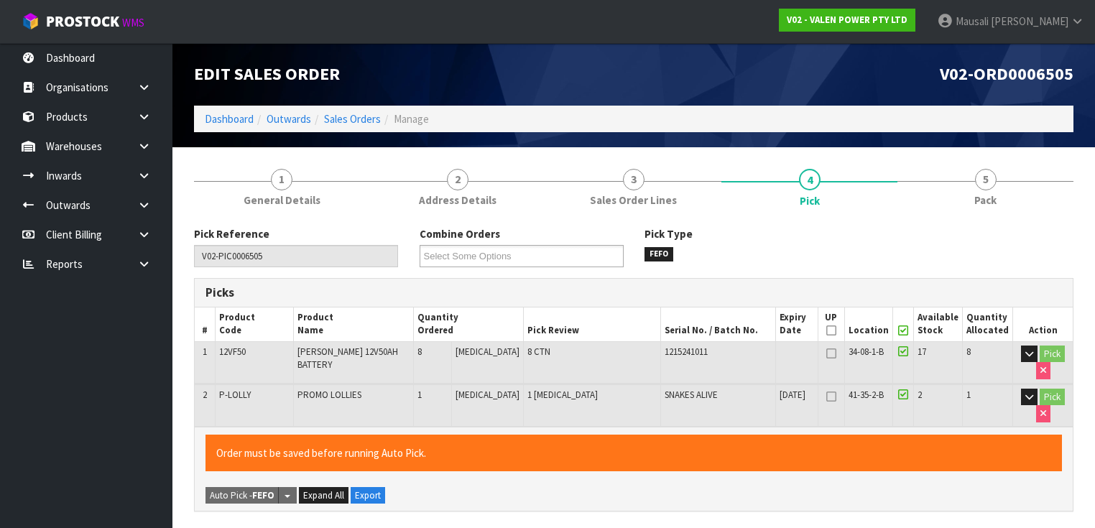
click at [552, 241] on div "Combine Orders V02-ORD0006504 V02-ORD0006505 V02-ORD0006506 Select Some Options" at bounding box center [522, 246] width 226 height 41
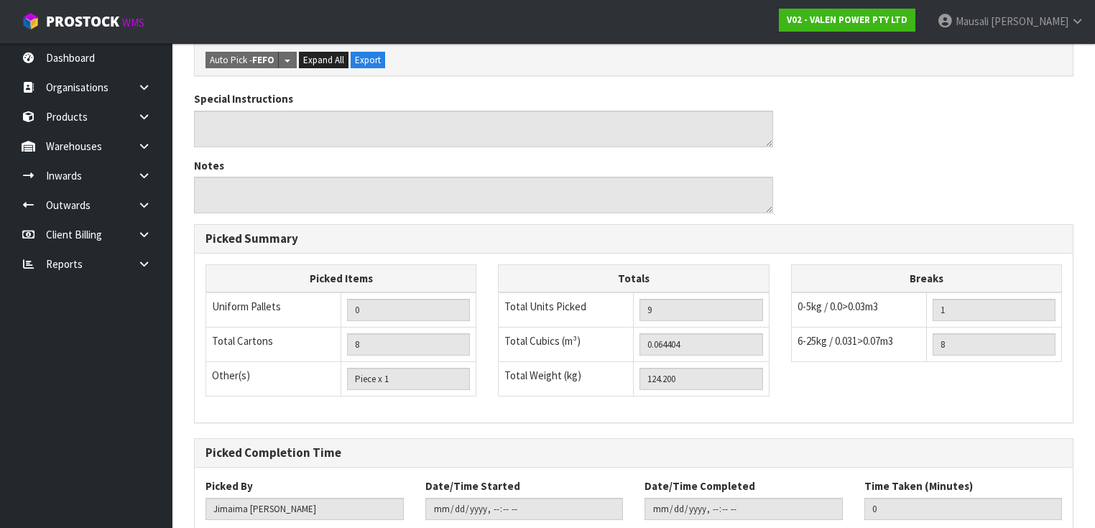
scroll to position [517, 0]
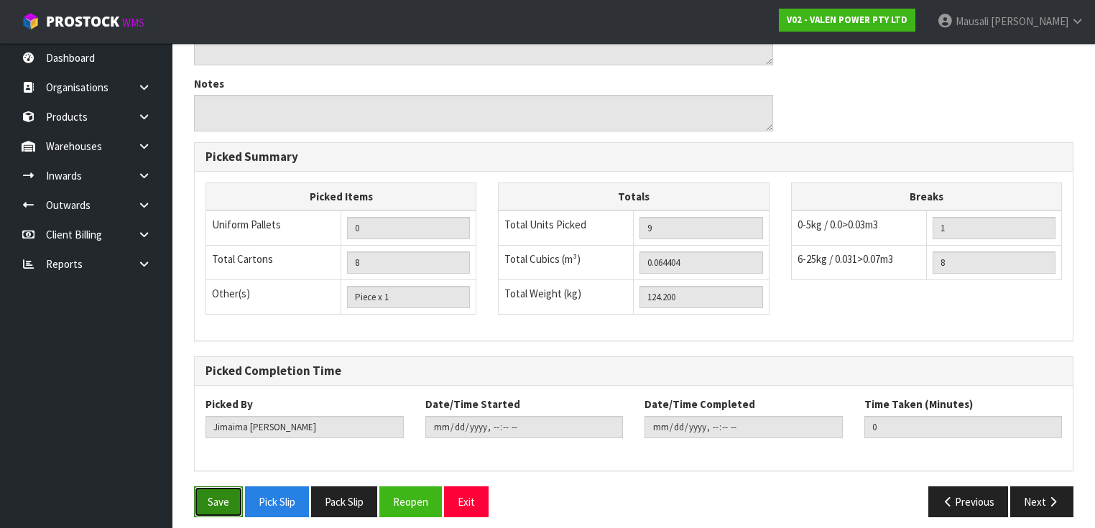
click at [207, 489] on button "Save" at bounding box center [218, 502] width 49 height 31
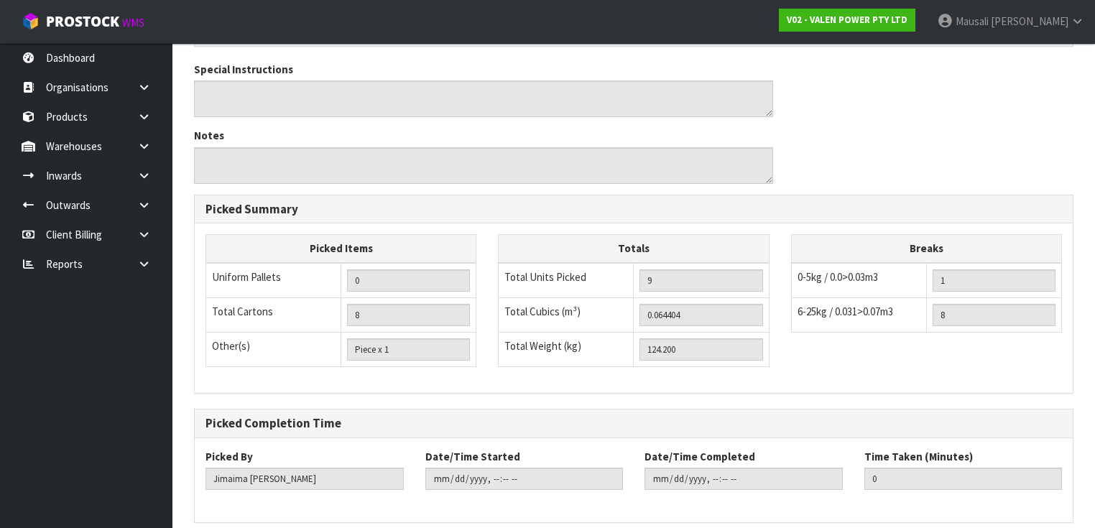
scroll to position [0, 0]
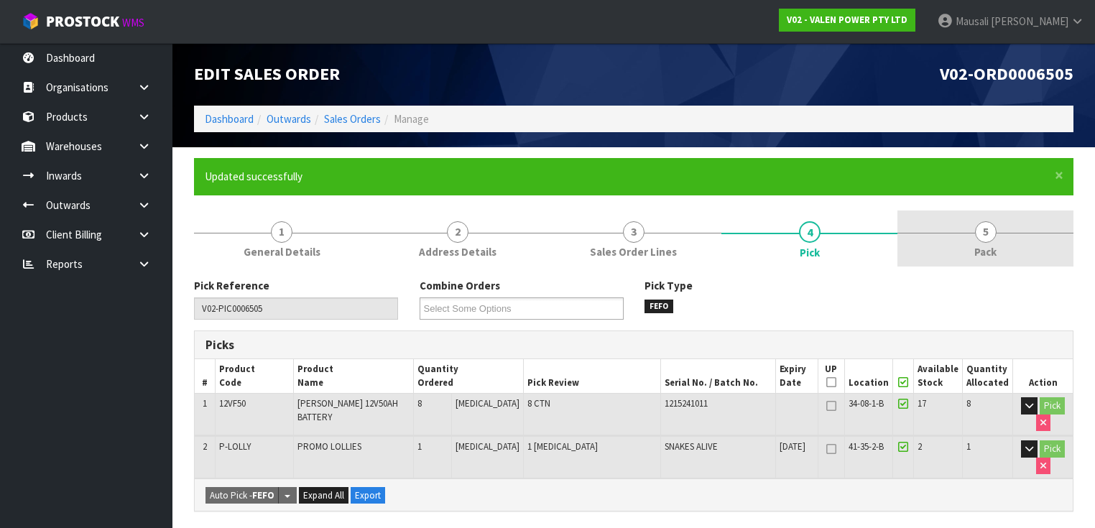
click at [956, 240] on link "5 Pack" at bounding box center [986, 239] width 176 height 57
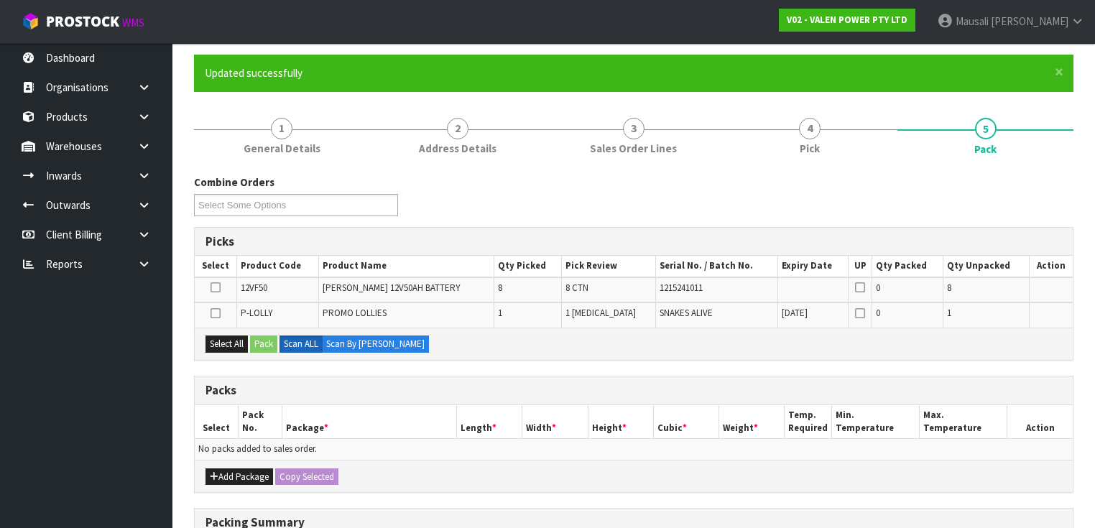
scroll to position [172, 0]
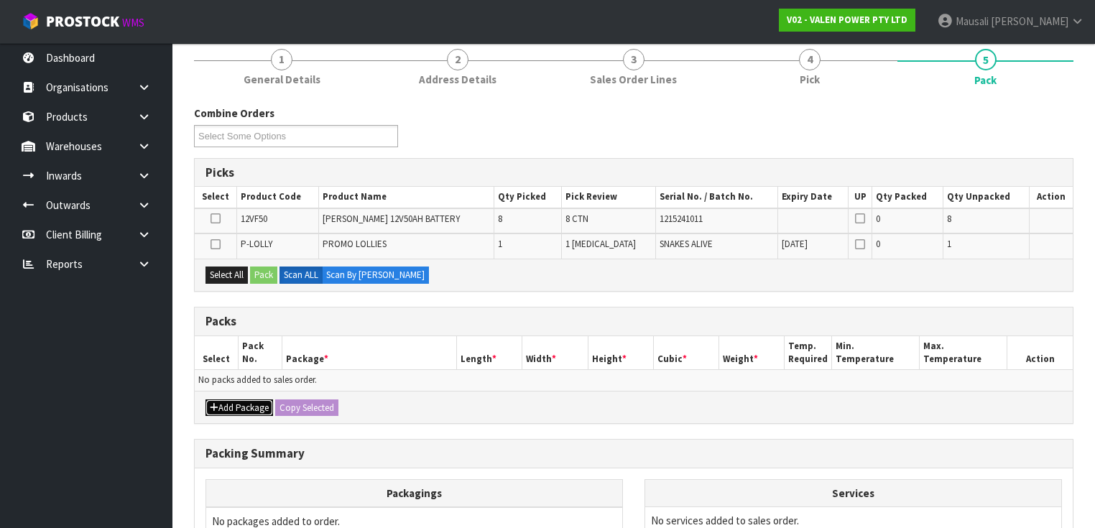
click at [216, 403] on icon "button" at bounding box center [214, 407] width 9 height 9
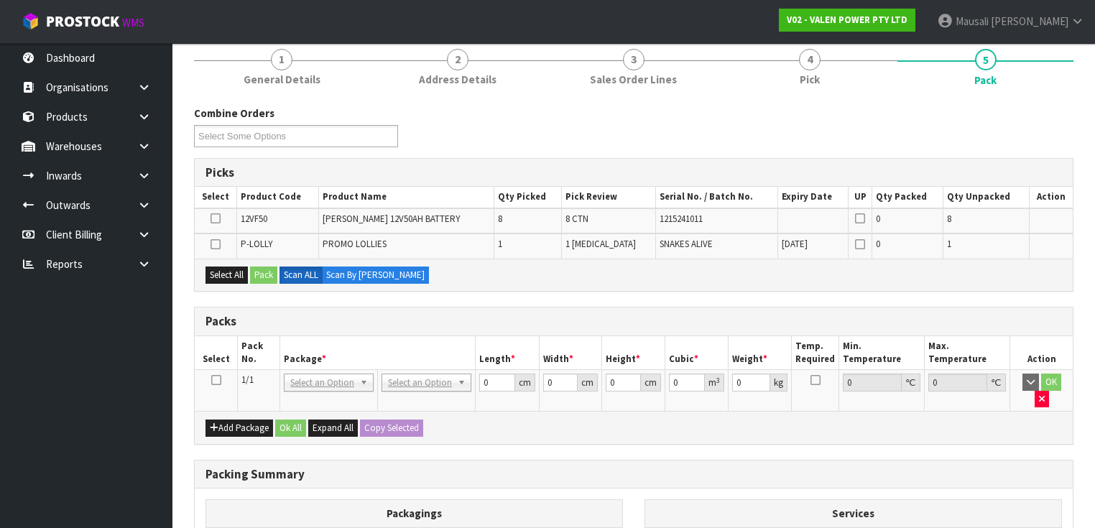
click at [211, 380] on icon at bounding box center [216, 380] width 10 height 1
click at [224, 278] on button "Select All" at bounding box center [227, 275] width 42 height 17
click at [258, 272] on button "Pack" at bounding box center [263, 275] width 27 height 17
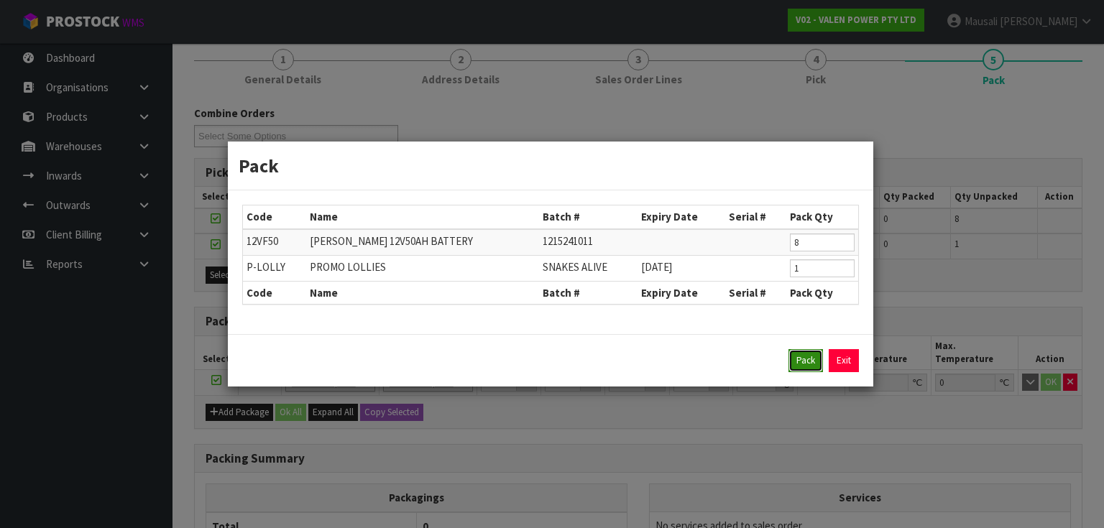
click at [806, 359] on button "Pack" at bounding box center [805, 360] width 34 height 23
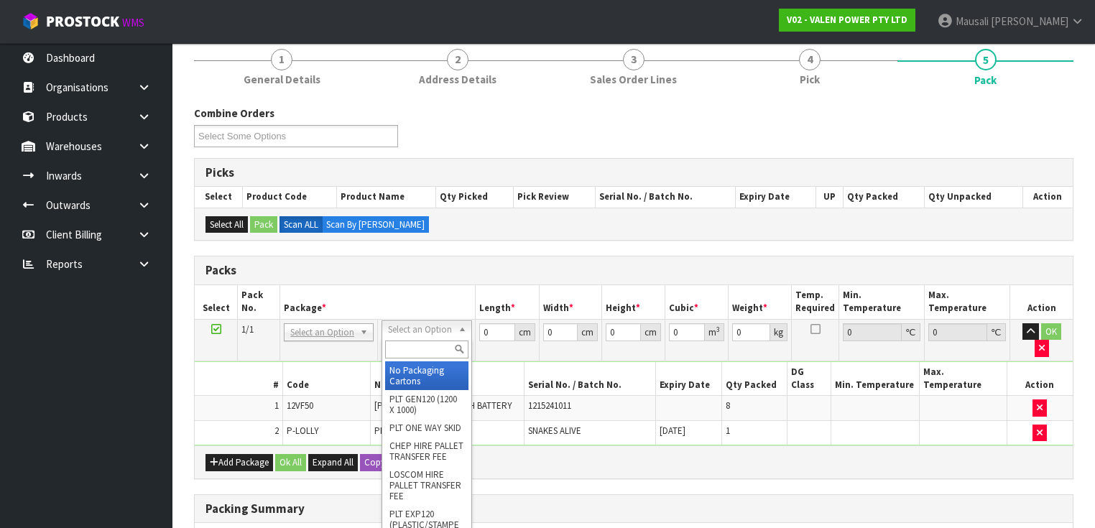
click at [412, 354] on input "text" at bounding box center [426, 350] width 83 height 18
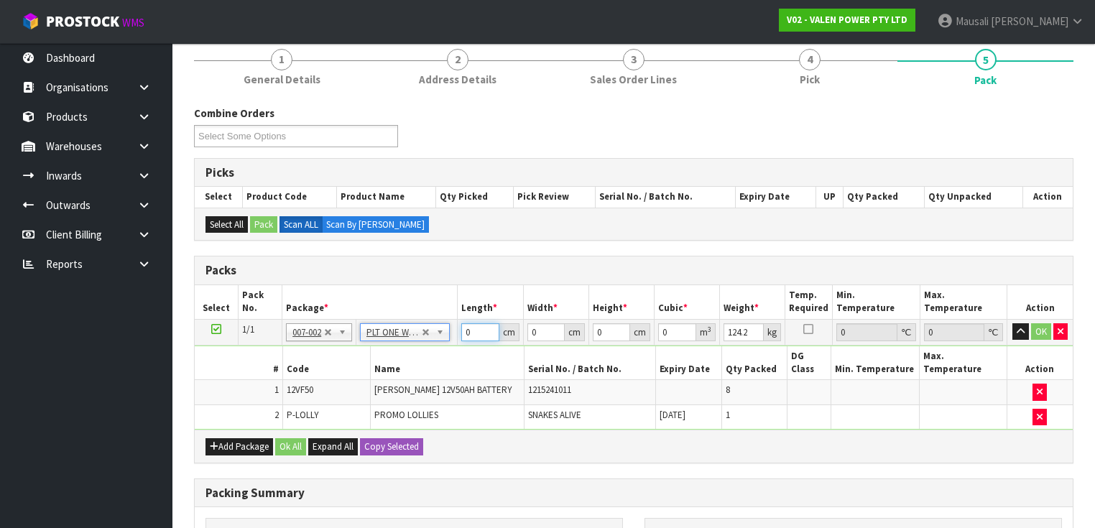
drag, startPoint x: 479, startPoint y: 332, endPoint x: 461, endPoint y: 332, distance: 17.2
click at [461, 332] on td "0 cm" at bounding box center [490, 332] width 65 height 26
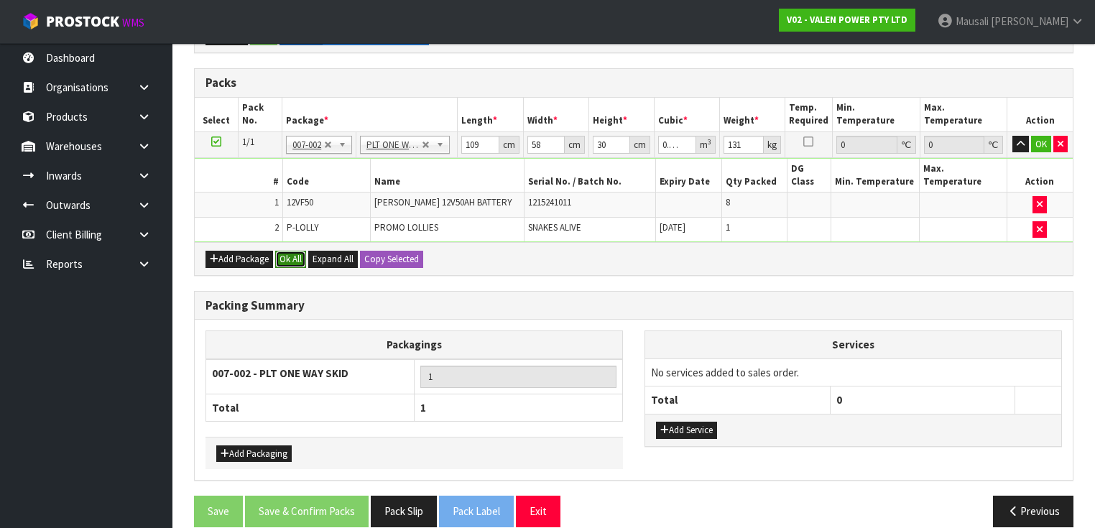
click at [288, 251] on button "Ok All" at bounding box center [290, 259] width 31 height 17
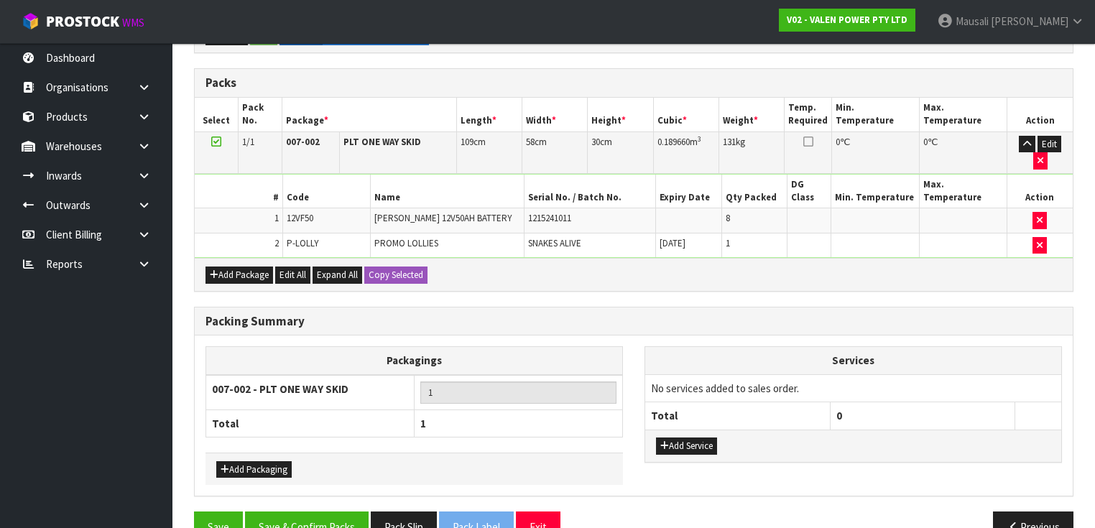
scroll to position [359, 0]
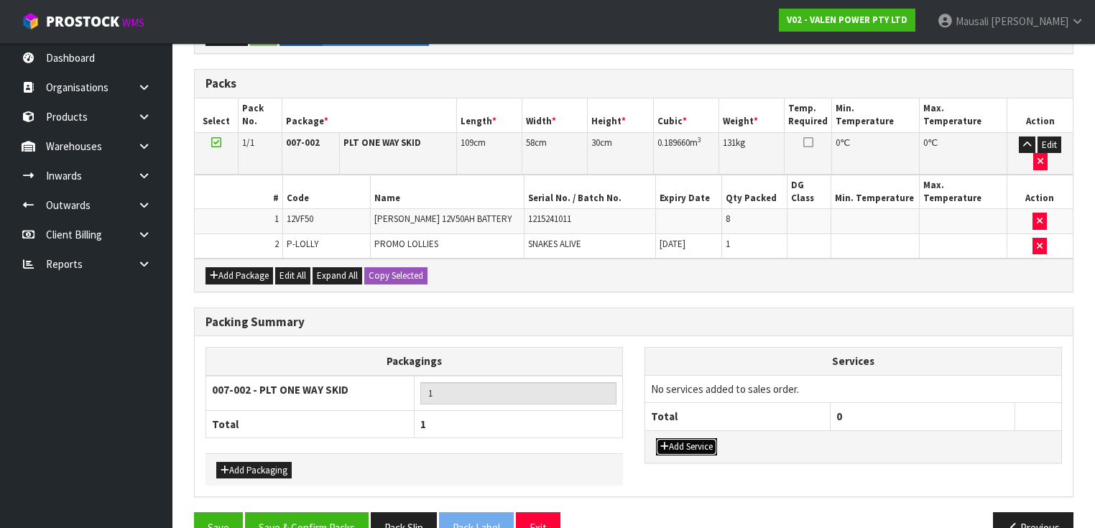
click at [699, 438] on button "Add Service" at bounding box center [686, 446] width 61 height 17
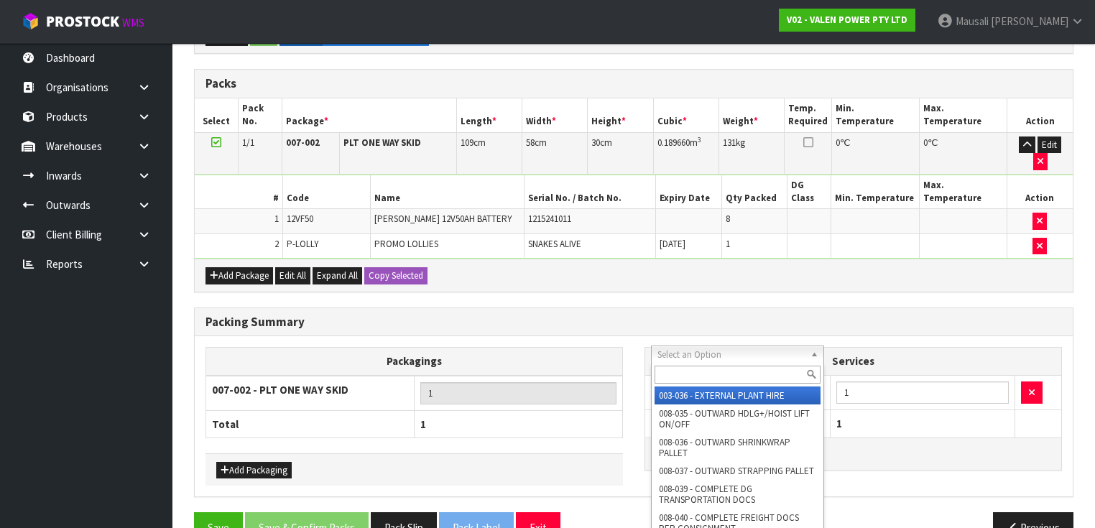
click at [702, 372] on input "text" at bounding box center [738, 375] width 166 height 18
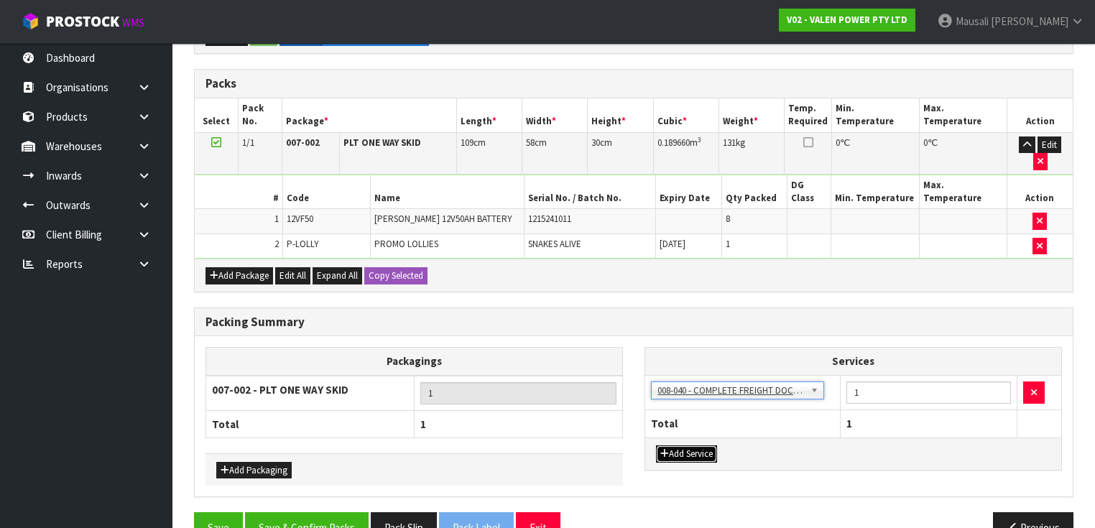
click at [686, 446] on button "Add Service" at bounding box center [686, 454] width 61 height 17
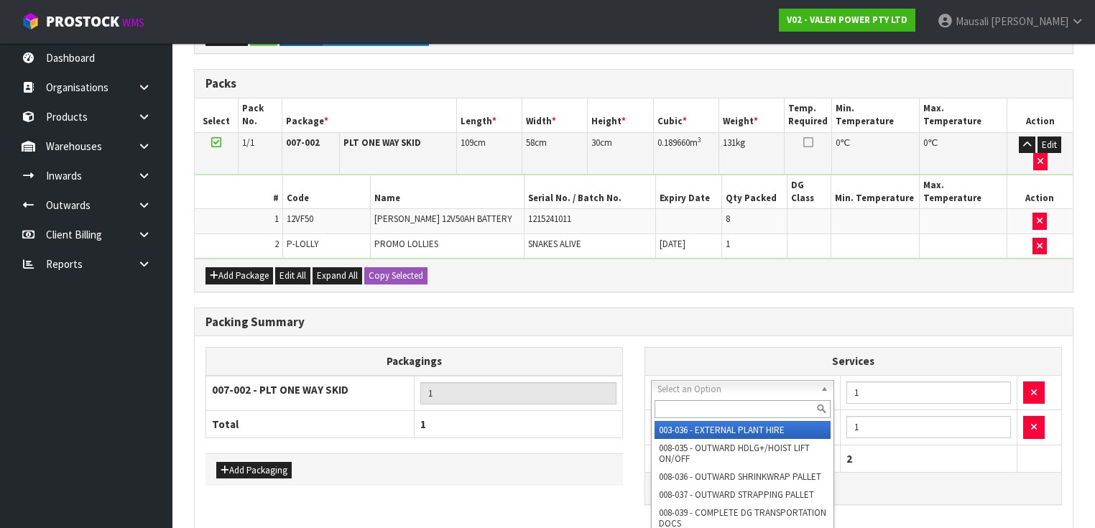
click at [684, 408] on input "text" at bounding box center [743, 409] width 177 height 18
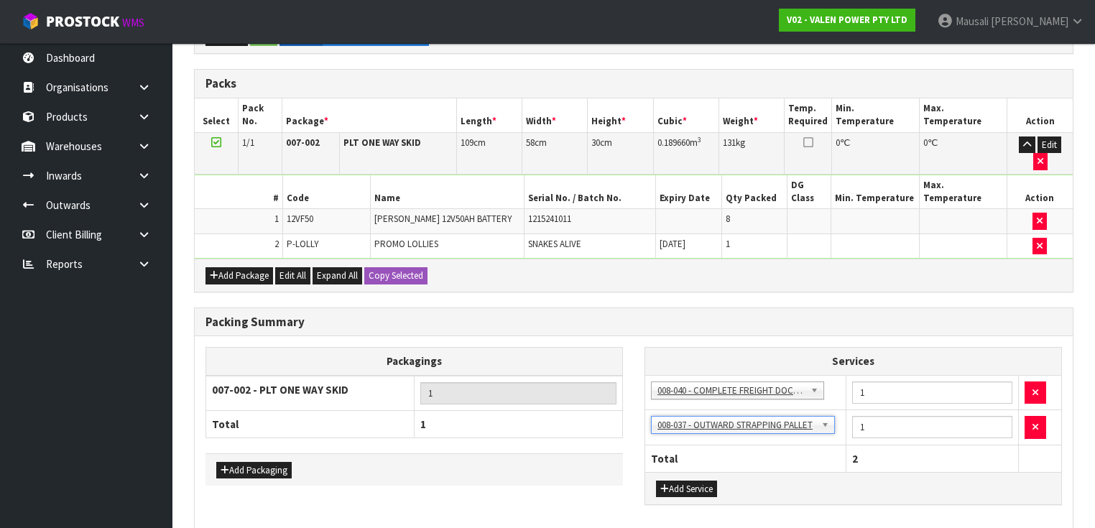
scroll to position [393, 0]
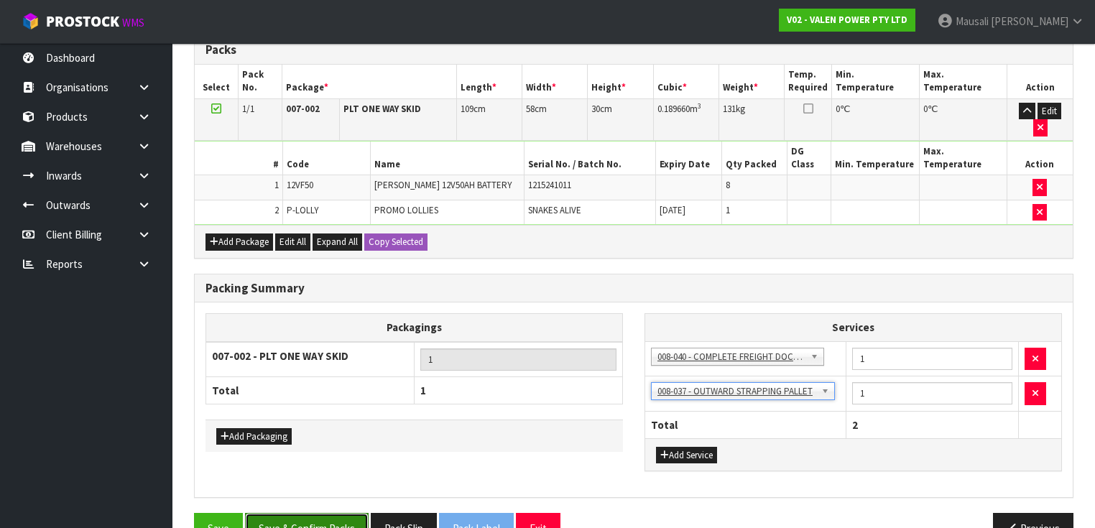
click at [312, 513] on button "Save & Confirm Packs" at bounding box center [307, 528] width 124 height 31
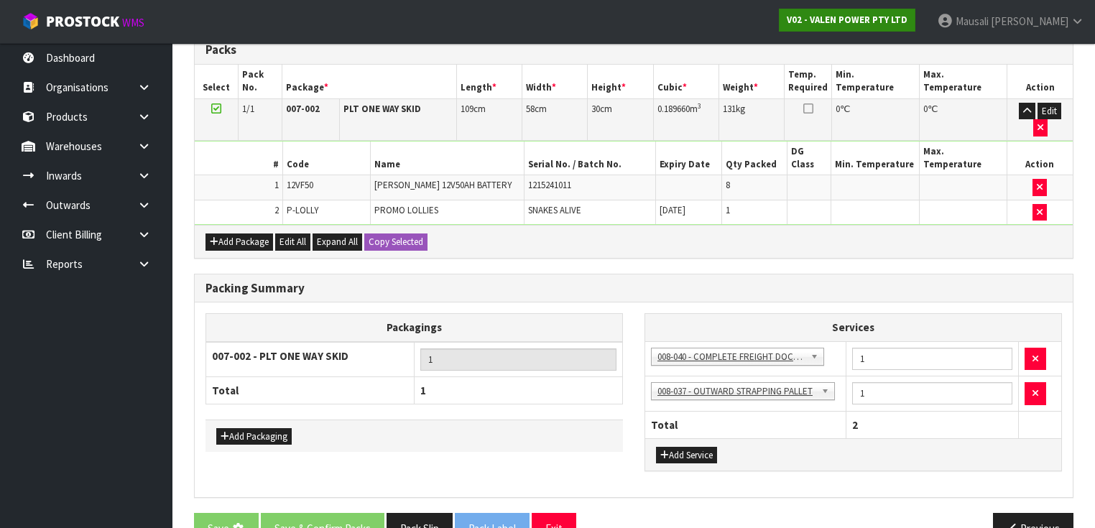
scroll to position [0, 0]
